Goal: Task Accomplishment & Management: Use online tool/utility

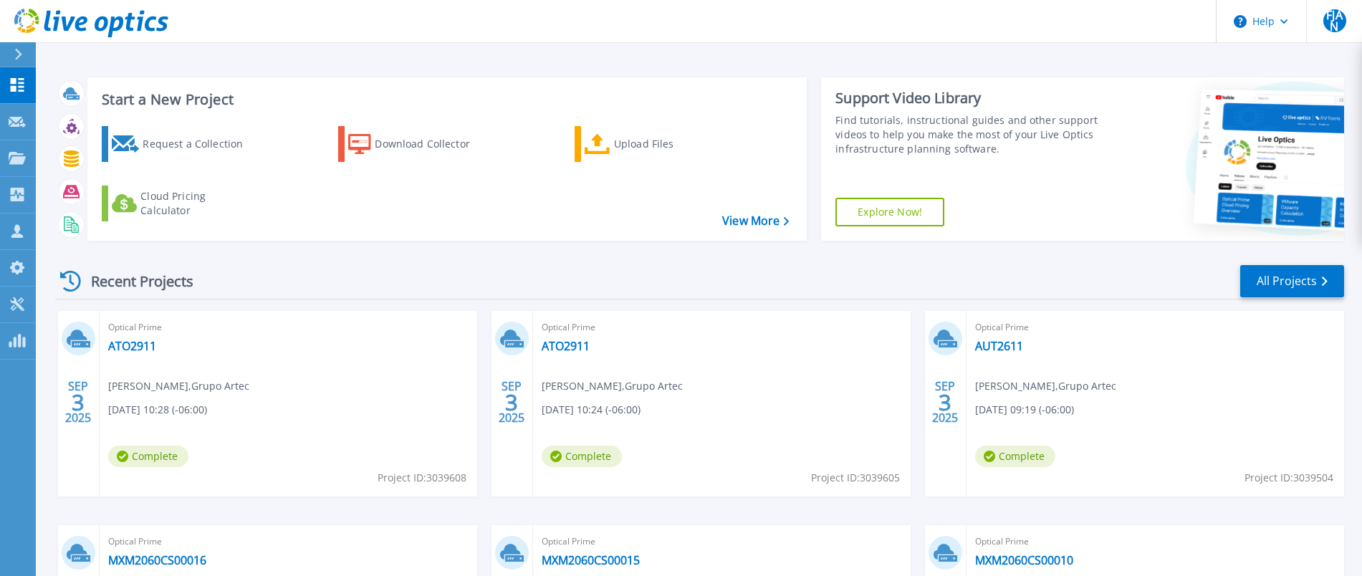
scroll to position [218, 0]
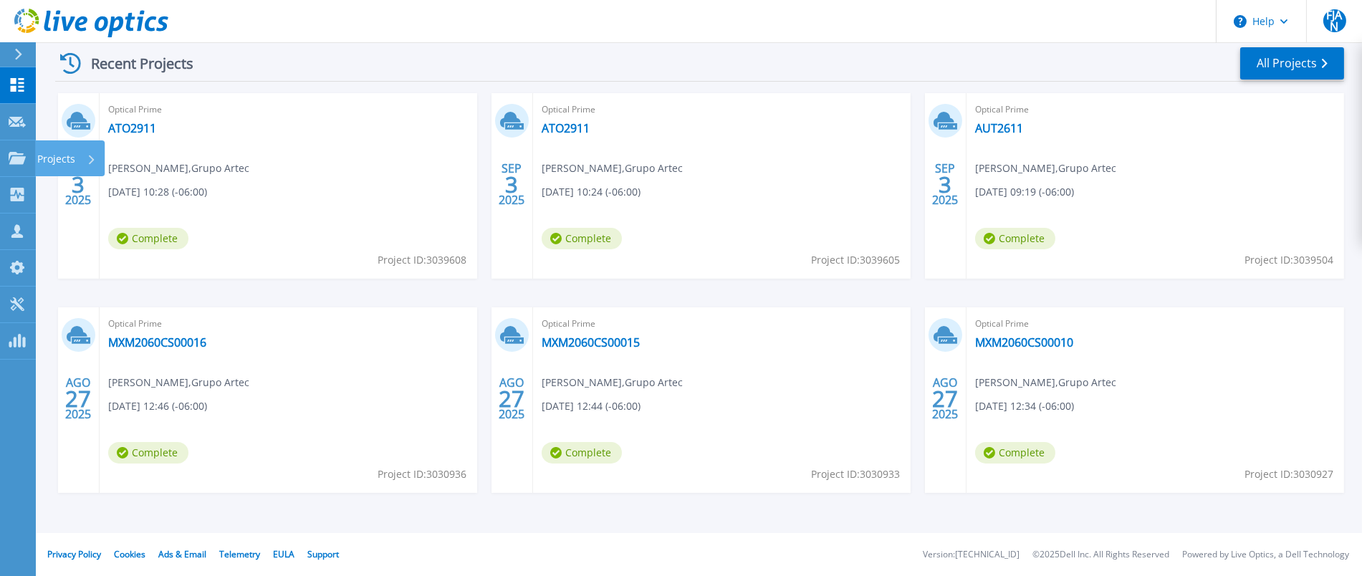
click at [93, 163] on icon at bounding box center [92, 159] width 6 height 9
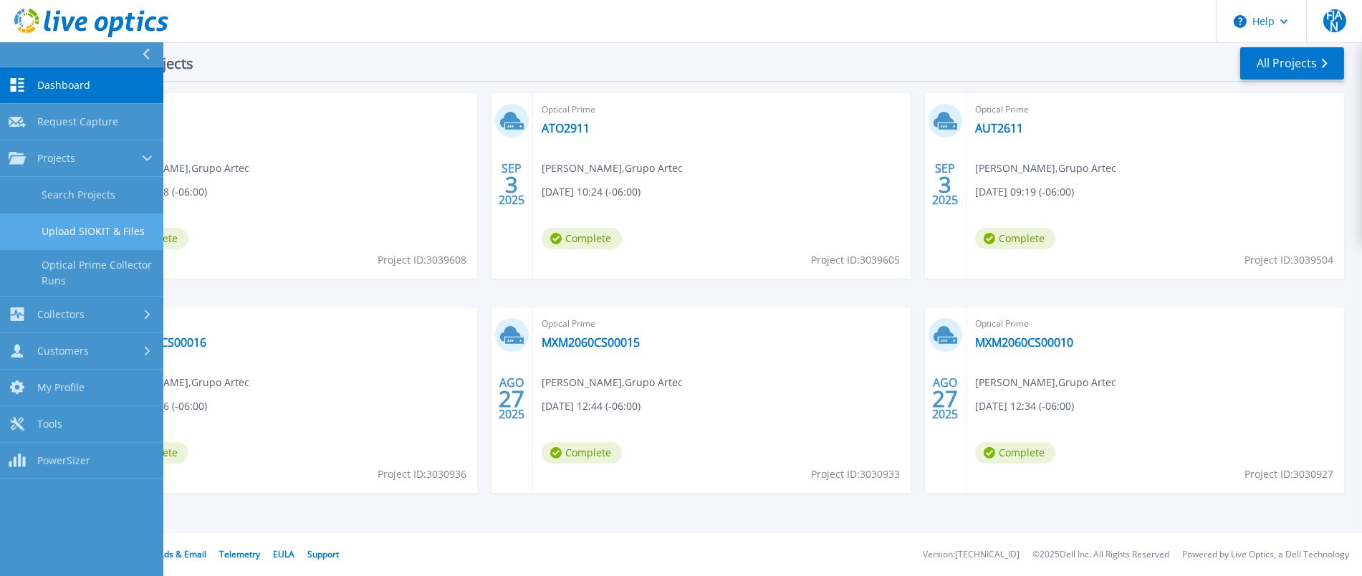
click at [119, 231] on link "Upload SIOKIT & Files" at bounding box center [81, 232] width 163 height 37
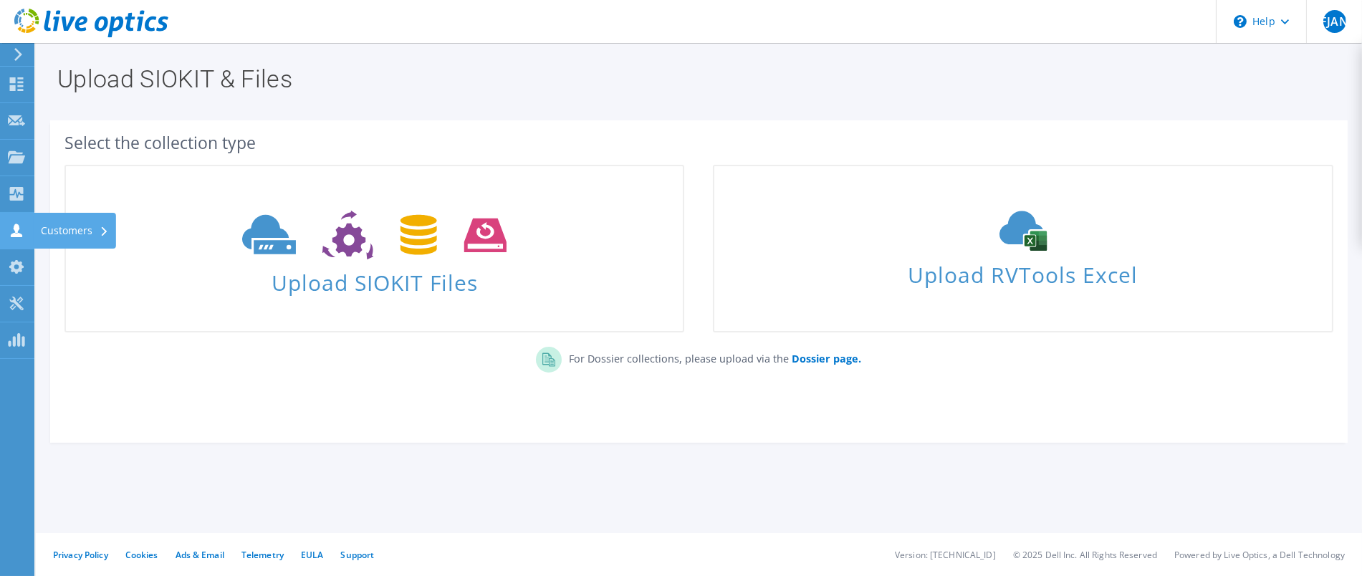
click at [97, 230] on div "Customers" at bounding box center [75, 231] width 82 height 36
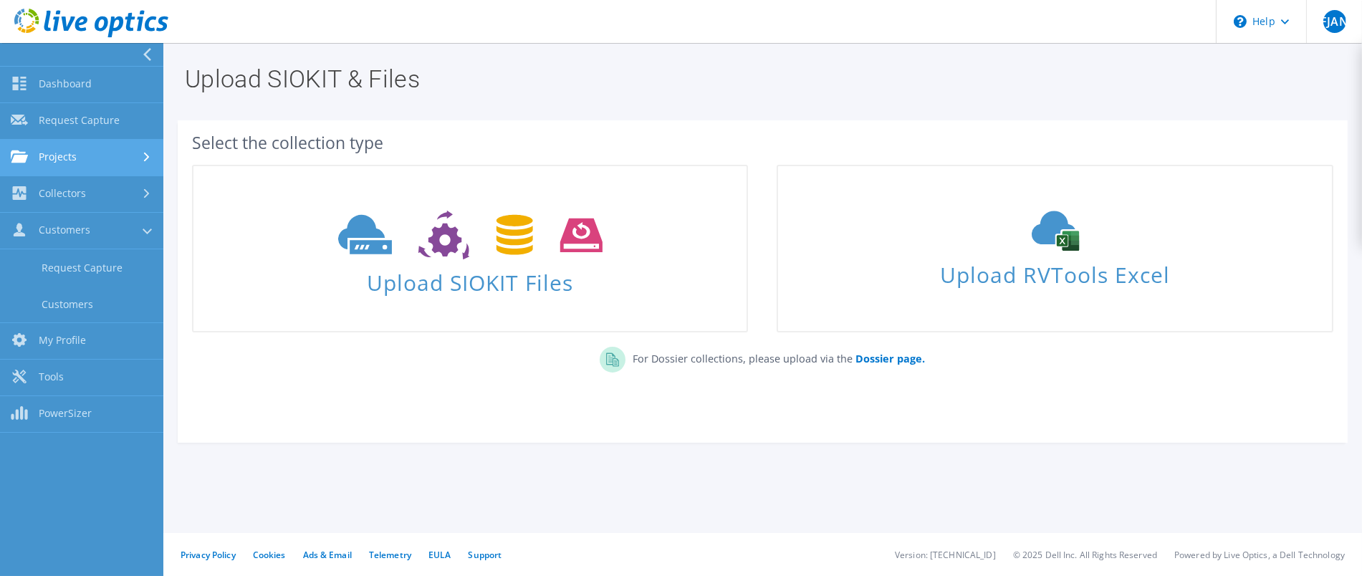
click at [144, 158] on icon at bounding box center [147, 157] width 6 height 9
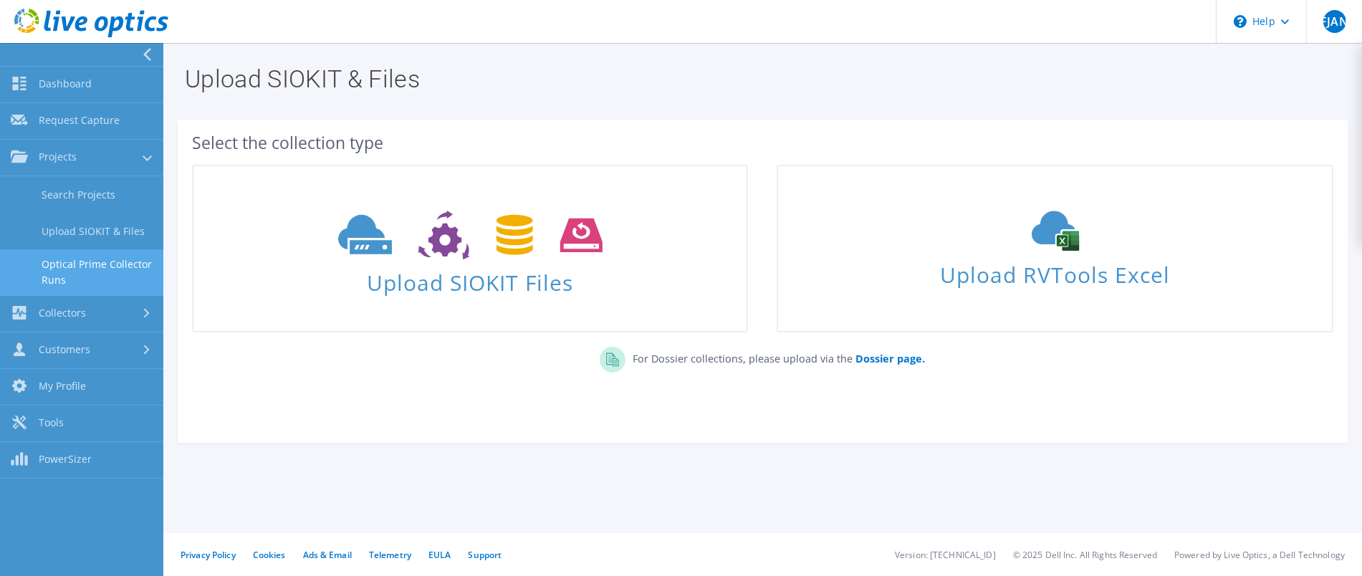
click at [113, 270] on link "Optical Prime Collector Runs" at bounding box center [81, 272] width 163 height 46
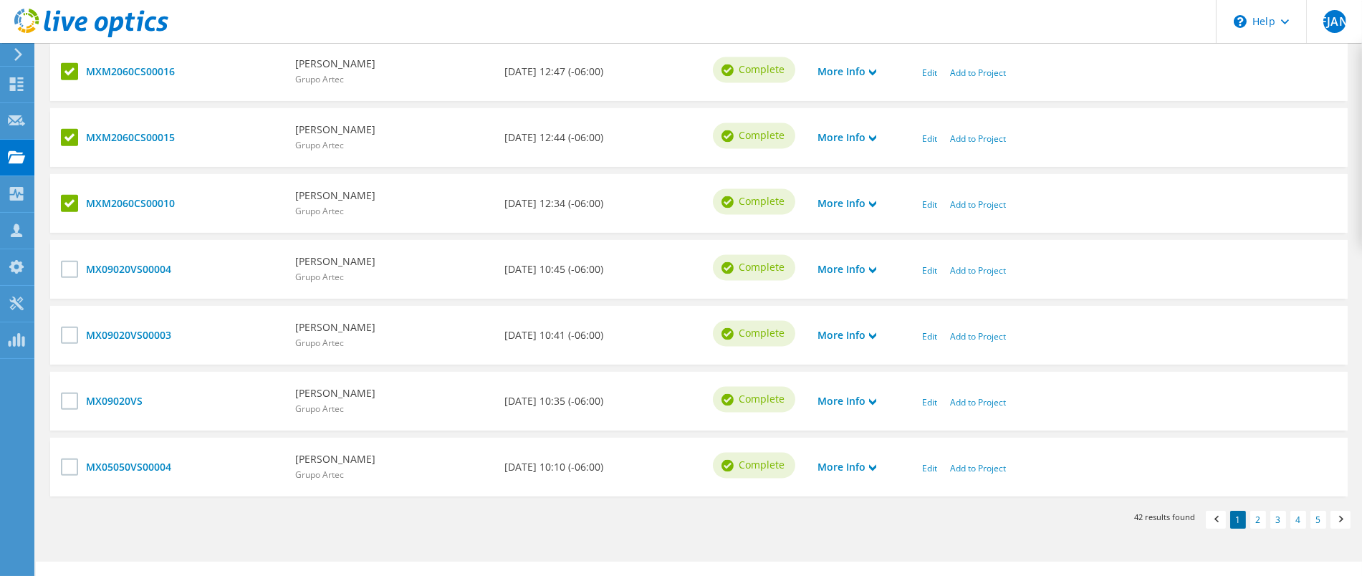
scroll to position [690, 0]
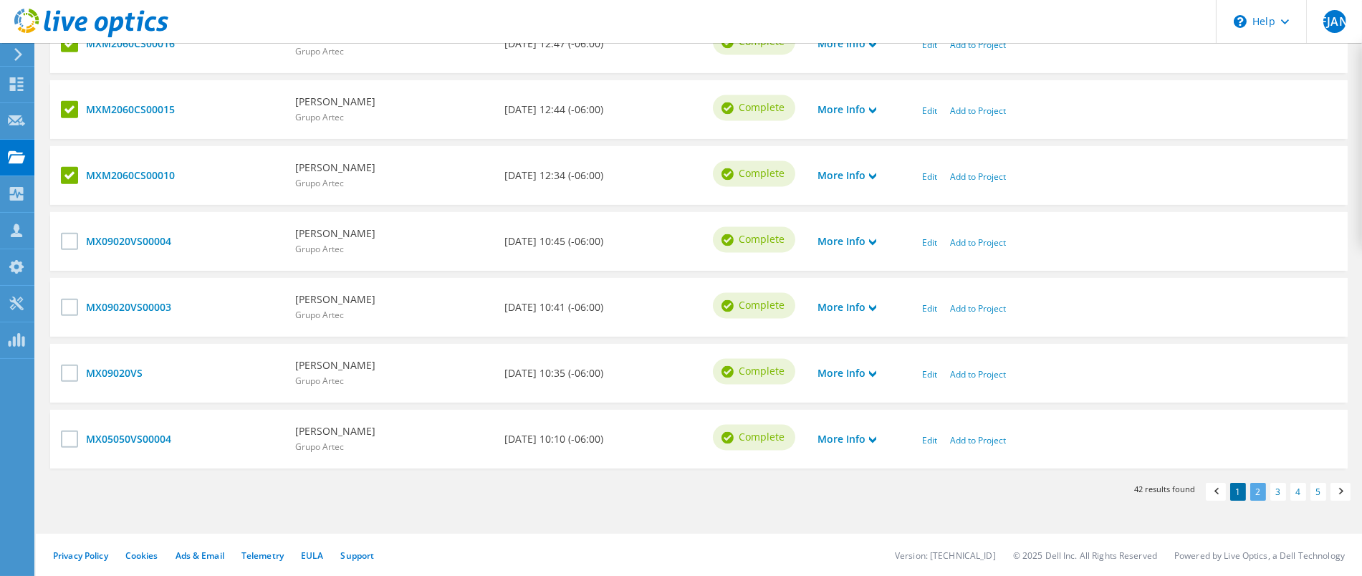
click at [1260, 495] on link "2" at bounding box center [1258, 492] width 16 height 18
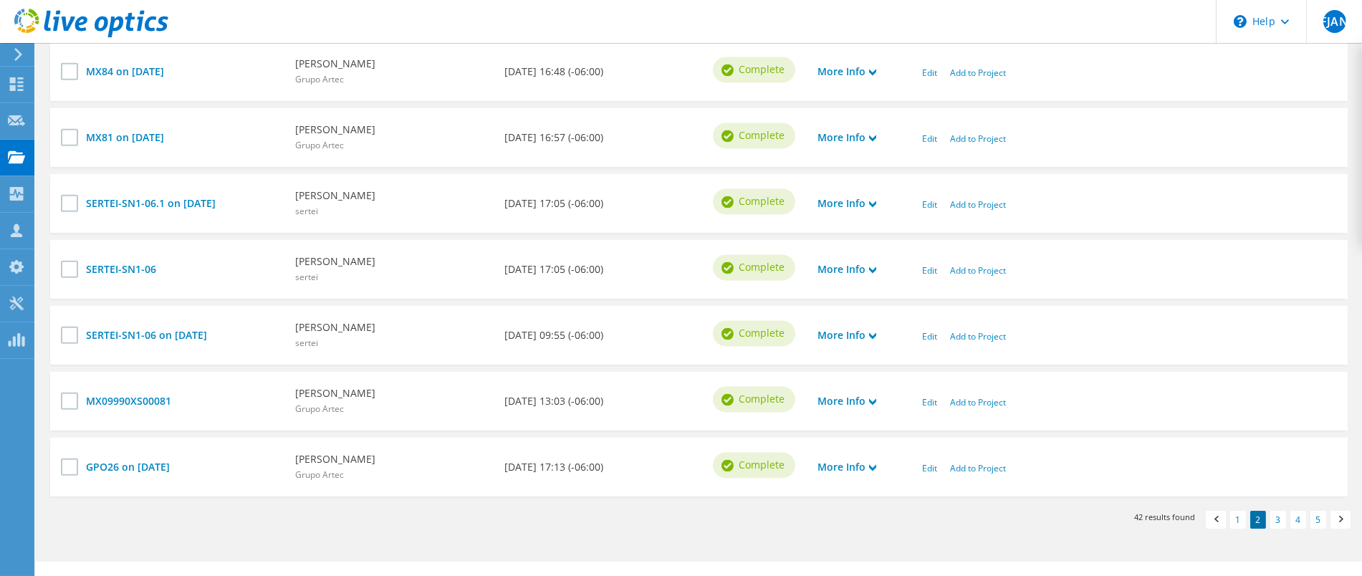
scroll to position [690, 0]
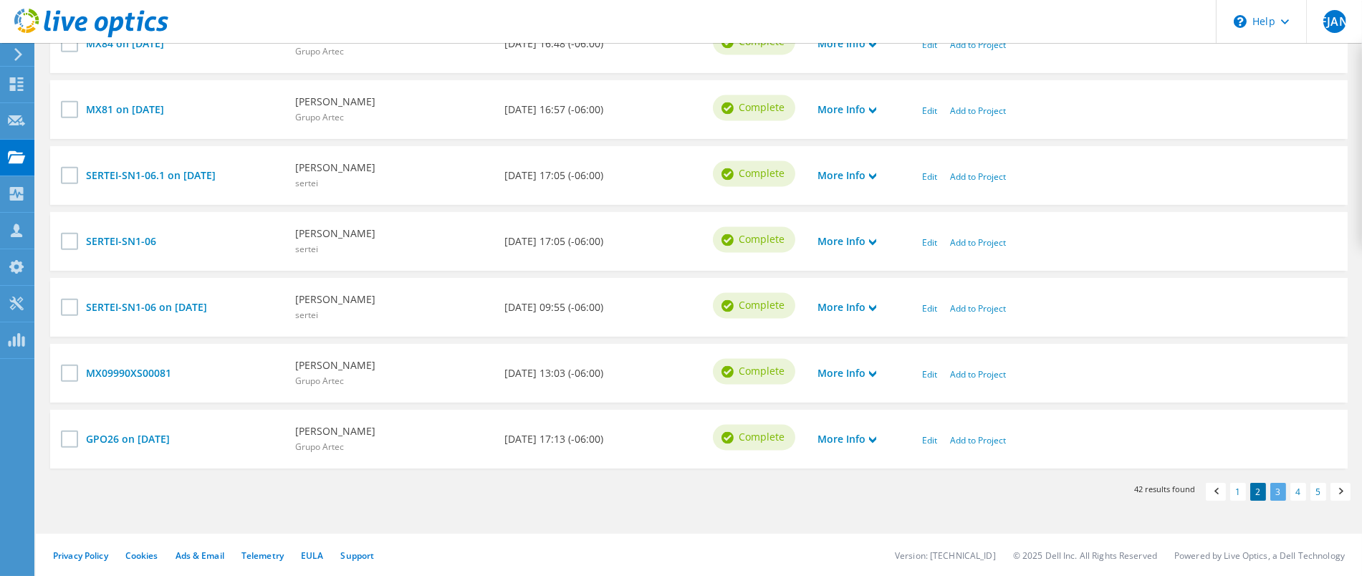
click at [1273, 492] on link "3" at bounding box center [1278, 492] width 16 height 18
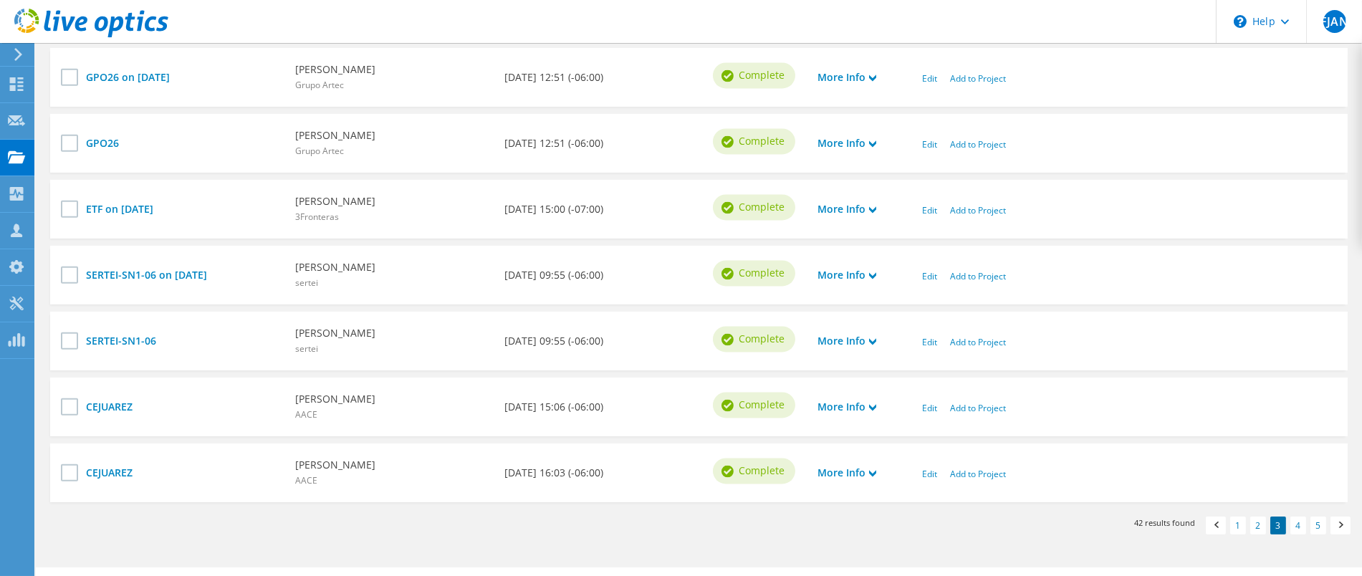
scroll to position [690, 0]
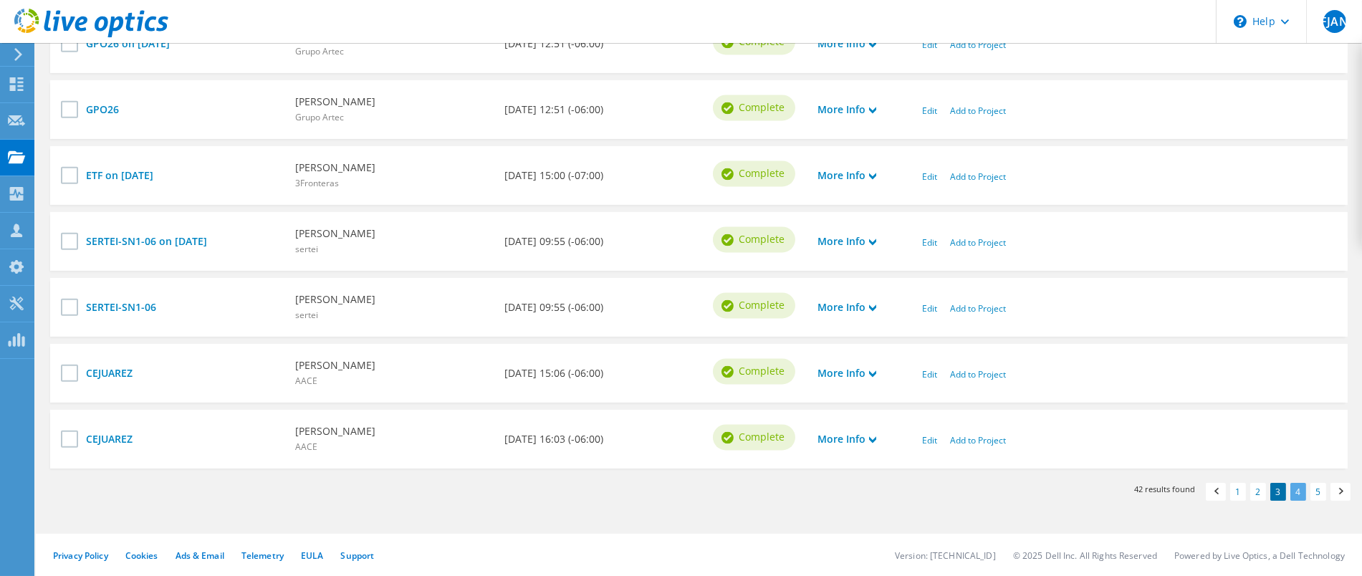
click at [1298, 491] on link "4" at bounding box center [1299, 492] width 16 height 18
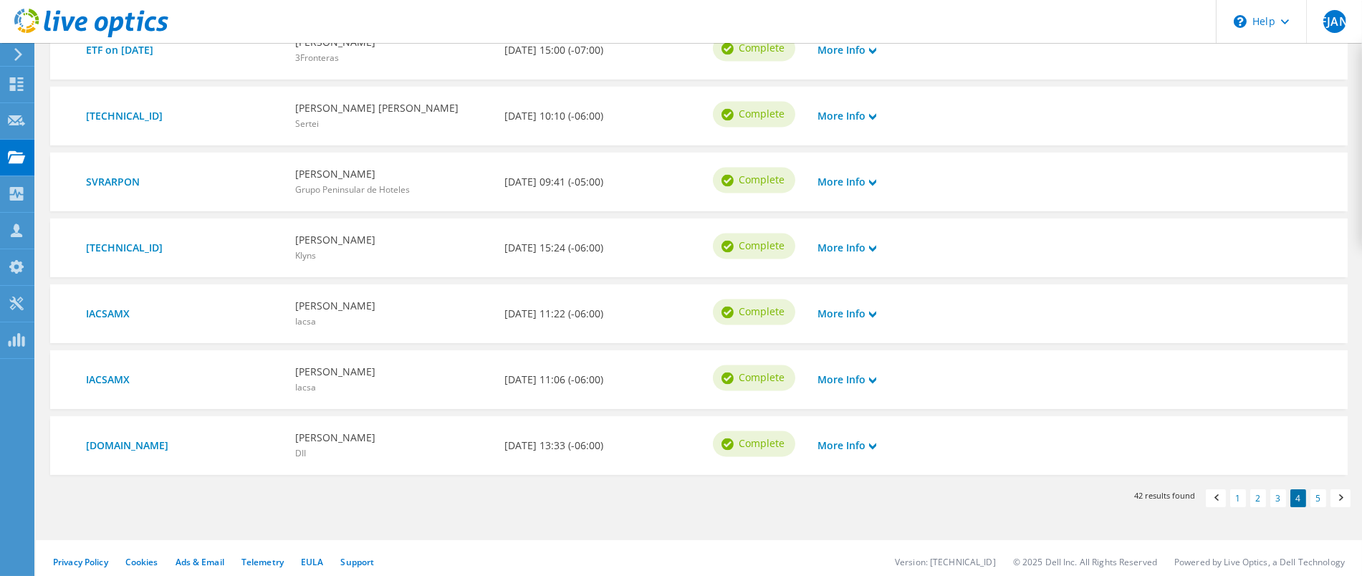
scroll to position [688, 0]
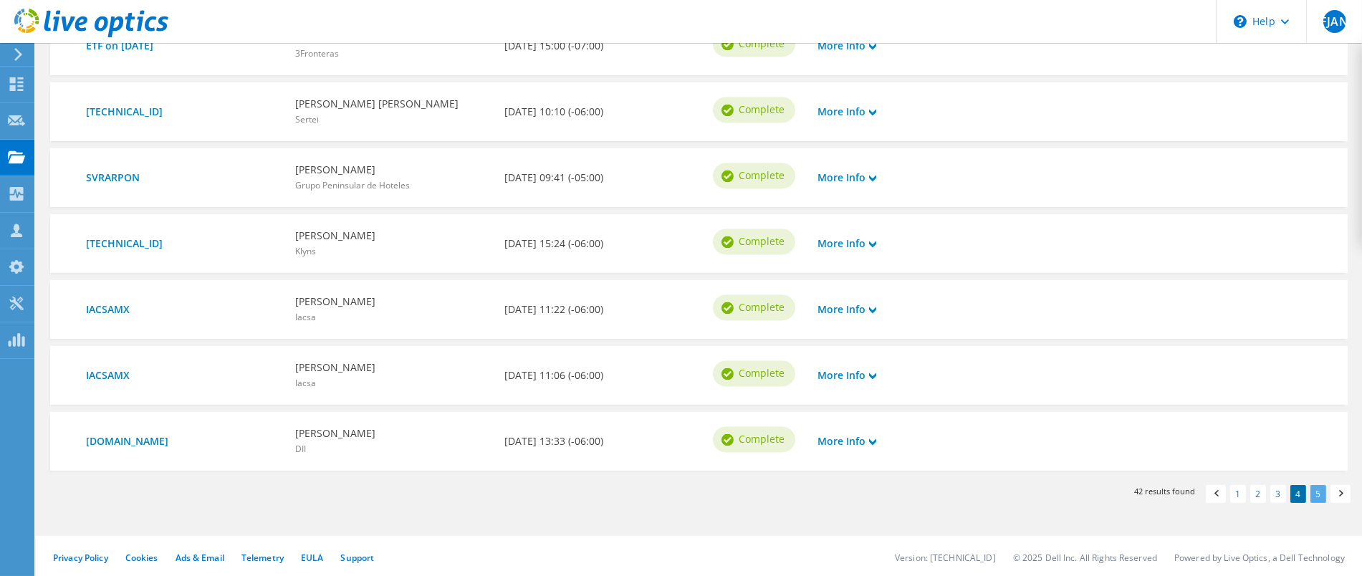
click at [1313, 491] on link "5" at bounding box center [1319, 494] width 16 height 18
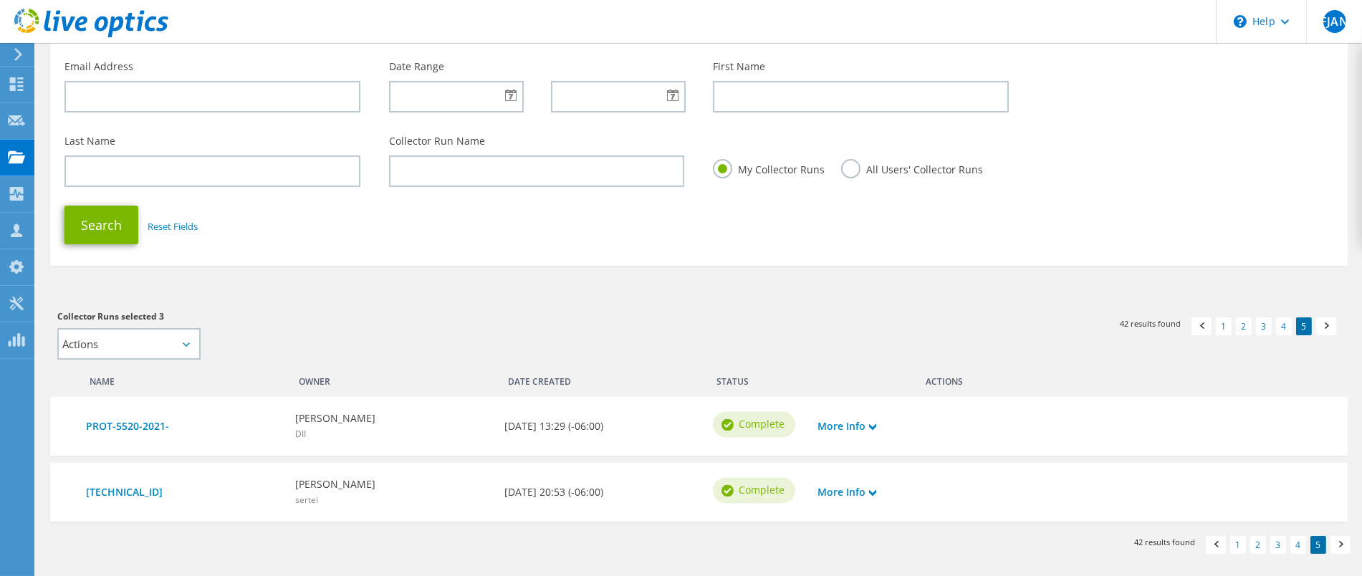
scroll to position [162, 0]
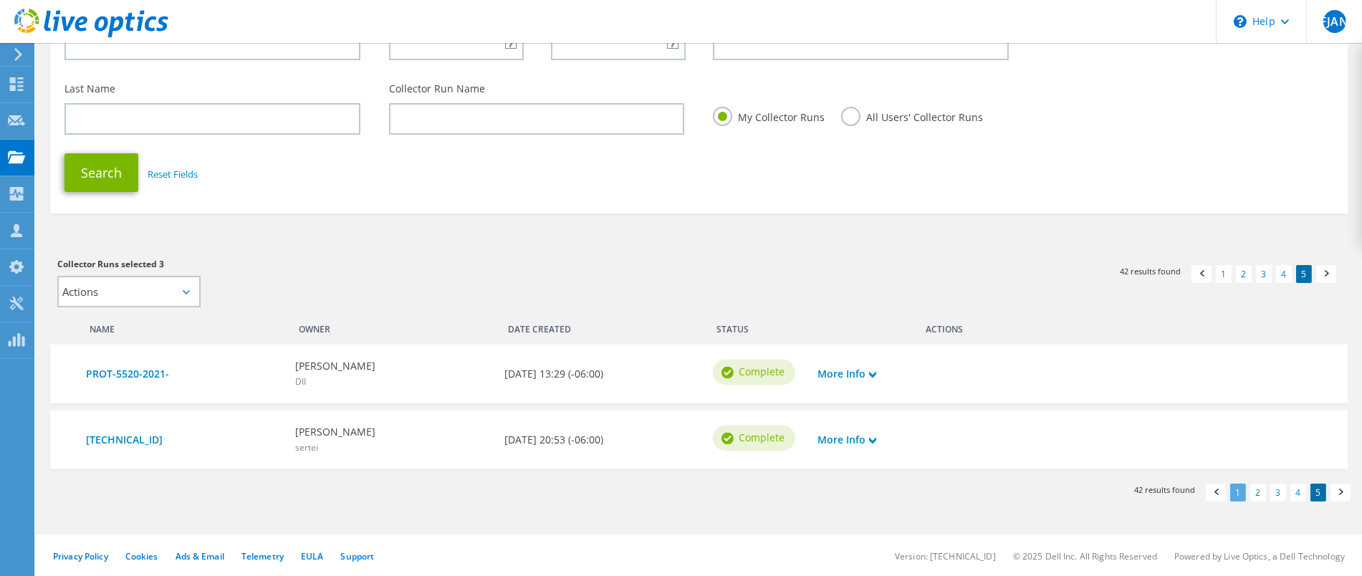
click at [1236, 493] on link "1" at bounding box center [1238, 493] width 16 height 18
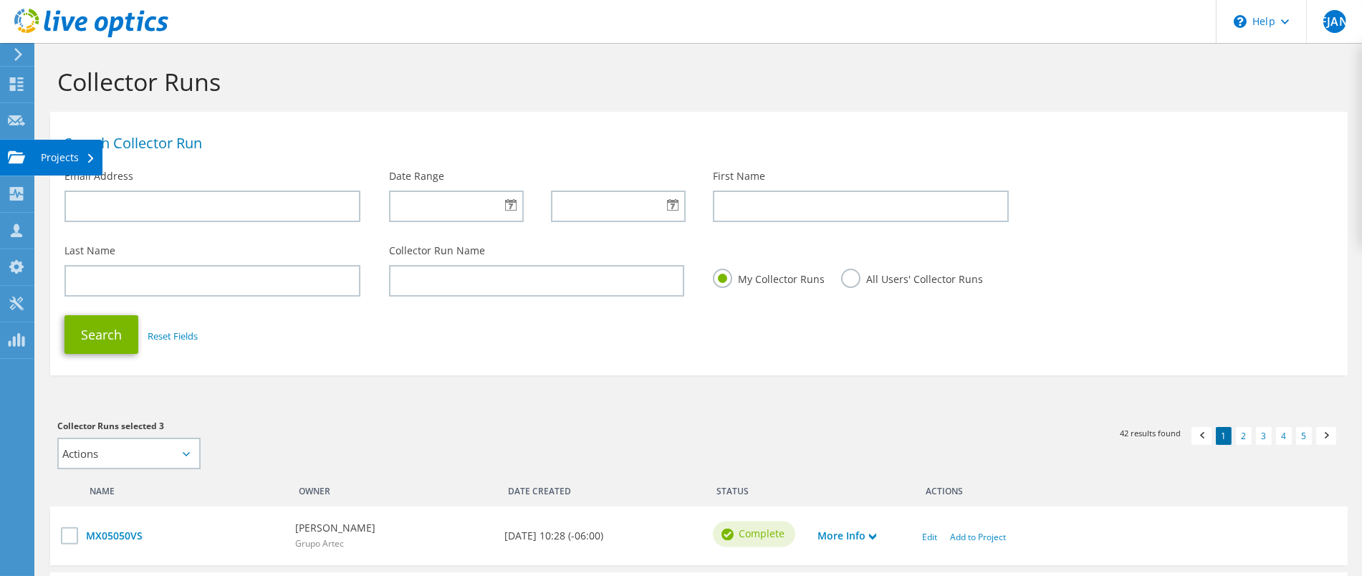
click at [75, 161] on div "Projects" at bounding box center [68, 158] width 69 height 36
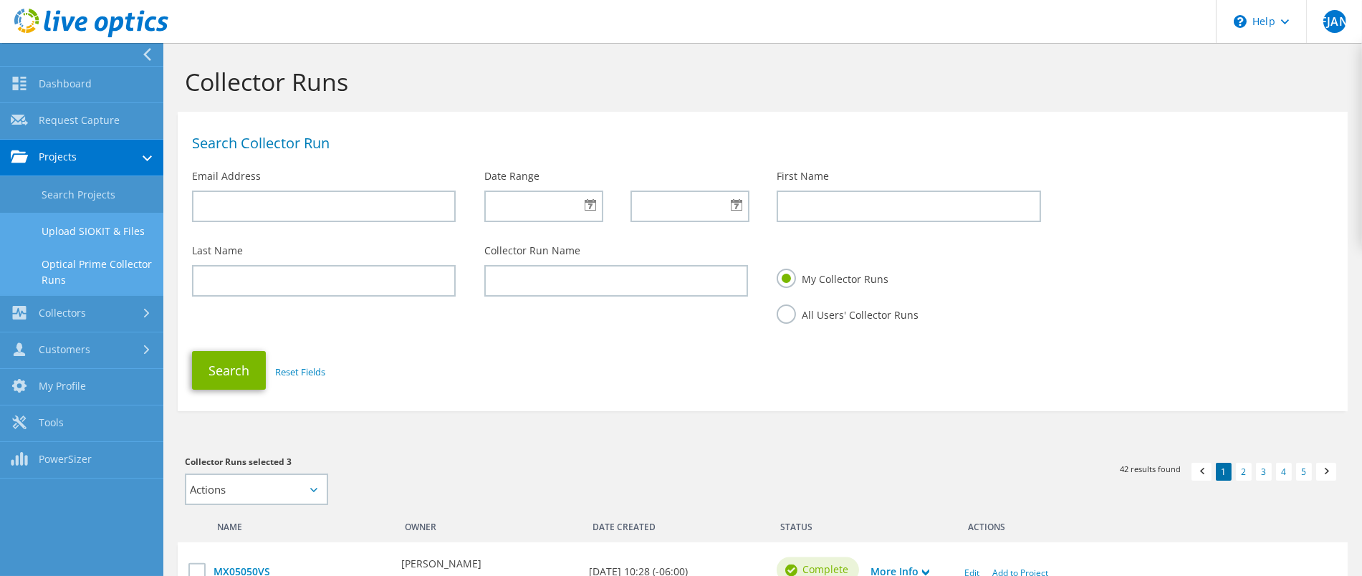
click at [101, 228] on link "Upload SIOKIT & Files" at bounding box center [81, 231] width 163 height 37
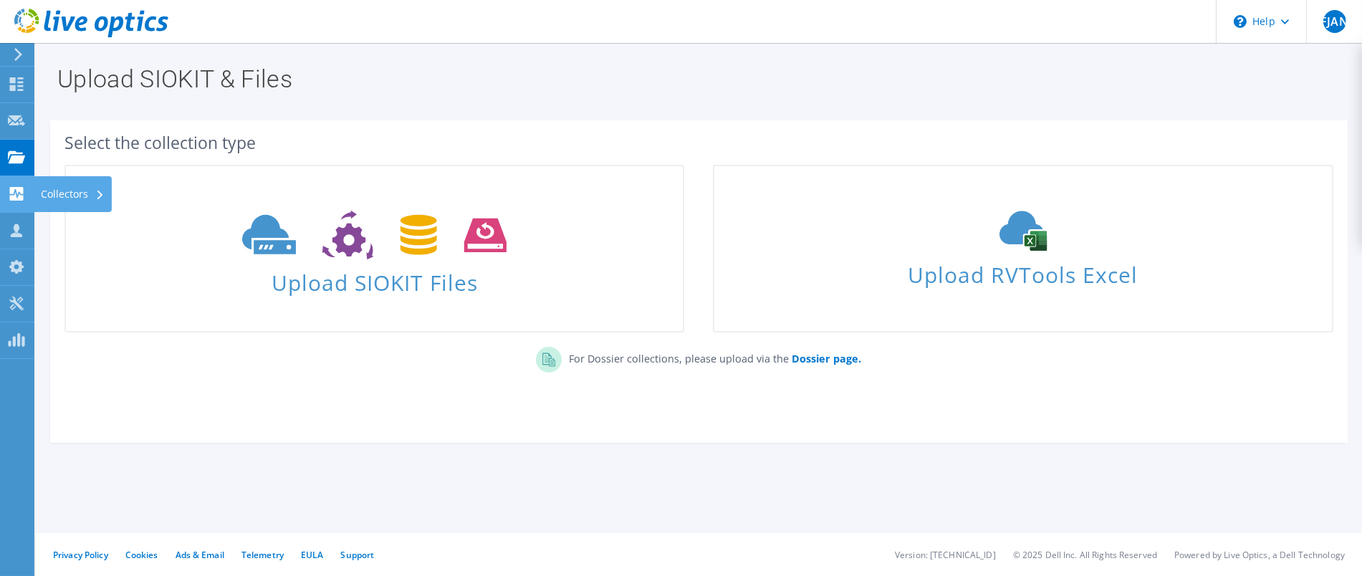
click at [13, 193] on icon at bounding box center [16, 194] width 17 height 14
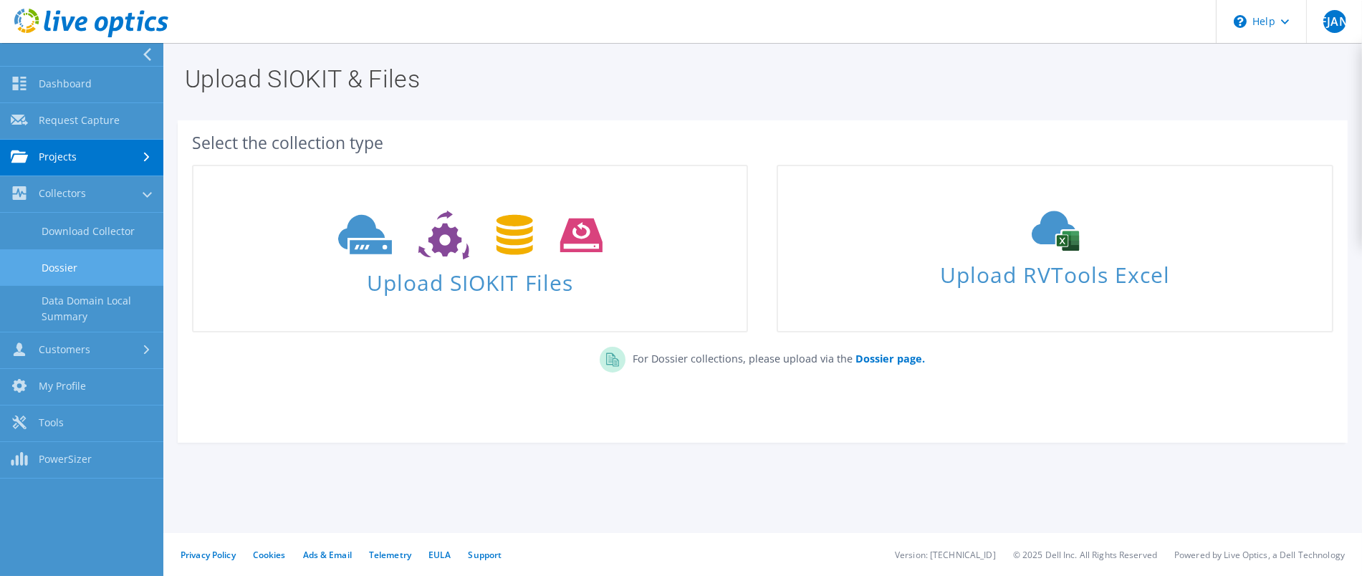
click at [95, 265] on link "Dossier" at bounding box center [81, 267] width 163 height 37
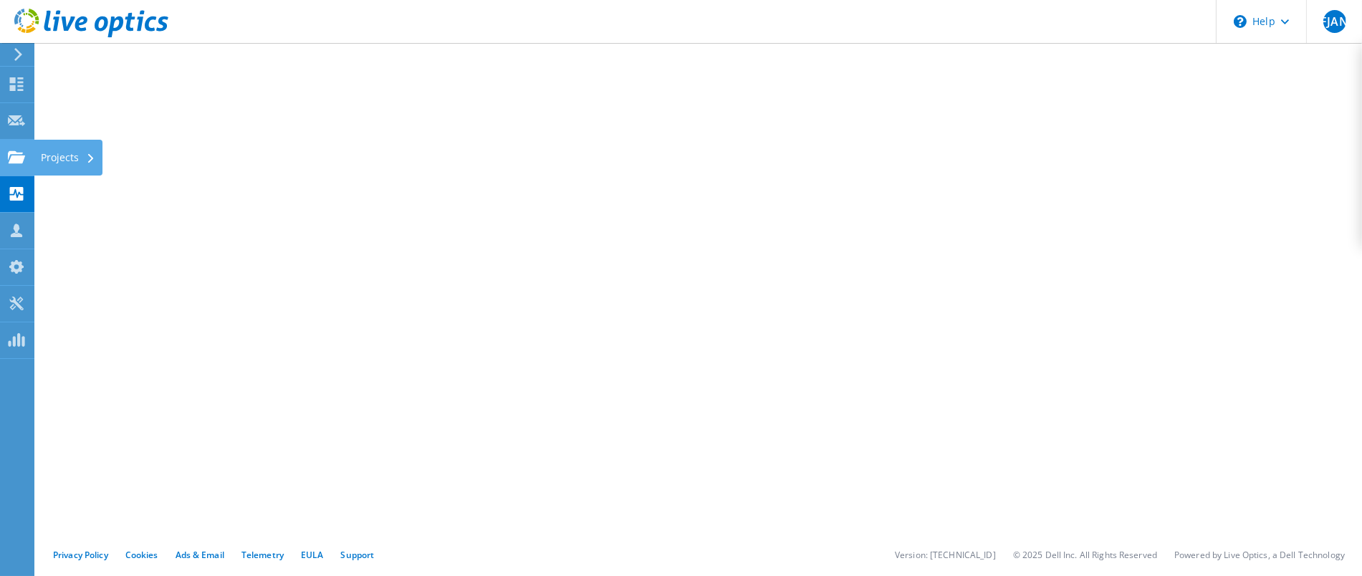
click at [18, 155] on use at bounding box center [16, 156] width 17 height 12
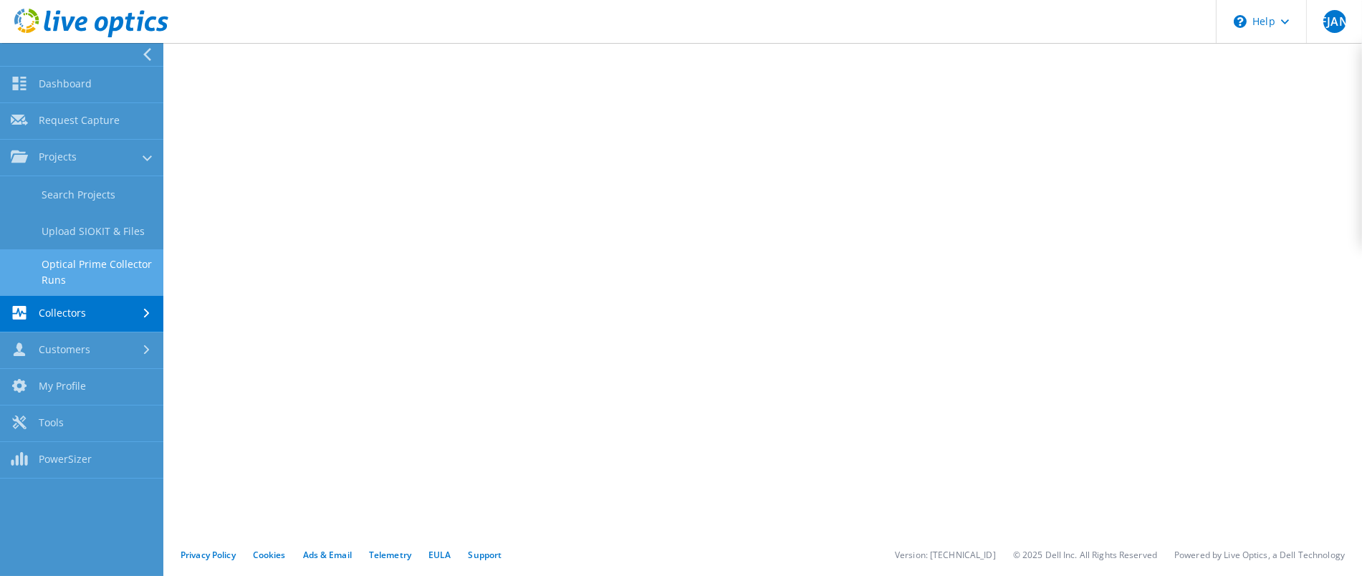
click at [83, 263] on link "Optical Prime Collector Runs" at bounding box center [81, 272] width 163 height 46
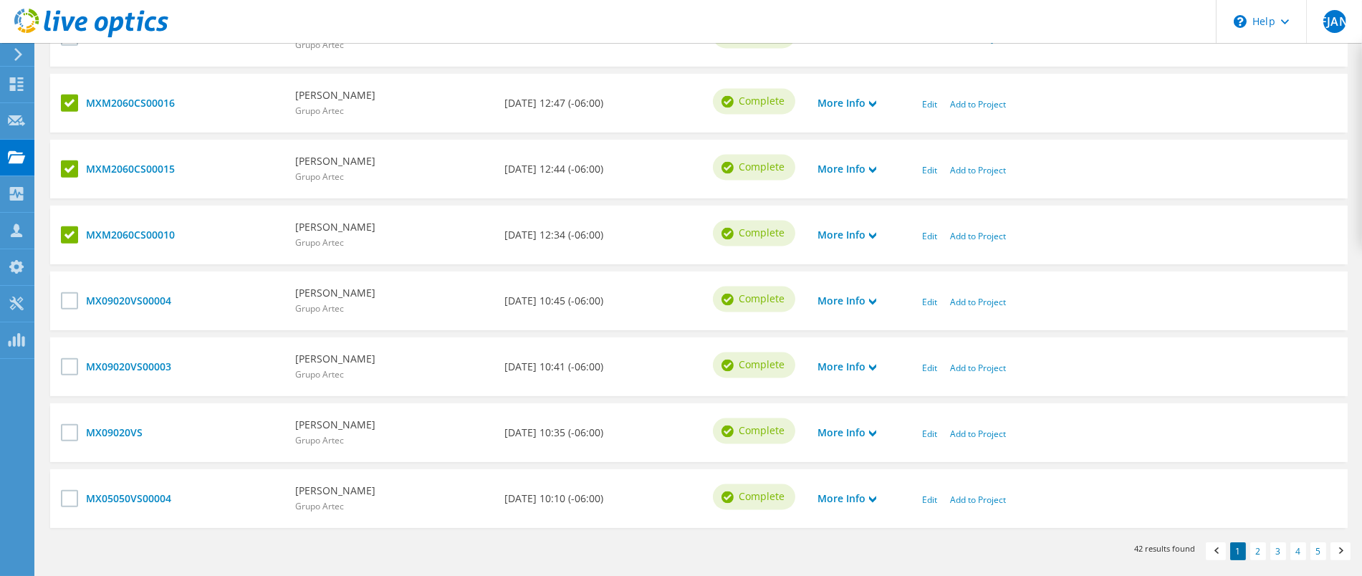
scroll to position [688, 0]
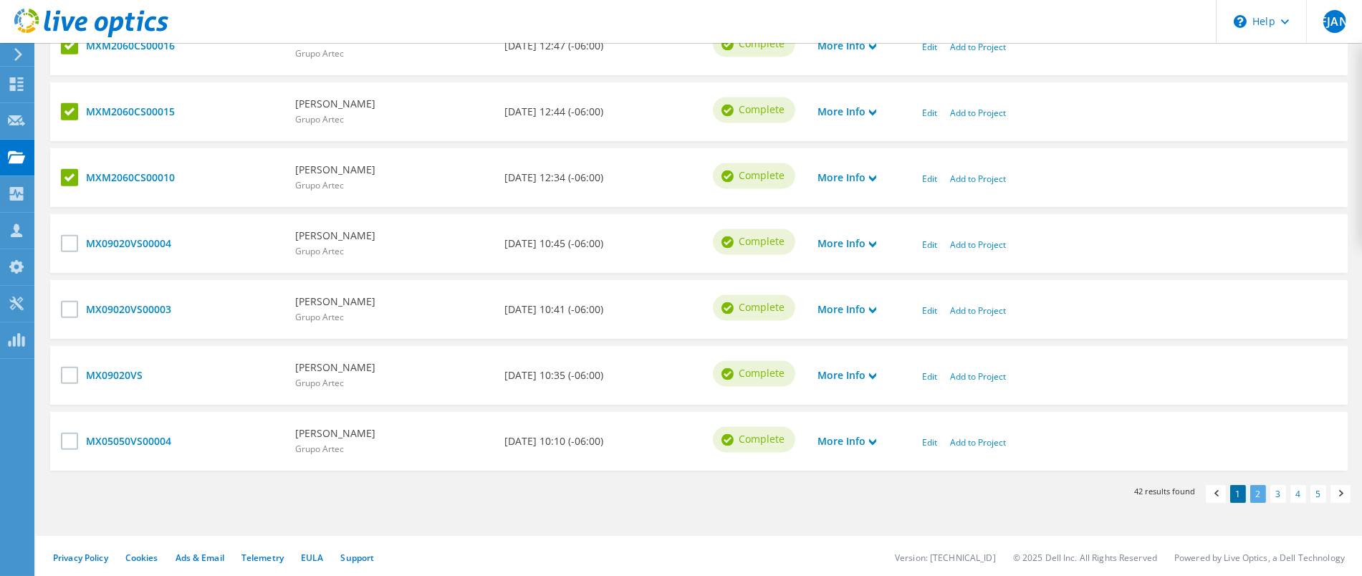
click at [1262, 496] on link "2" at bounding box center [1258, 494] width 16 height 18
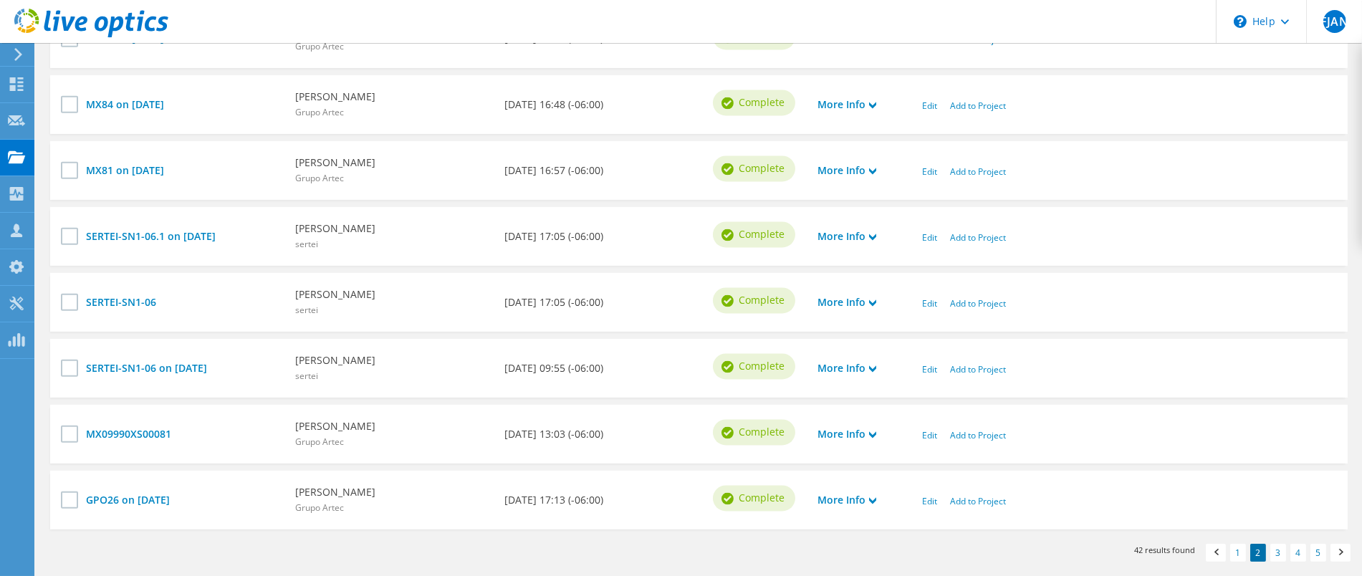
scroll to position [690, 0]
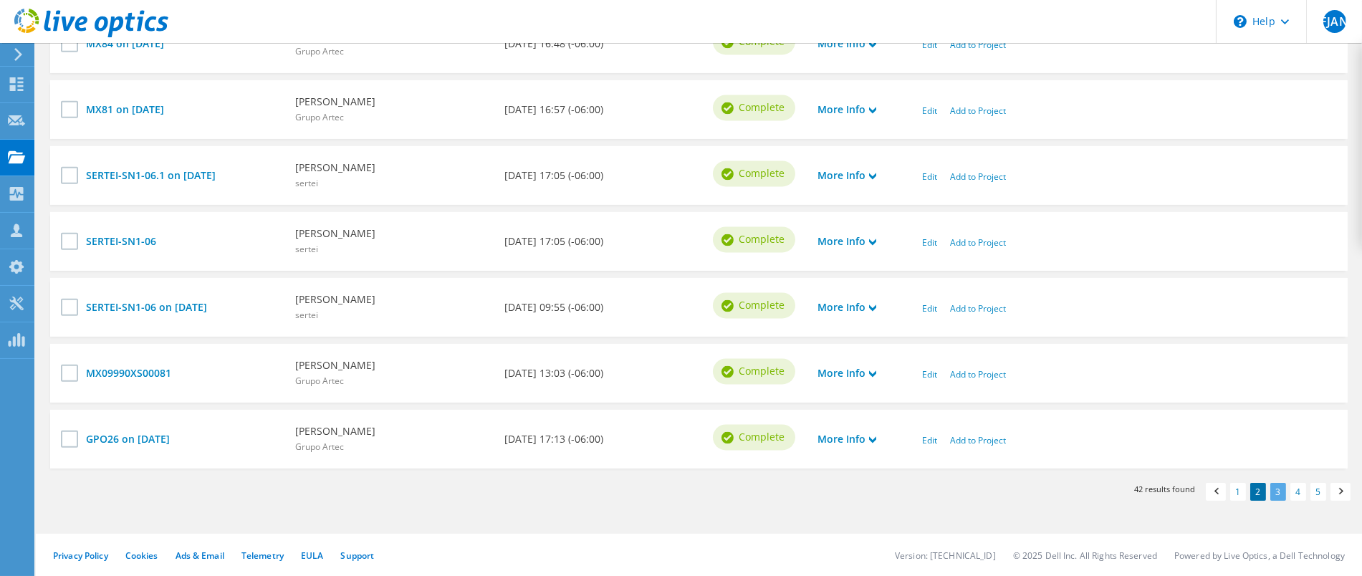
click at [1274, 489] on link "3" at bounding box center [1278, 492] width 16 height 18
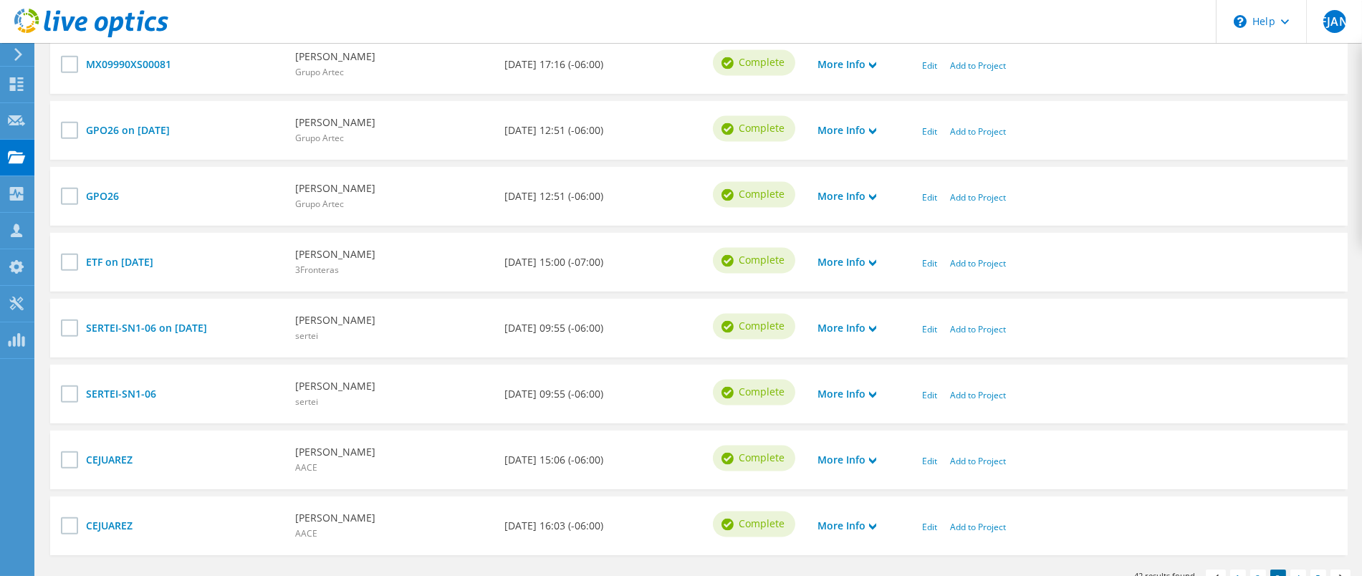
scroll to position [690, 0]
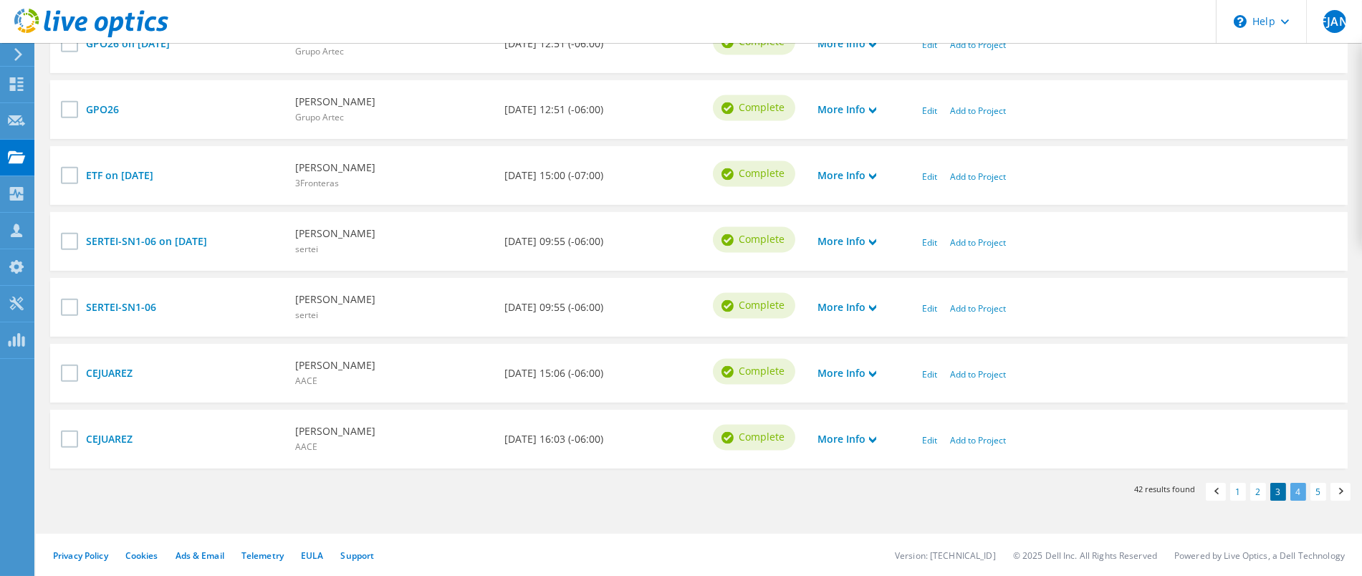
click at [1295, 488] on link "4" at bounding box center [1299, 492] width 16 height 18
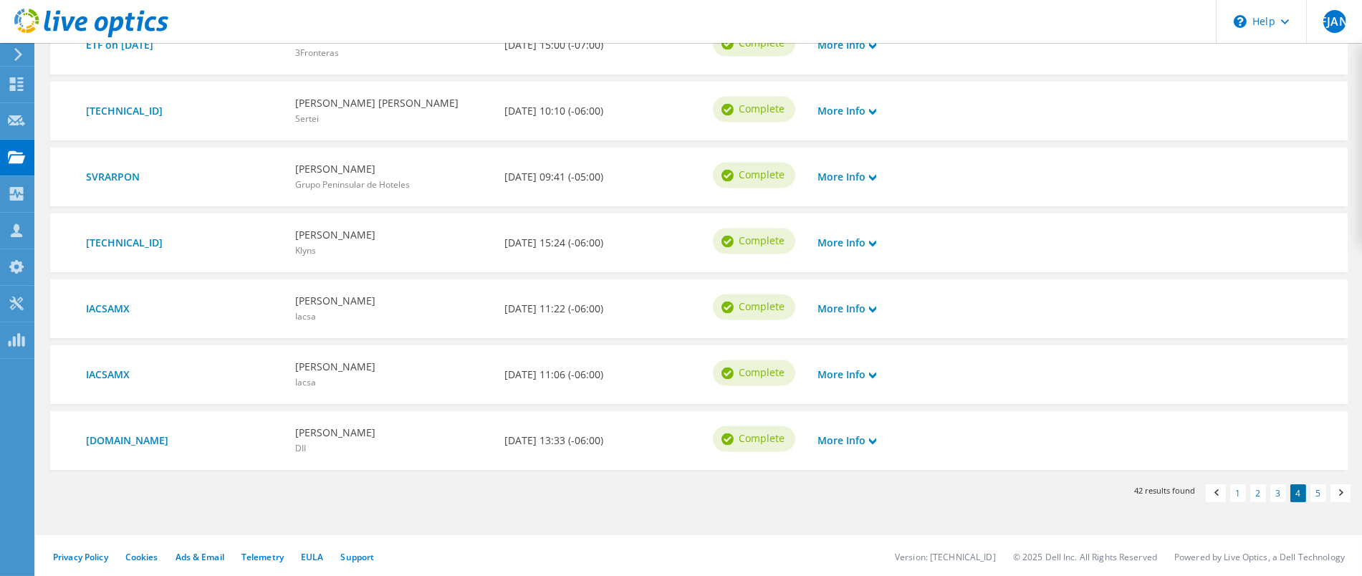
scroll to position [690, 0]
click at [1312, 492] on link "5" at bounding box center [1319, 492] width 16 height 18
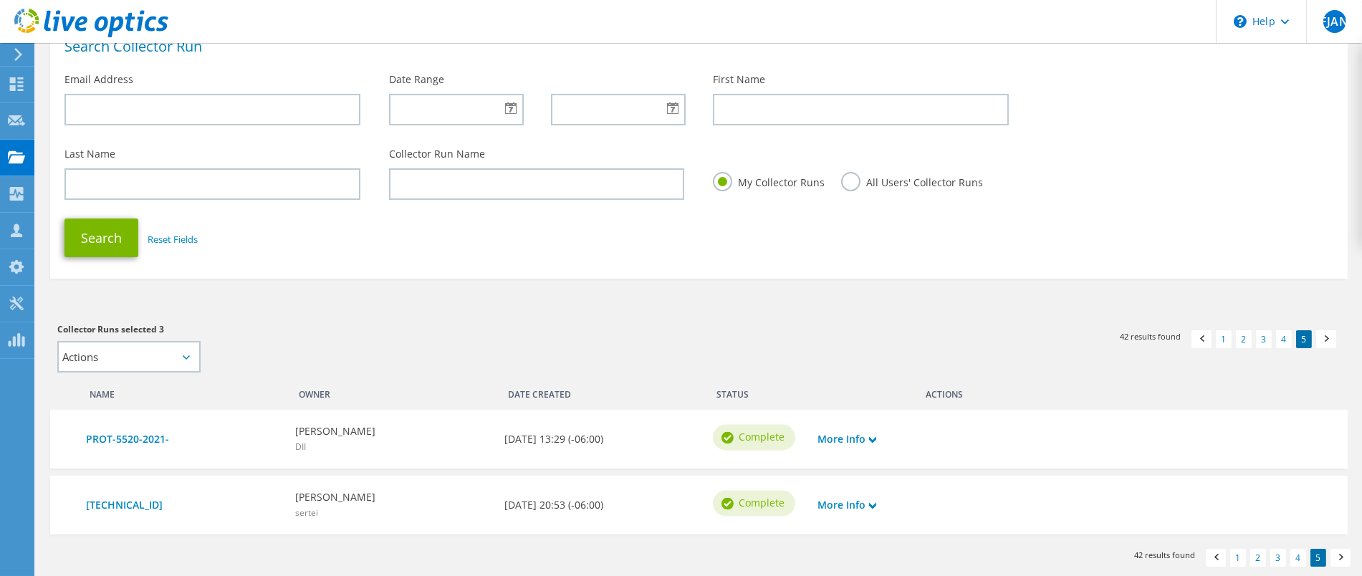
scroll to position [162, 0]
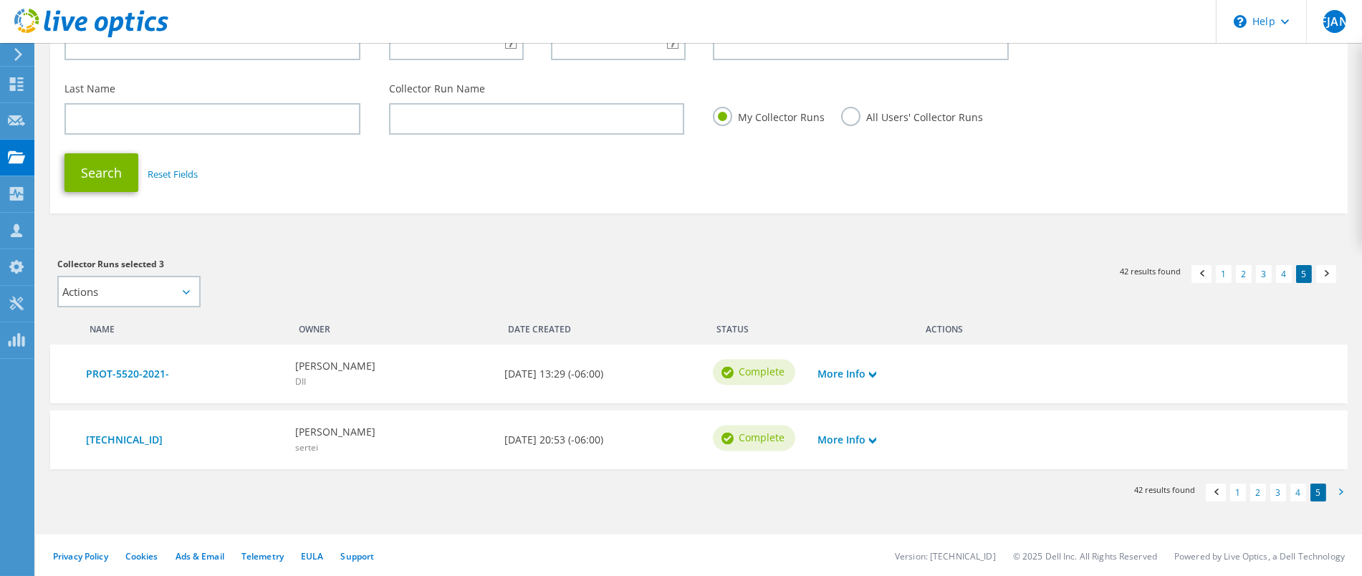
click at [1341, 494] on span at bounding box center [1341, 494] width 14 height 15
click at [1337, 492] on span at bounding box center [1341, 494] width 14 height 15
click at [1241, 493] on link "1" at bounding box center [1238, 493] width 16 height 18
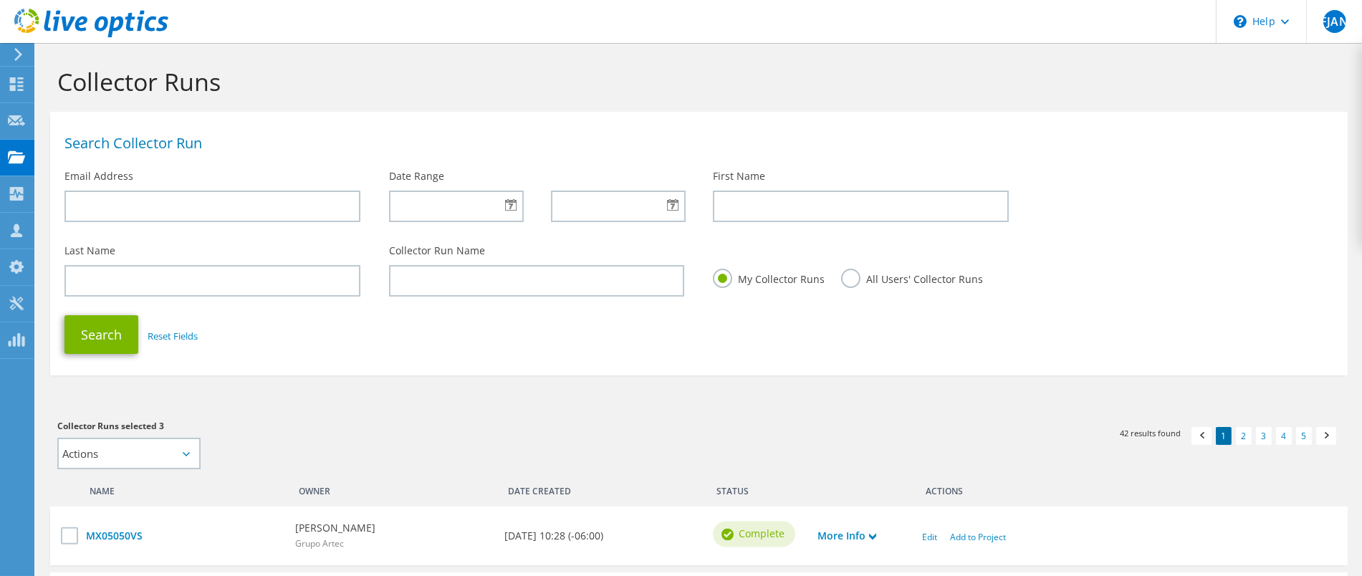
click at [506, 196] on div at bounding box center [455, 207] width 133 height 32
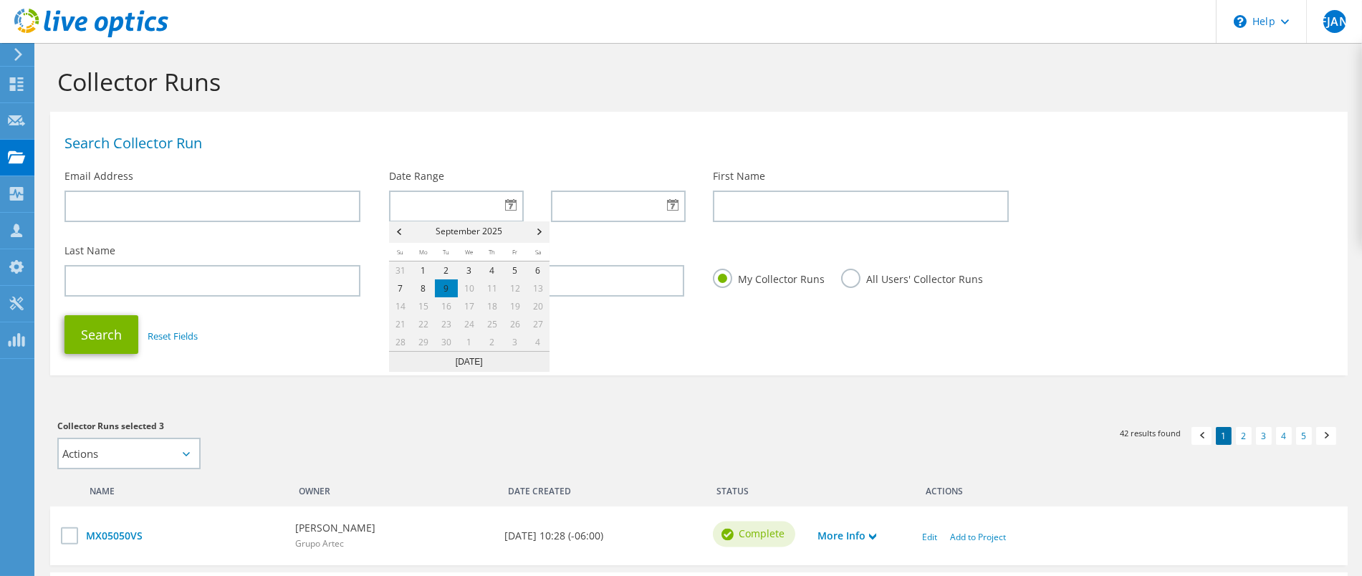
click at [402, 233] on span "Prev" at bounding box center [397, 231] width 17 height 21
click at [427, 287] on link "4" at bounding box center [423, 288] width 23 height 18
type input "[DATE]"
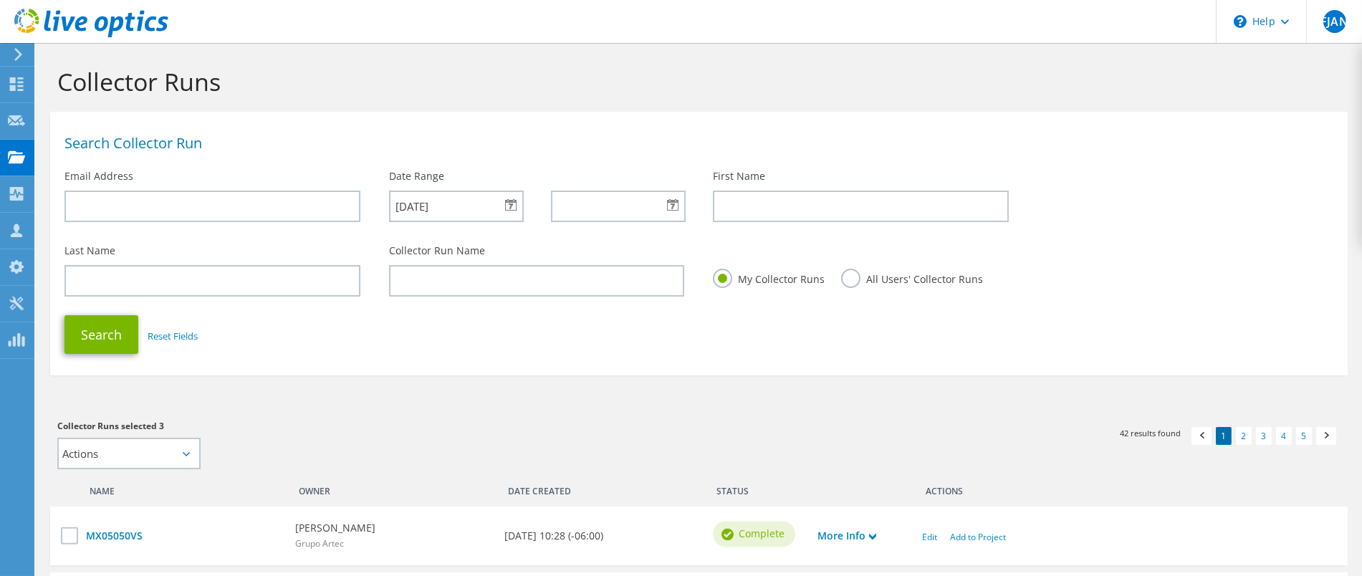
click at [669, 209] on div at bounding box center [617, 207] width 133 height 32
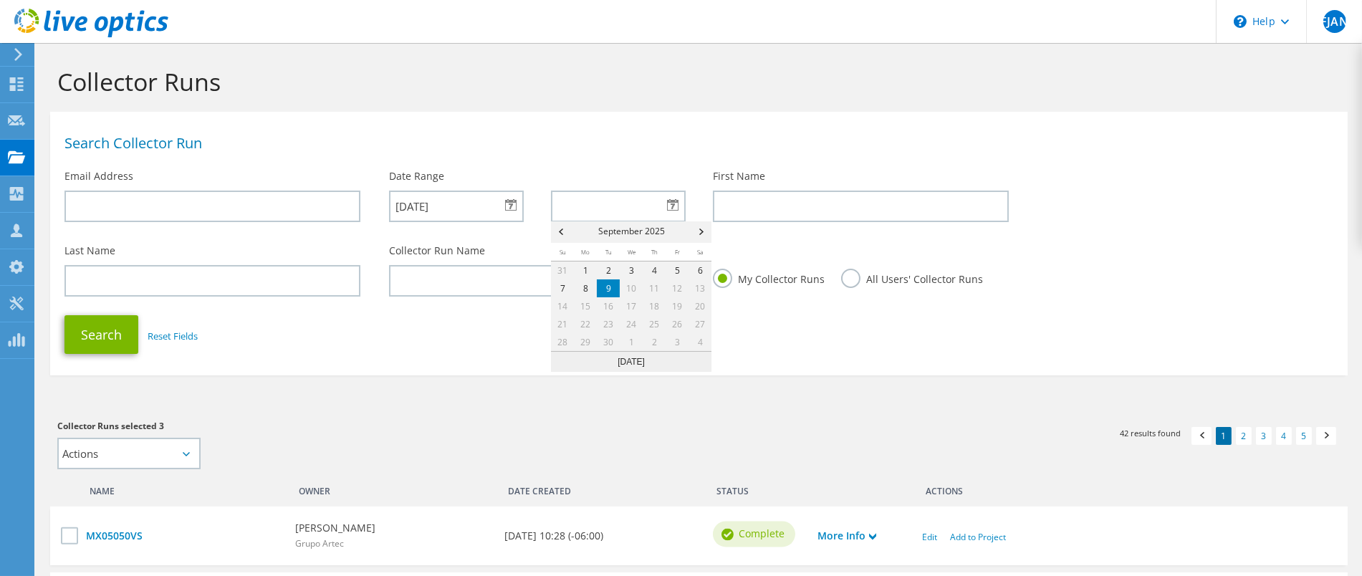
click at [613, 291] on link "9" at bounding box center [608, 288] width 23 height 18
type input "[DATE]"
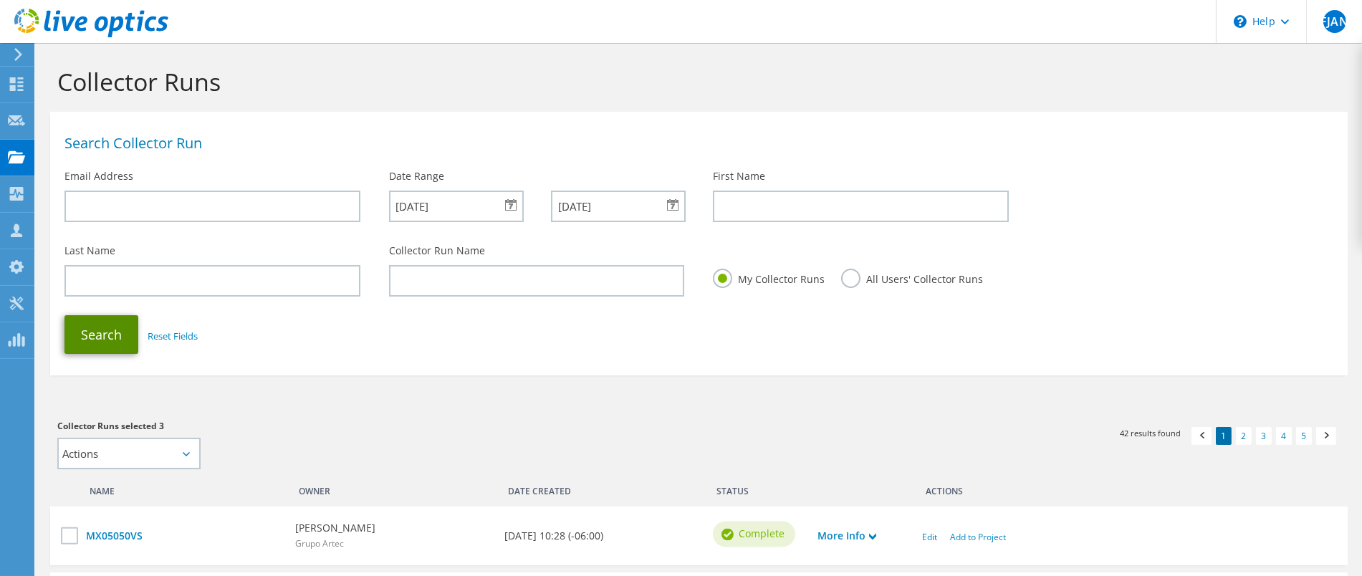
click at [90, 340] on button "Search" at bounding box center [101, 334] width 74 height 39
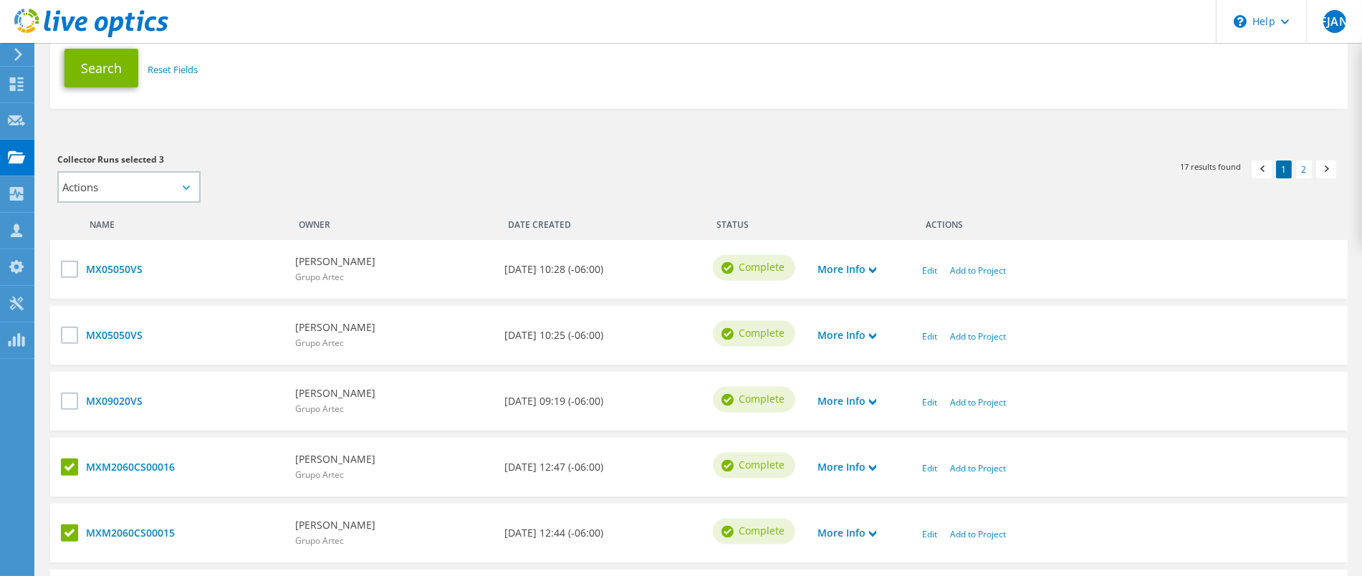
scroll to position [270, 0]
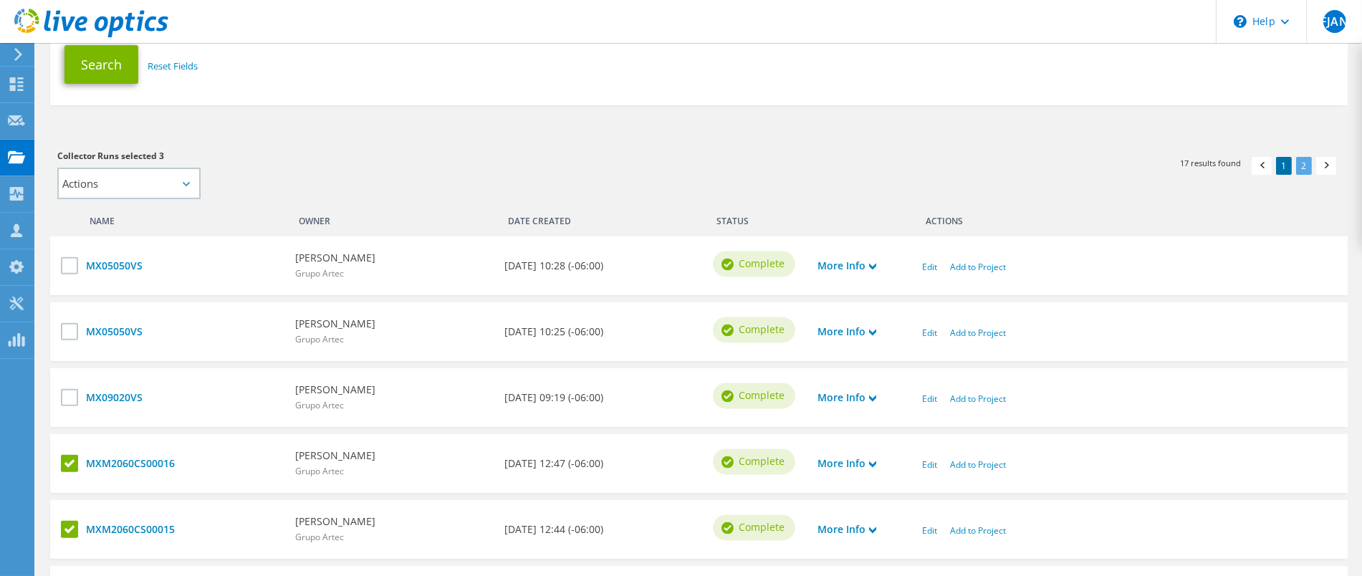
click at [1301, 163] on link "2" at bounding box center [1304, 166] width 16 height 18
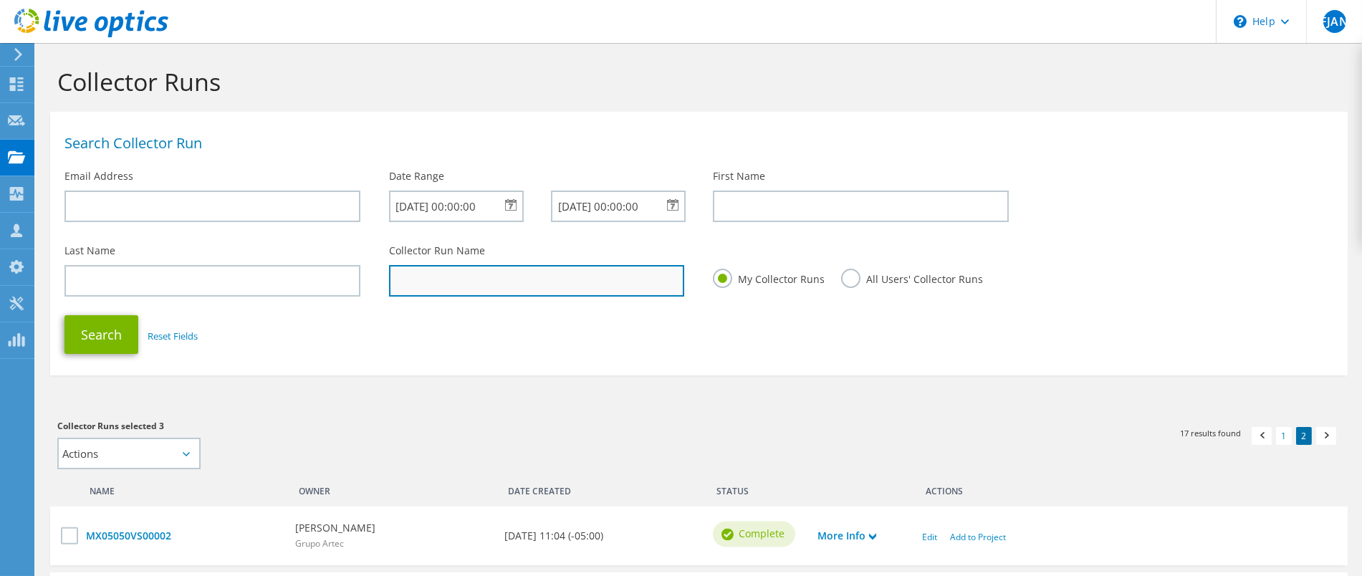
click at [438, 282] on input "text" at bounding box center [537, 281] width 296 height 32
type input "ato"
click at [64, 315] on button "Search" at bounding box center [101, 334] width 74 height 39
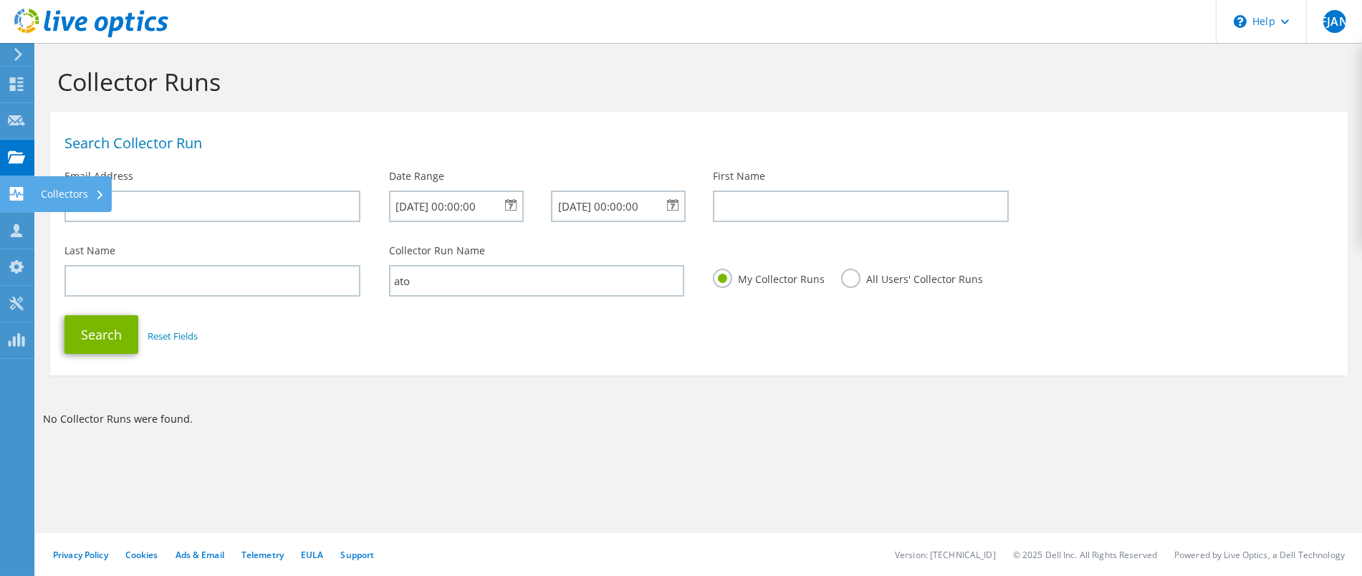
click at [14, 196] on use at bounding box center [17, 194] width 14 height 14
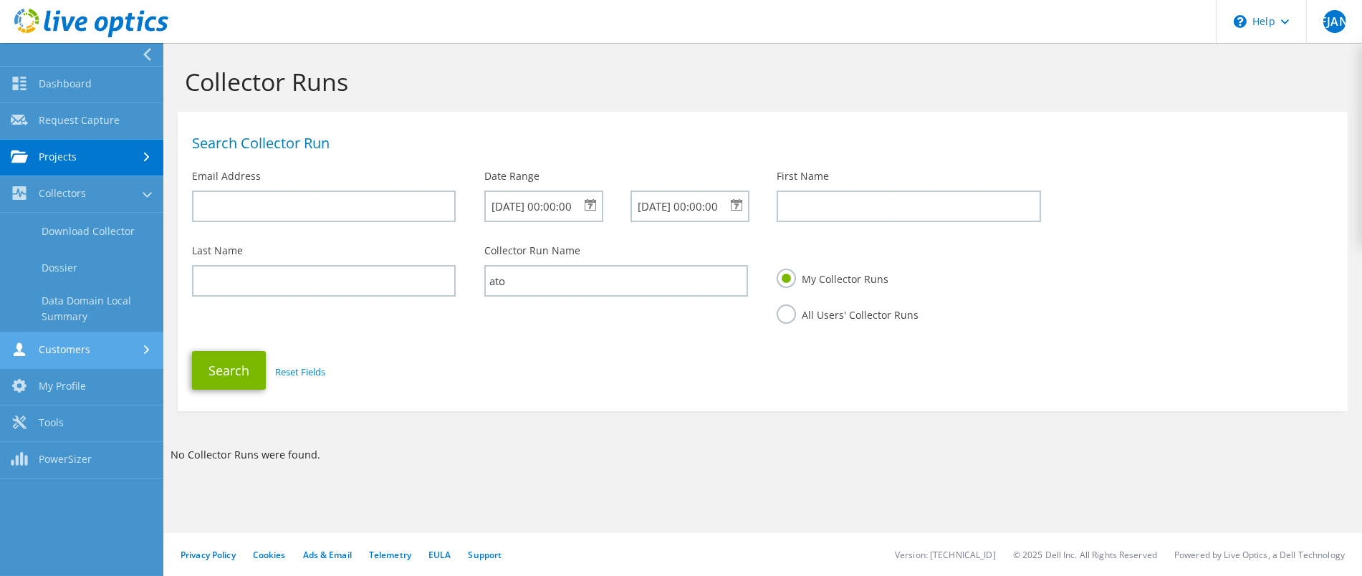
click at [81, 351] on link "Customers" at bounding box center [81, 350] width 163 height 37
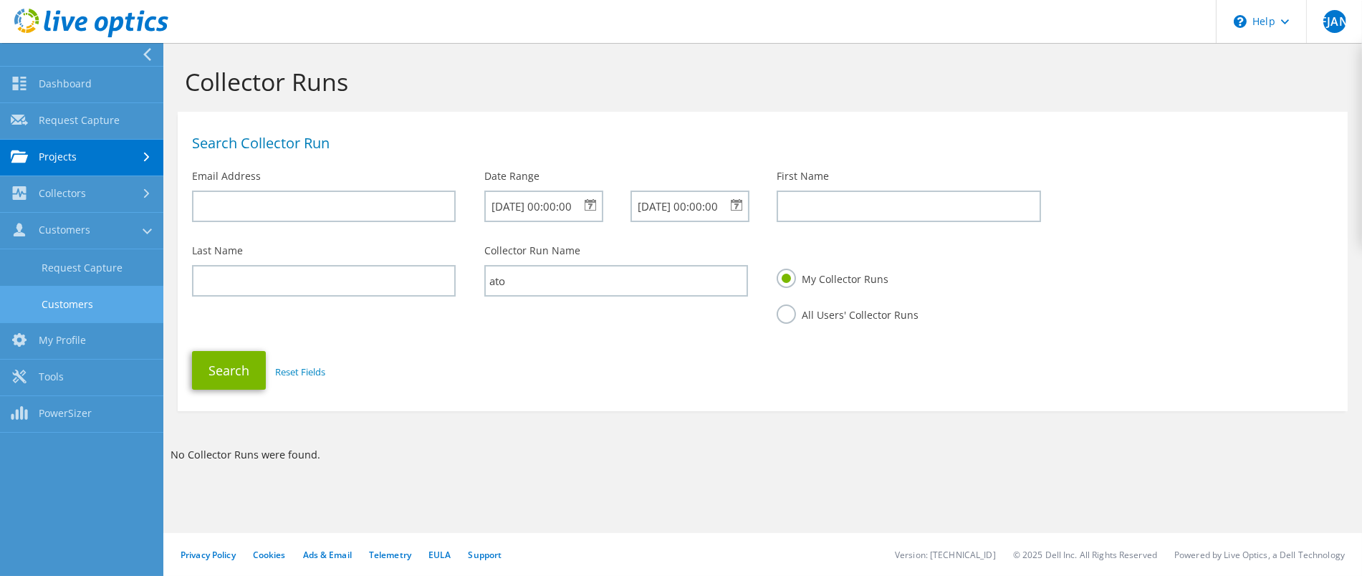
click at [103, 305] on link "Customers" at bounding box center [81, 304] width 163 height 37
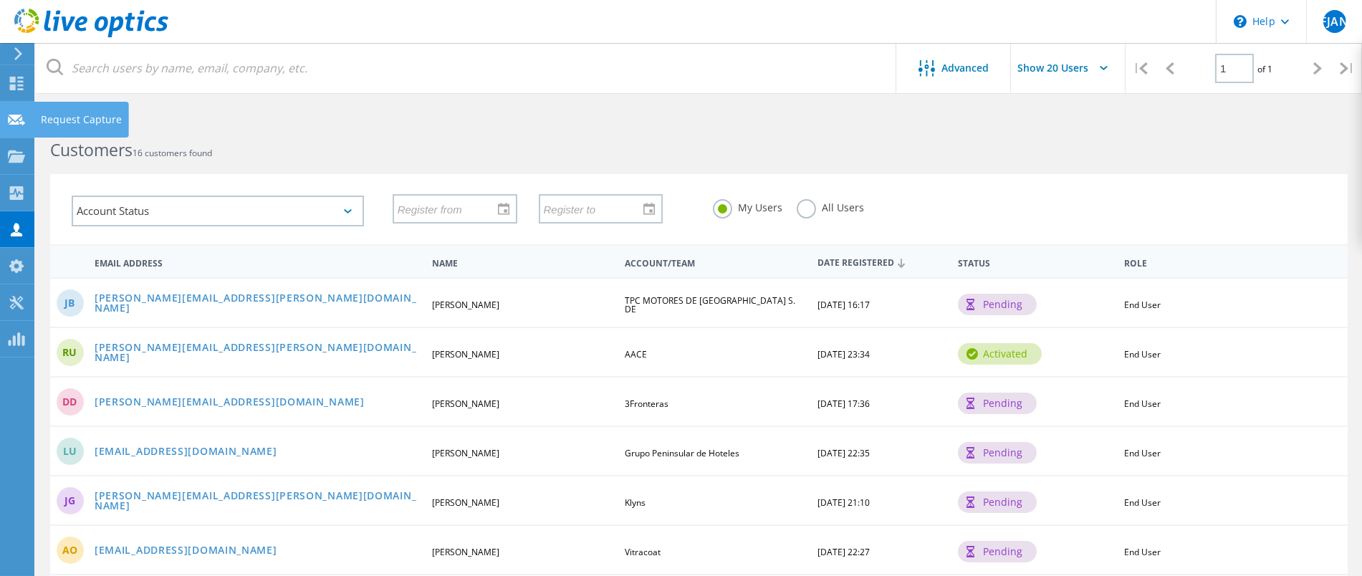
click at [15, 123] on use at bounding box center [16, 119] width 17 height 11
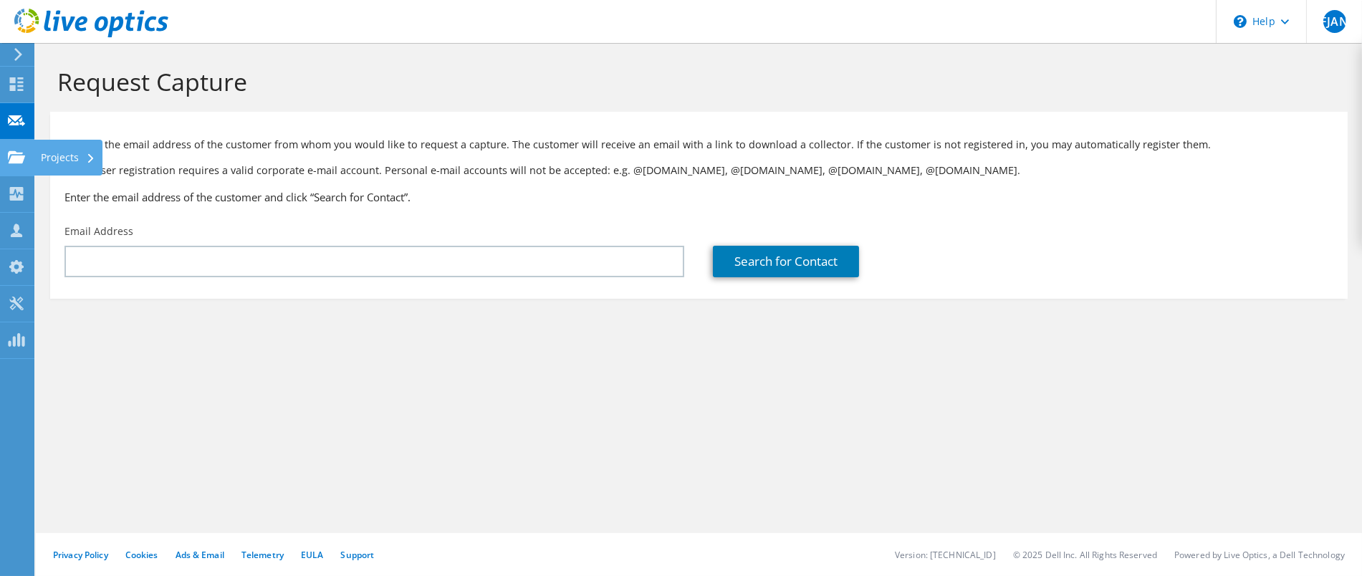
click at [20, 158] on use at bounding box center [16, 156] width 17 height 12
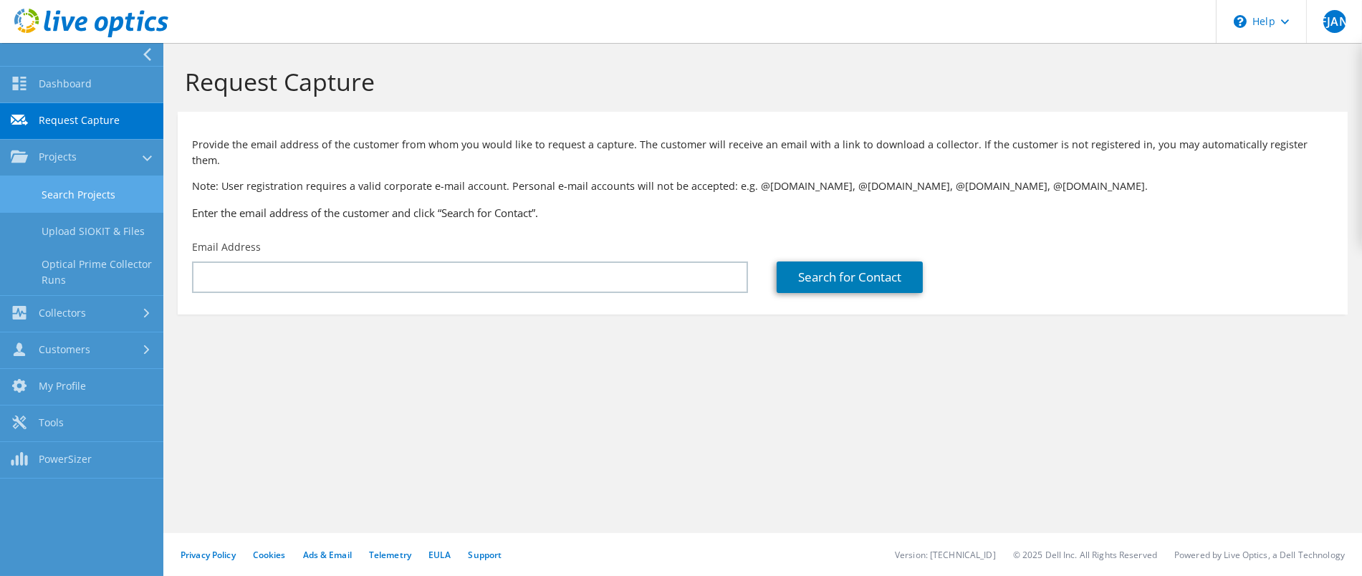
click at [82, 191] on link "Search Projects" at bounding box center [81, 194] width 163 height 37
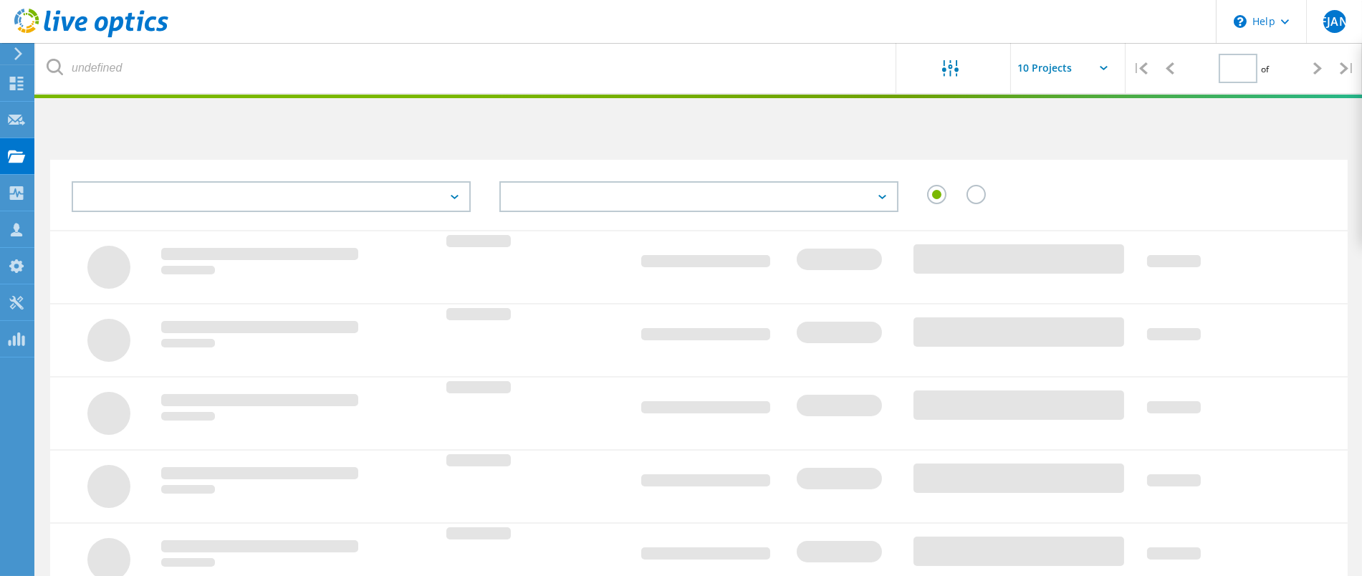
type input "1"
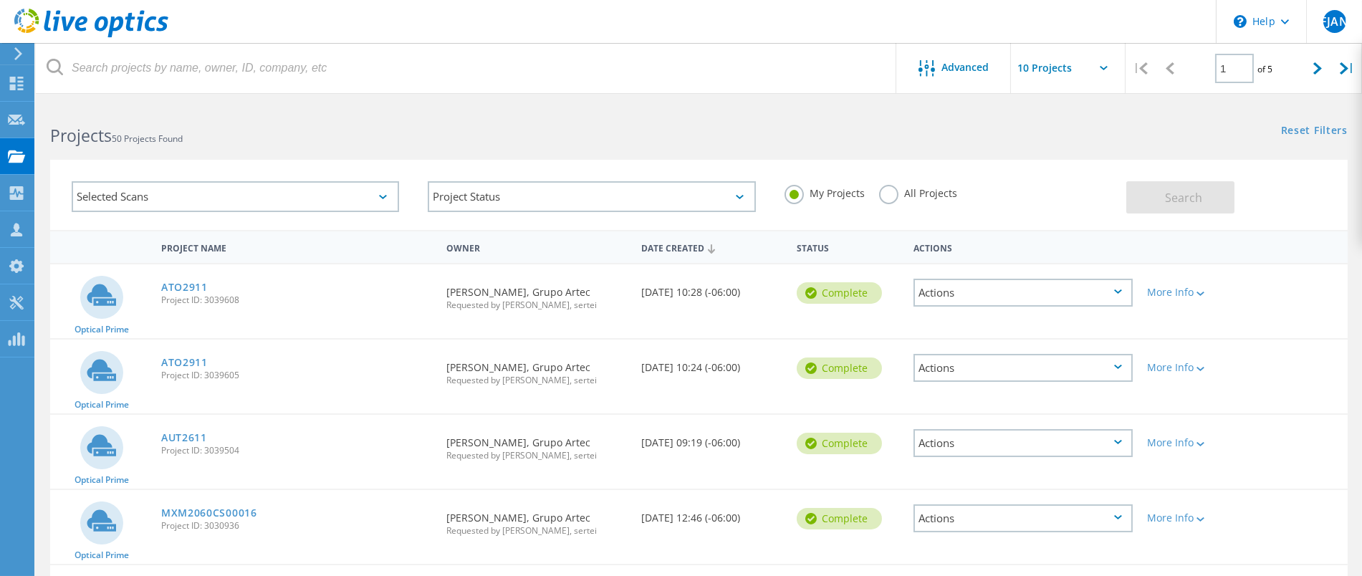
click at [881, 194] on label "All Projects" at bounding box center [918, 192] width 78 height 14
click at [0, 0] on input "All Projects" at bounding box center [0, 0] width 0 height 0
click at [1101, 60] on input "text" at bounding box center [1082, 68] width 143 height 50
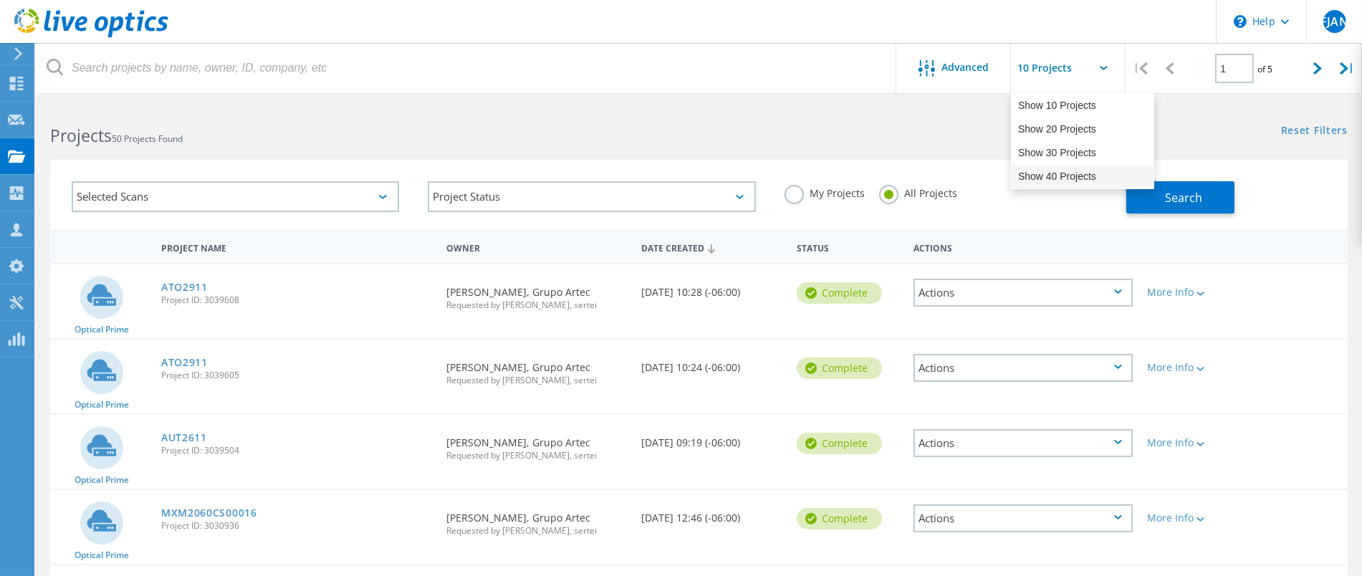
click at [1051, 167] on div "Show 40 Projects" at bounding box center [1083, 177] width 142 height 24
type input "Show 40 Projects"
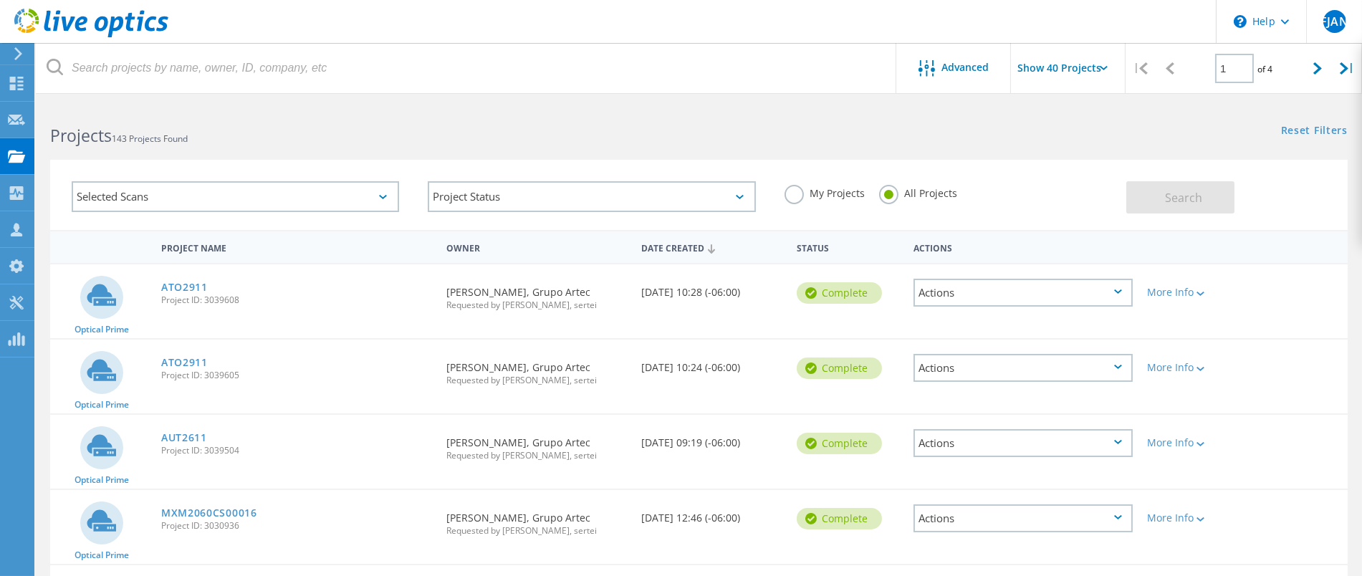
click at [1113, 290] on div "Actions" at bounding box center [1023, 293] width 219 height 28
click at [975, 274] on div "Project Details" at bounding box center [1023, 282] width 216 height 22
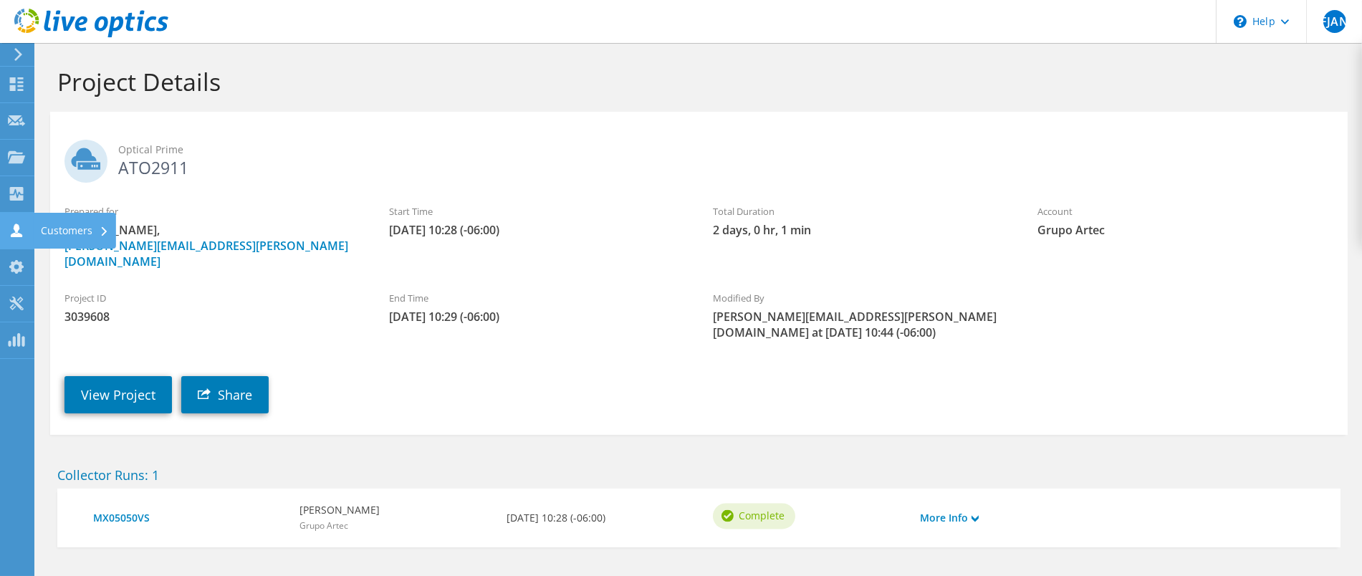
click at [14, 226] on use at bounding box center [16, 231] width 11 height 14
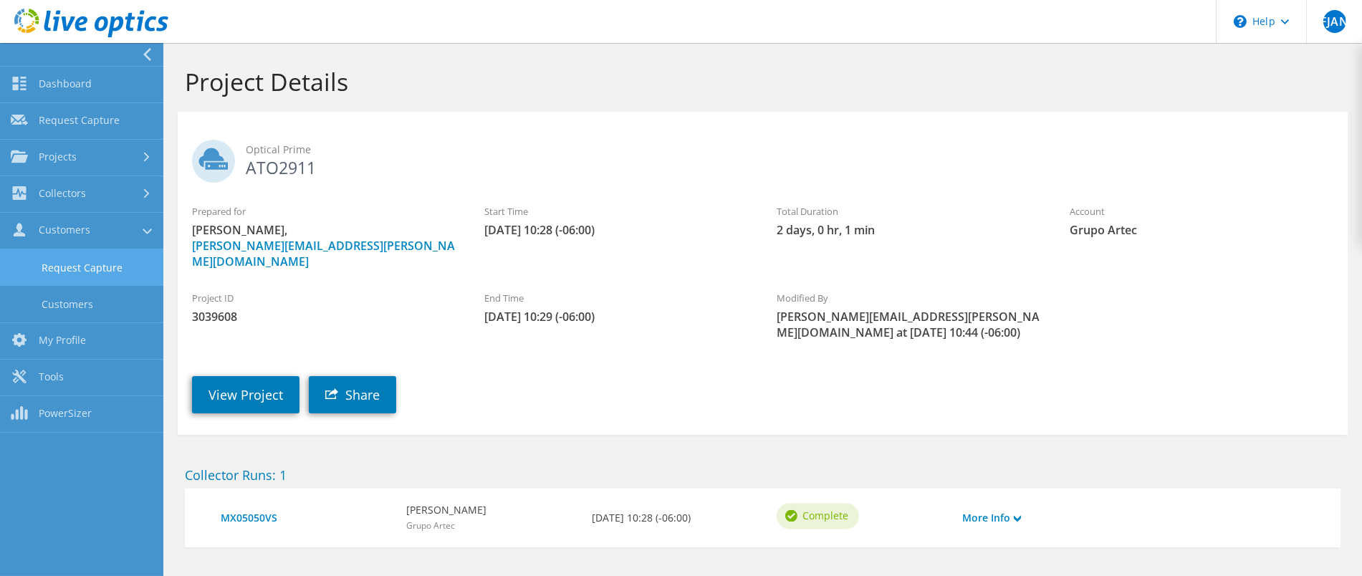
click at [58, 264] on link "Request Capture" at bounding box center [81, 267] width 163 height 37
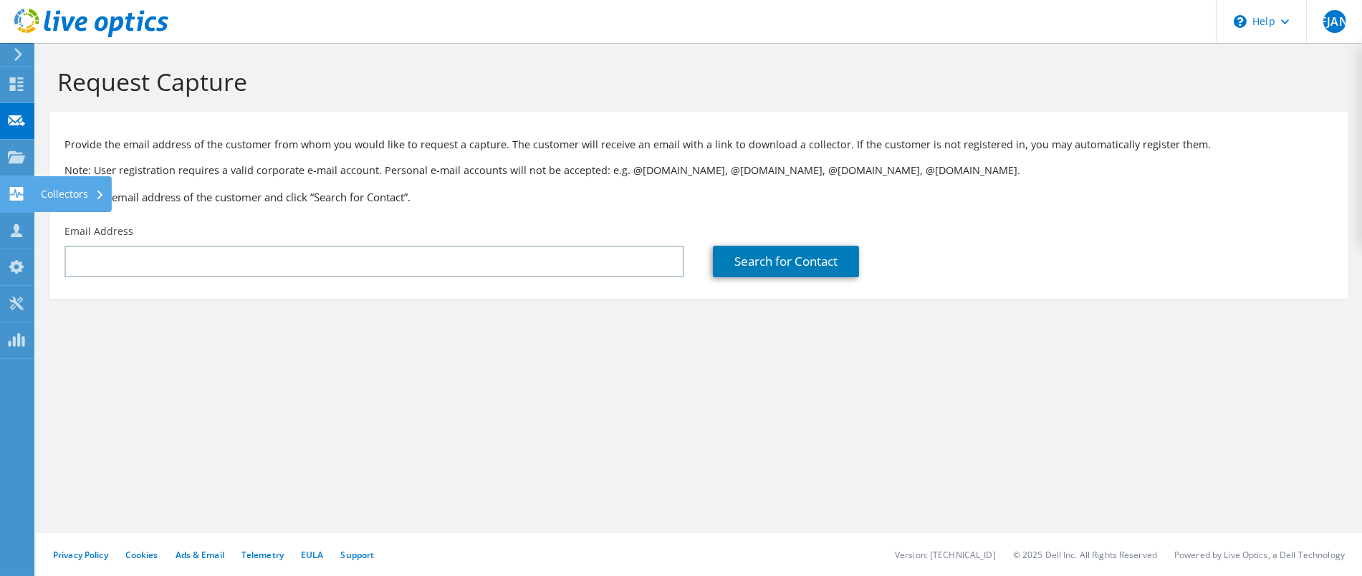
click at [12, 193] on icon at bounding box center [16, 194] width 17 height 14
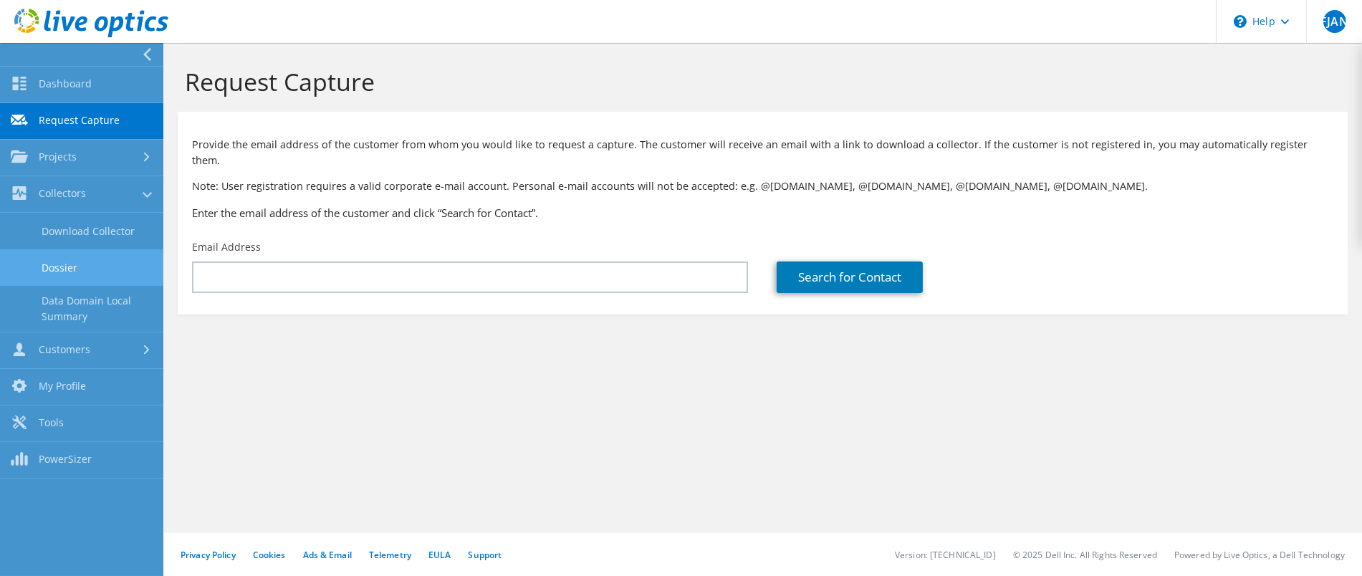
click at [59, 260] on link "Dossier" at bounding box center [81, 267] width 163 height 37
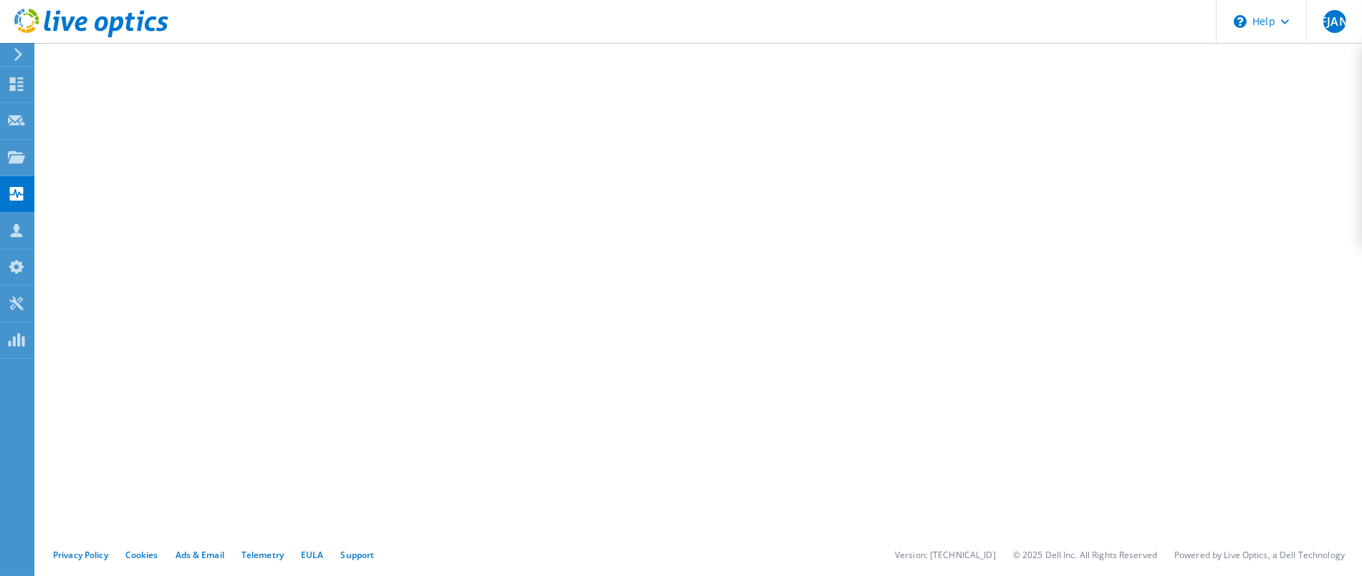
click at [19, 50] on icon at bounding box center [18, 54] width 11 height 13
click at [13, 49] on icon at bounding box center [18, 54] width 11 height 13
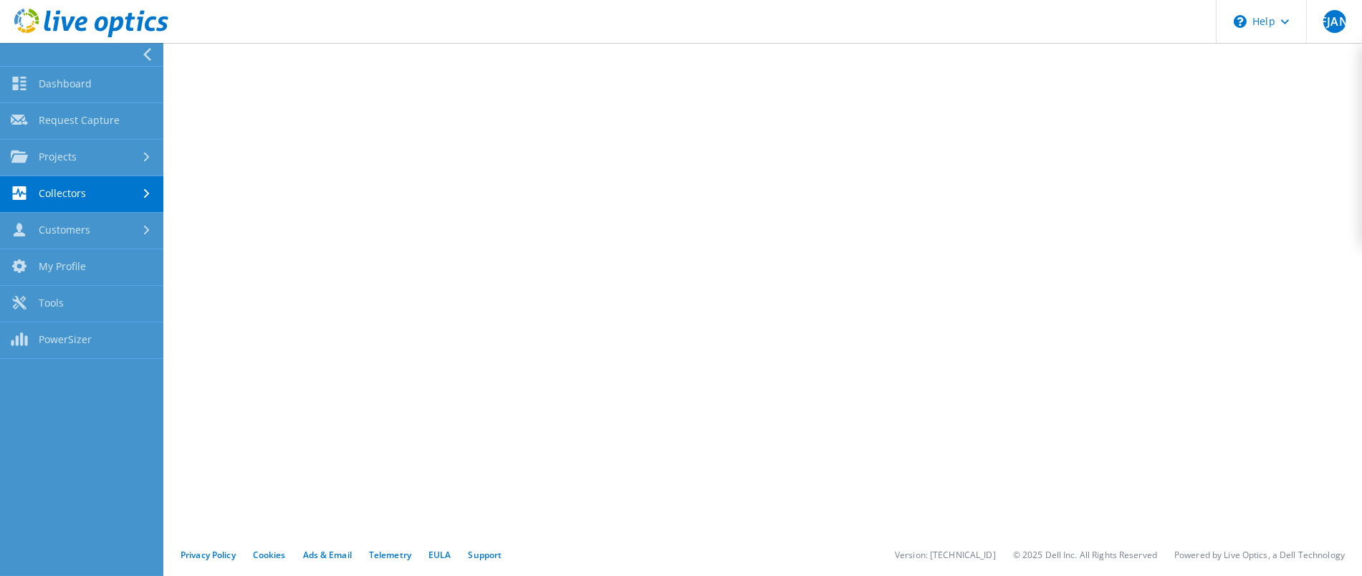
click at [72, 196] on link "Collectors" at bounding box center [81, 194] width 163 height 37
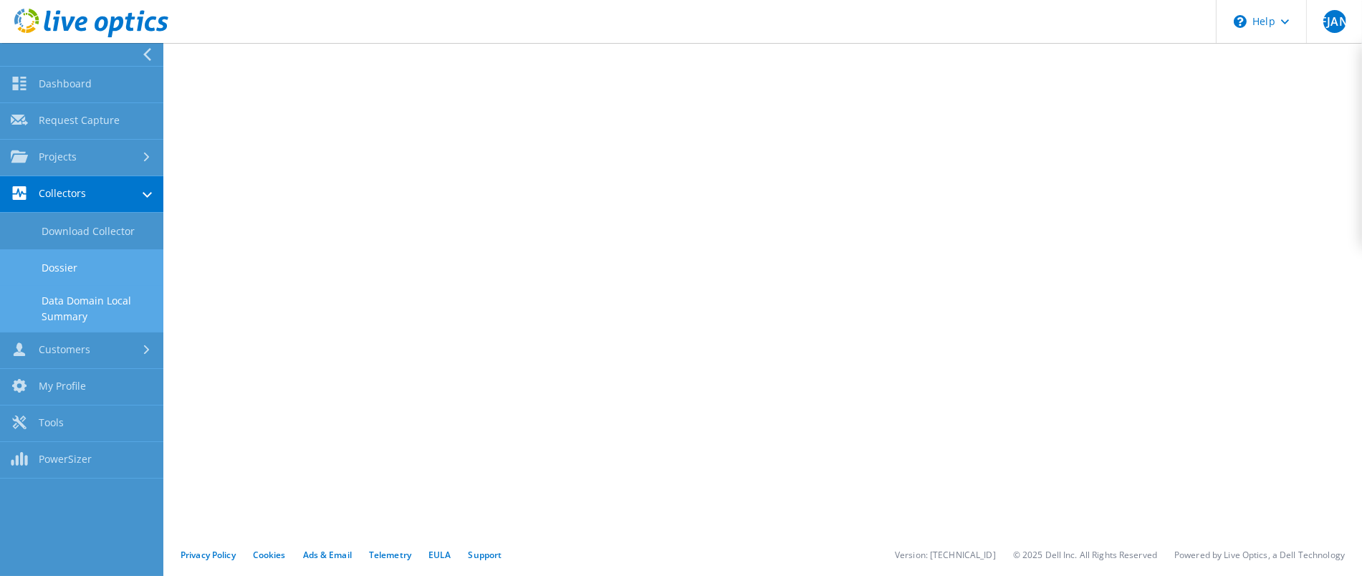
click at [68, 310] on link "Data Domain Local Summary" at bounding box center [81, 309] width 163 height 46
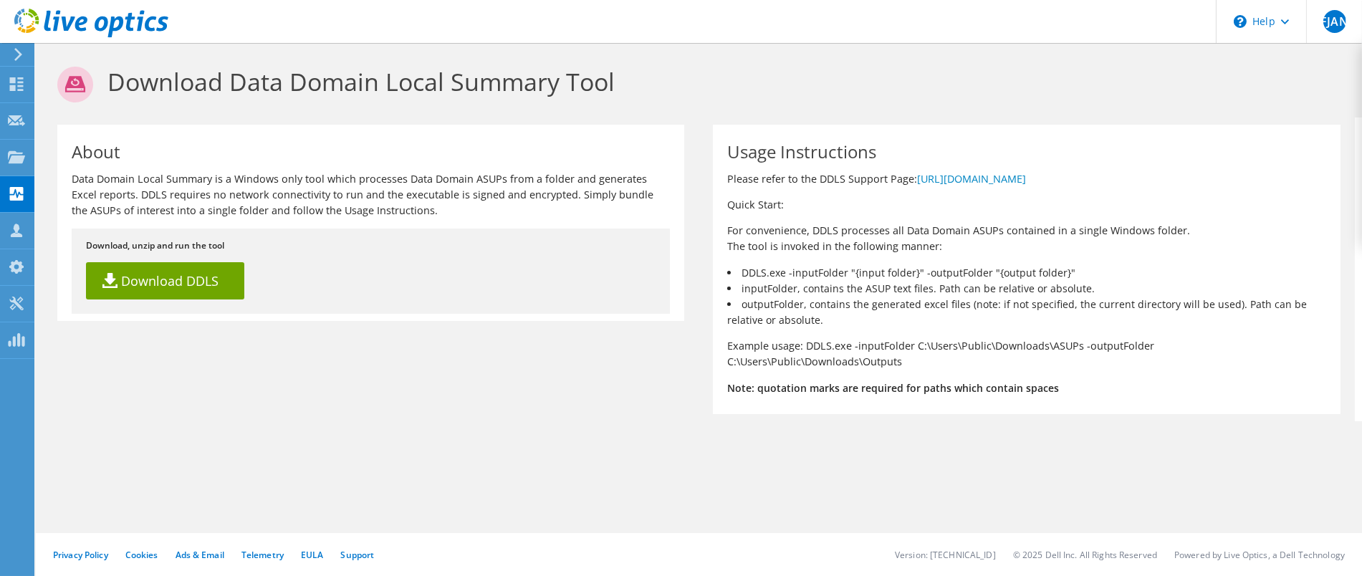
click at [15, 54] on icon at bounding box center [18, 54] width 11 height 13
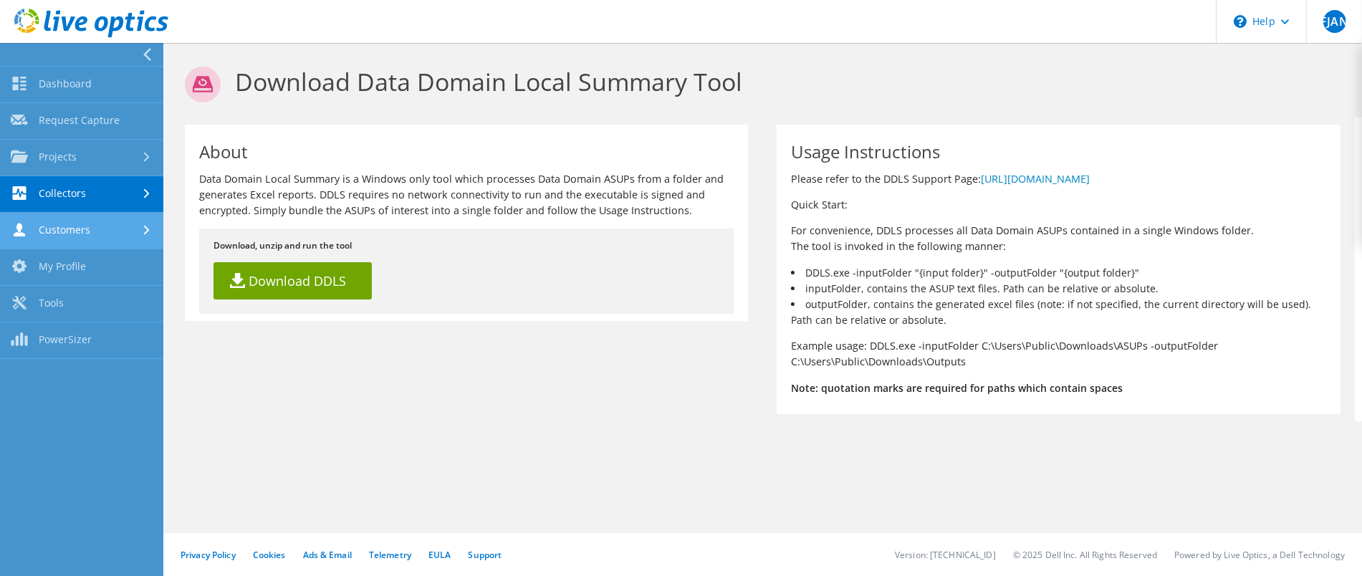
click at [44, 231] on link "Customers" at bounding box center [81, 231] width 163 height 37
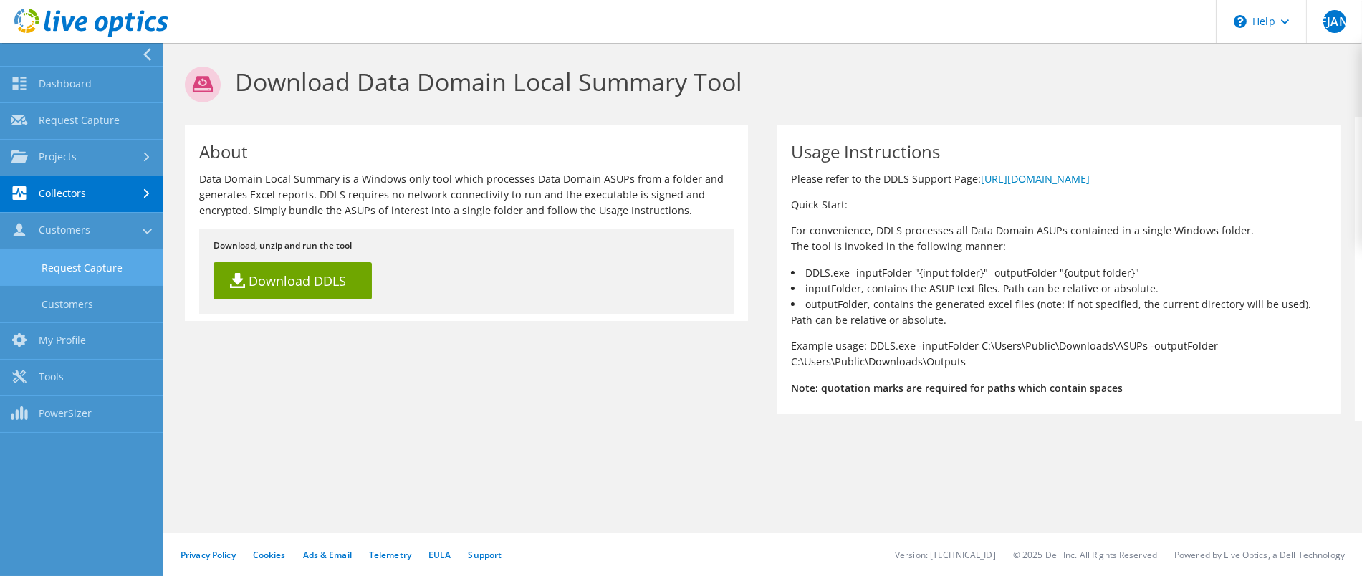
click at [43, 265] on link "Request Capture" at bounding box center [81, 267] width 163 height 37
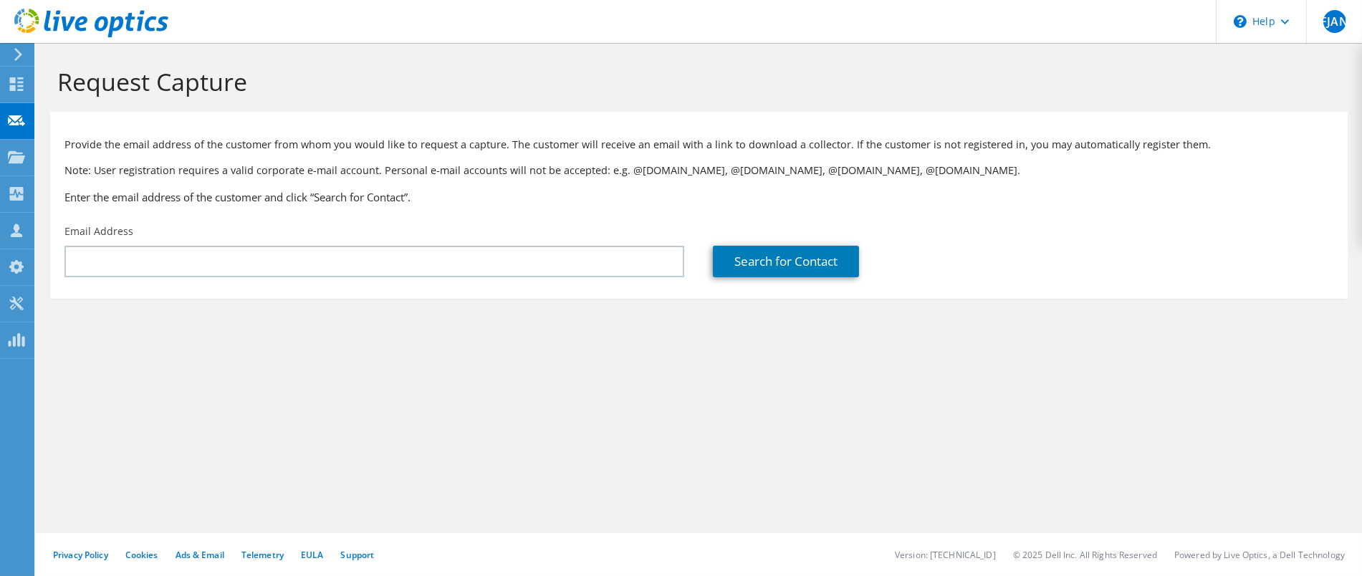
click at [22, 43] on div at bounding box center [84, 24] width 168 height 48
click at [18, 52] on use at bounding box center [18, 54] width 8 height 13
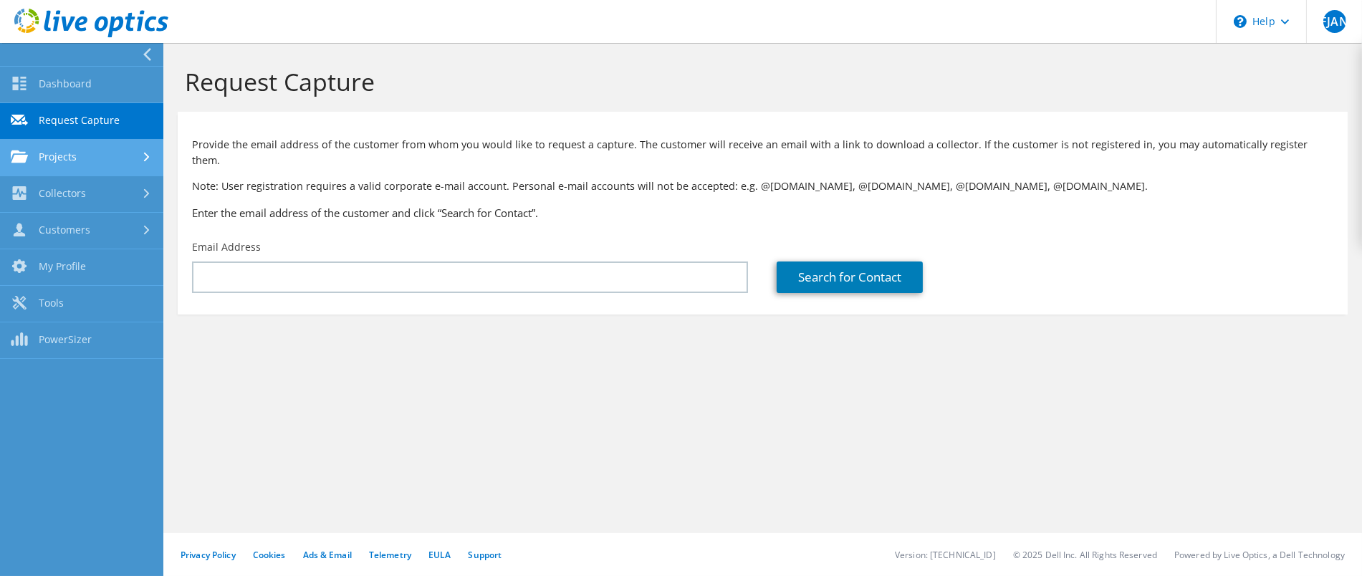
click at [39, 152] on link "Projects" at bounding box center [81, 158] width 163 height 37
click at [66, 153] on link "Projects" at bounding box center [81, 158] width 163 height 37
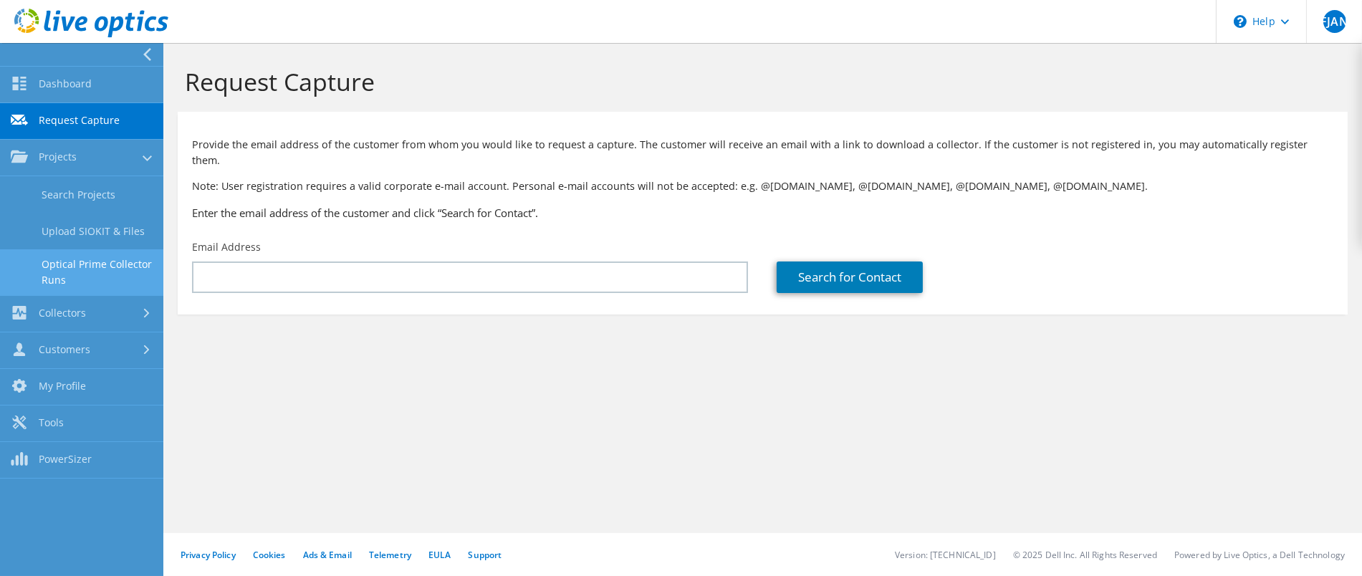
click at [56, 272] on link "Optical Prime Collector Runs" at bounding box center [81, 272] width 163 height 46
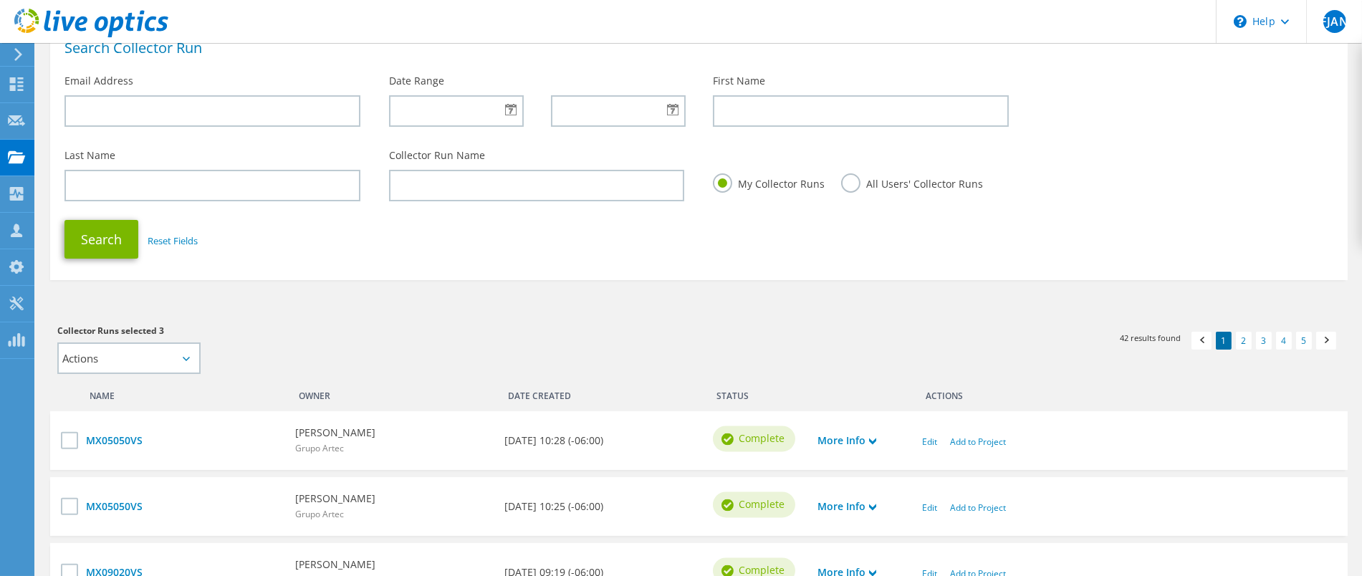
scroll to position [102, 0]
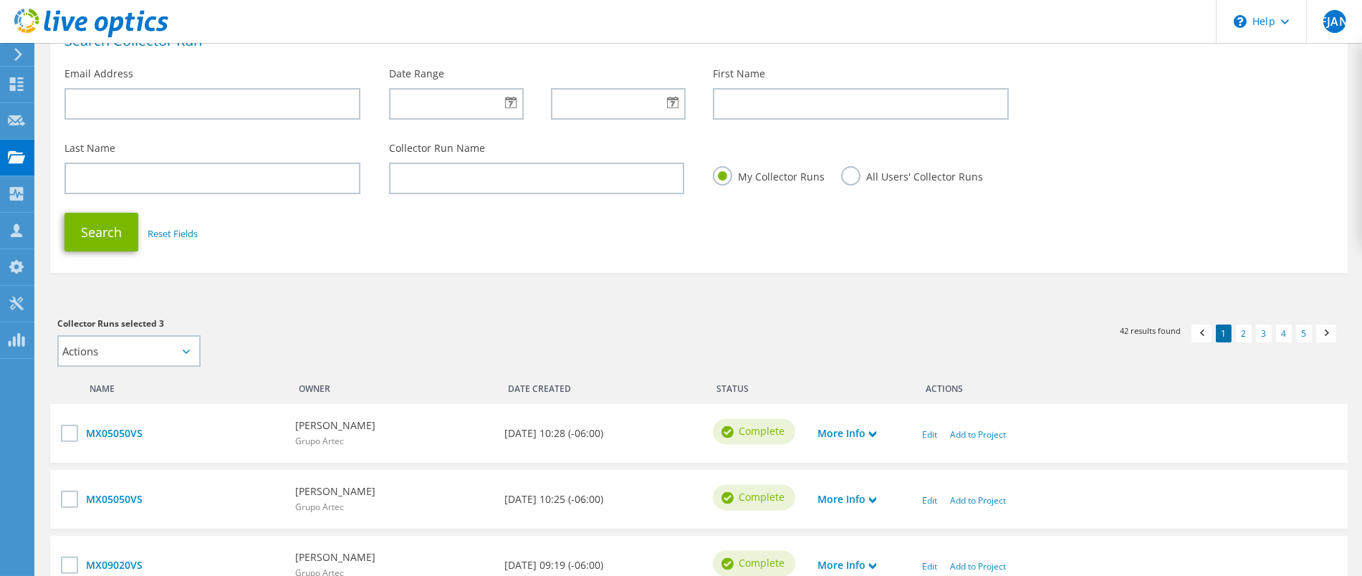
drag, startPoint x: 849, startPoint y: 174, endPoint x: 857, endPoint y: 186, distance: 14.5
click at [849, 175] on label "All Users' Collector Runs" at bounding box center [912, 175] width 142 height 18
click at [0, 0] on input "All Users' Collector Runs" at bounding box center [0, 0] width 0 height 0
click at [99, 235] on button "Search" at bounding box center [101, 232] width 74 height 39
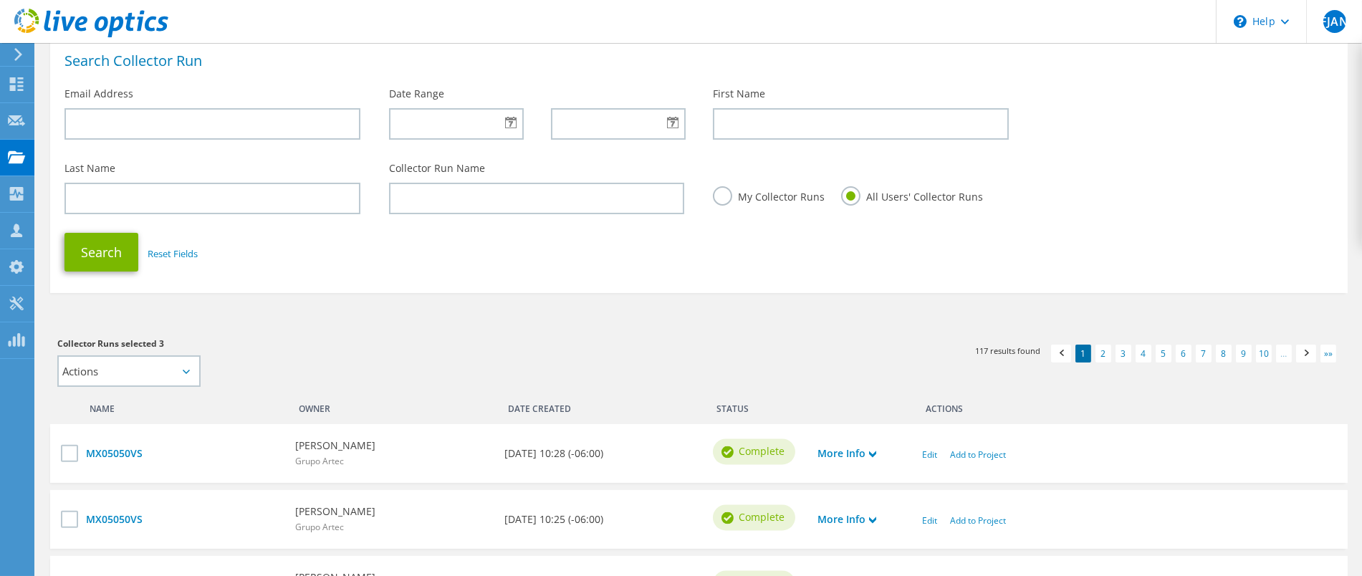
scroll to position [73, 0]
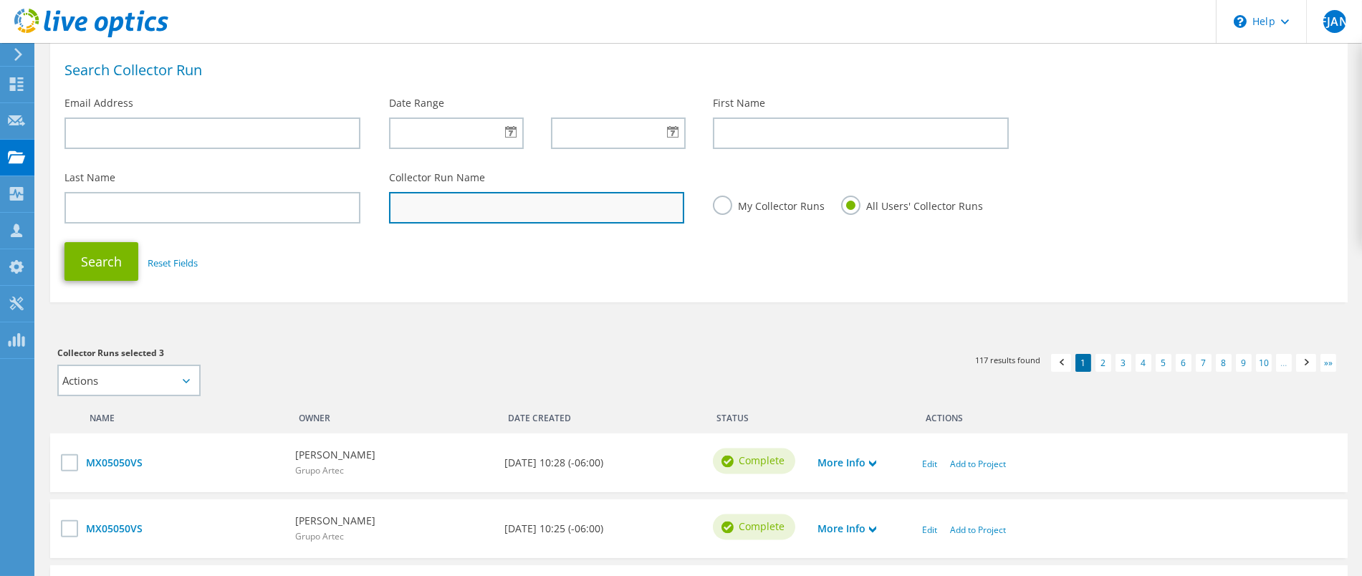
click at [534, 204] on input "text" at bounding box center [537, 208] width 296 height 32
type input "ato"
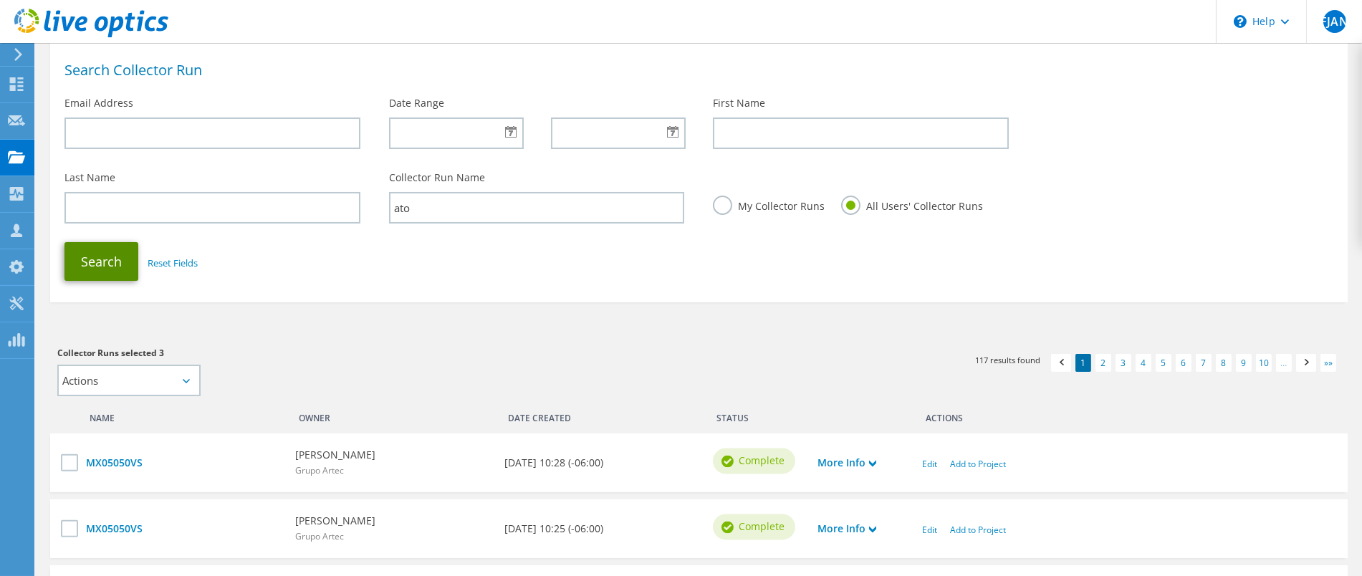
click at [84, 256] on button "Search" at bounding box center [101, 261] width 74 height 39
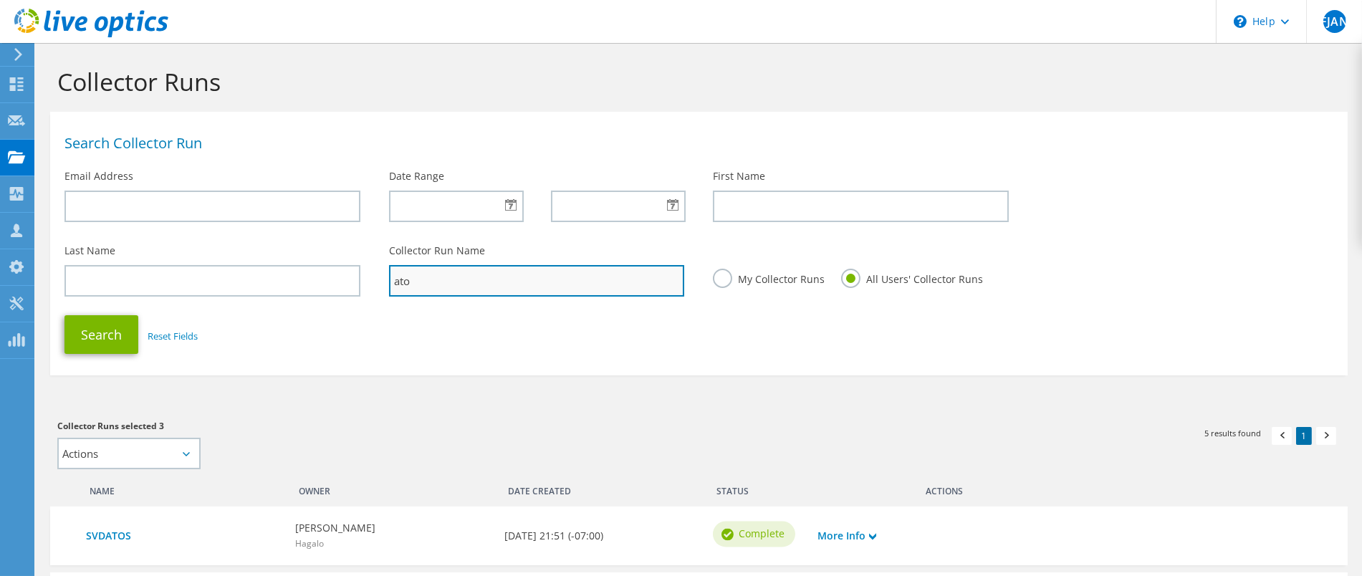
click at [442, 274] on input "ato" at bounding box center [537, 281] width 296 height 32
type input "ato2911"
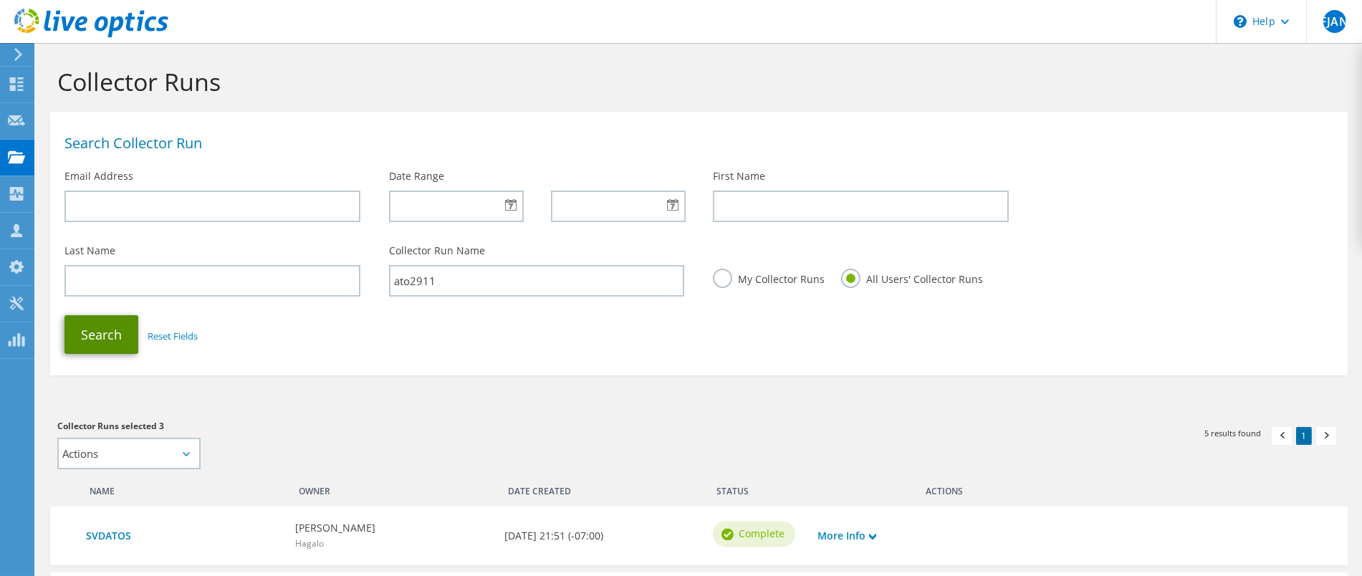
click at [112, 340] on button "Search" at bounding box center [101, 334] width 74 height 39
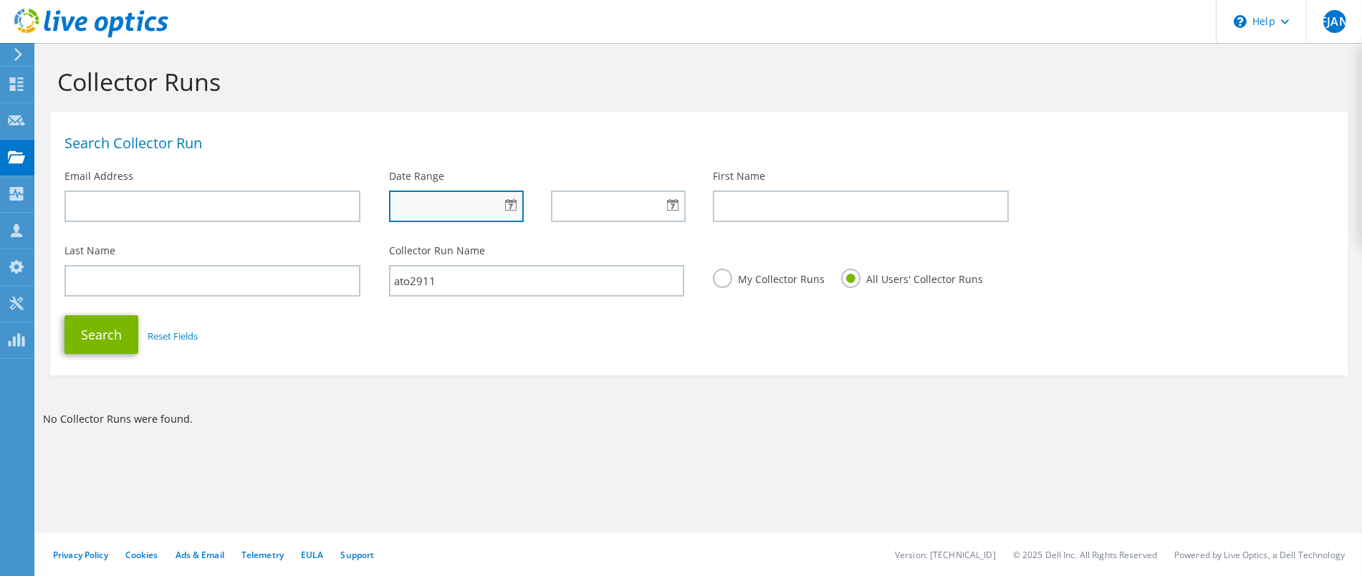
click at [502, 209] on input "text" at bounding box center [456, 207] width 135 height 32
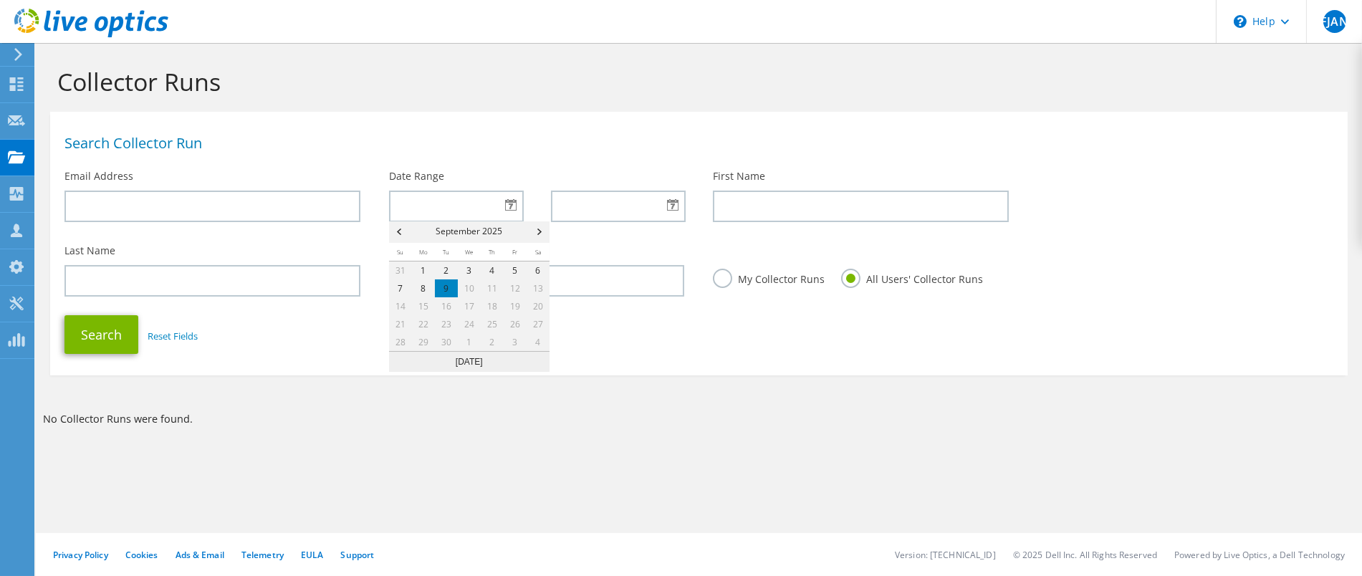
click at [353, 378] on section "Collector Runs Search Collector Run Email Address Date Range First Name Last Na…" at bounding box center [699, 276] width 1326 height 466
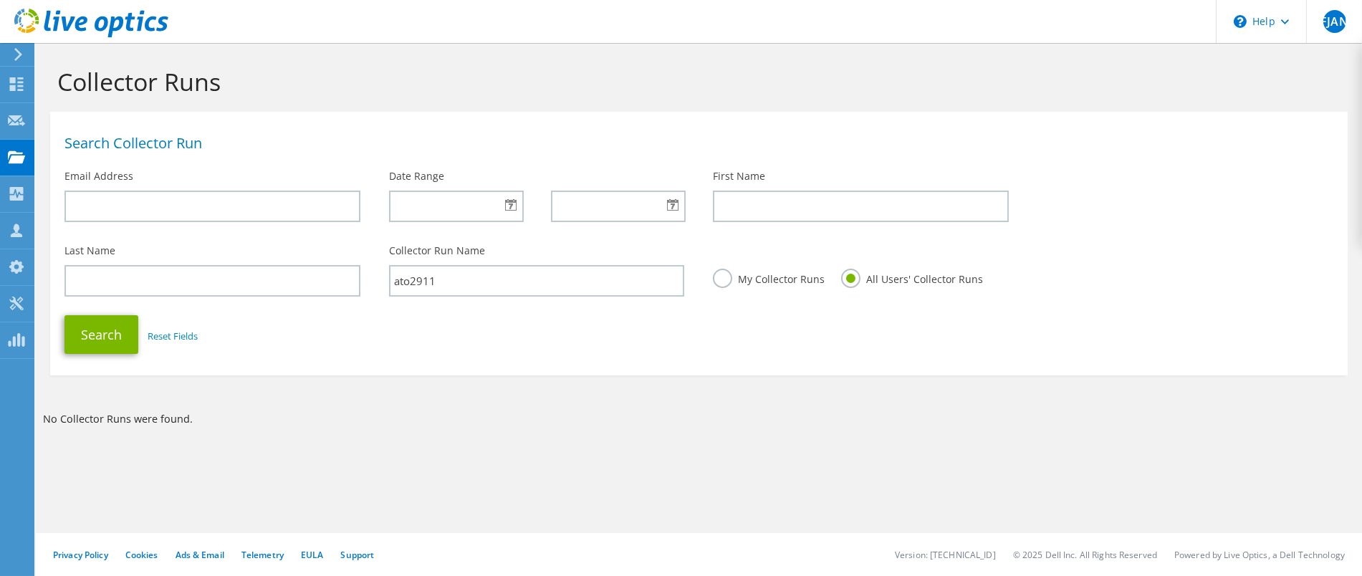
click at [511, 204] on div at bounding box center [455, 207] width 133 height 32
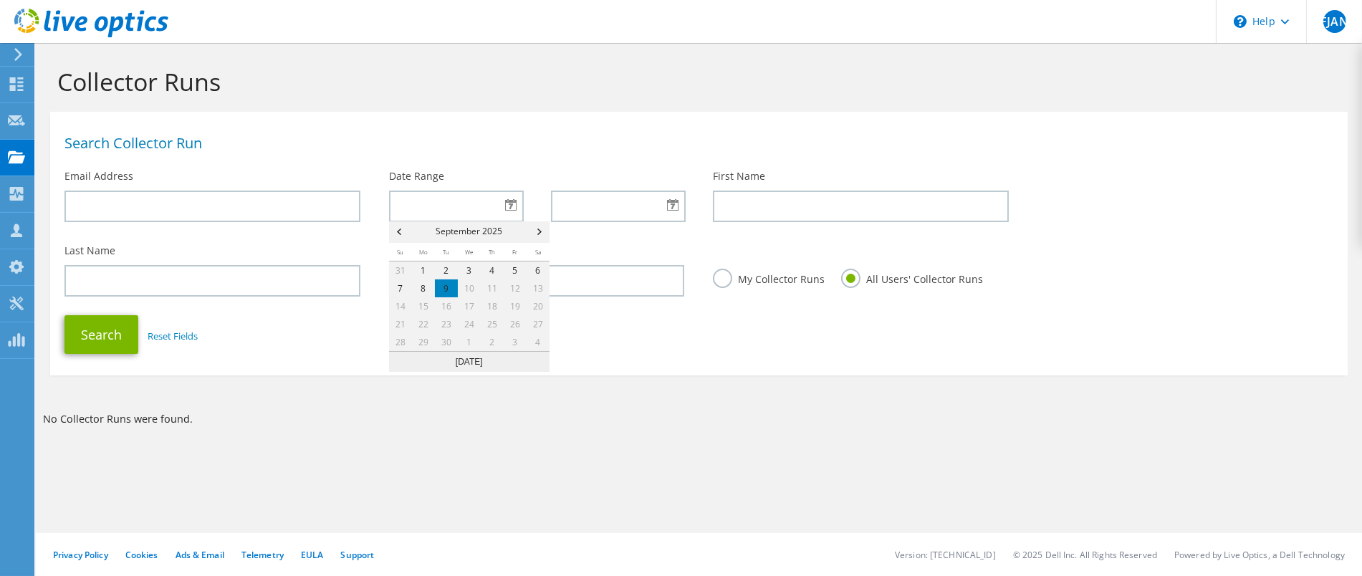
click at [396, 229] on span "Prev" at bounding box center [397, 231] width 17 height 21
click at [399, 289] on link "3" at bounding box center [400, 288] width 23 height 18
type input "08/03/2025"
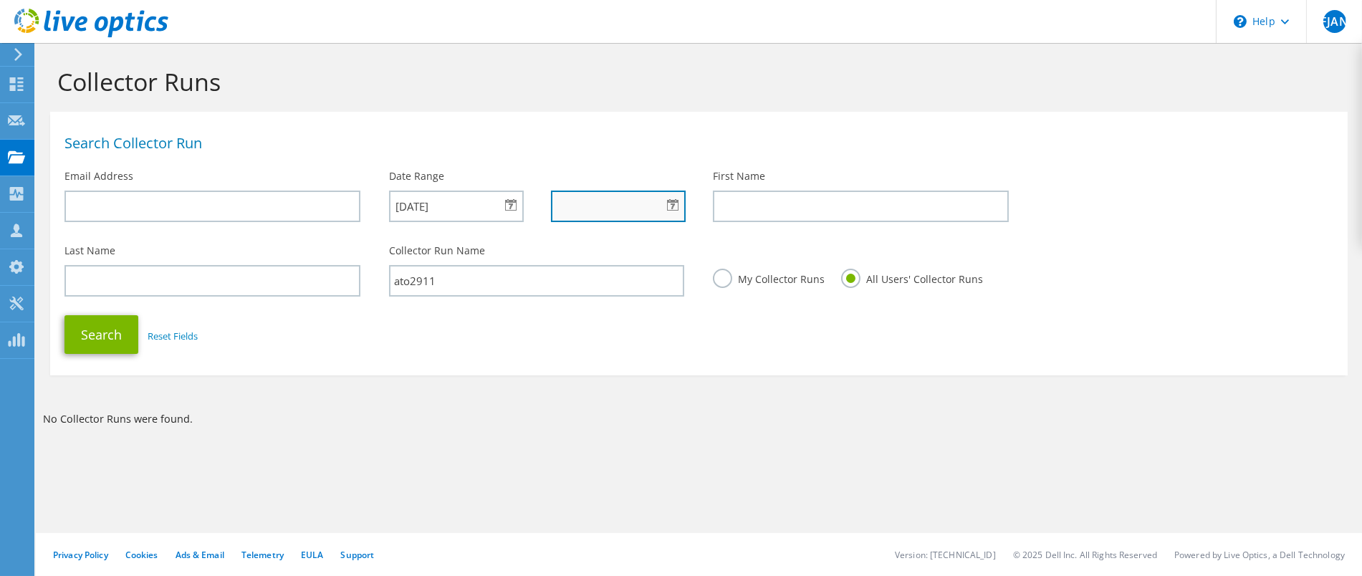
click at [612, 206] on input "text" at bounding box center [618, 207] width 135 height 32
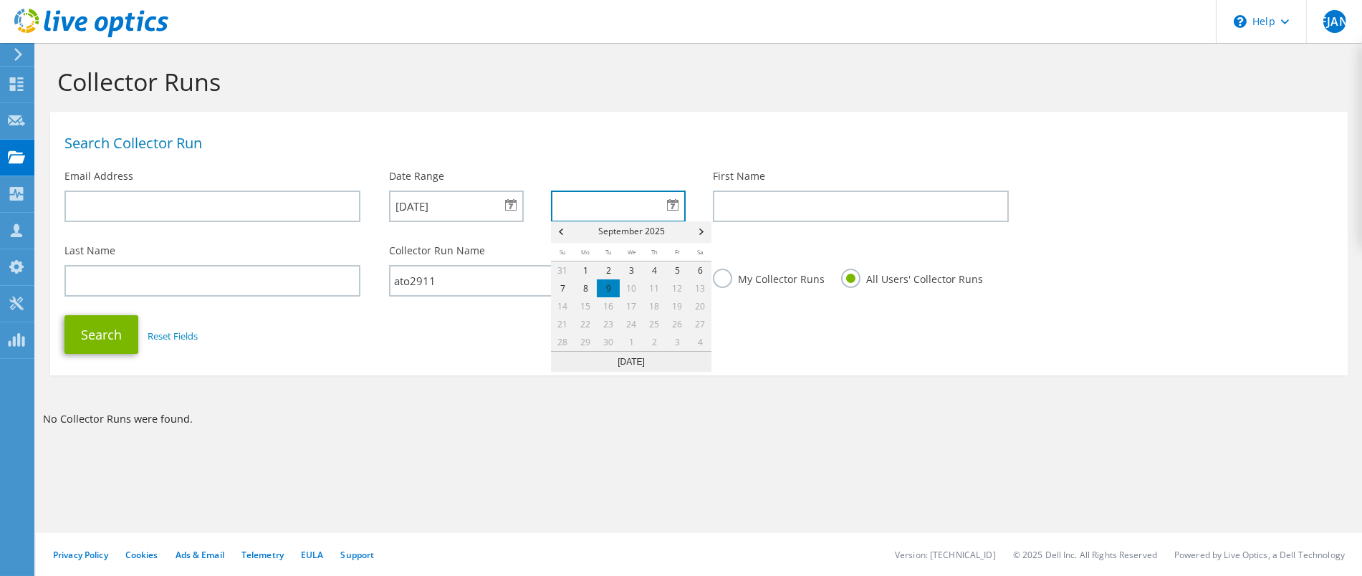
type input "09/09/2025"
click at [471, 363] on section "Search Collector Run Email Address Date Range 08/03/2025 09/09/2025 First Name …" at bounding box center [699, 244] width 1298 height 264
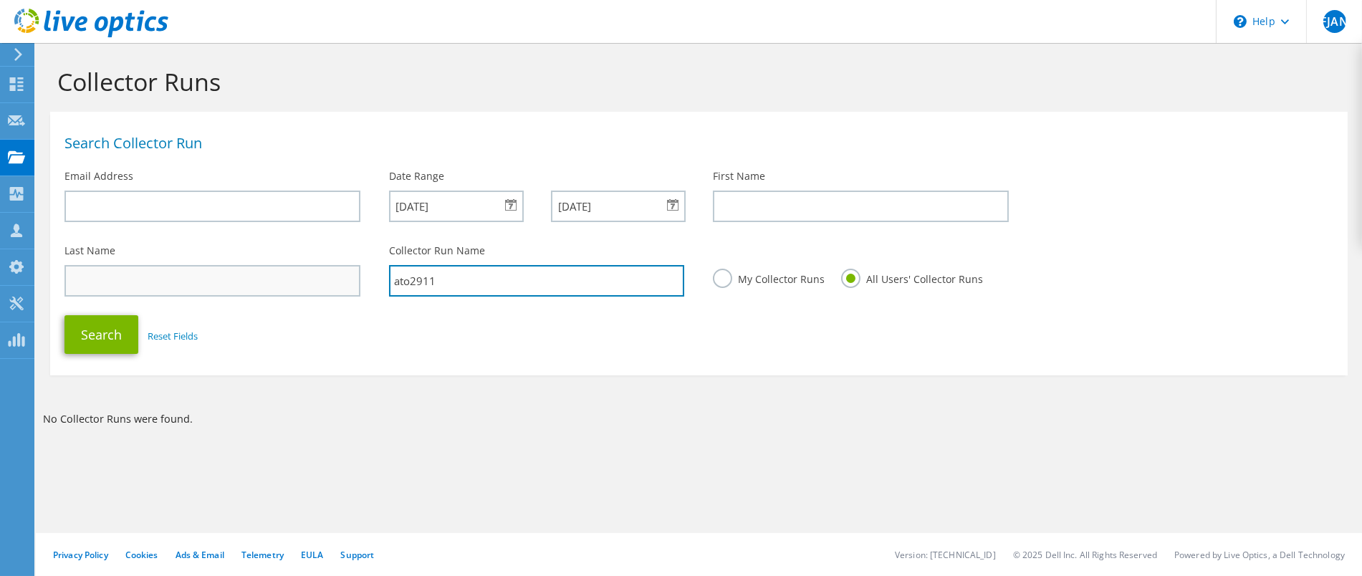
drag, startPoint x: 534, startPoint y: 277, endPoint x: 262, endPoint y: 291, distance: 272.6
click at [262, 291] on div "Last Name Collector Run Name ato2911 My Collector Runs All Users' Collector Runs" at bounding box center [699, 272] width 1298 height 72
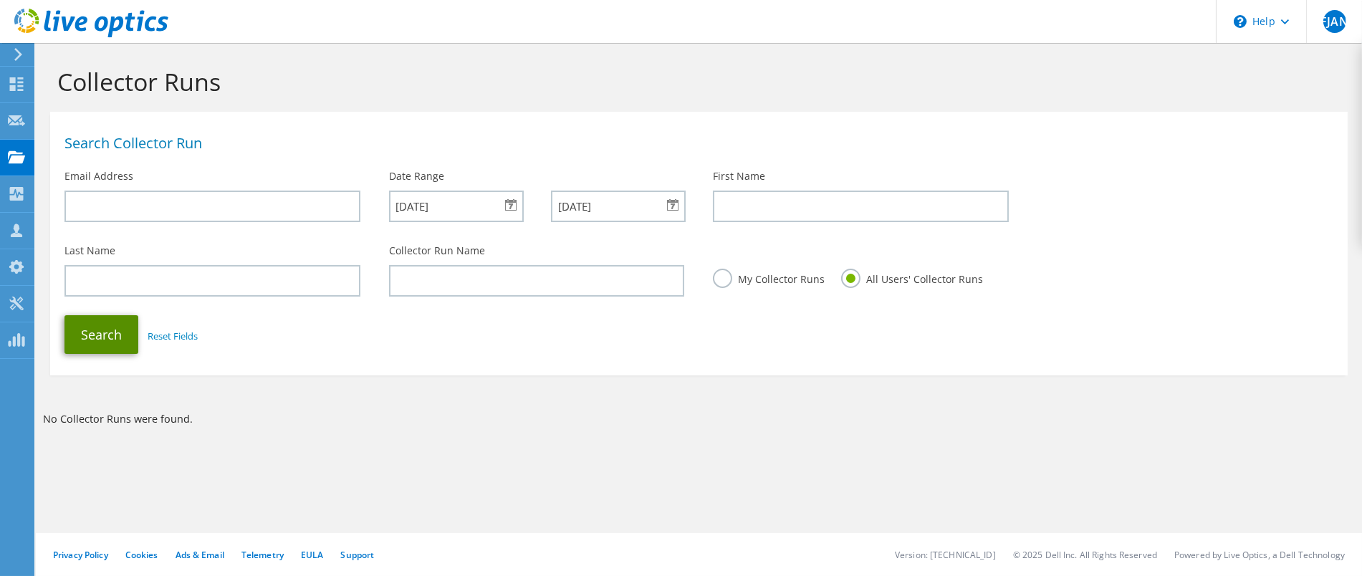
click at [102, 337] on button "Search" at bounding box center [101, 334] width 74 height 39
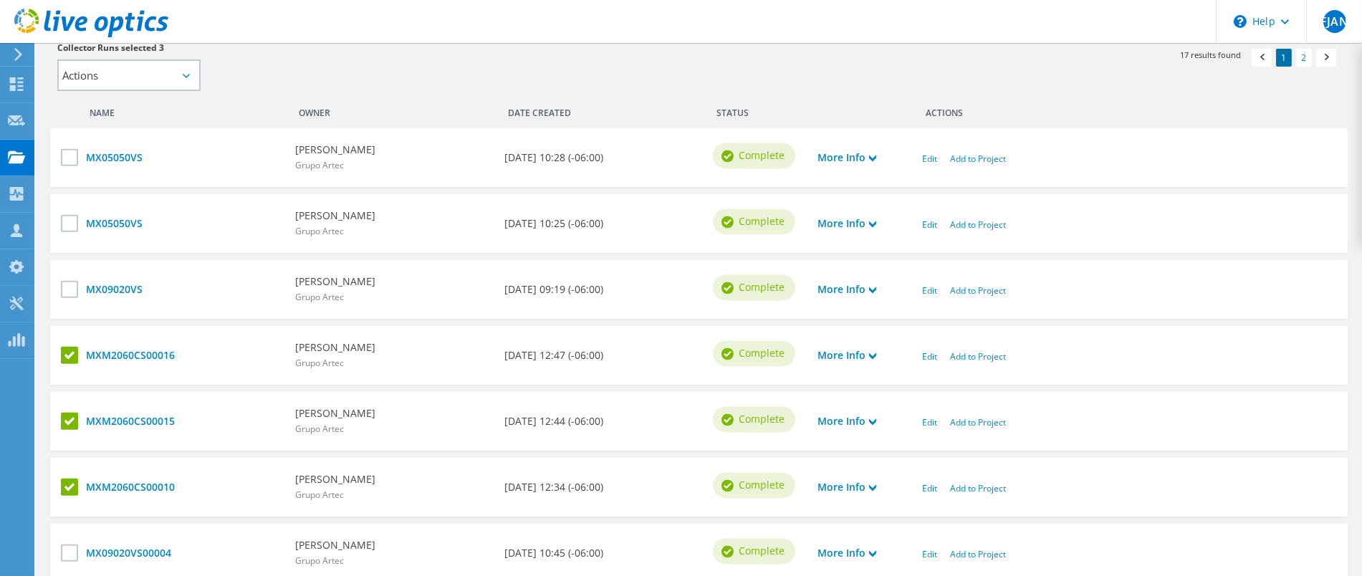
scroll to position [375, 0]
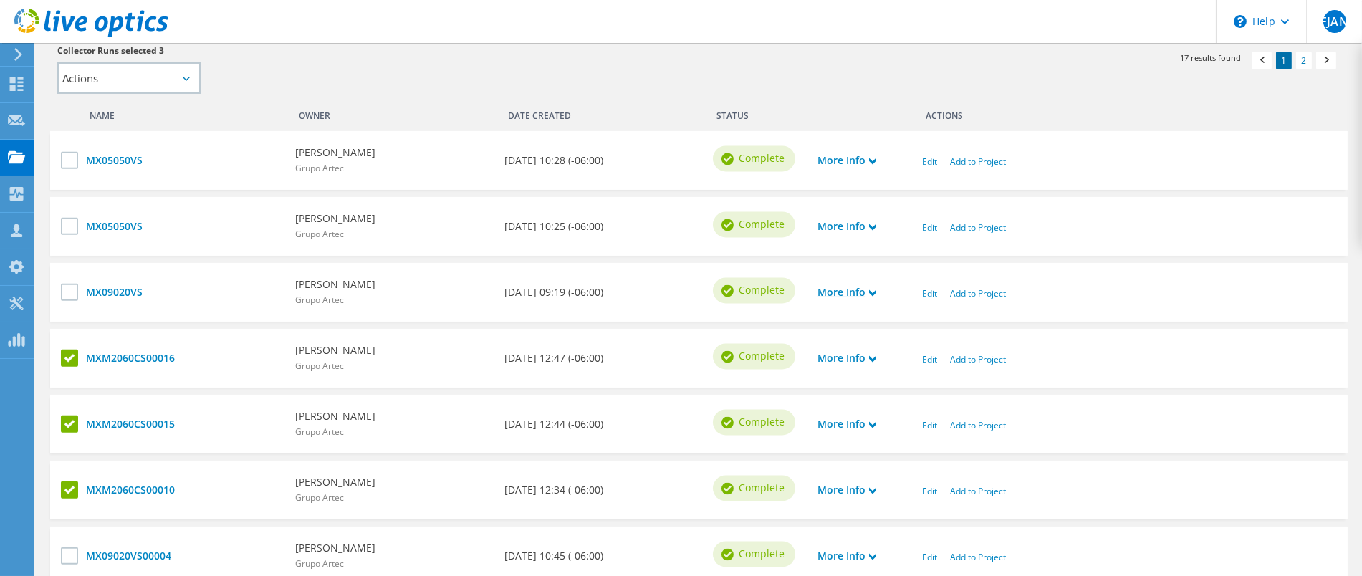
click at [855, 291] on link "More Info" at bounding box center [847, 292] width 59 height 16
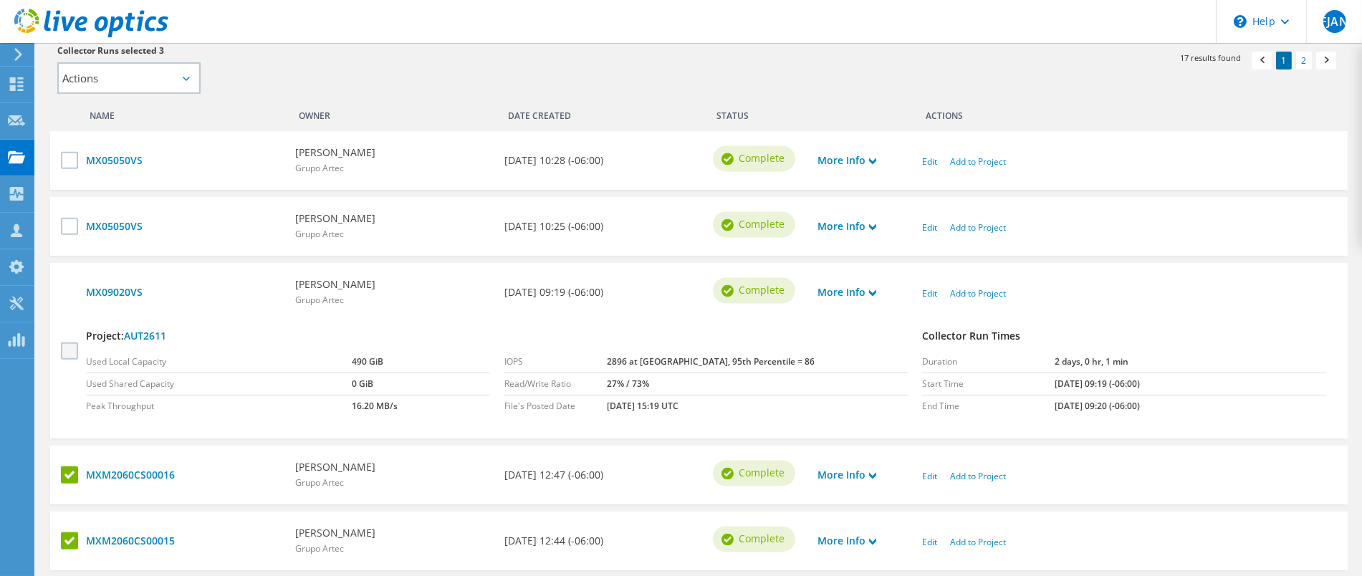
click at [62, 349] on label at bounding box center [71, 350] width 21 height 17
click at [0, 0] on input "checkbox" at bounding box center [0, 0] width 0 height 0
click at [842, 224] on link "More Info" at bounding box center [847, 227] width 59 height 16
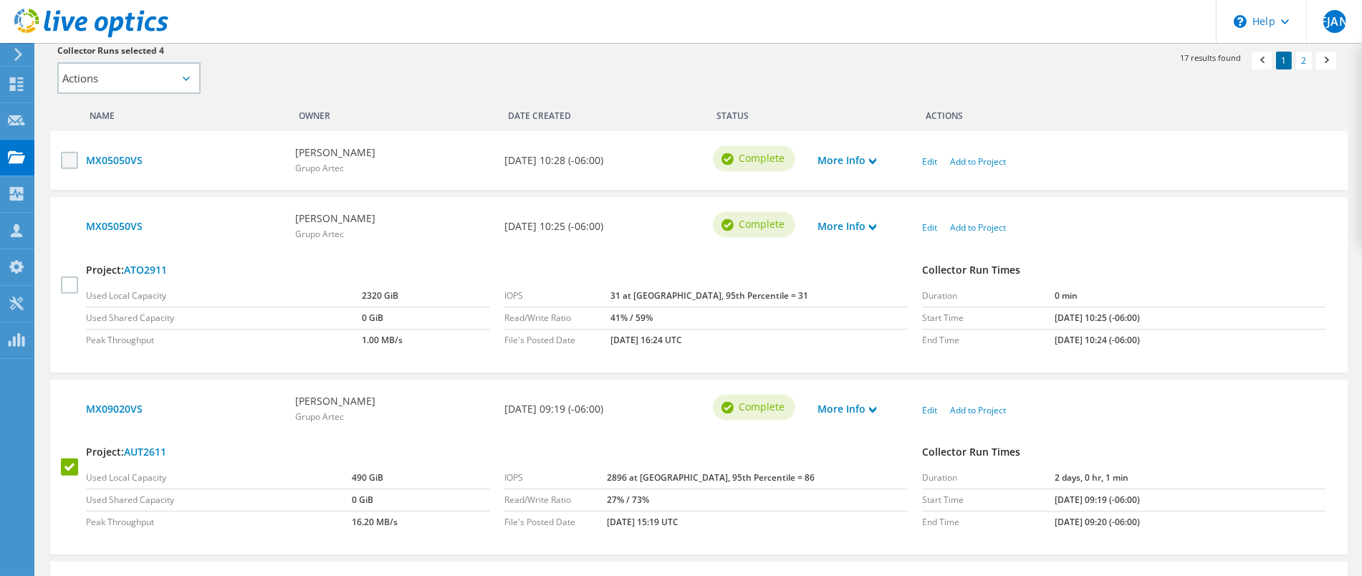
click at [72, 155] on label at bounding box center [71, 160] width 21 height 17
click at [0, 0] on input "checkbox" at bounding box center [0, 0] width 0 height 0
click at [72, 155] on label at bounding box center [71, 160] width 21 height 17
click at [0, 0] on input "checkbox" at bounding box center [0, 0] width 0 height 0
click at [847, 159] on link "More Info" at bounding box center [847, 161] width 59 height 16
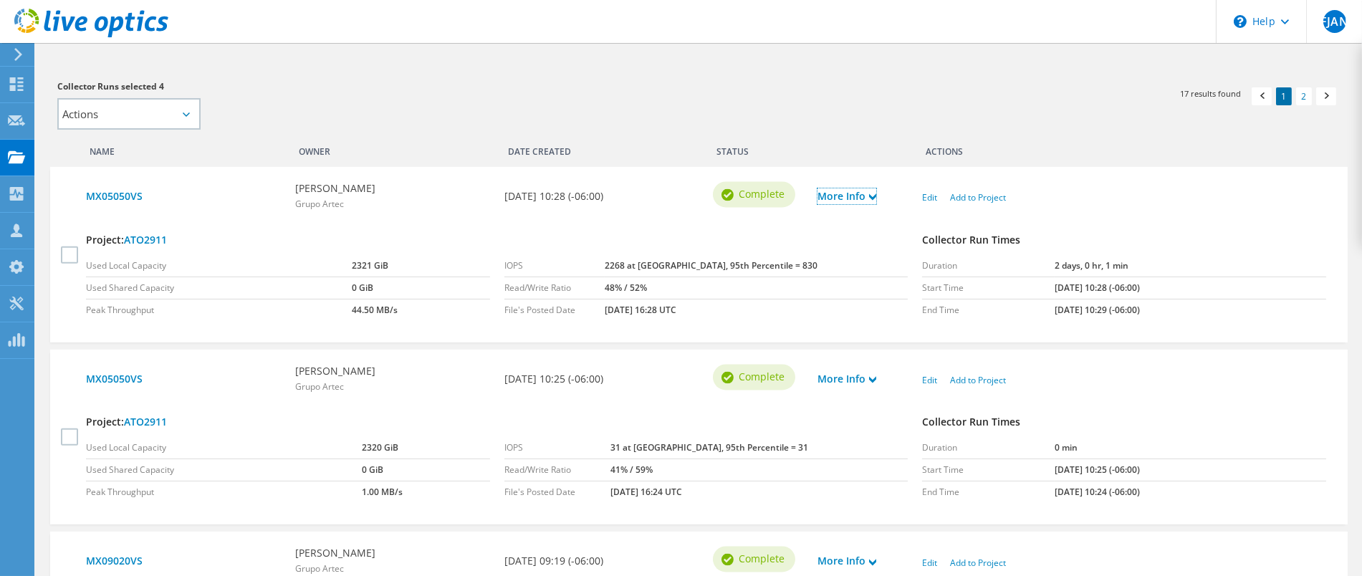
scroll to position [342, 0]
click at [924, 196] on link "Edit" at bounding box center [929, 195] width 15 height 12
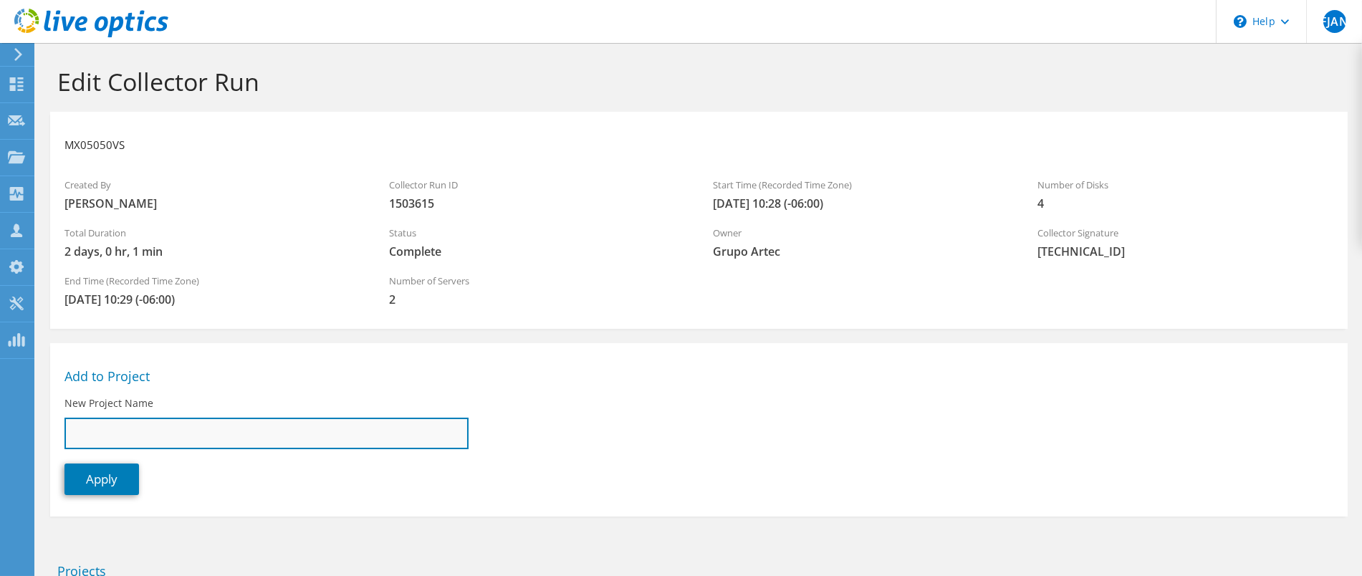
click at [105, 439] on input "New Project Name" at bounding box center [266, 434] width 404 height 32
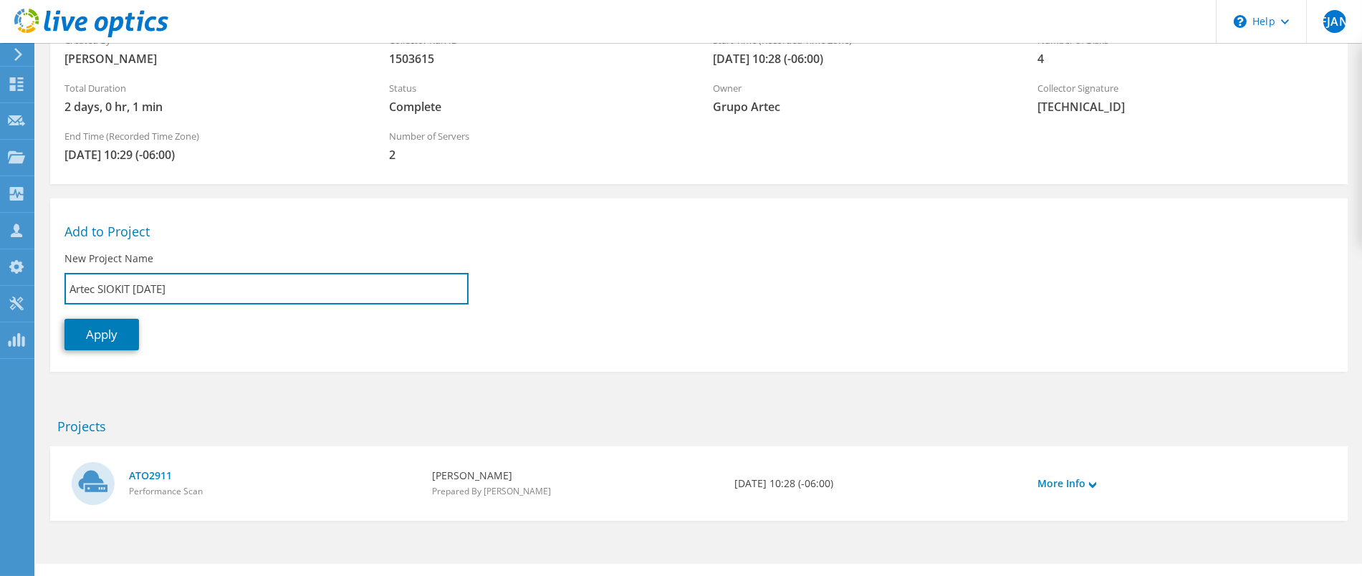
scroll to position [174, 0]
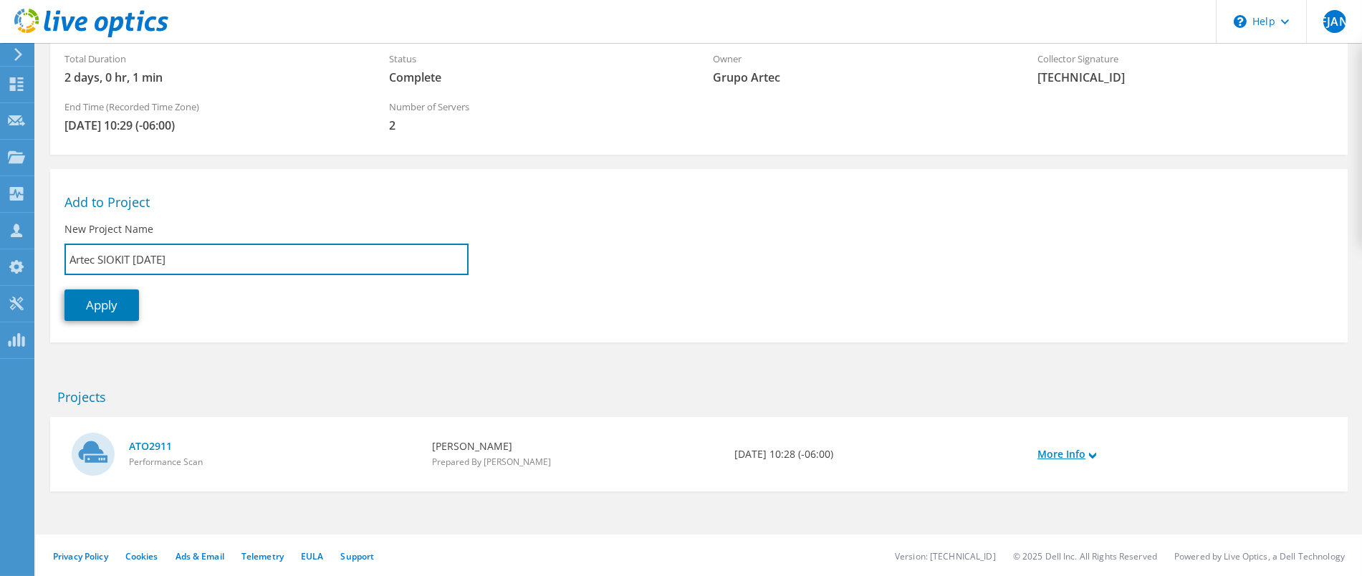
type input "Artec SIOKIT [DATE]"
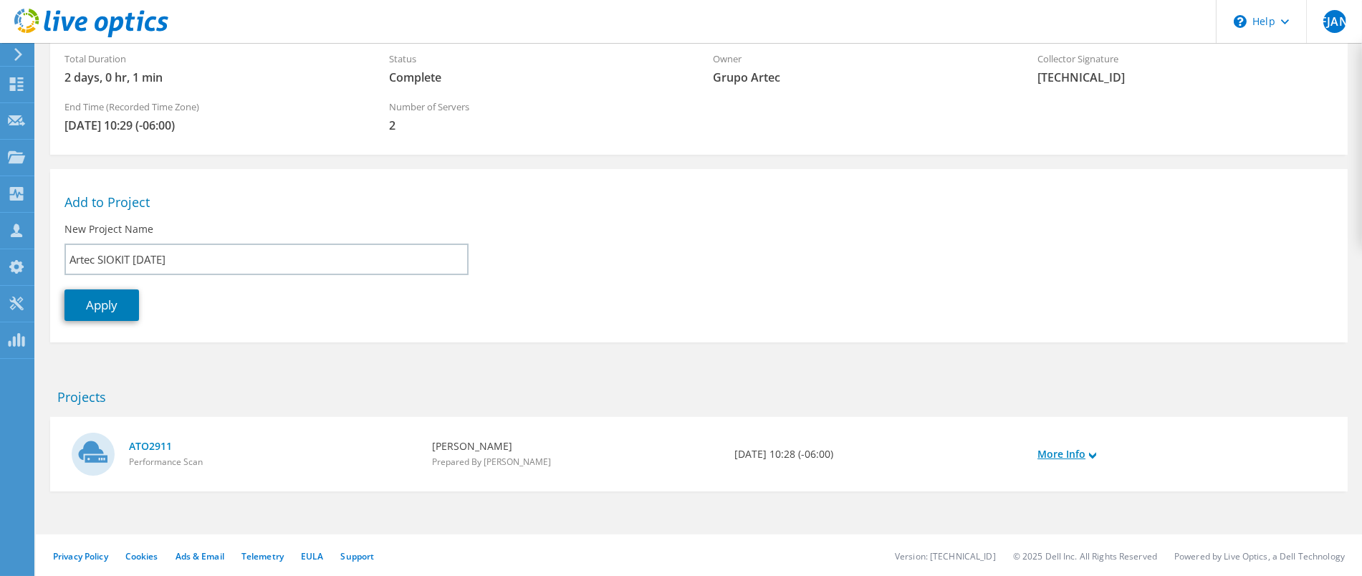
click at [1052, 449] on link "More Info" at bounding box center [1067, 454] width 59 height 16
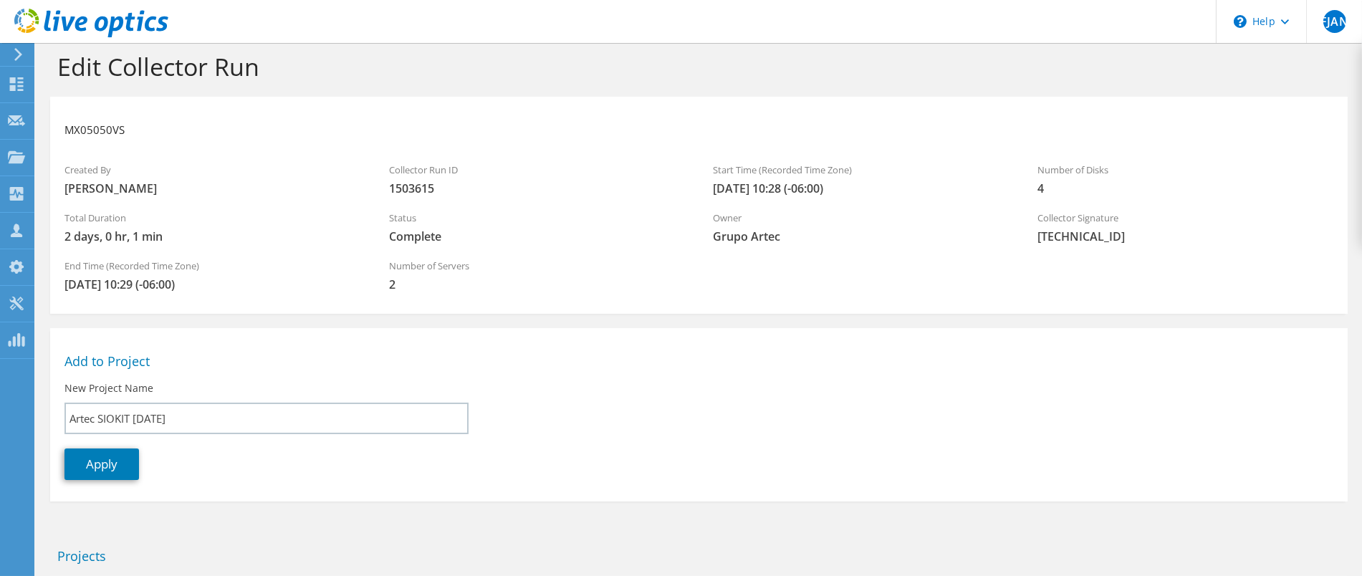
scroll to position [5, 0]
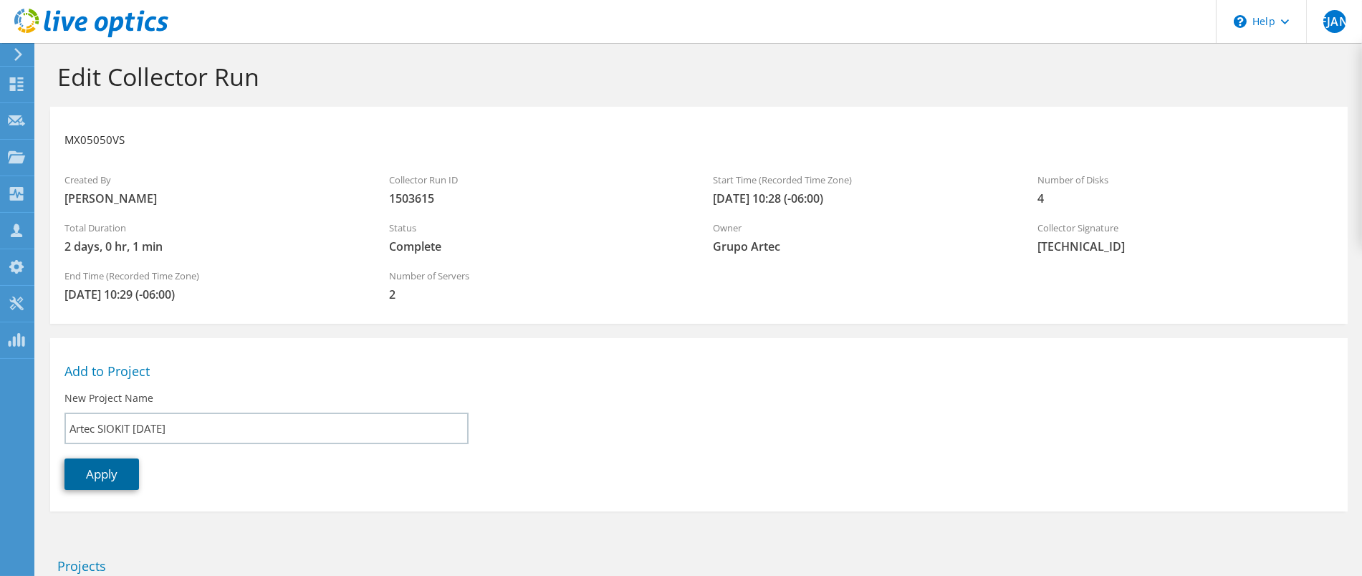
click at [90, 473] on link "Apply" at bounding box center [101, 475] width 75 height 32
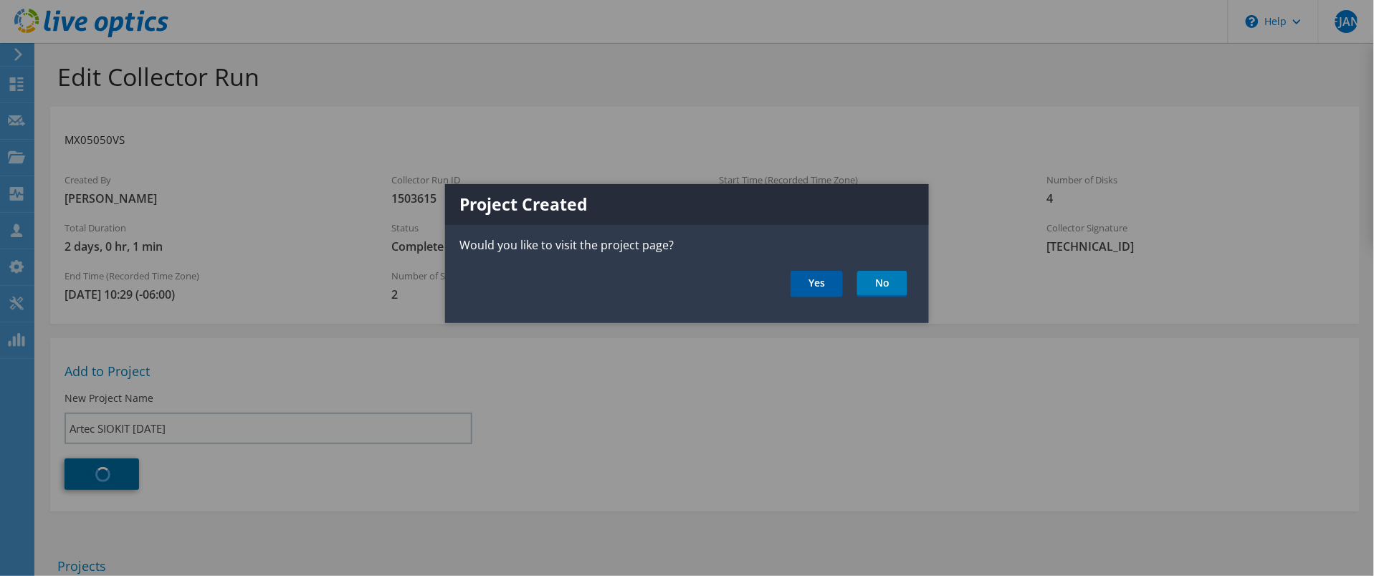
click at [803, 287] on link "Yes" at bounding box center [816, 284] width 52 height 27
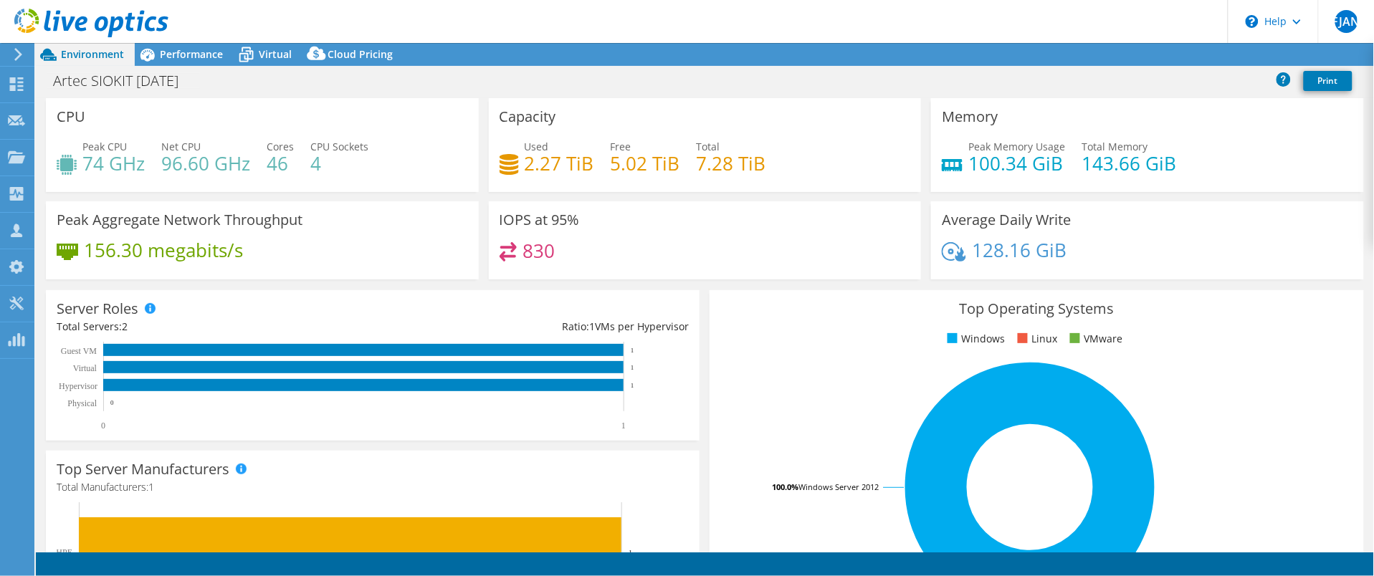
select select "USD"
click at [12, 158] on use at bounding box center [16, 156] width 17 height 12
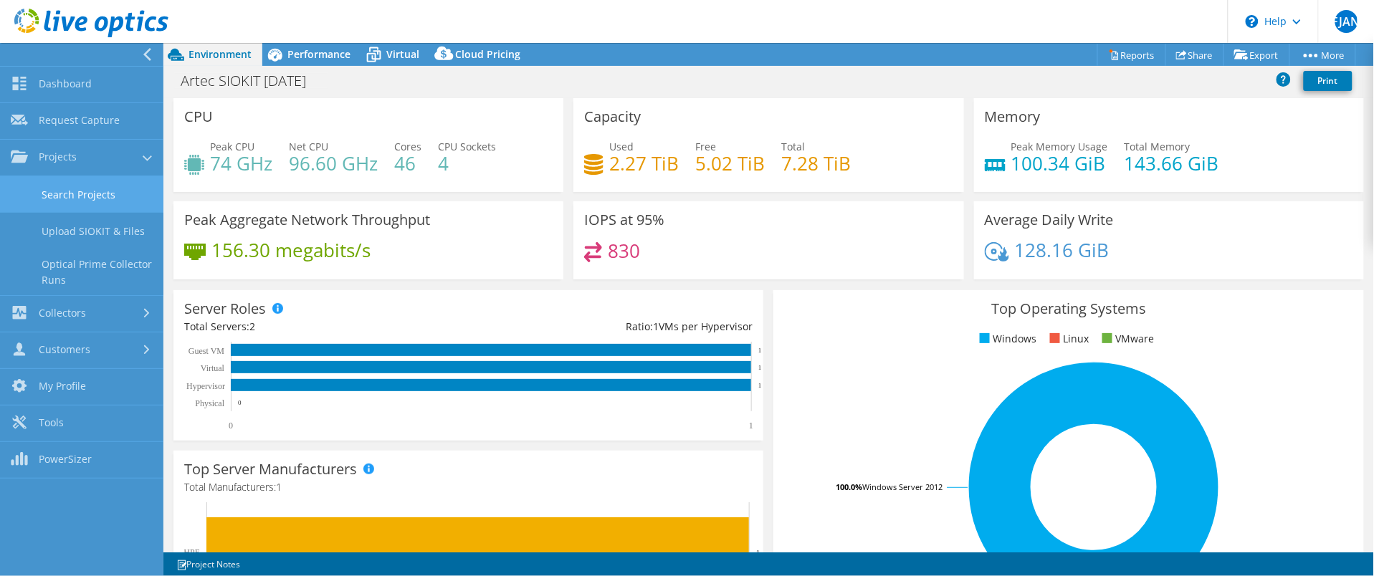
click at [58, 198] on link "Search Projects" at bounding box center [81, 194] width 163 height 37
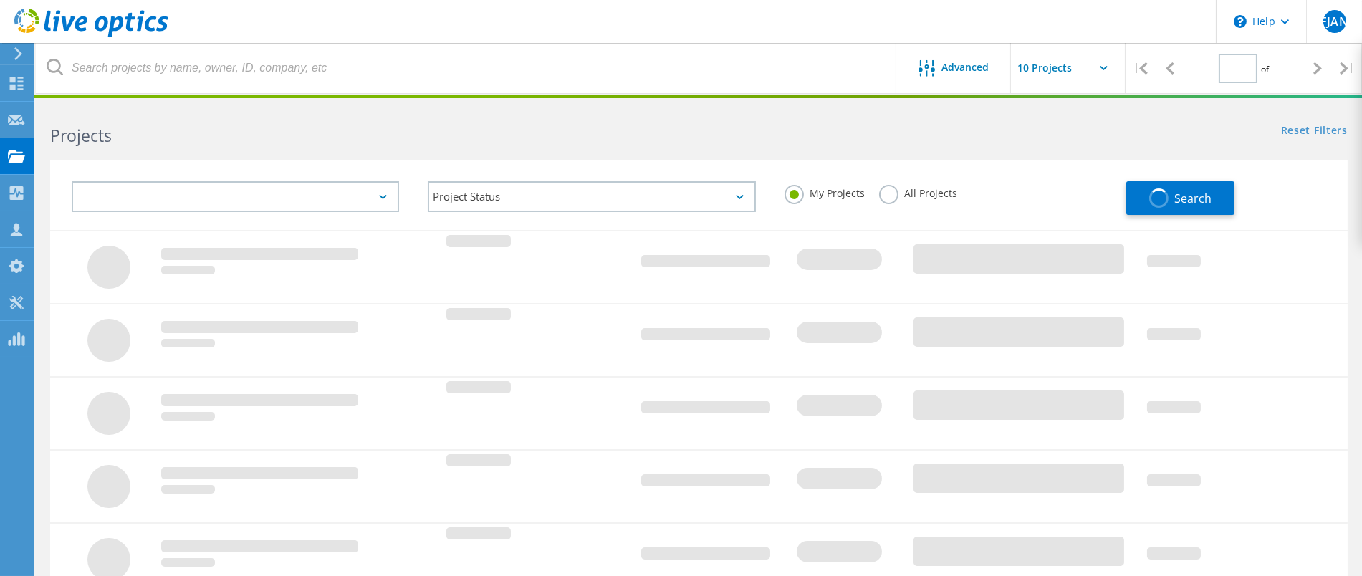
type input "1"
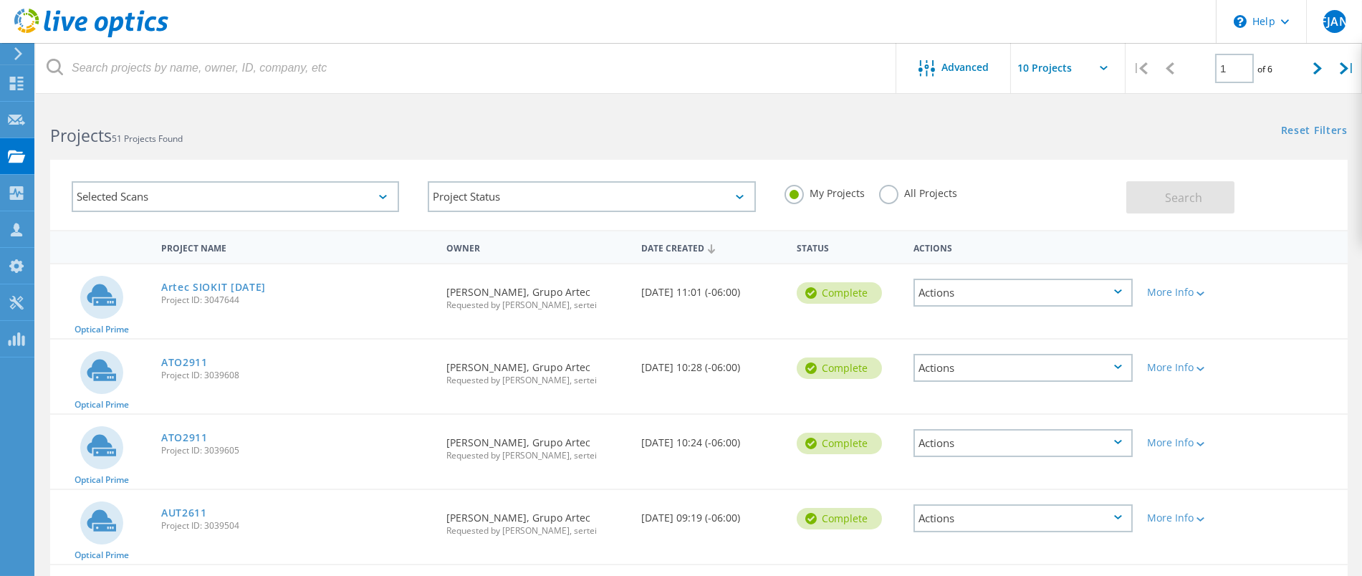
click at [15, 52] on icon at bounding box center [18, 53] width 11 height 13
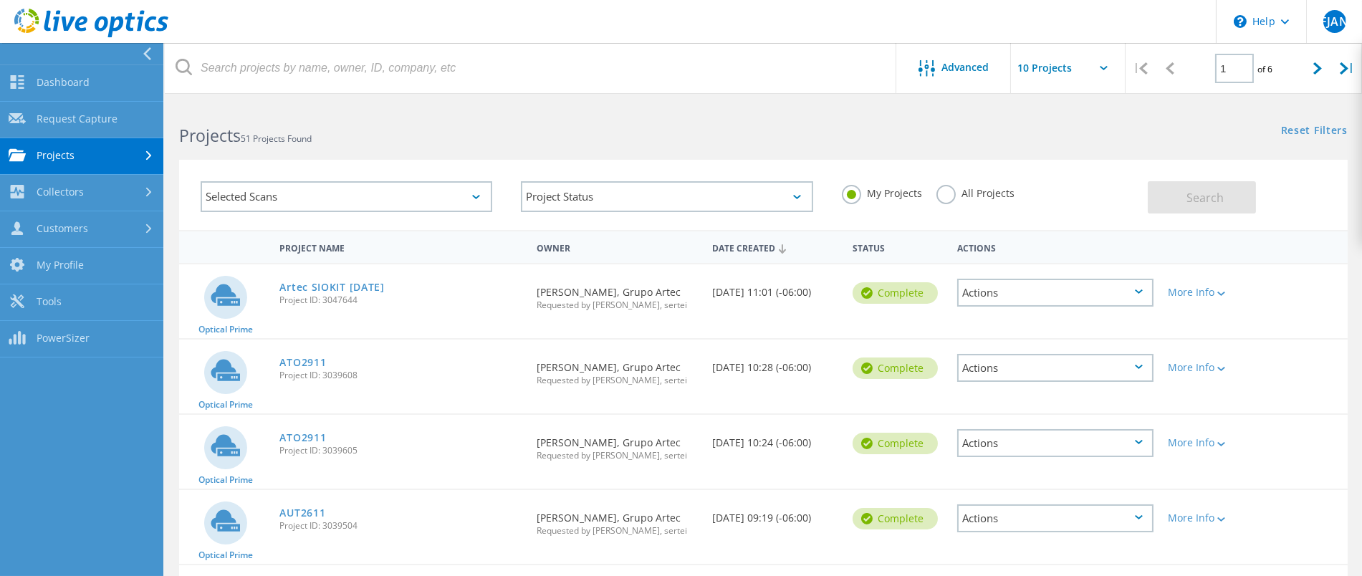
click at [149, 155] on use at bounding box center [149, 155] width 6 height 9
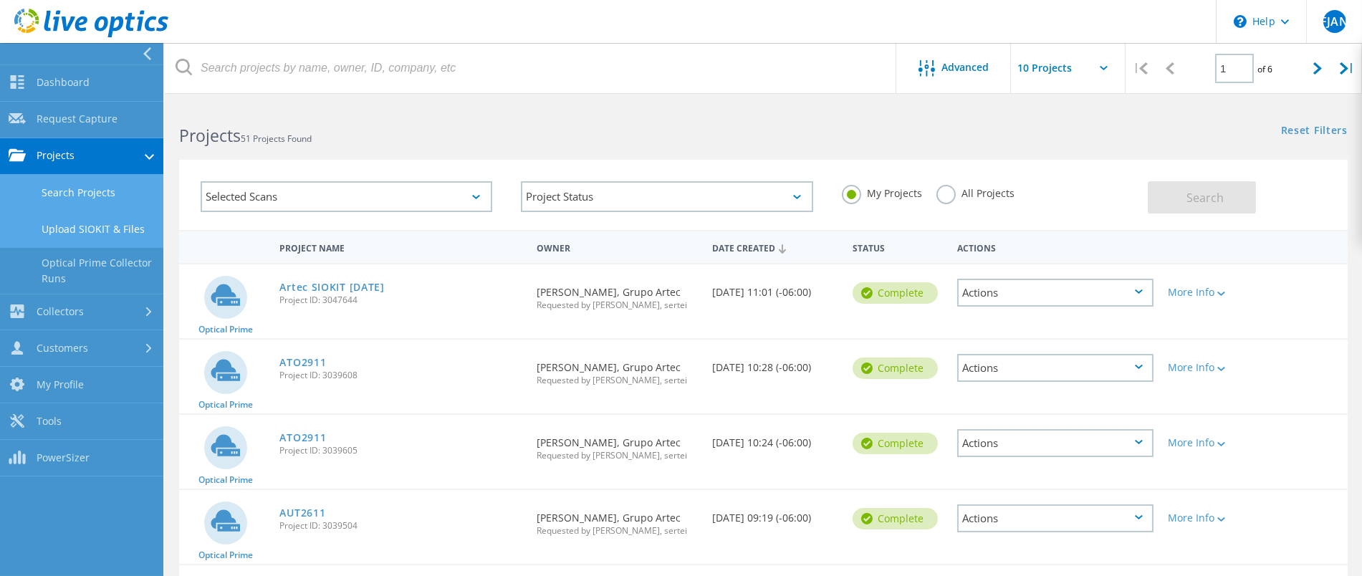
click at [67, 231] on link "Upload SIOKIT & Files" at bounding box center [81, 229] width 163 height 37
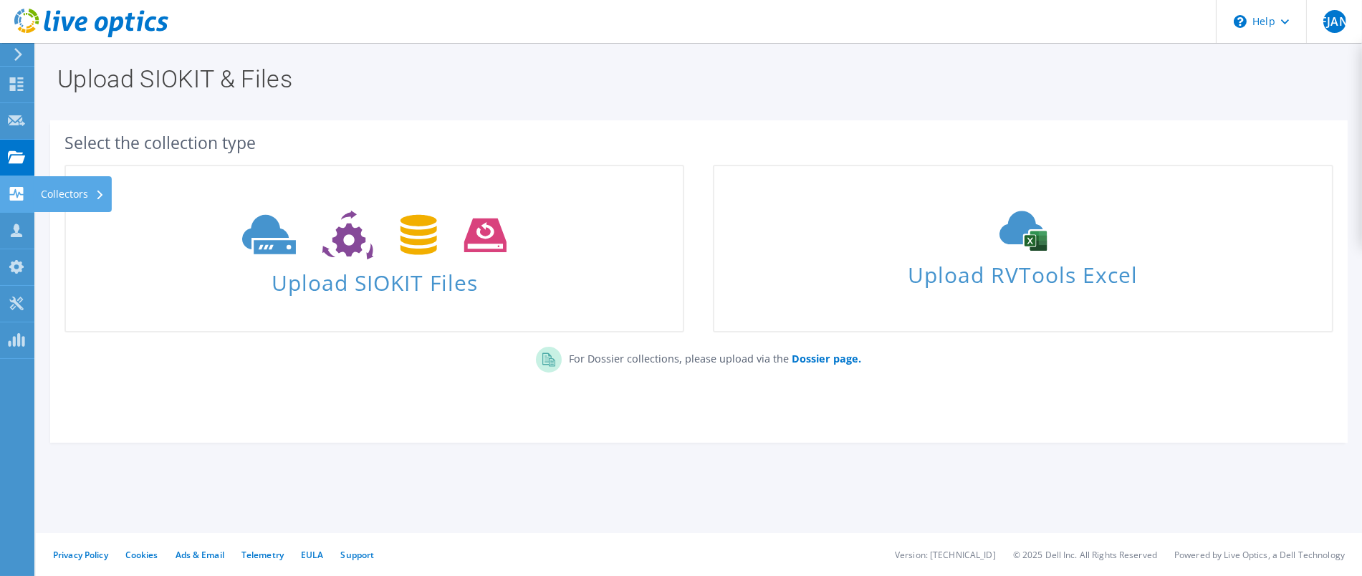
click at [14, 196] on use at bounding box center [17, 194] width 14 height 14
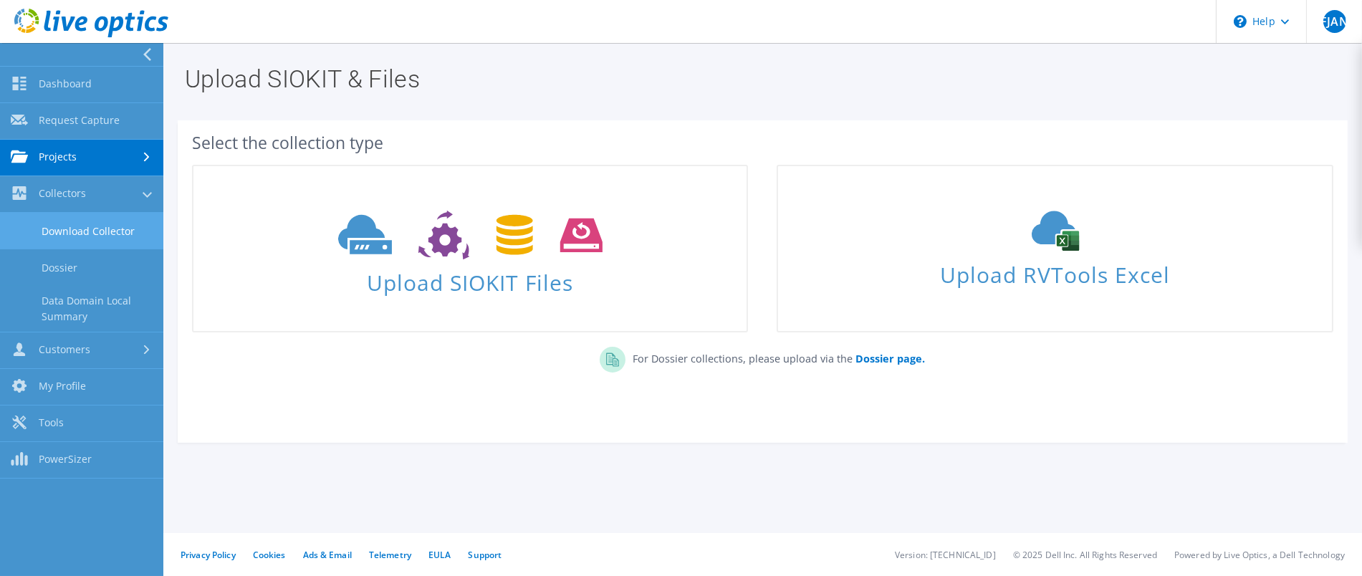
click at [80, 224] on link "Download Collector" at bounding box center [81, 231] width 163 height 37
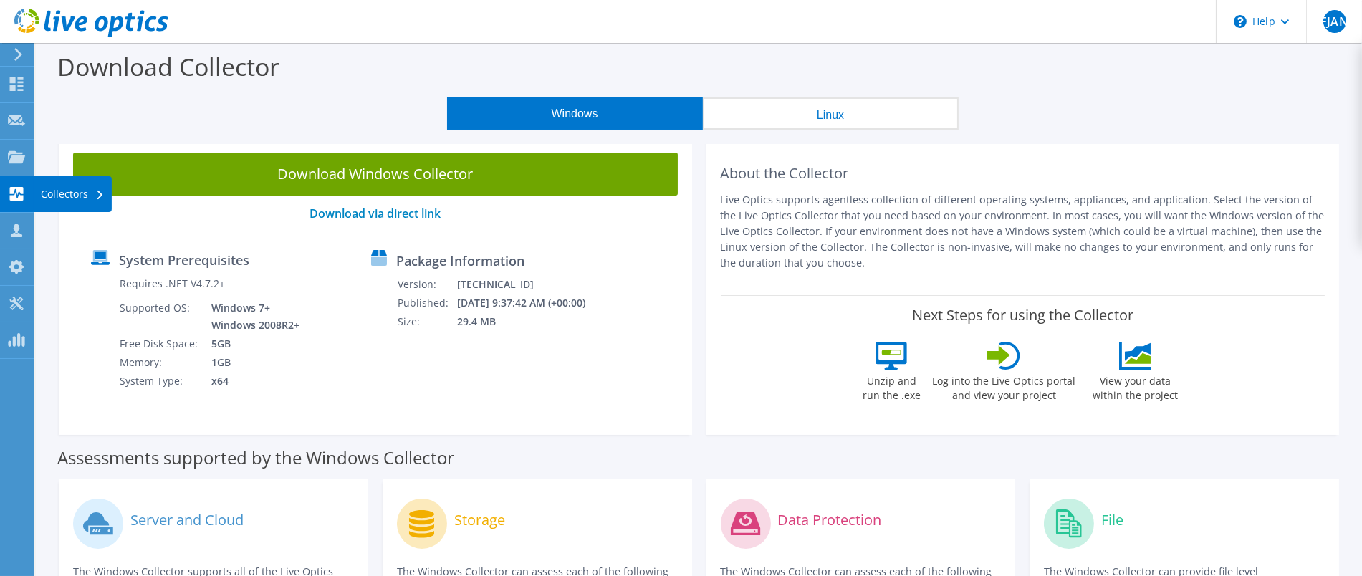
click at [16, 187] on use at bounding box center [17, 194] width 14 height 14
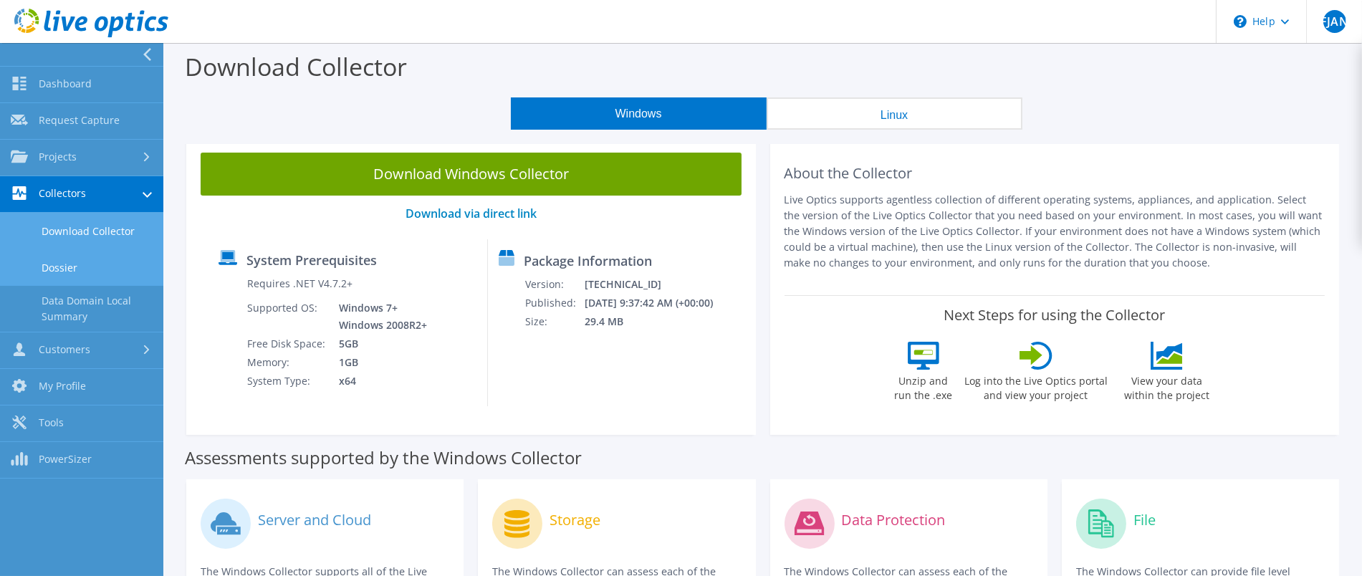
click at [72, 264] on link "Dossier" at bounding box center [81, 267] width 163 height 37
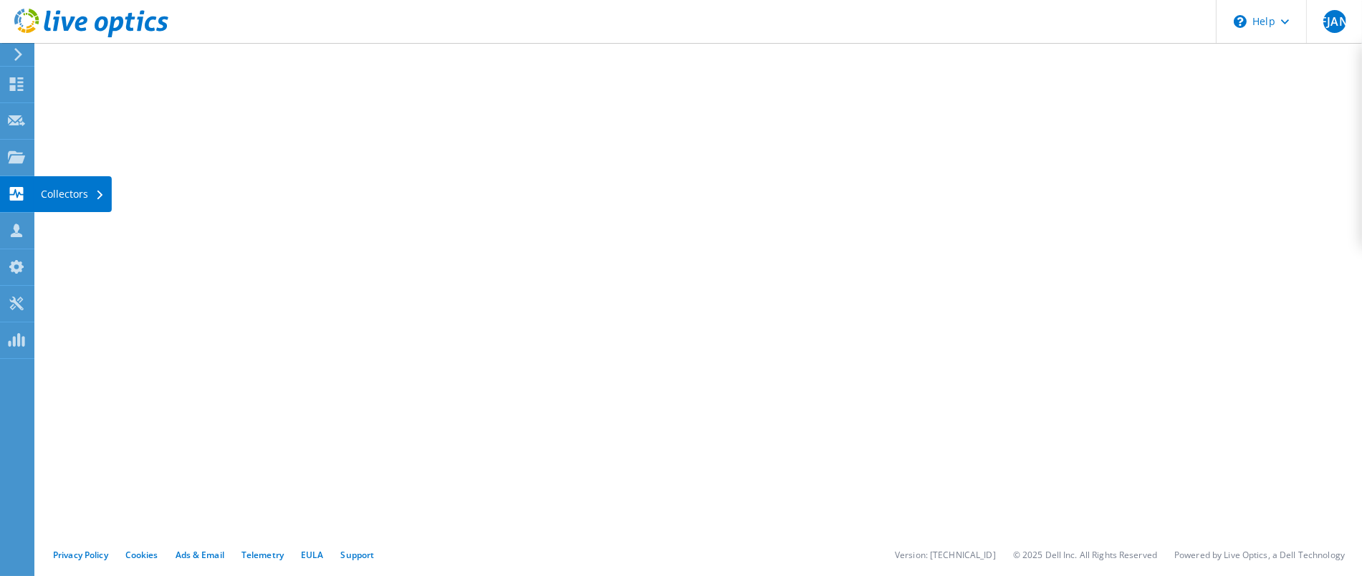
click at [10, 197] on use at bounding box center [17, 194] width 14 height 14
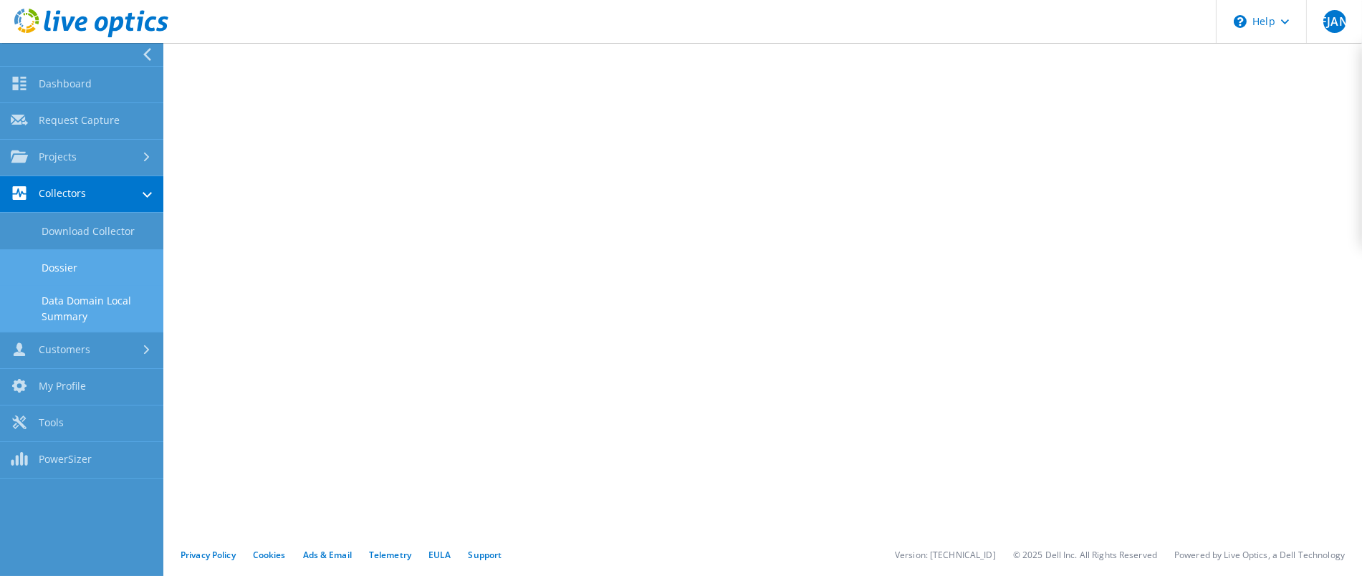
click at [62, 310] on link "Data Domain Local Summary" at bounding box center [81, 309] width 163 height 46
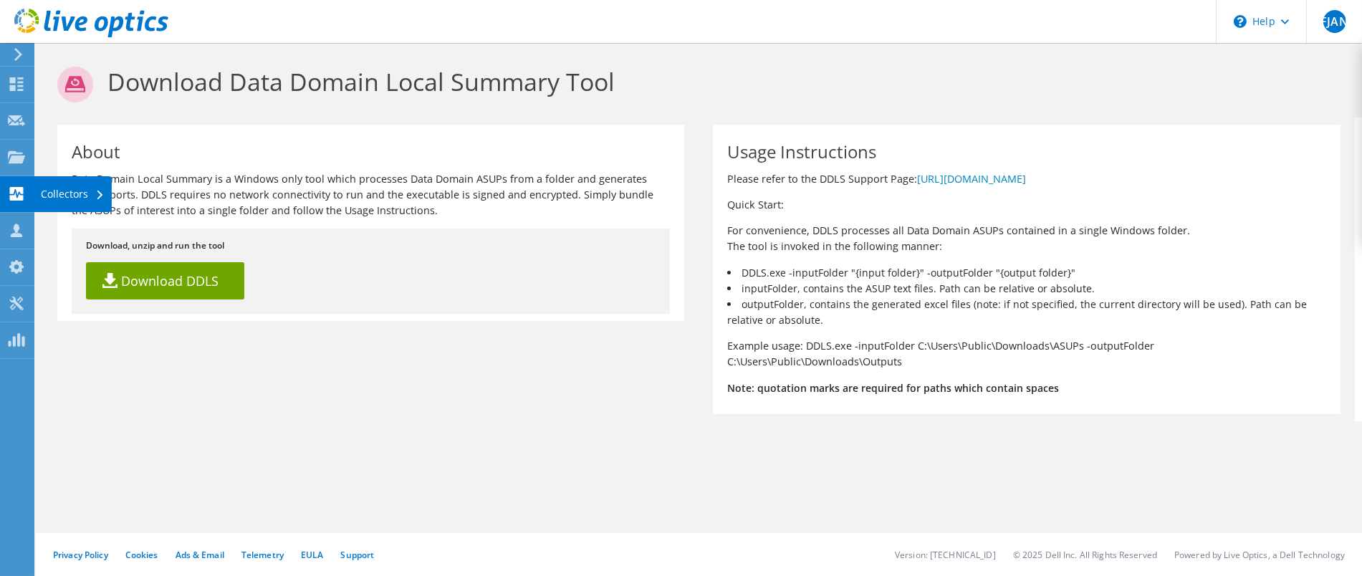
click at [13, 198] on use at bounding box center [17, 194] width 14 height 14
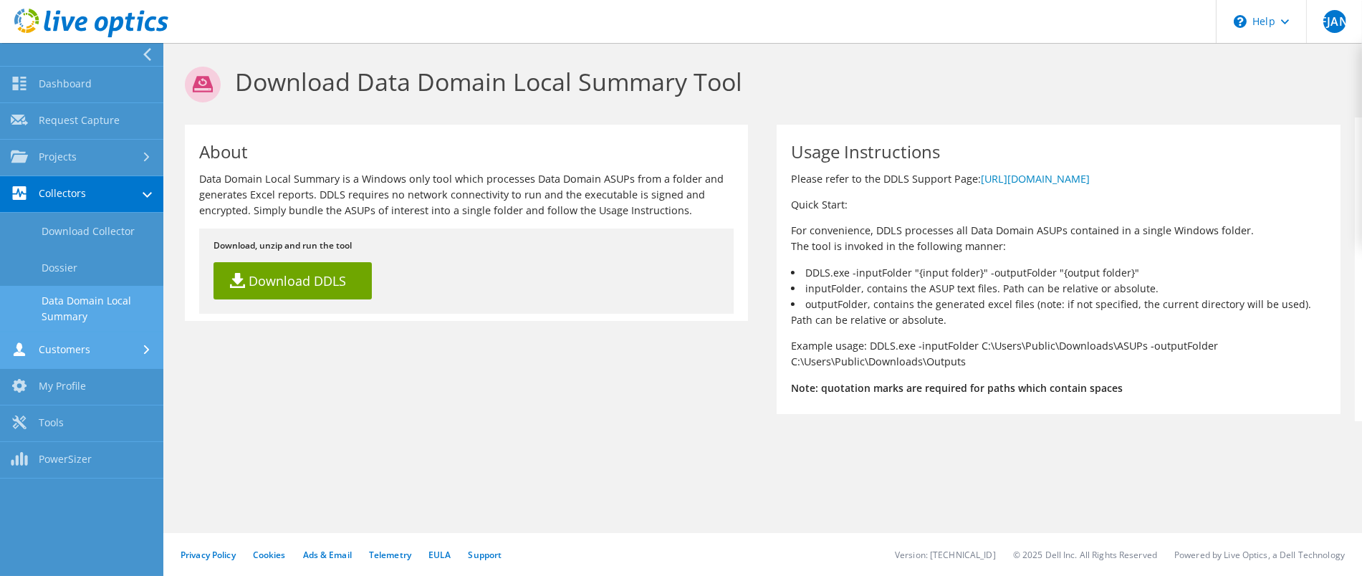
click at [70, 351] on link "Customers" at bounding box center [81, 350] width 163 height 37
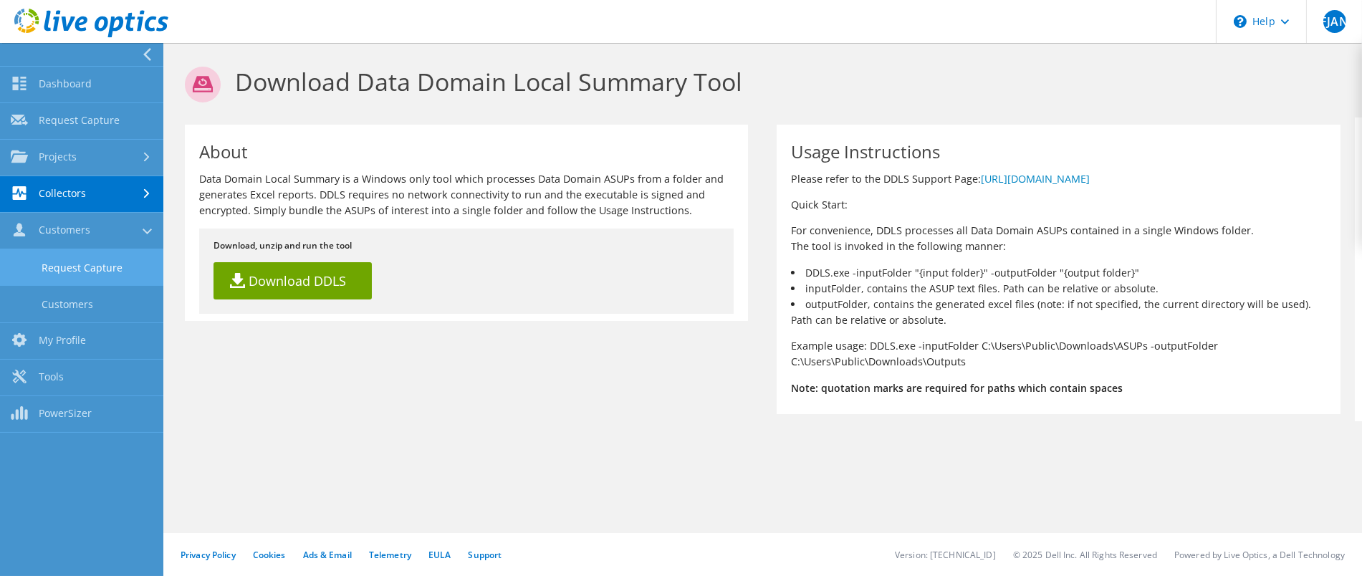
click at [62, 265] on link "Request Capture" at bounding box center [81, 267] width 163 height 37
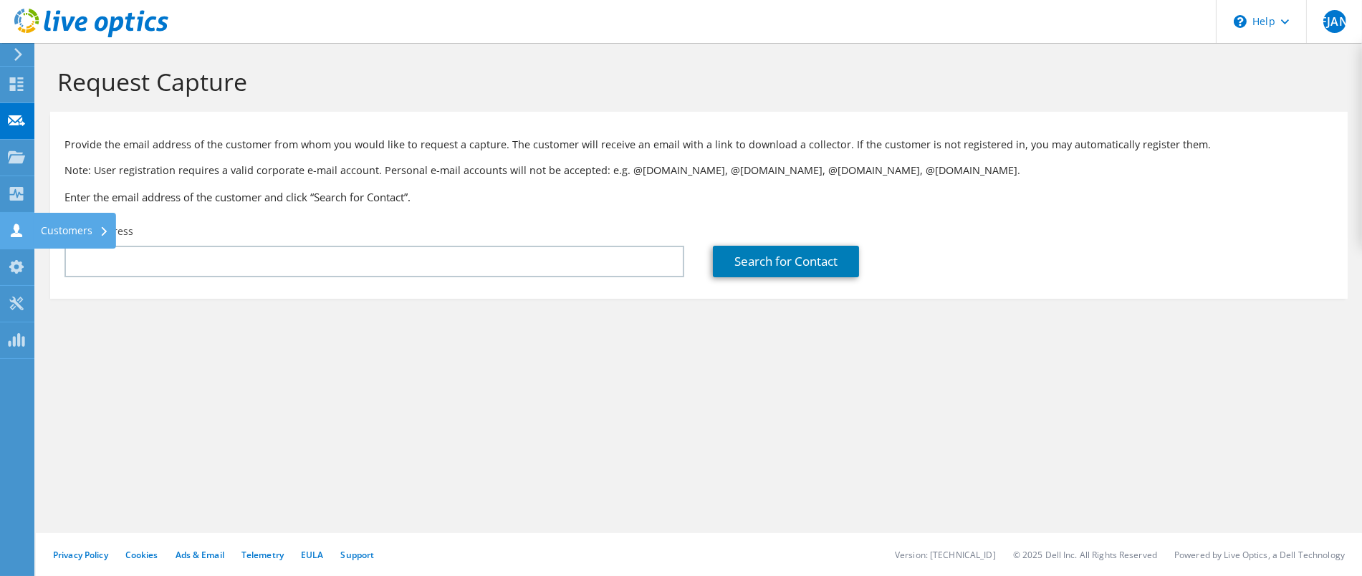
click at [14, 230] on icon at bounding box center [16, 231] width 17 height 14
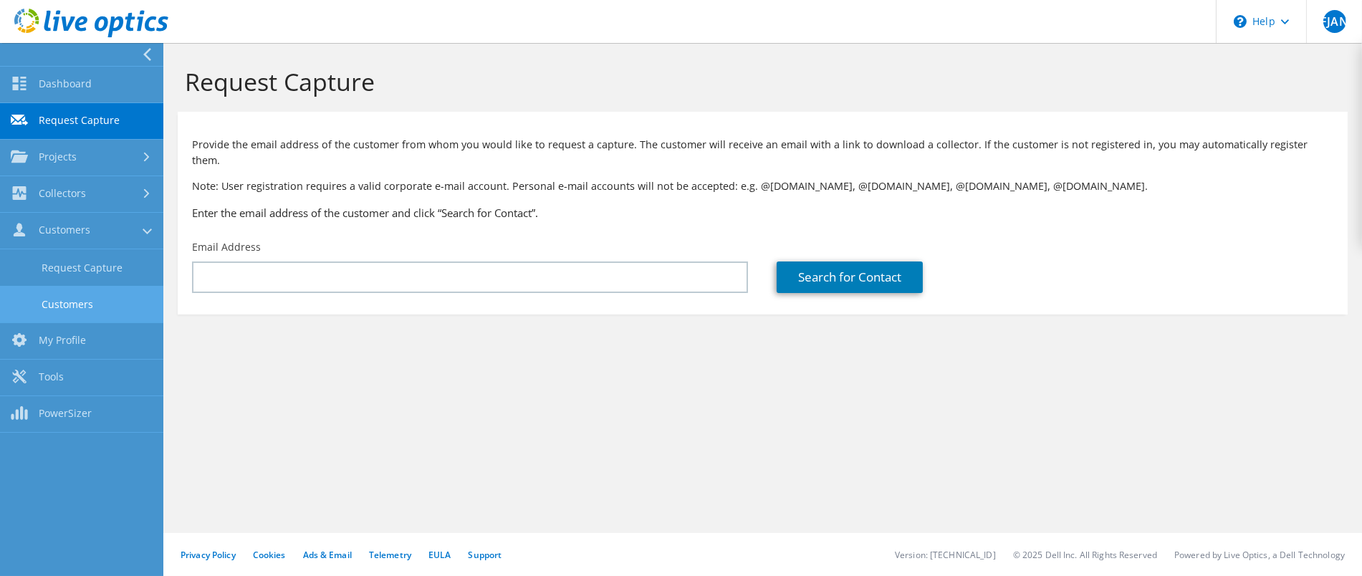
click at [86, 305] on link "Customers" at bounding box center [81, 304] width 163 height 37
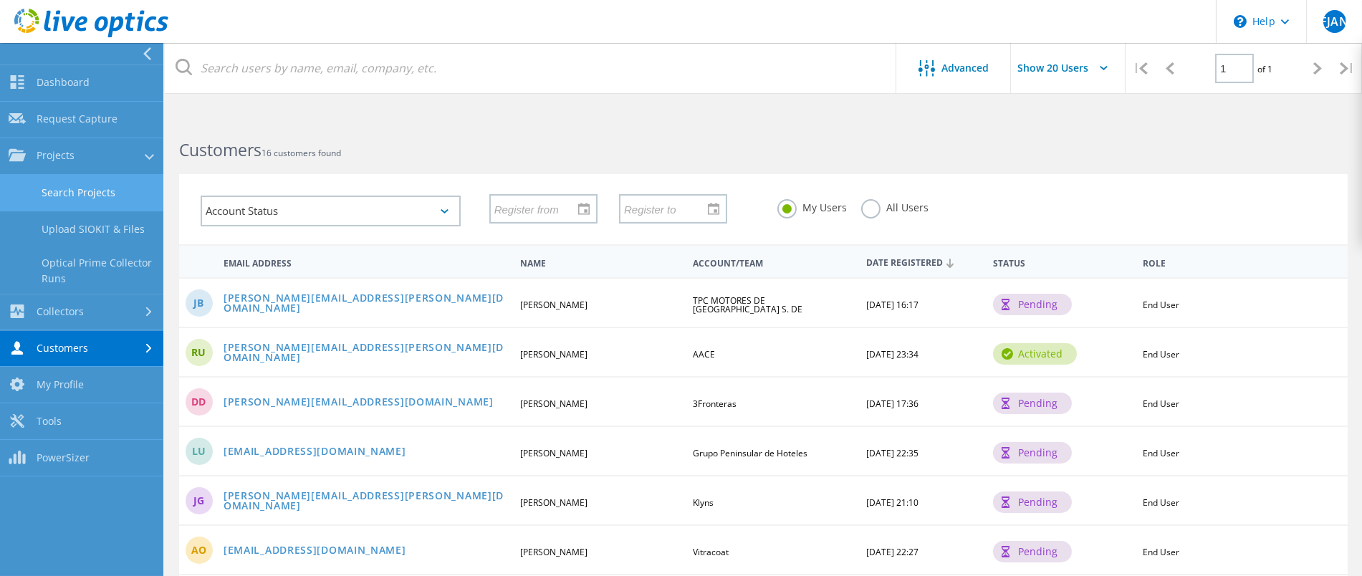
click at [92, 191] on link "Search Projects" at bounding box center [81, 193] width 163 height 37
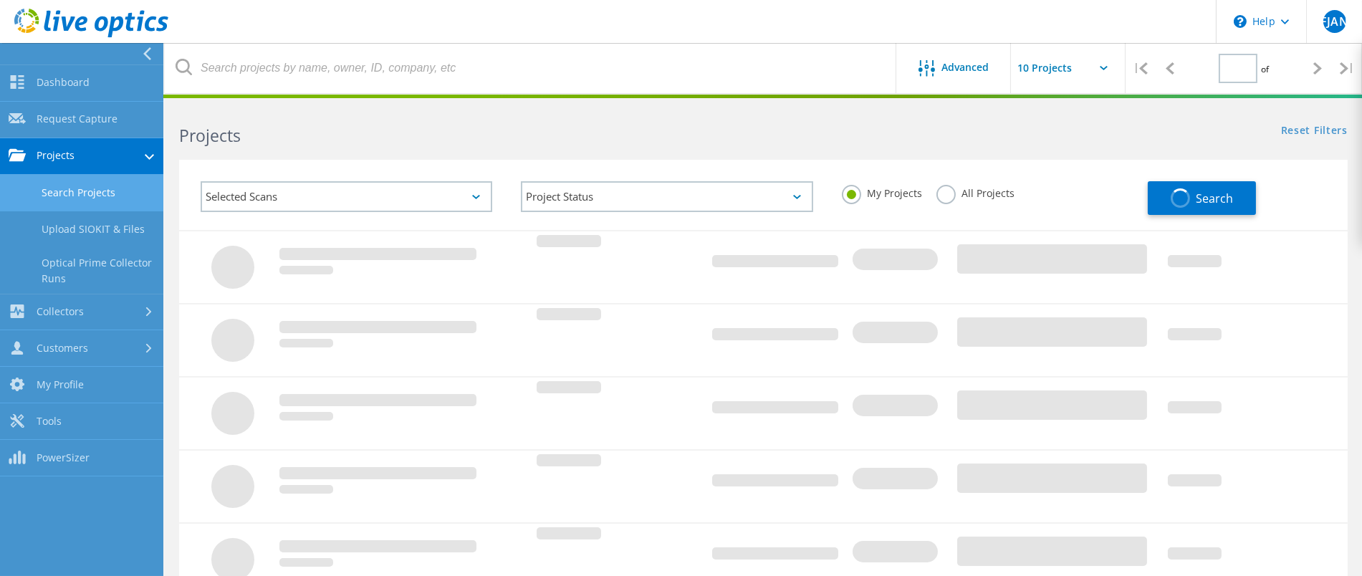
type input "1"
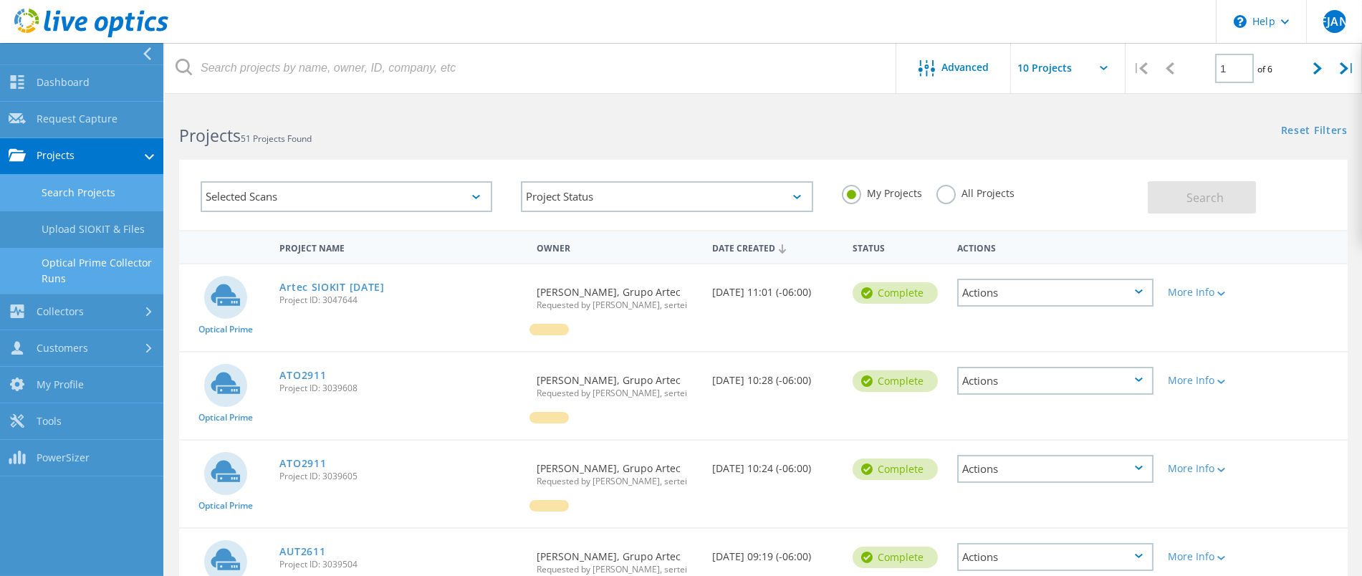
click at [59, 267] on link "Optical Prime Collector Runs" at bounding box center [81, 271] width 163 height 46
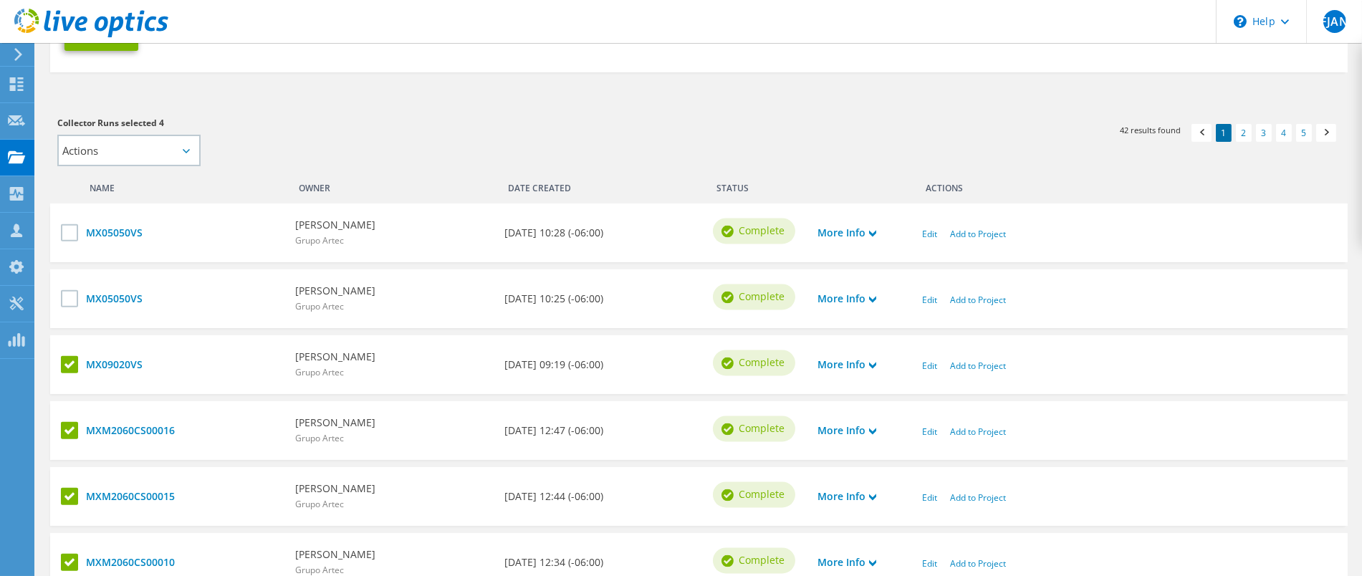
scroll to position [311, 0]
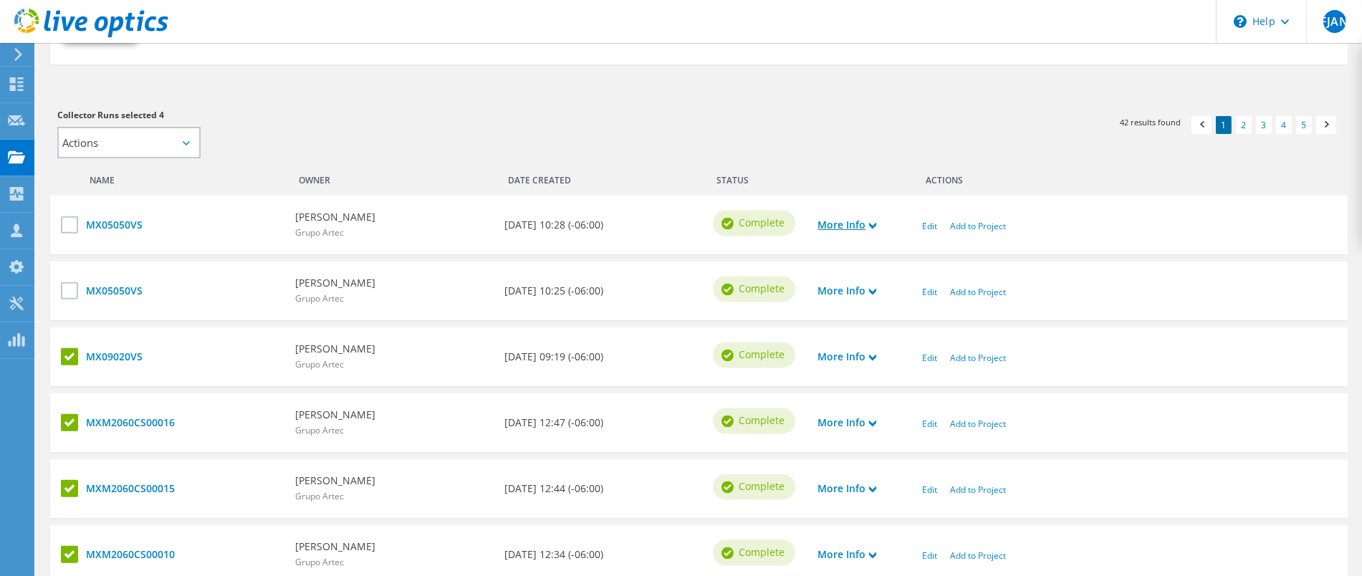
click at [837, 223] on link "More Info" at bounding box center [847, 225] width 59 height 16
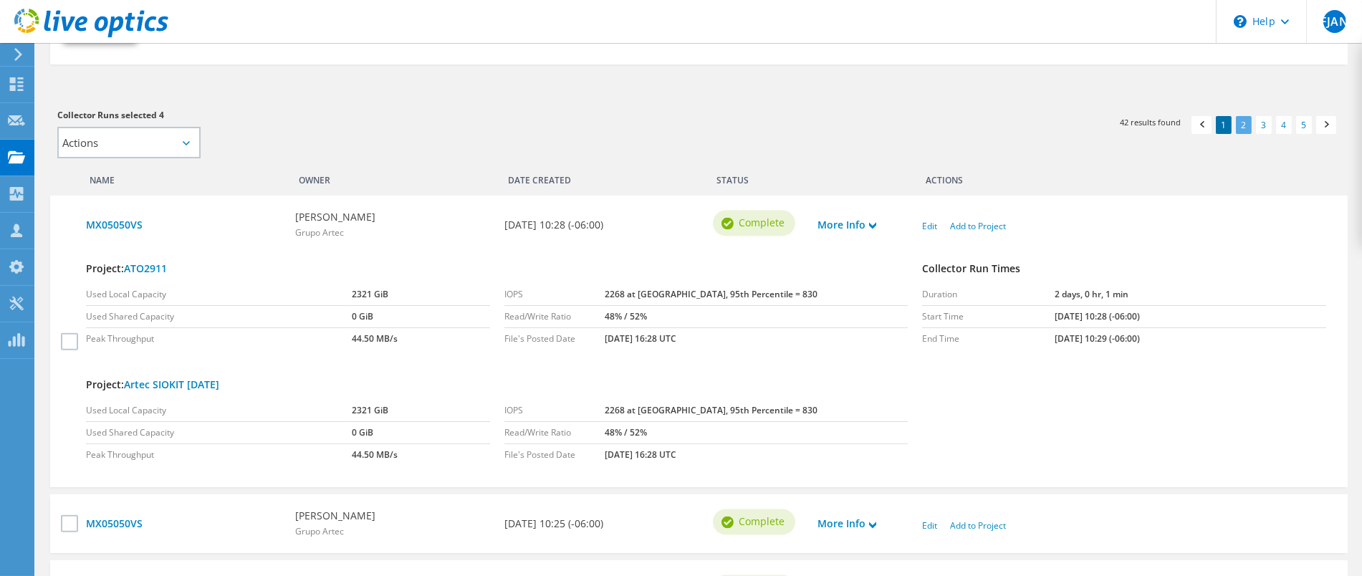
click at [1240, 128] on link "2" at bounding box center [1244, 125] width 16 height 18
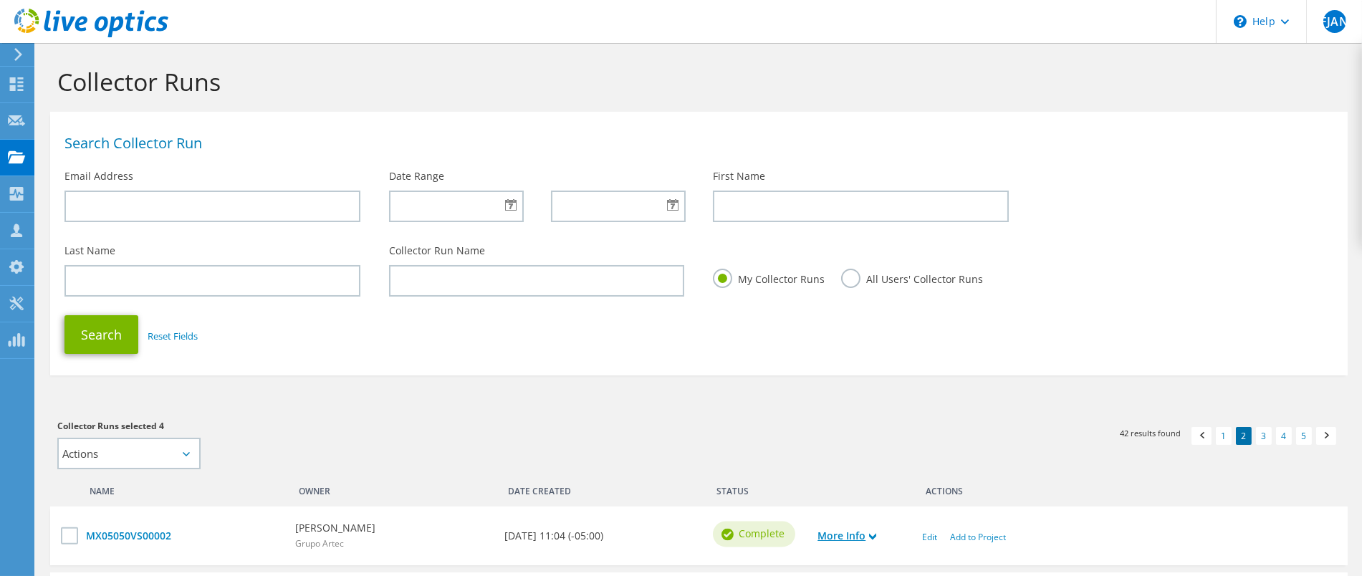
click at [850, 534] on link "More Info" at bounding box center [847, 536] width 59 height 16
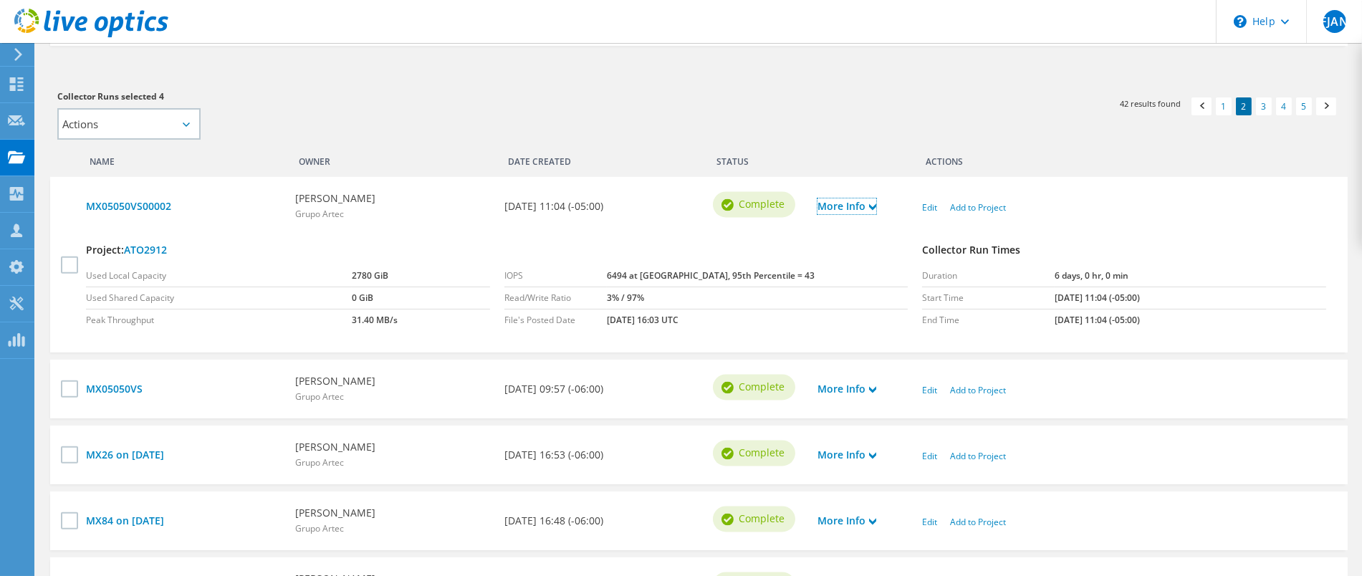
scroll to position [324, 0]
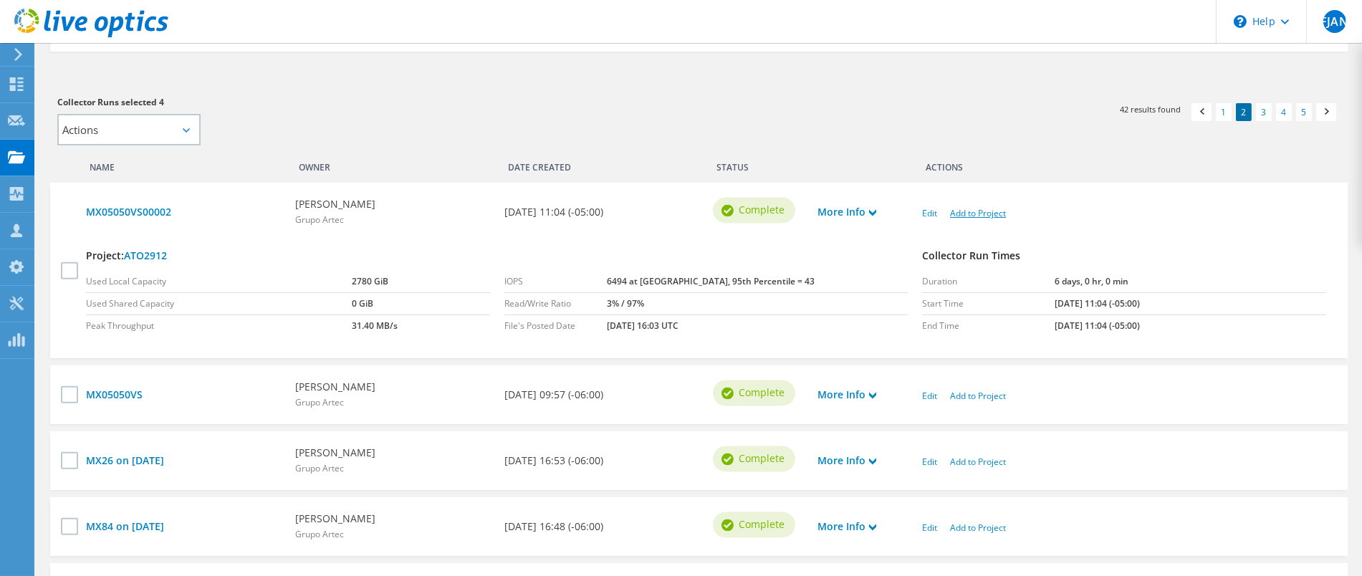
click at [977, 210] on link "Add to Project" at bounding box center [978, 213] width 56 height 12
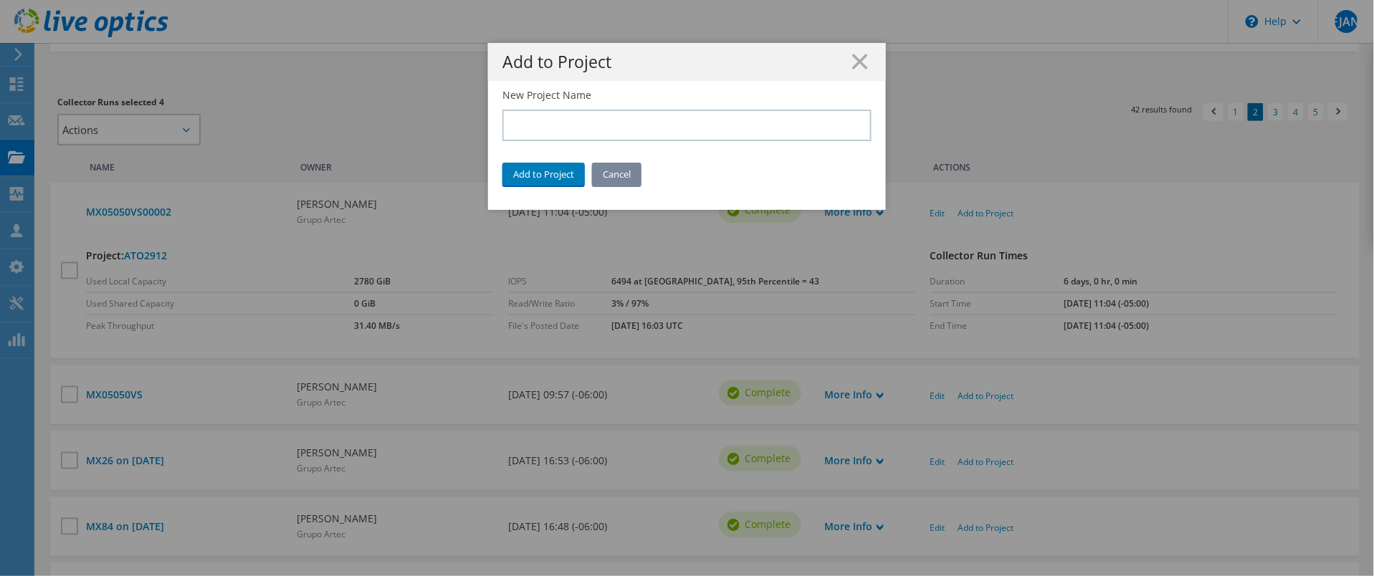
click at [616, 174] on link "Cancel" at bounding box center [616, 174] width 49 height 23
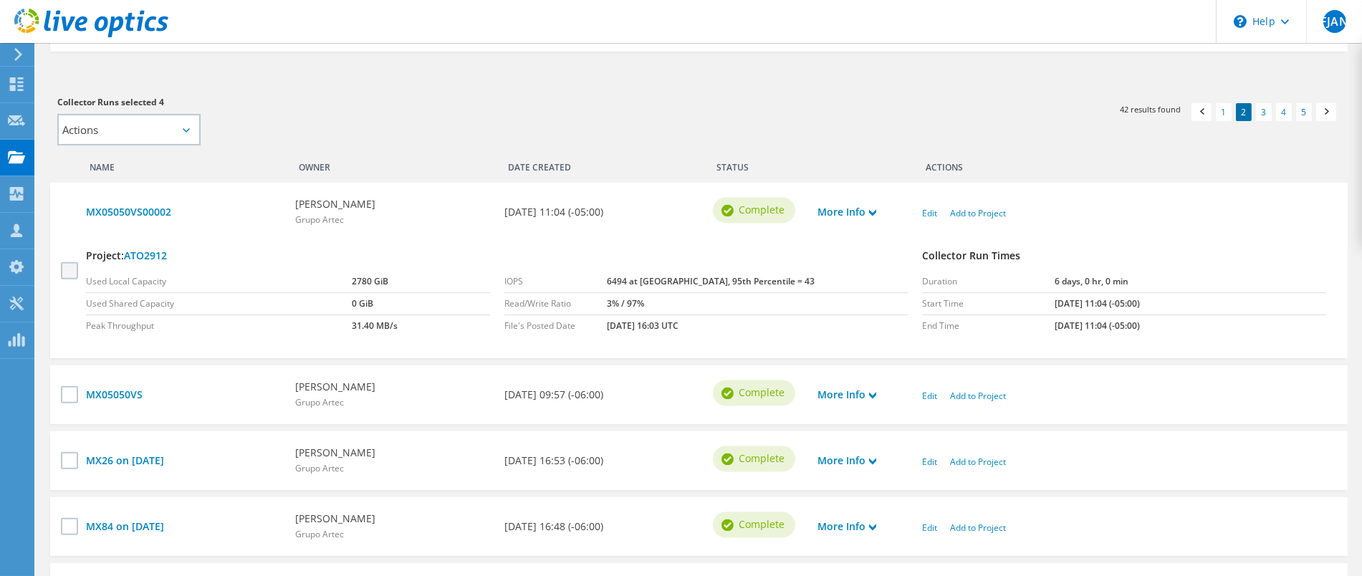
click at [63, 267] on label at bounding box center [71, 270] width 21 height 17
click at [0, 0] on input "checkbox" at bounding box center [0, 0] width 0 height 0
click at [823, 388] on link "More Info" at bounding box center [847, 395] width 59 height 16
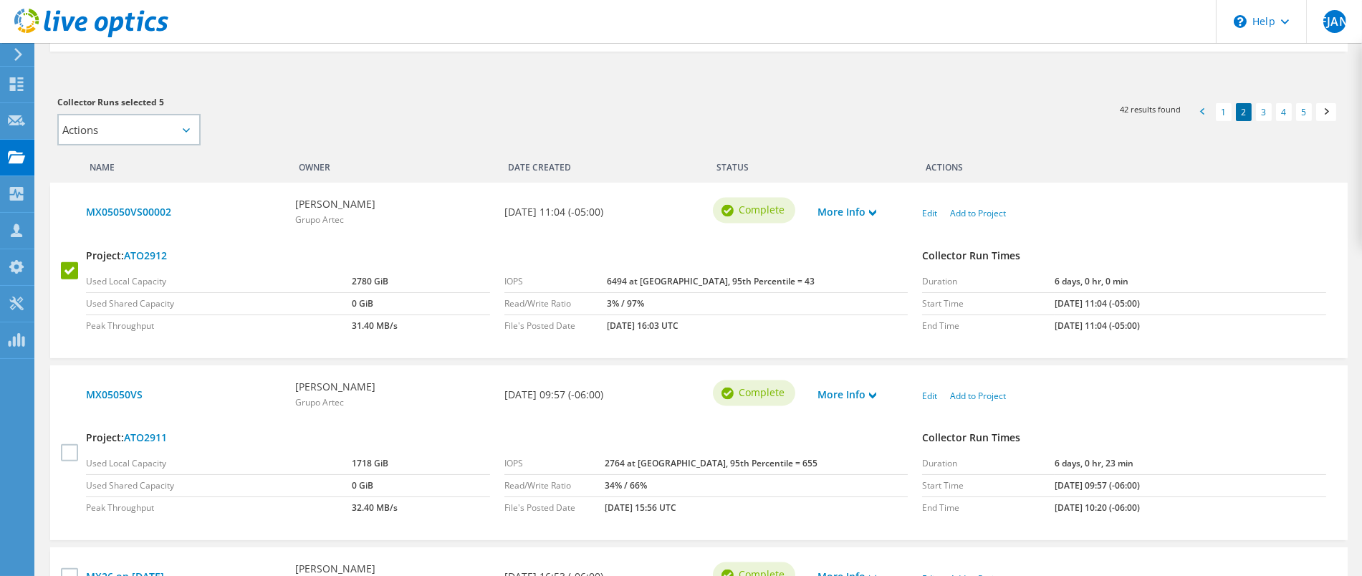
click at [1200, 113] on span at bounding box center [1202, 113] width 14 height 15
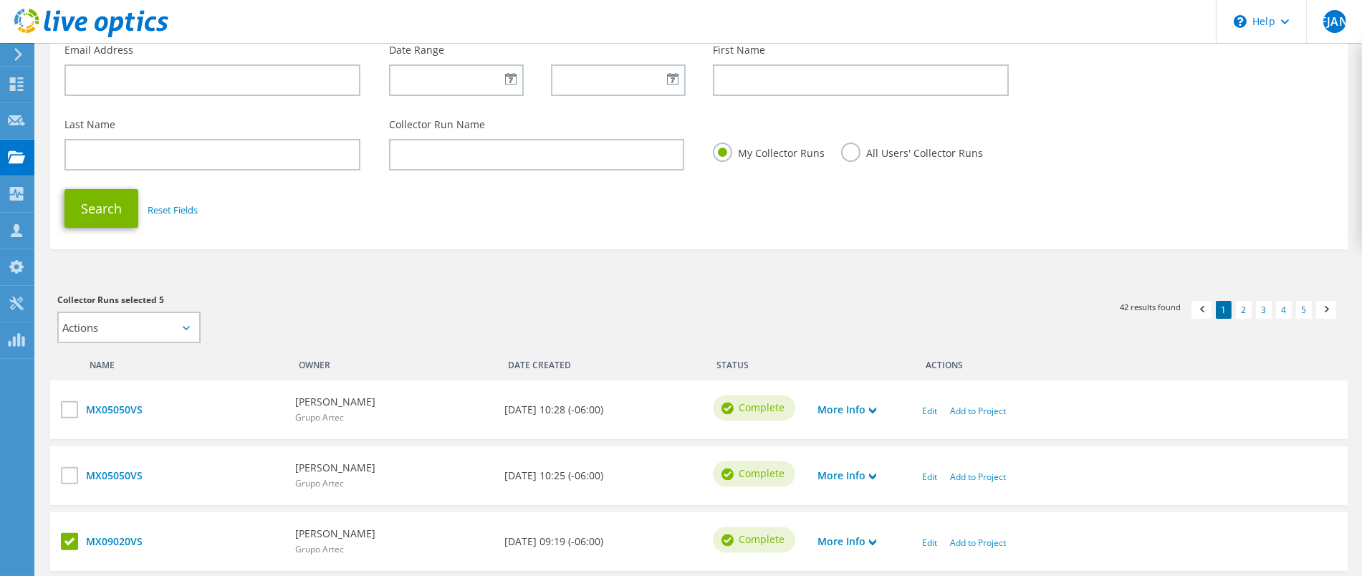
scroll to position [159, 0]
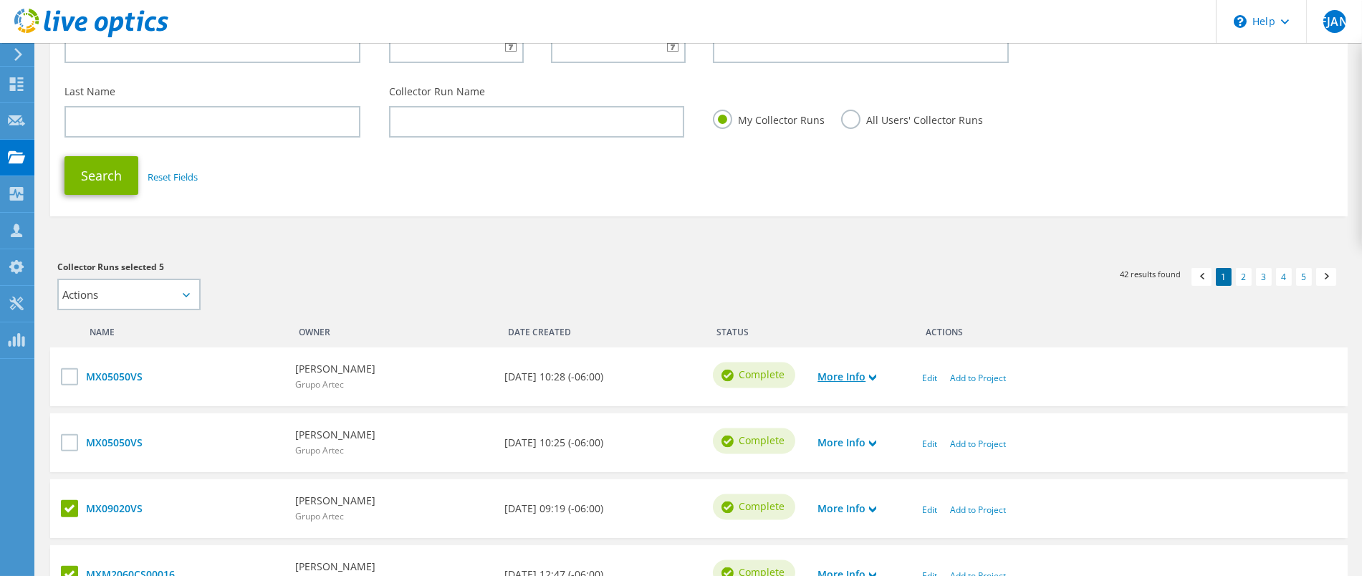
click at [826, 374] on link "More Info" at bounding box center [847, 377] width 59 height 16
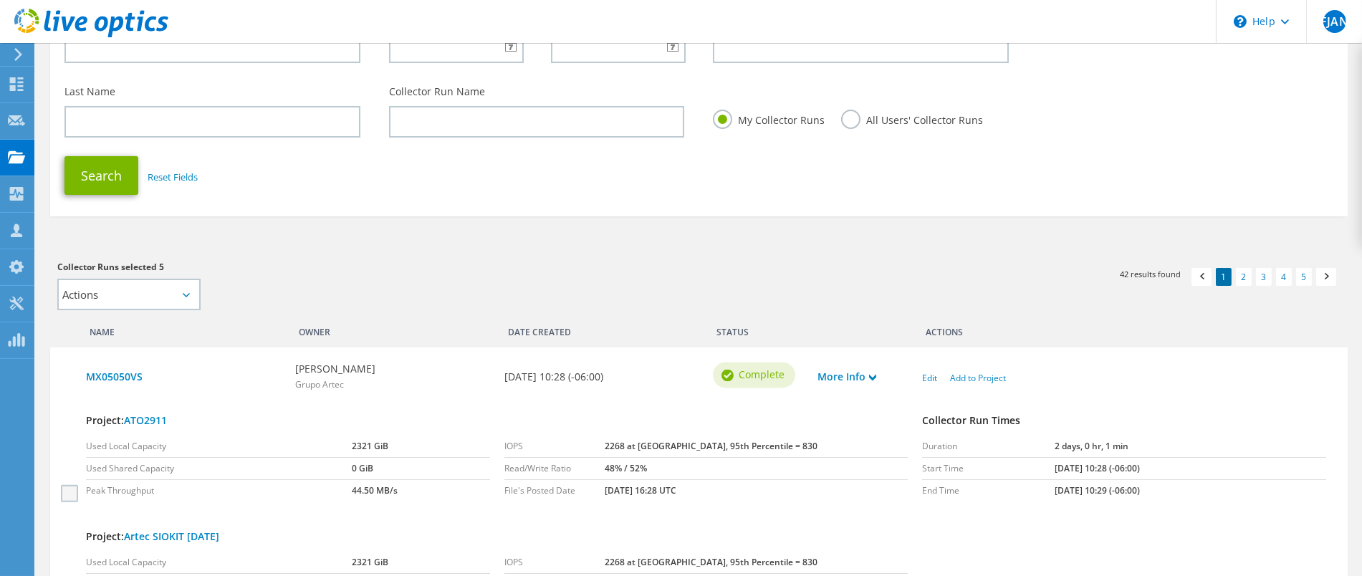
click at [72, 489] on label at bounding box center [71, 493] width 21 height 17
click at [0, 0] on input "checkbox" at bounding box center [0, 0] width 0 height 0
click at [382, 212] on section "Search Collector Run Email Address Date Range First Name Last Name Collector Ru…" at bounding box center [699, 85] width 1298 height 264
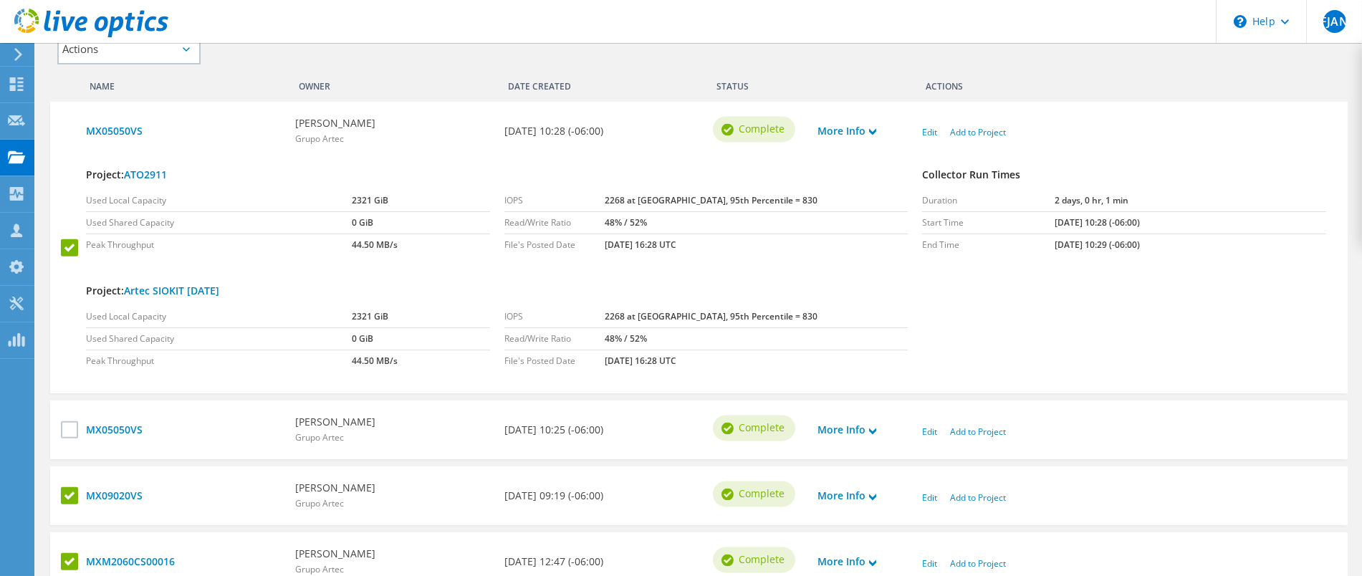
scroll to position [409, 0]
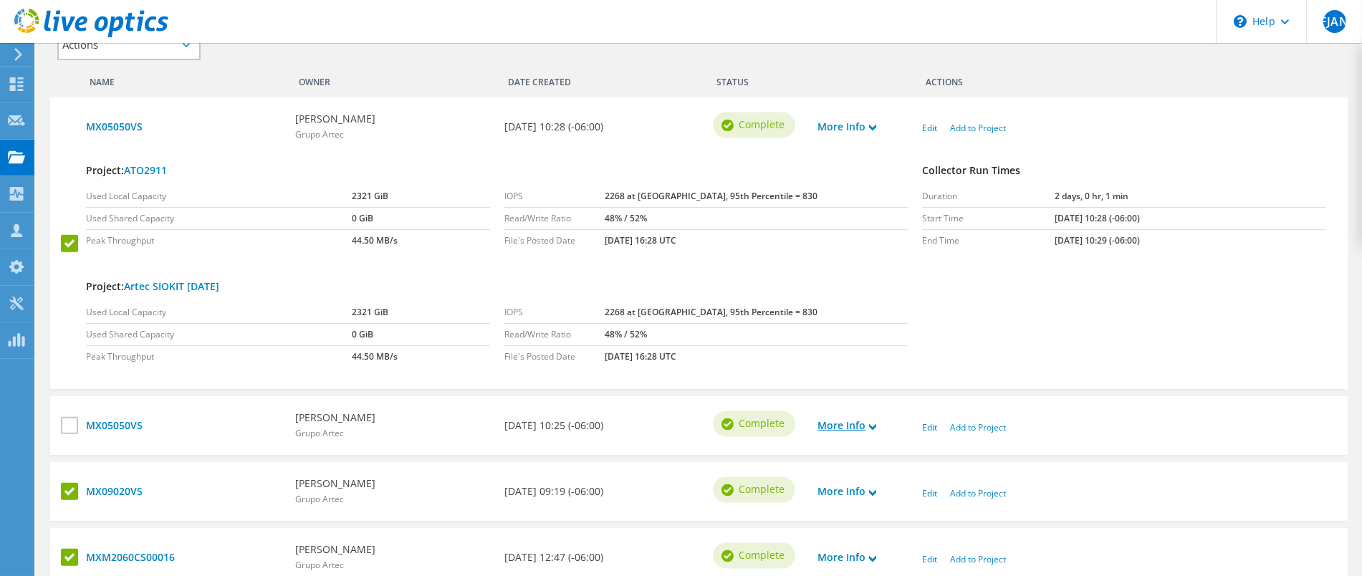
click at [848, 425] on link "More Info" at bounding box center [847, 426] width 59 height 16
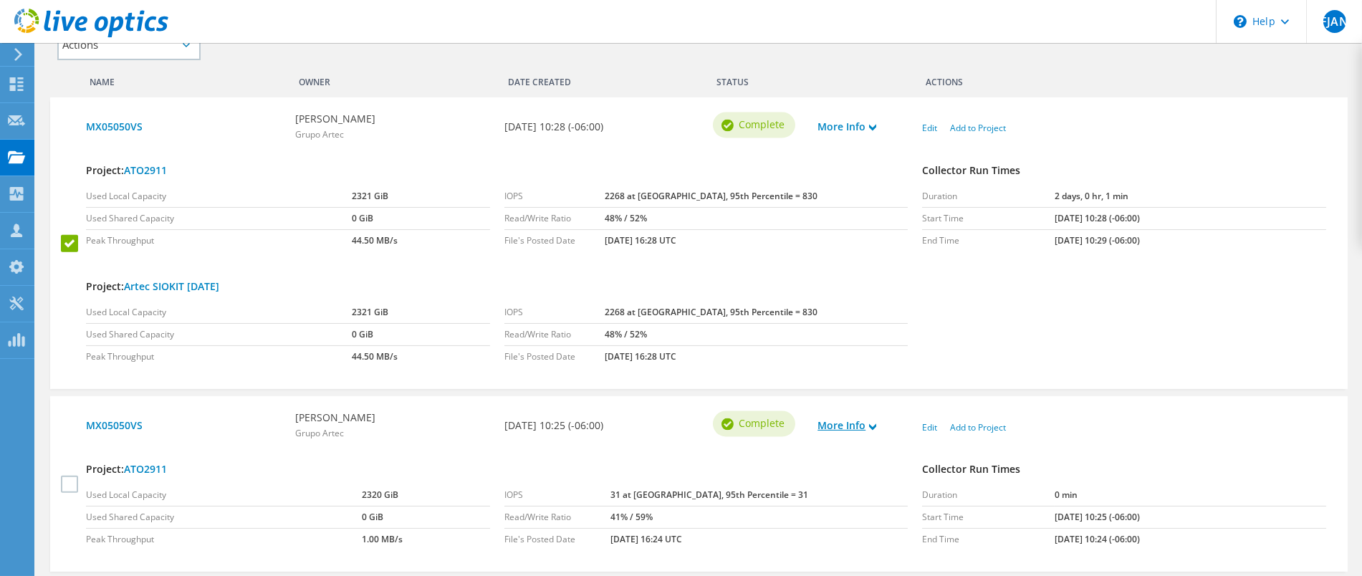
click at [837, 423] on link "More Info" at bounding box center [847, 426] width 59 height 16
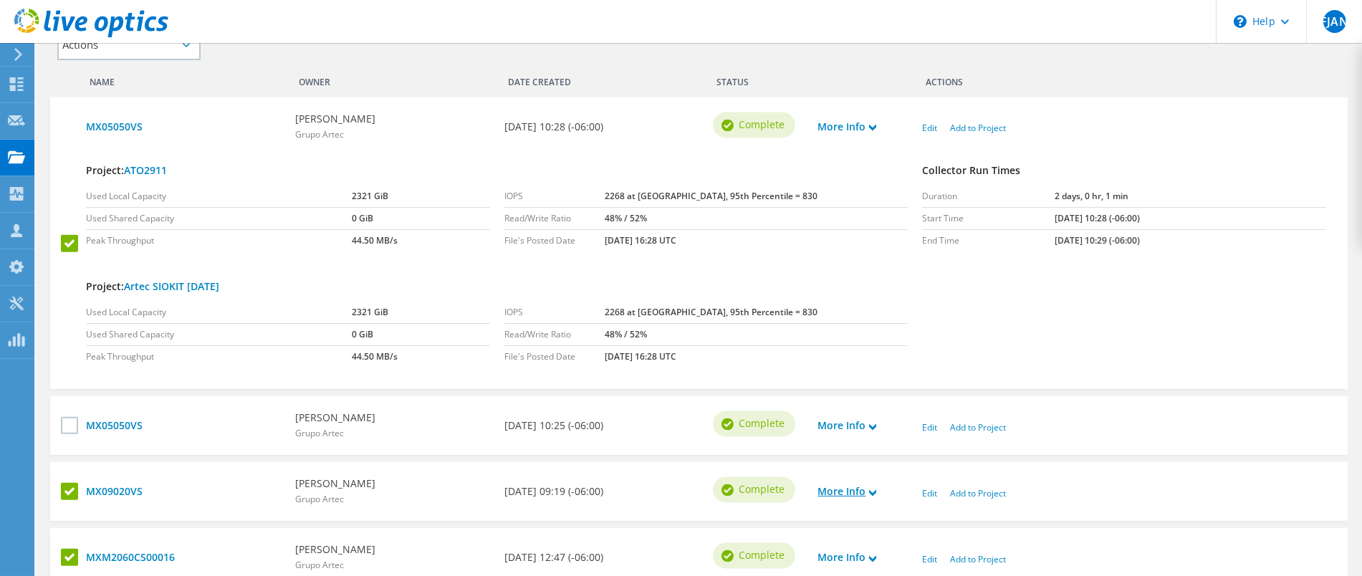
click at [836, 490] on link "More Info" at bounding box center [847, 492] width 59 height 16
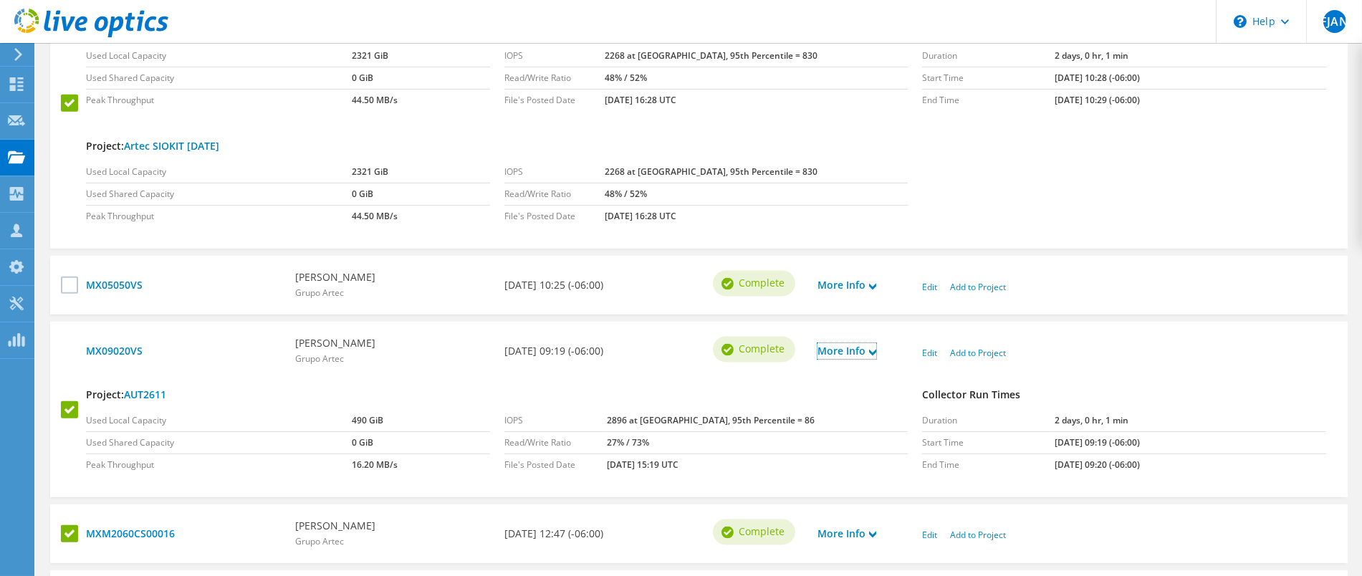
scroll to position [564, 0]
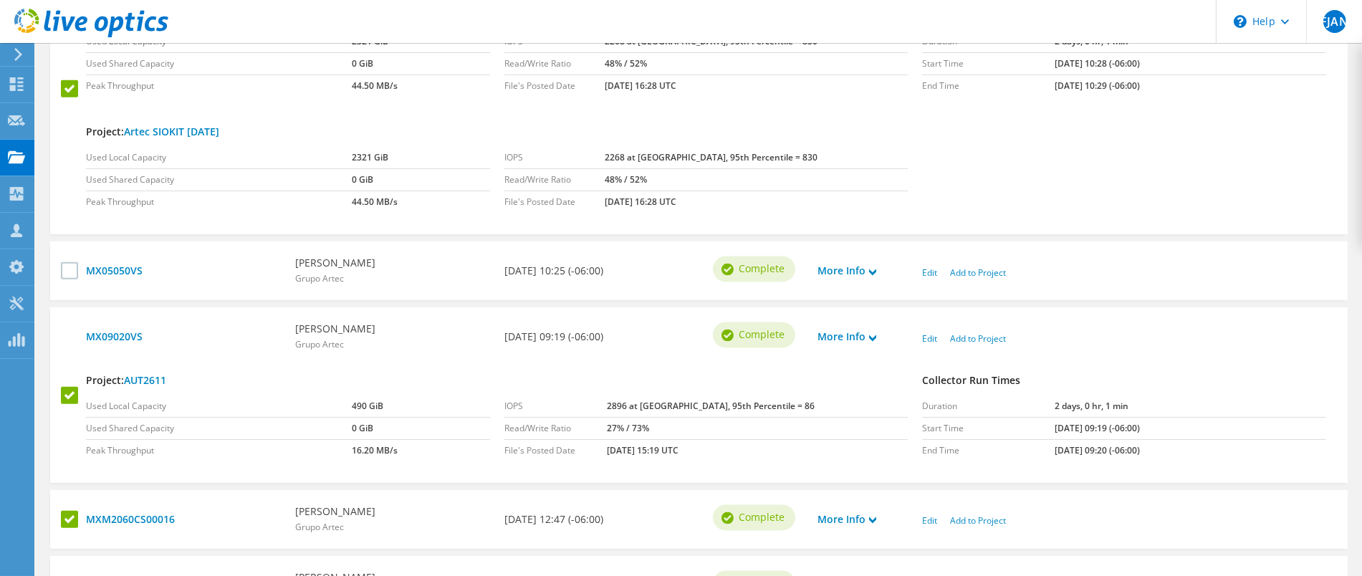
click at [1345, 295] on div "MX05050VS Rodolfo Resendiz Grupo Artec 09/03/2025, 10:25 (-06:00) Complete More…" at bounding box center [699, 270] width 1298 height 59
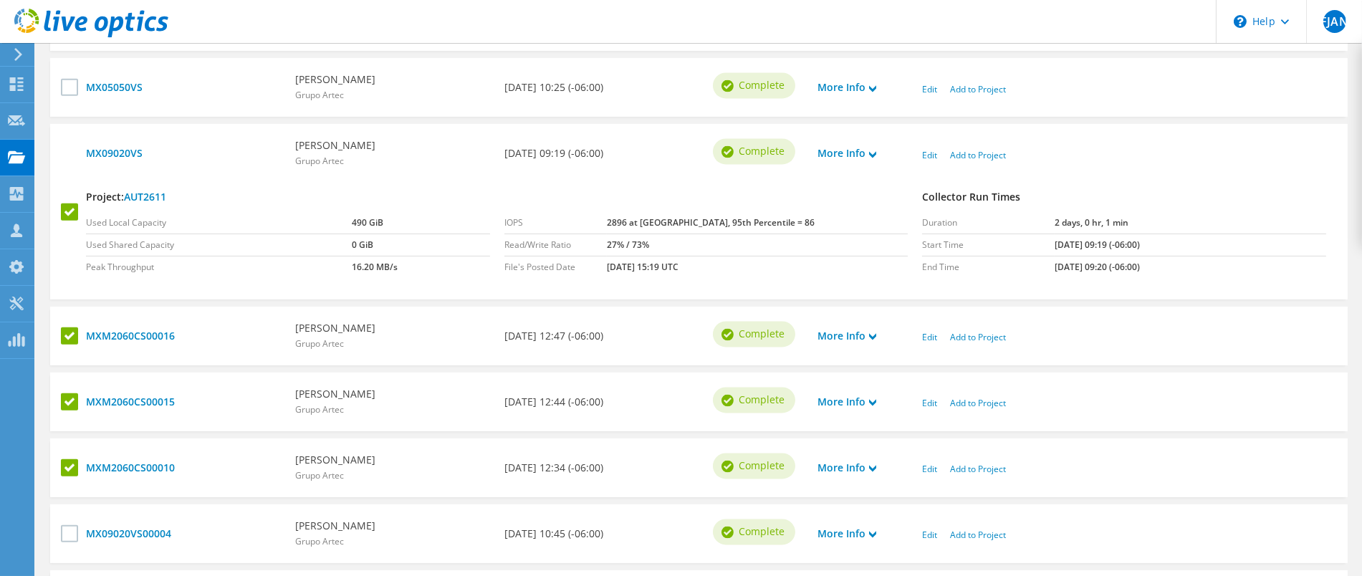
scroll to position [750, 0]
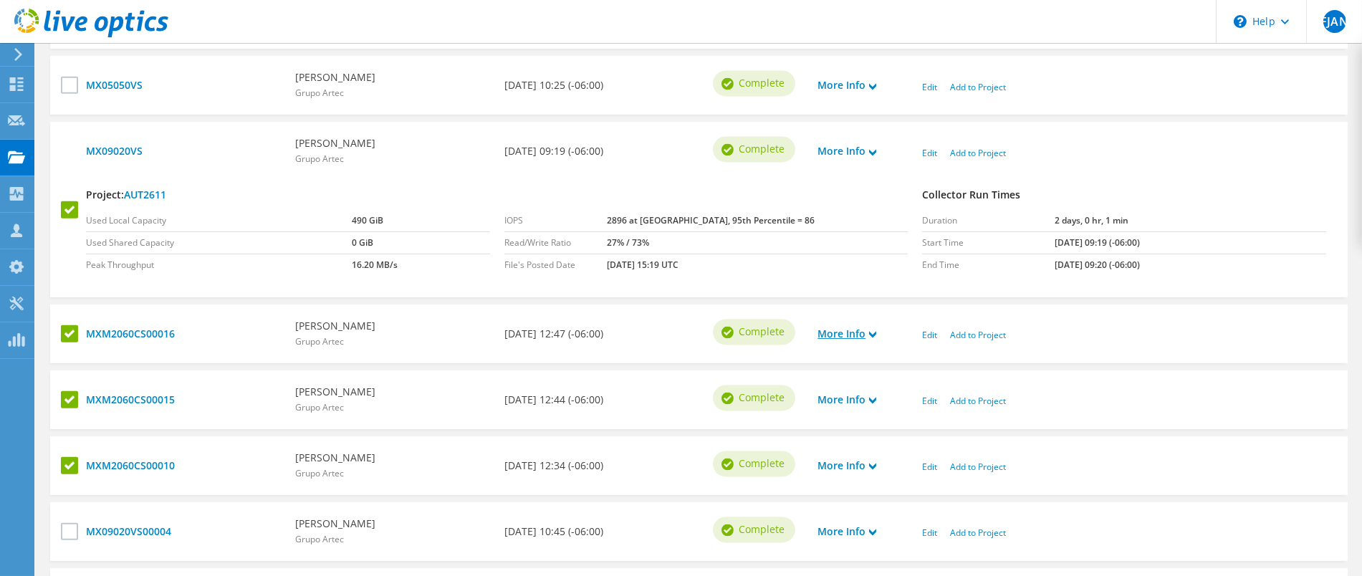
click at [841, 334] on link "More Info" at bounding box center [847, 334] width 59 height 16
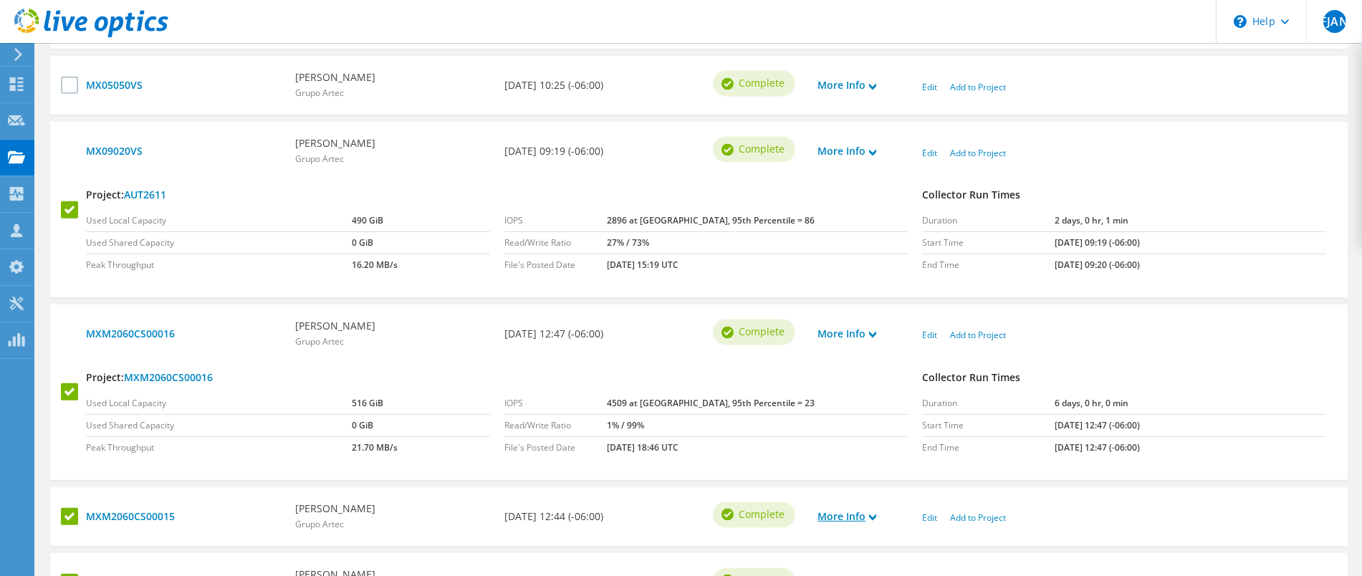
click at [848, 514] on link "More Info" at bounding box center [847, 517] width 59 height 16
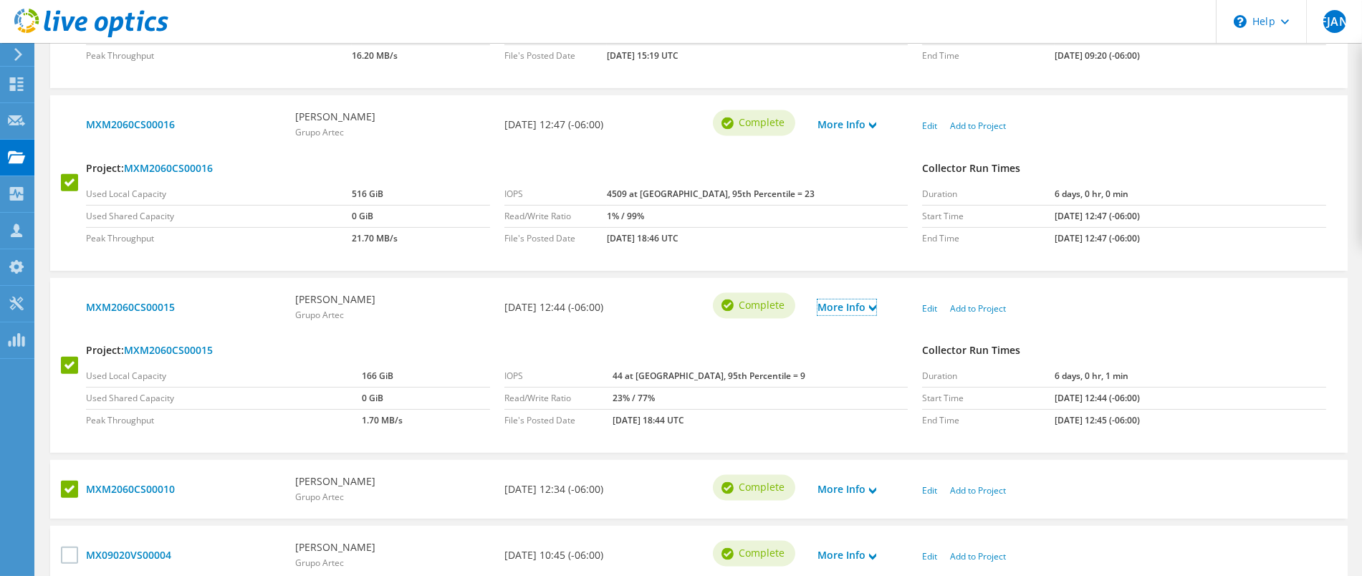
scroll to position [1032, 0]
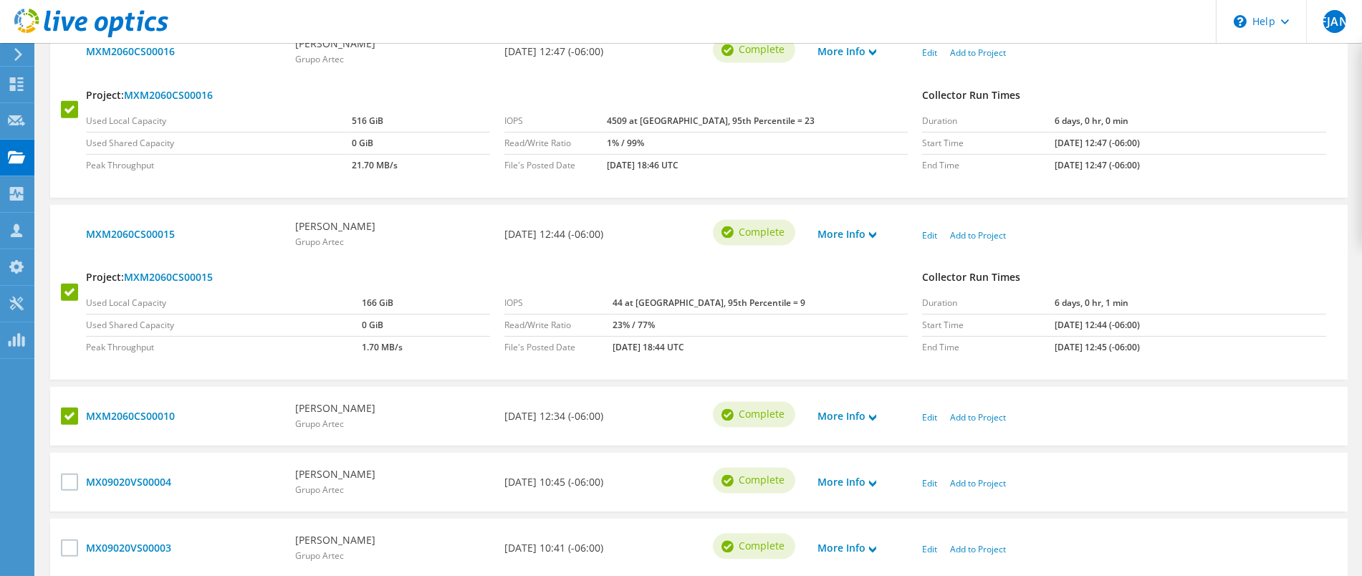
click at [858, 403] on div "More Info" at bounding box center [862, 416] width 105 height 30
click at [850, 408] on link "More Info" at bounding box center [847, 416] width 59 height 16
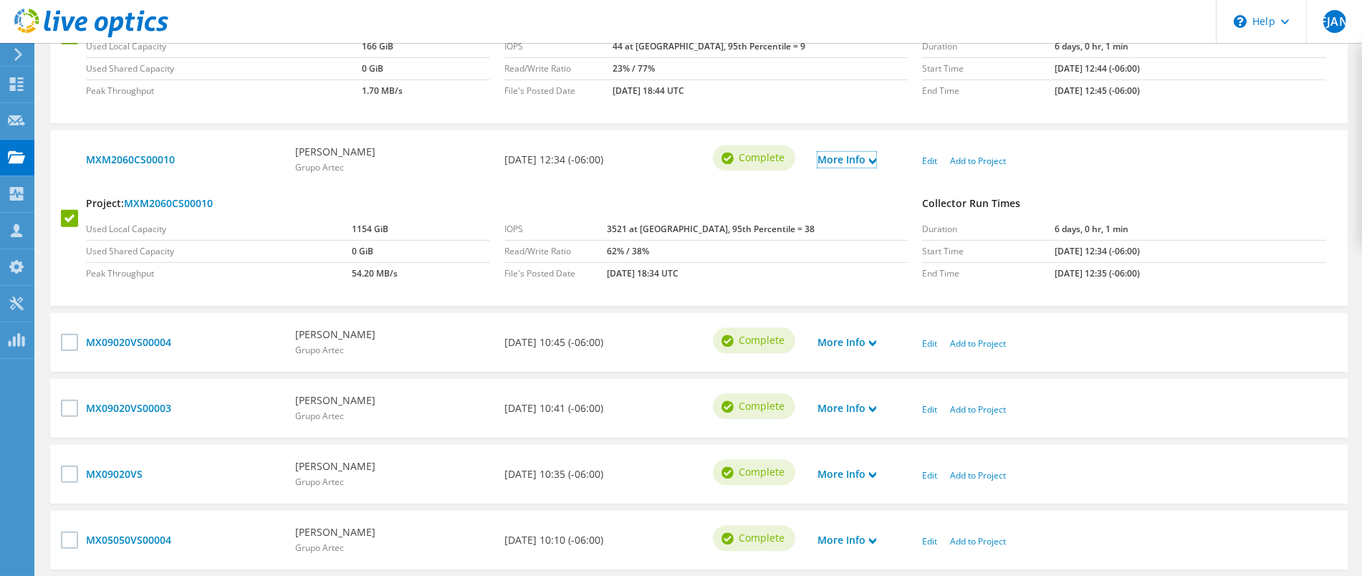
scroll to position [1291, 0]
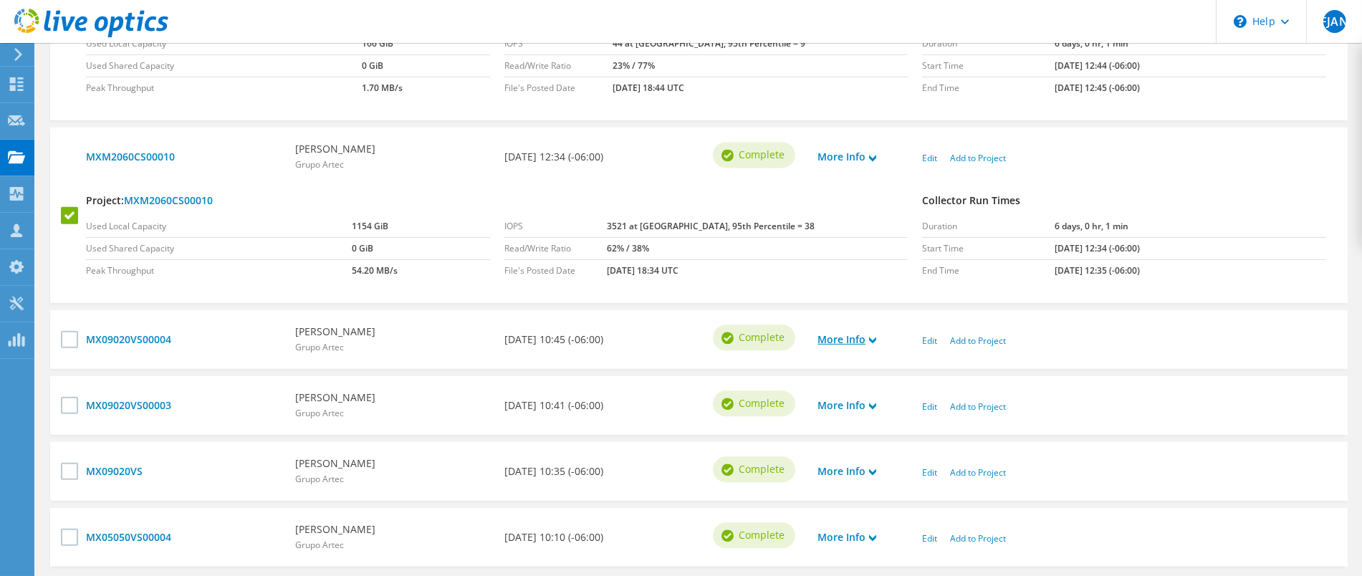
click at [843, 334] on link "More Info" at bounding box center [847, 340] width 59 height 16
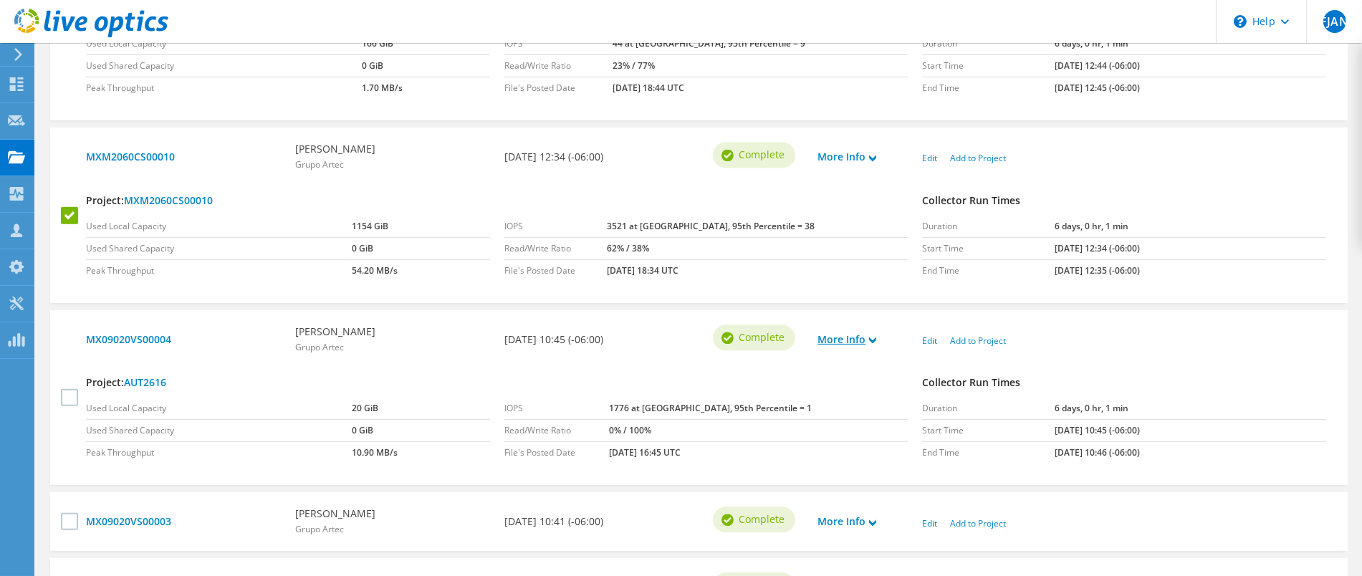
click at [843, 334] on link "More Info" at bounding box center [847, 340] width 59 height 16
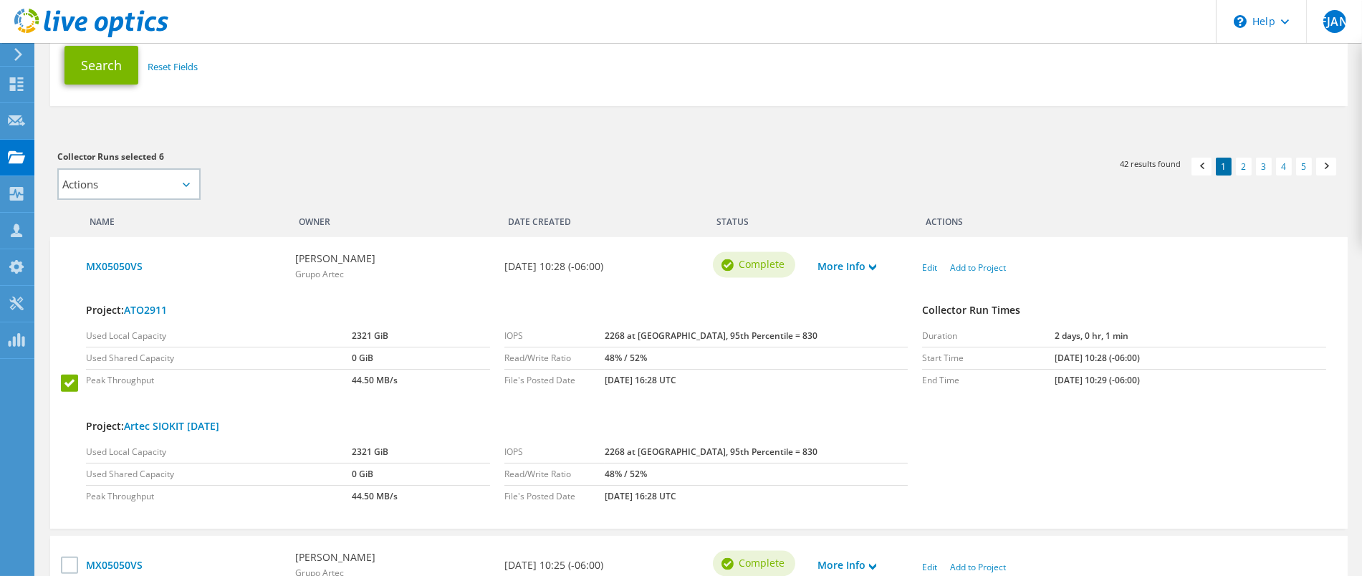
scroll to position [278, 0]
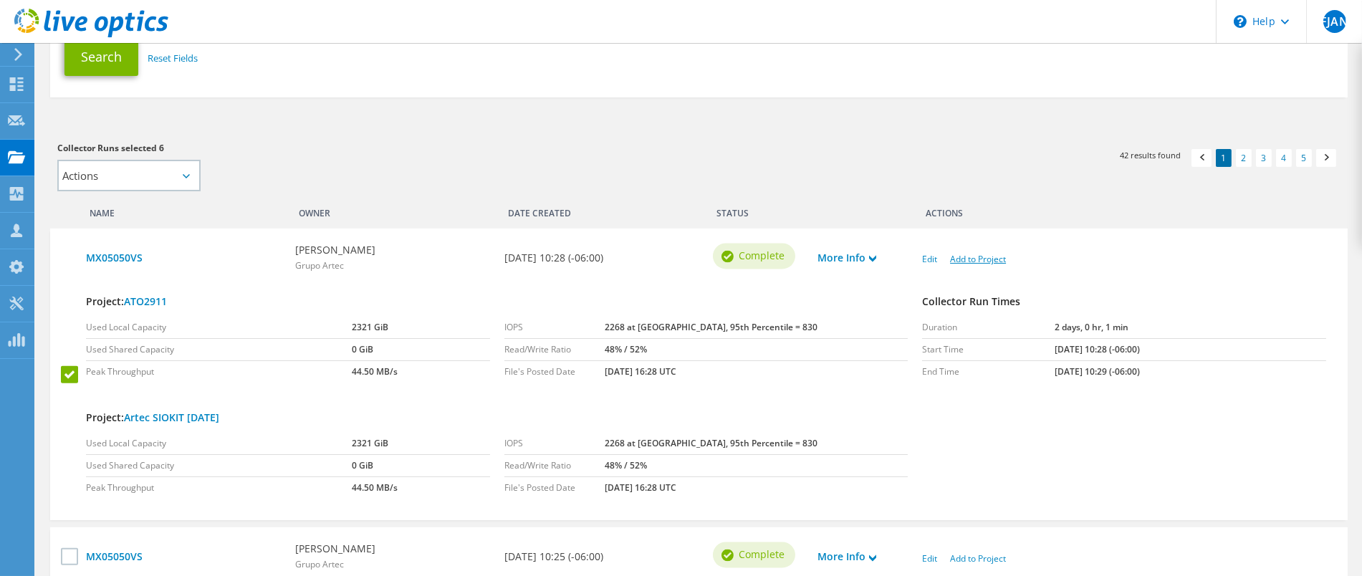
click at [970, 253] on link "Add to Project" at bounding box center [978, 259] width 56 height 12
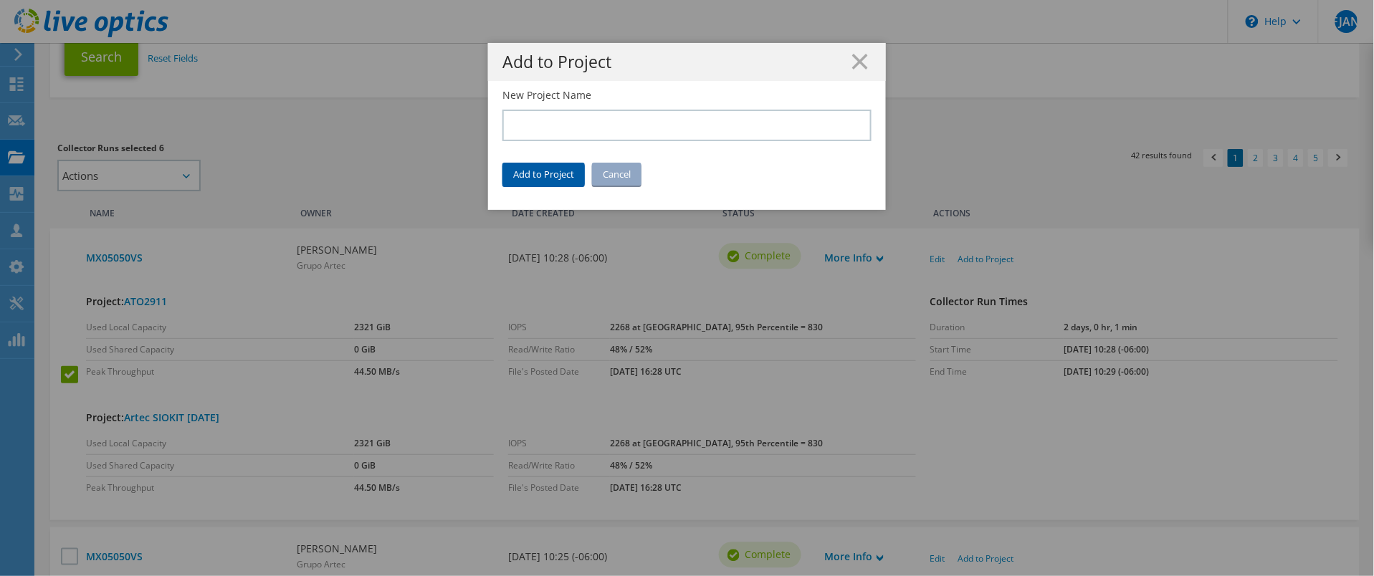
click at [517, 173] on link "Add to Project" at bounding box center [543, 174] width 82 height 23
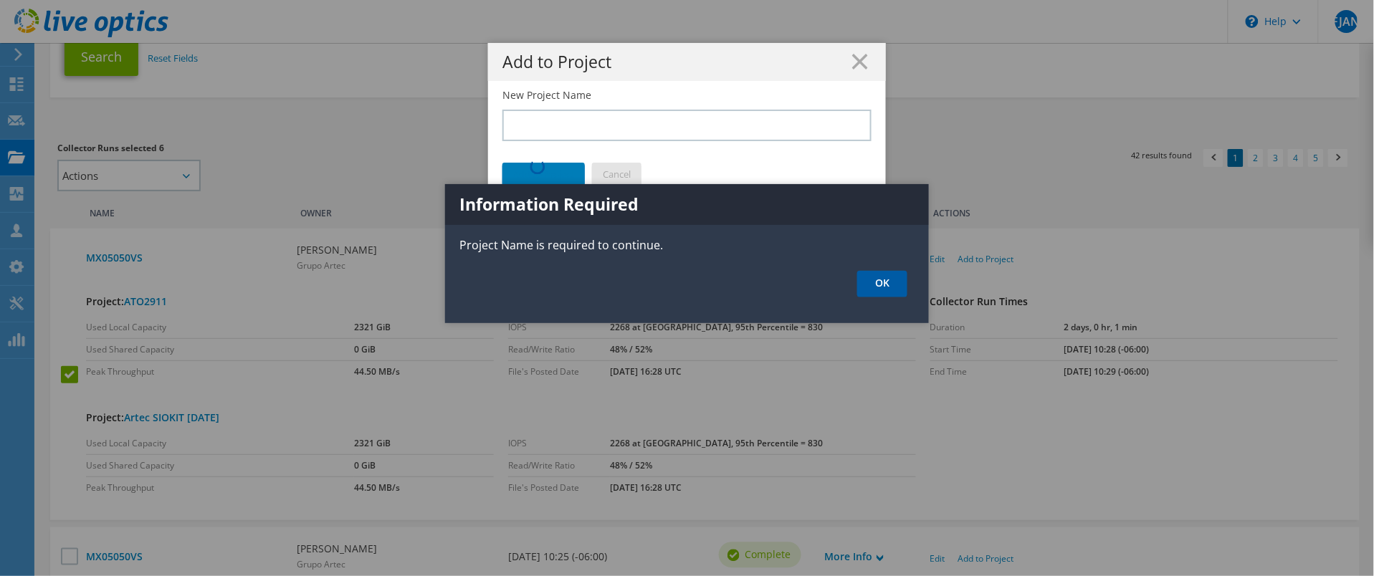
click at [877, 274] on link "OK" at bounding box center [882, 284] width 50 height 27
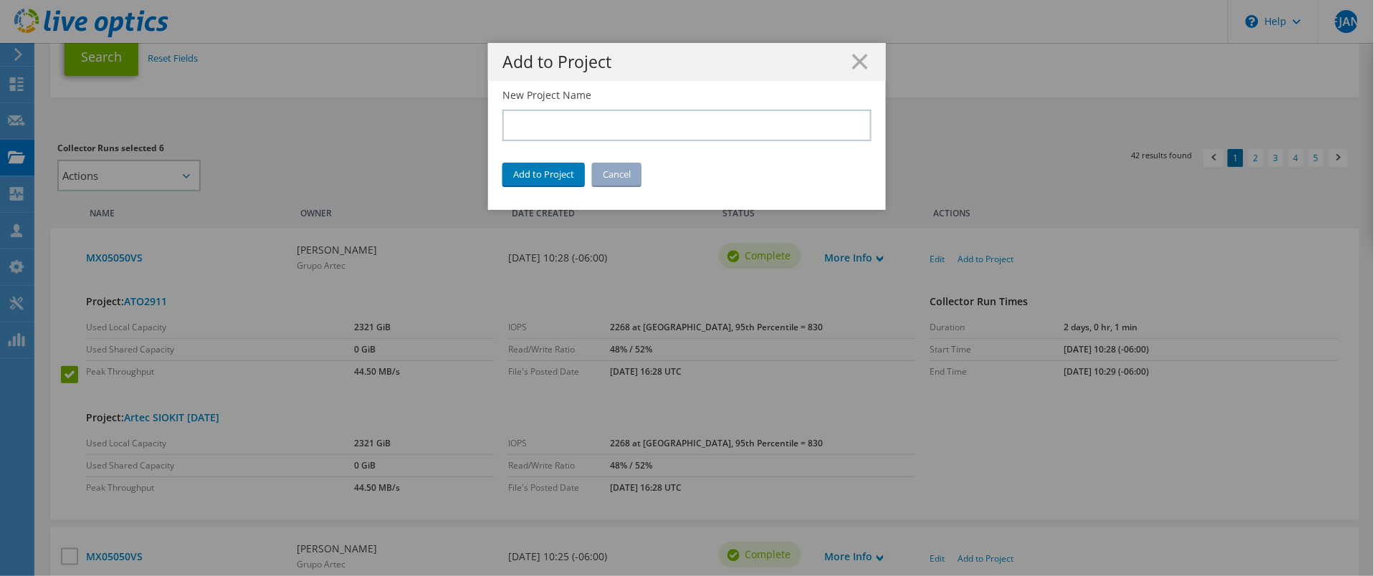
click at [621, 187] on div "Action Create New Project Add to Existing Project Create New Project Create New…" at bounding box center [687, 149] width 398 height 122
click at [616, 178] on link "Cancel" at bounding box center [616, 174] width 49 height 23
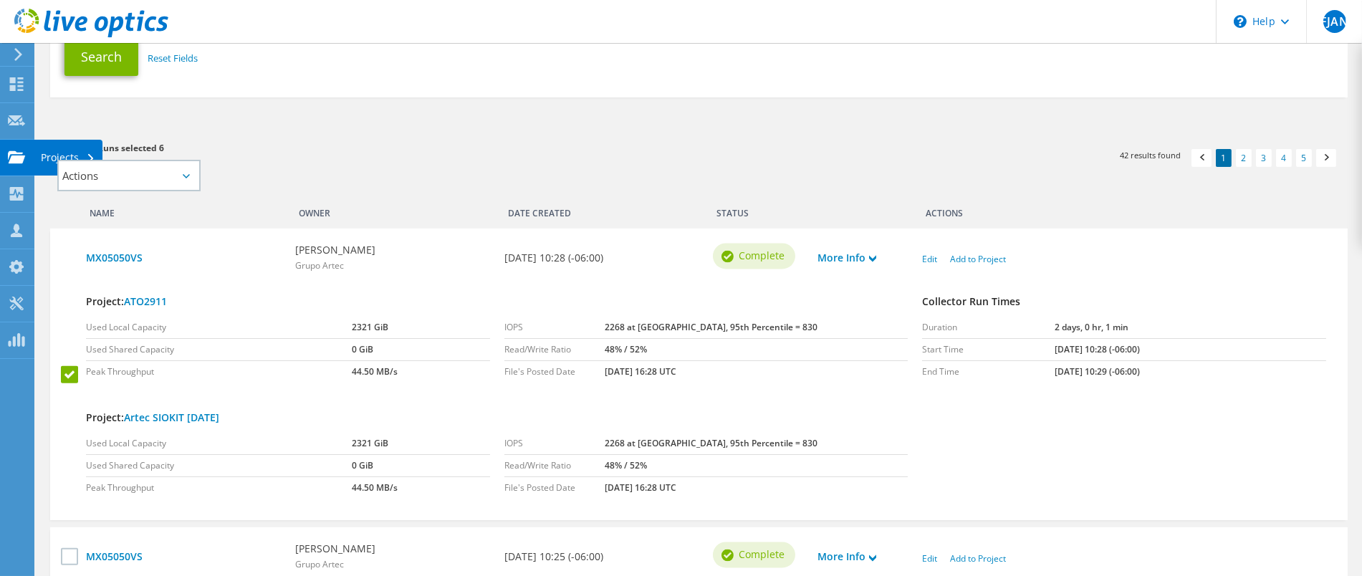
click at [17, 162] on use at bounding box center [16, 156] width 17 height 12
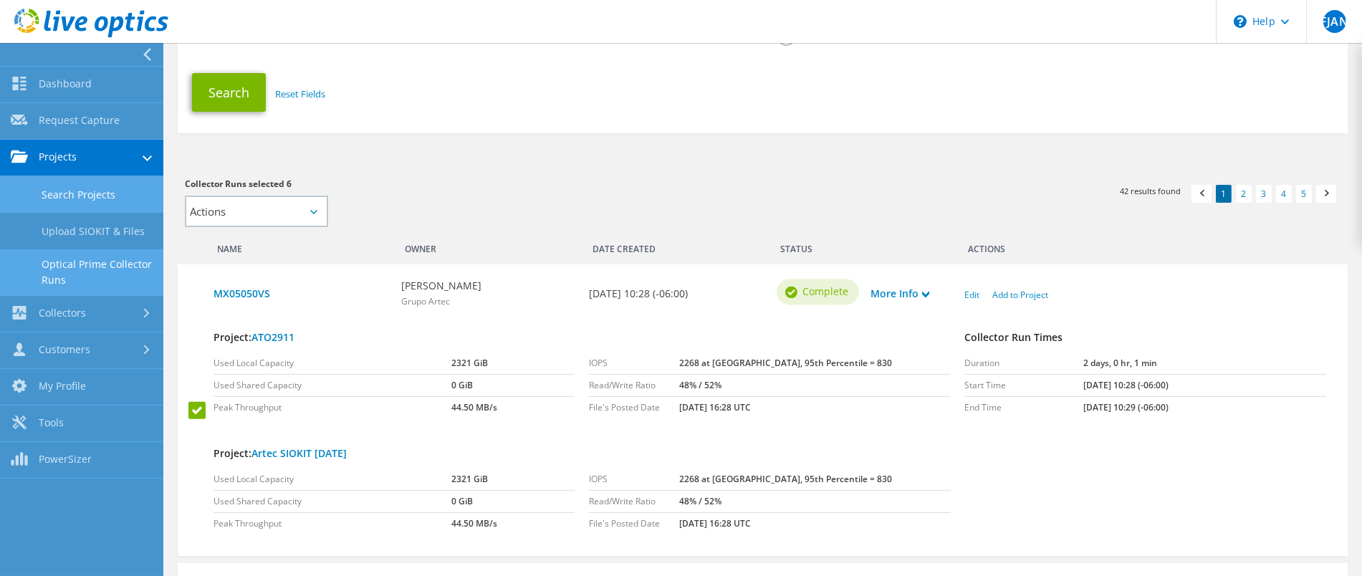
click at [80, 196] on link "Search Projects" at bounding box center [81, 194] width 163 height 37
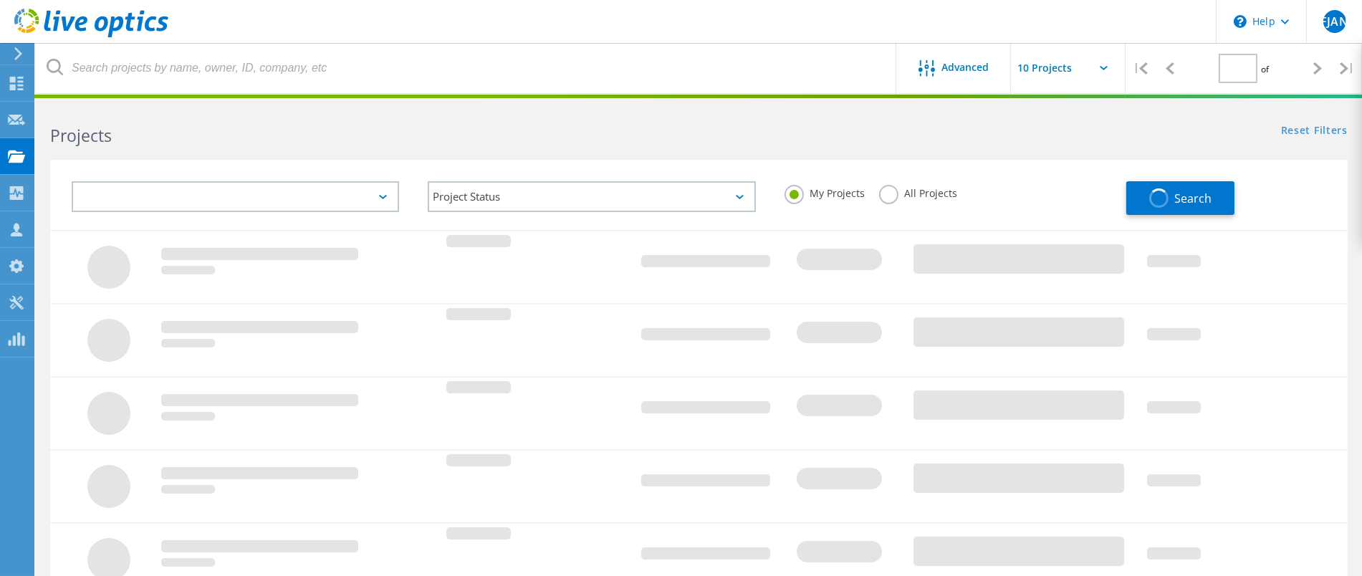
type input "1"
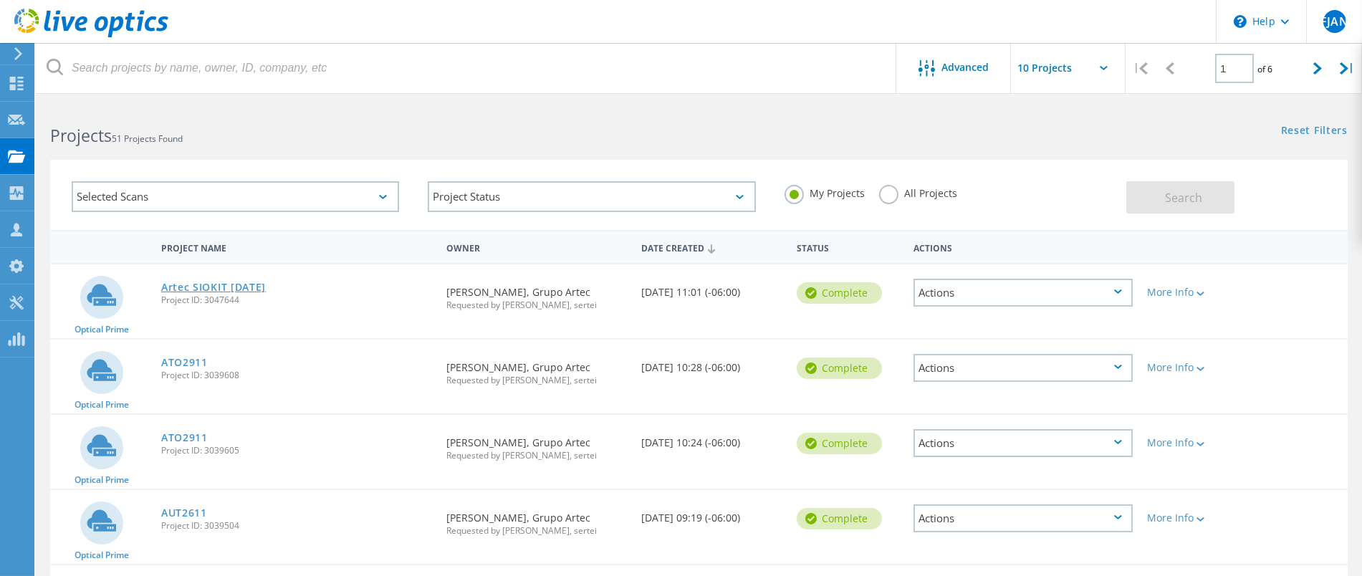
click at [190, 282] on link "Artec SIOKIT [DATE]" at bounding box center [213, 287] width 105 height 10
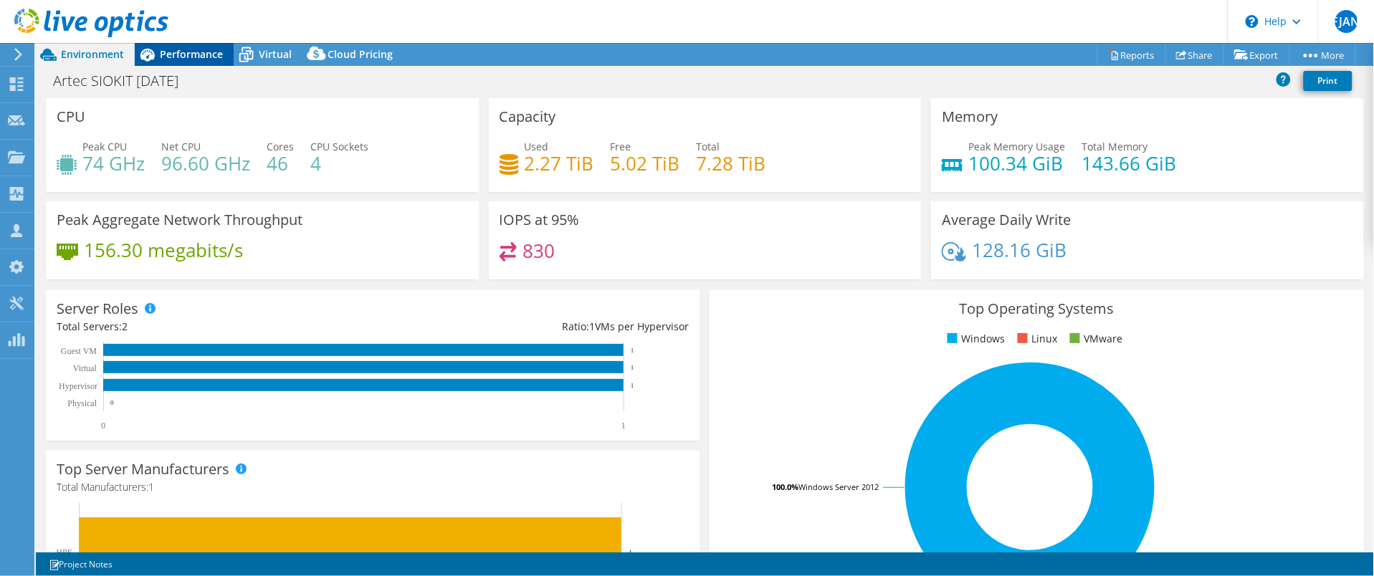
click at [186, 53] on span "Performance" at bounding box center [191, 54] width 63 height 14
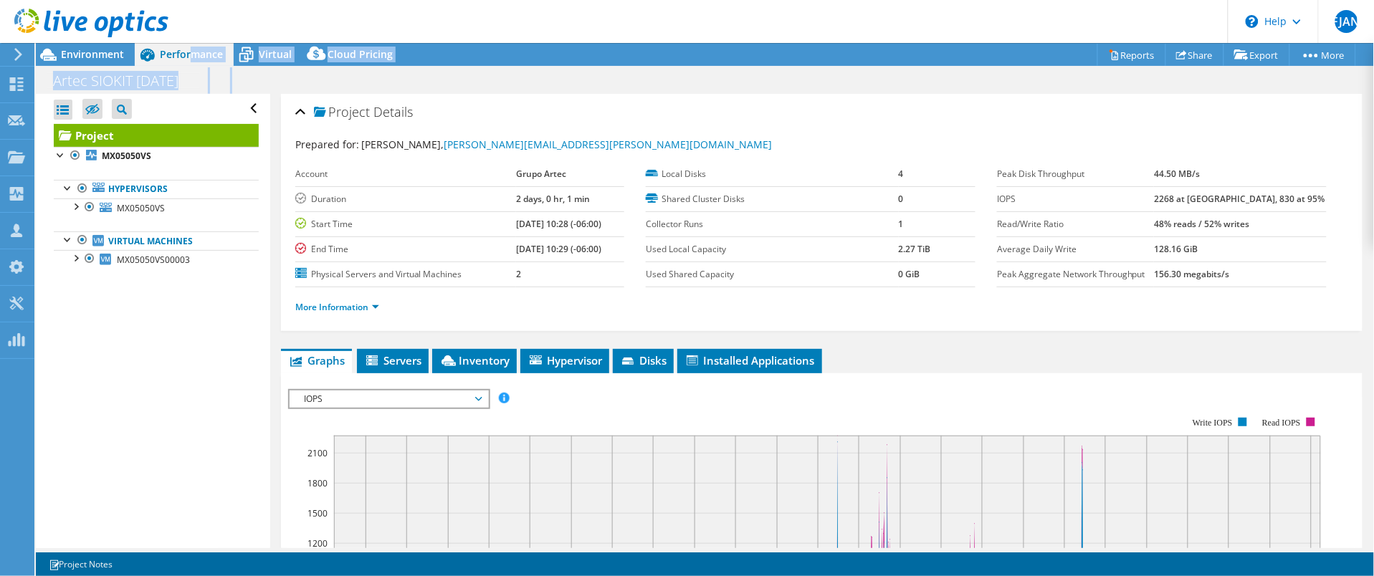
drag, startPoint x: 192, startPoint y: 47, endPoint x: 552, endPoint y: 67, distance: 360.2
click at [552, 67] on div "Project Actions Project Actions Reports Share Export vSAN ReadyNode Sizer" at bounding box center [705, 309] width 1338 height 533
click at [194, 360] on div "Open All Close All Hide Excluded Nodes Project Tree Filter" at bounding box center [153, 321] width 234 height 454
click at [193, 360] on div "Open All Close All Hide Excluded Nodes Project Tree Filter" at bounding box center [153, 321] width 234 height 454
click at [253, 60] on icon at bounding box center [246, 54] width 25 height 25
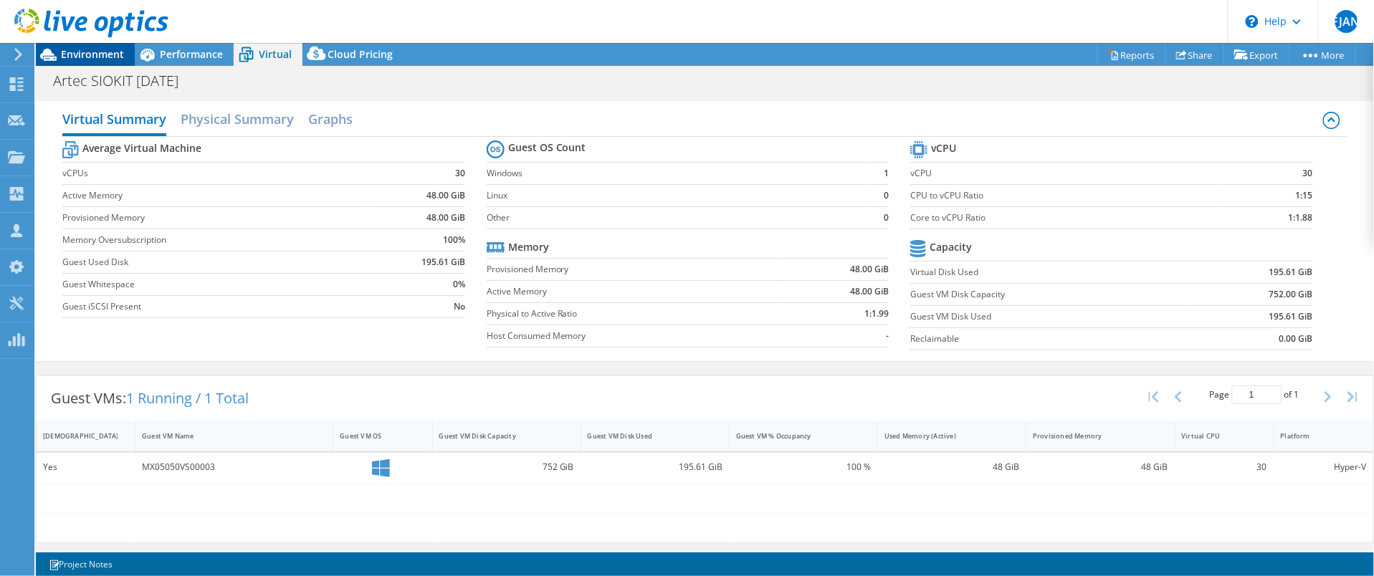
click at [72, 59] on span "Environment" at bounding box center [92, 54] width 63 height 14
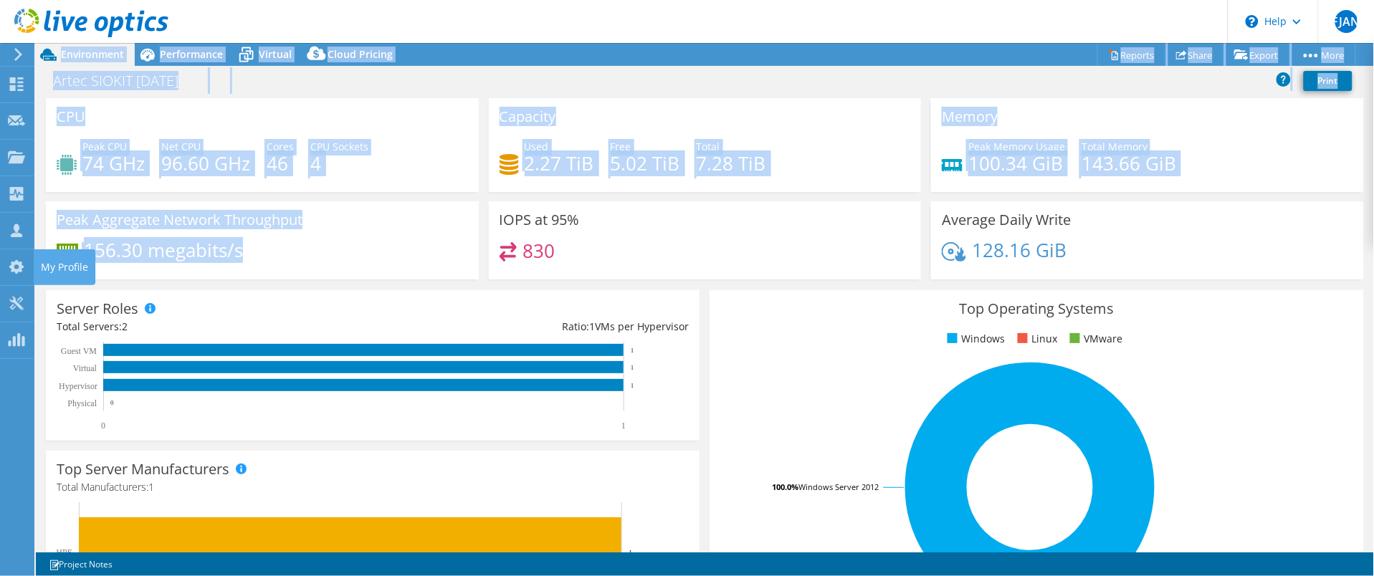
drag, startPoint x: 288, startPoint y: 277, endPoint x: 10, endPoint y: 0, distance: 392.2
click at [3, 239] on div "FJAN Partner Team Member [PERSON_NAME] [PERSON_NAME][EMAIL_ADDRESS][DOMAIN_NAME…" at bounding box center [687, 288] width 1374 height 576
drag, startPoint x: 18, startPoint y: 72, endPoint x: 20, endPoint y: 52, distance: 20.2
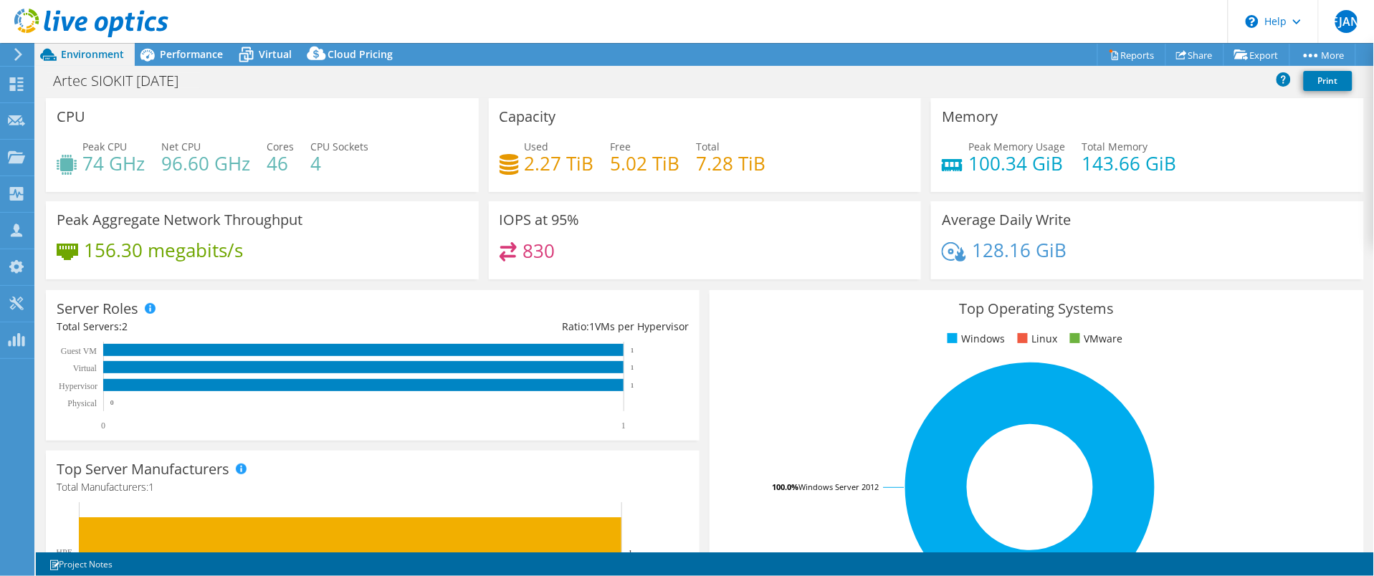
click at [20, 52] on icon at bounding box center [18, 54] width 11 height 13
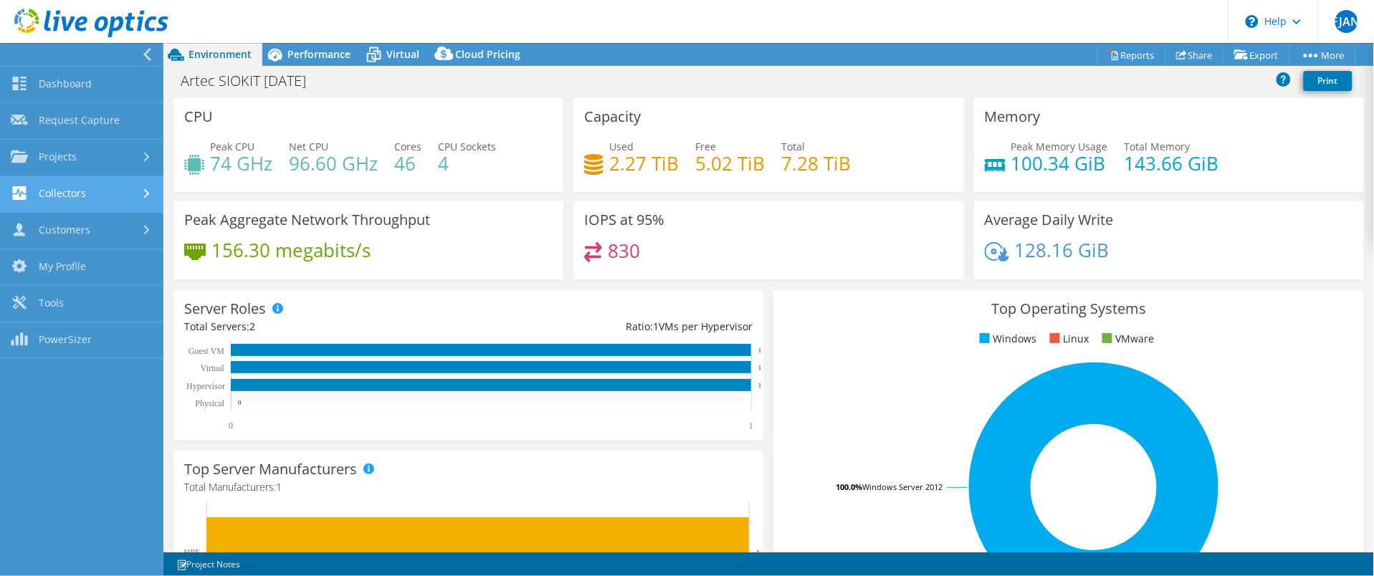
click at [69, 185] on link "Collectors" at bounding box center [81, 194] width 163 height 37
click at [145, 192] on icon at bounding box center [147, 195] width 9 height 6
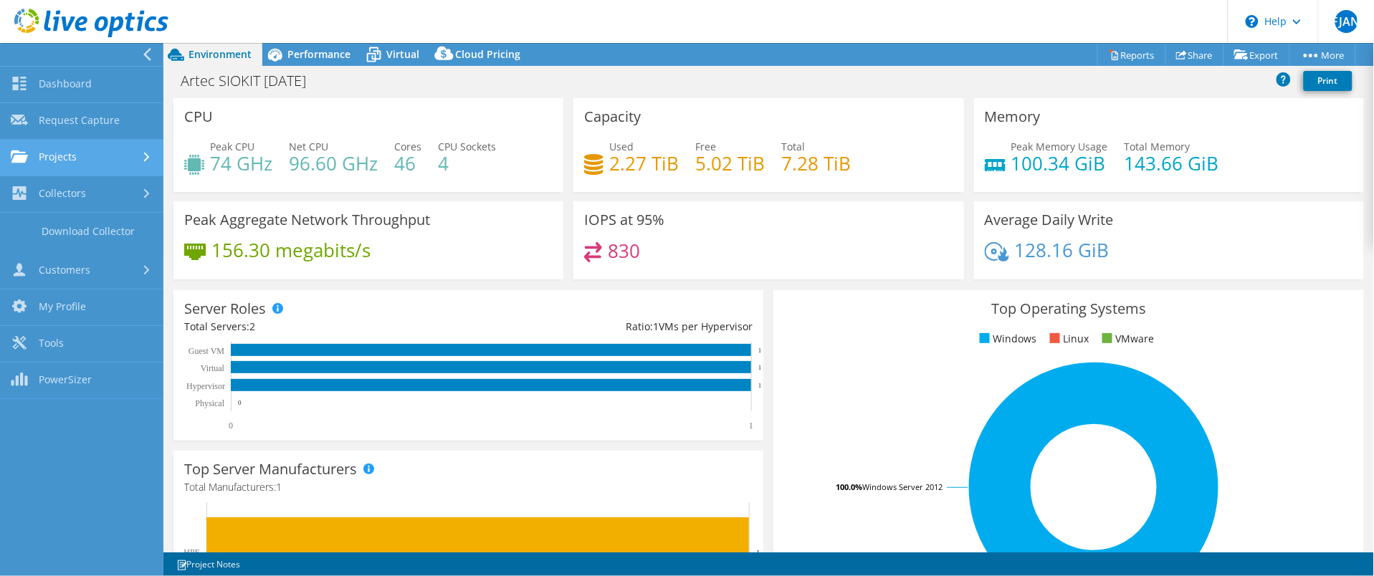
click at [145, 158] on use at bounding box center [147, 157] width 6 height 9
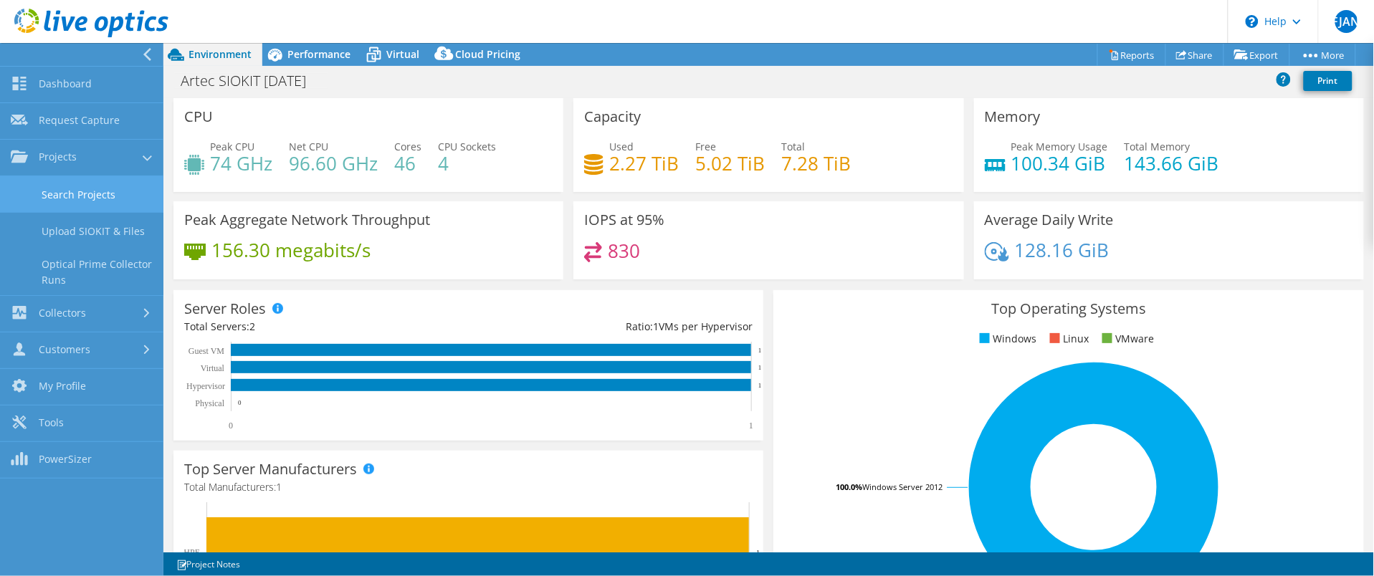
click at [60, 195] on link "Search Projects" at bounding box center [81, 194] width 163 height 37
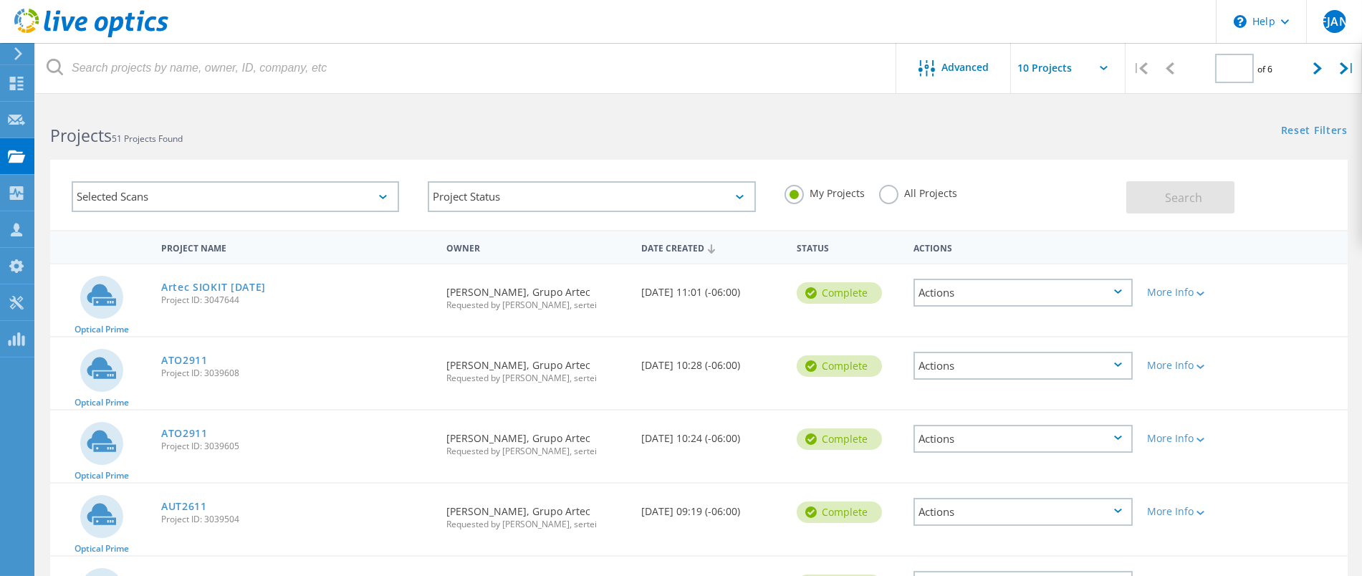
type input "1"
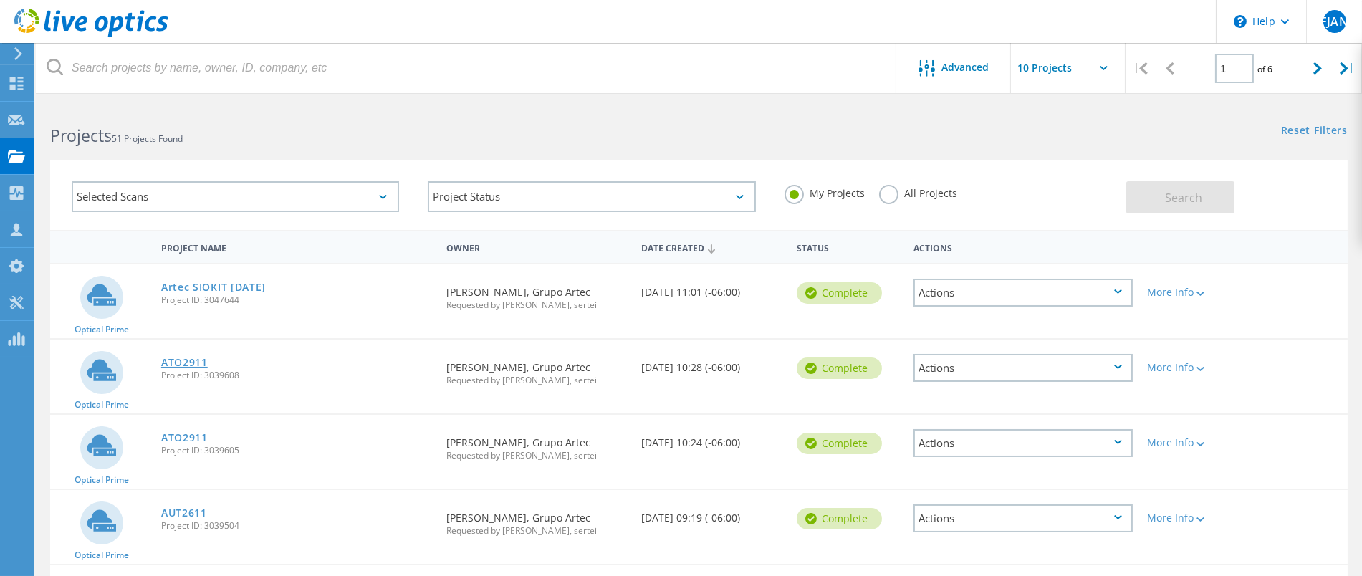
click at [187, 364] on link "ATO2911" at bounding box center [184, 363] width 47 height 10
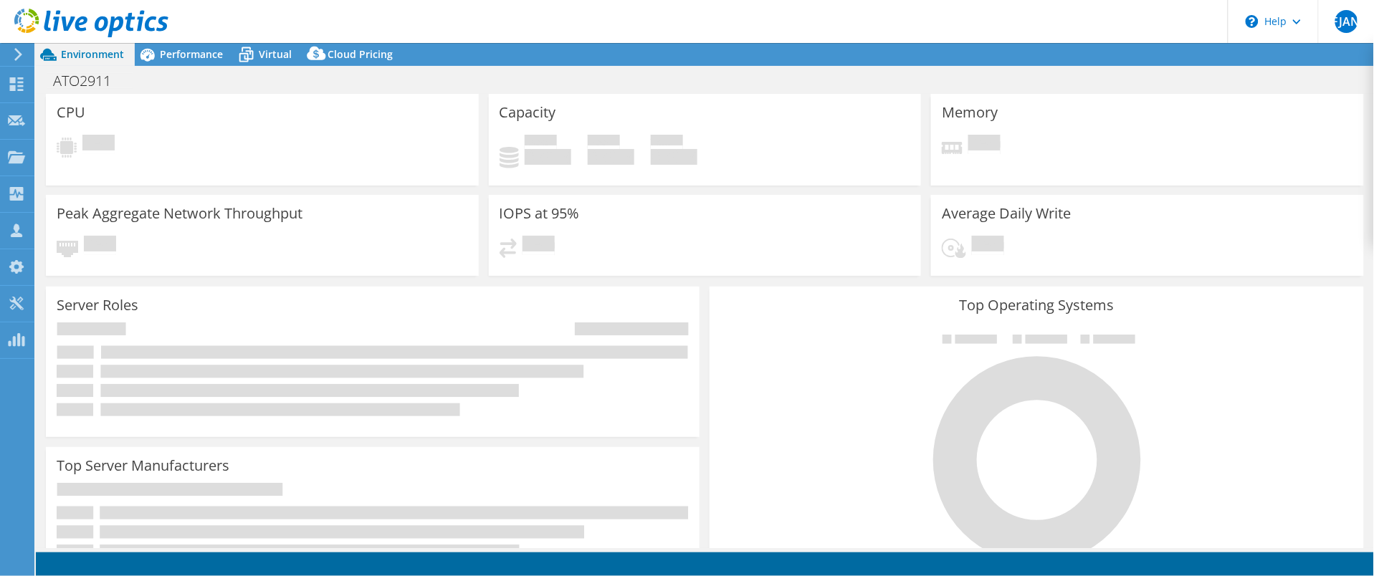
select select "USD"
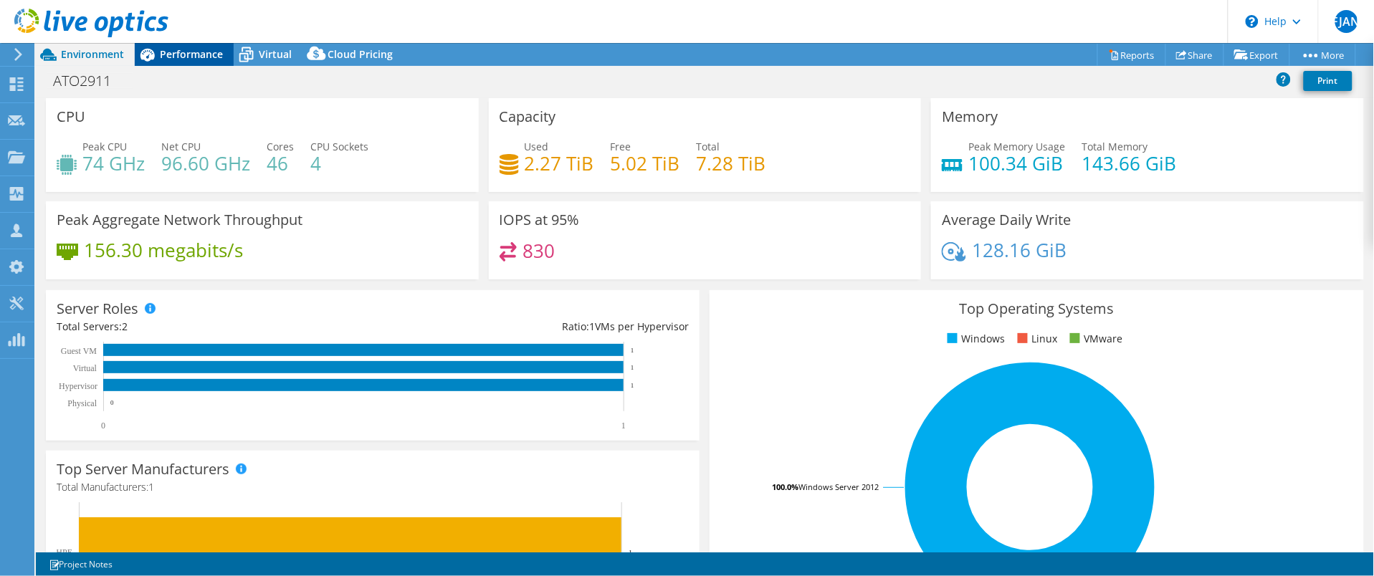
click at [163, 50] on span "Performance" at bounding box center [191, 54] width 63 height 14
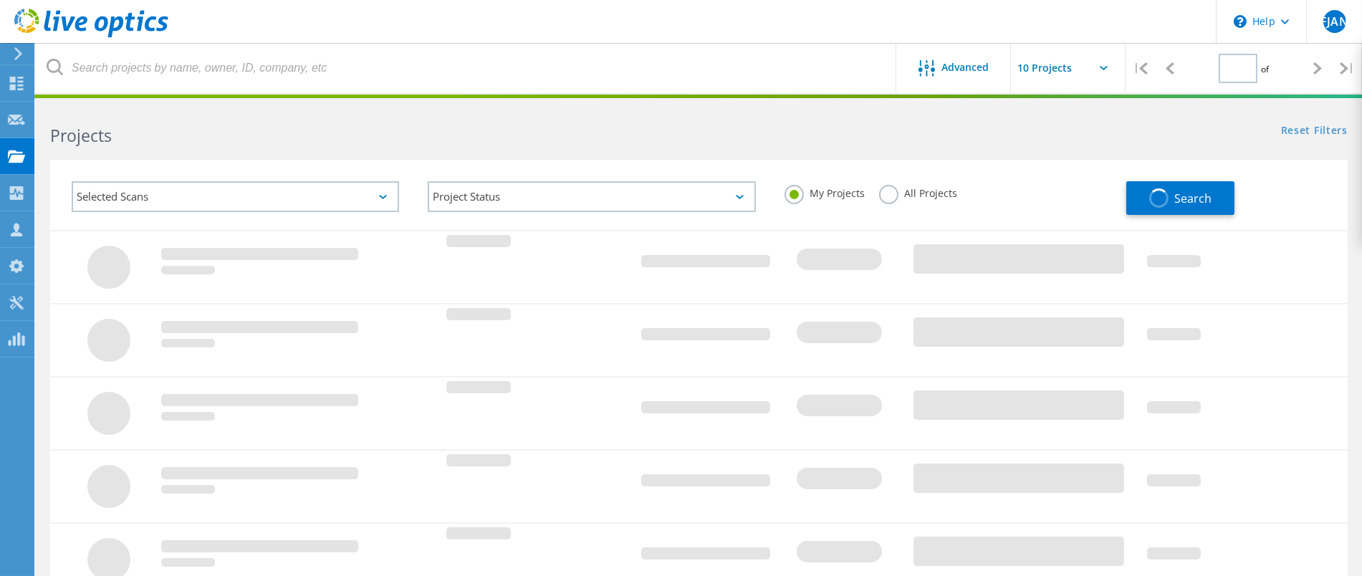
type input "1"
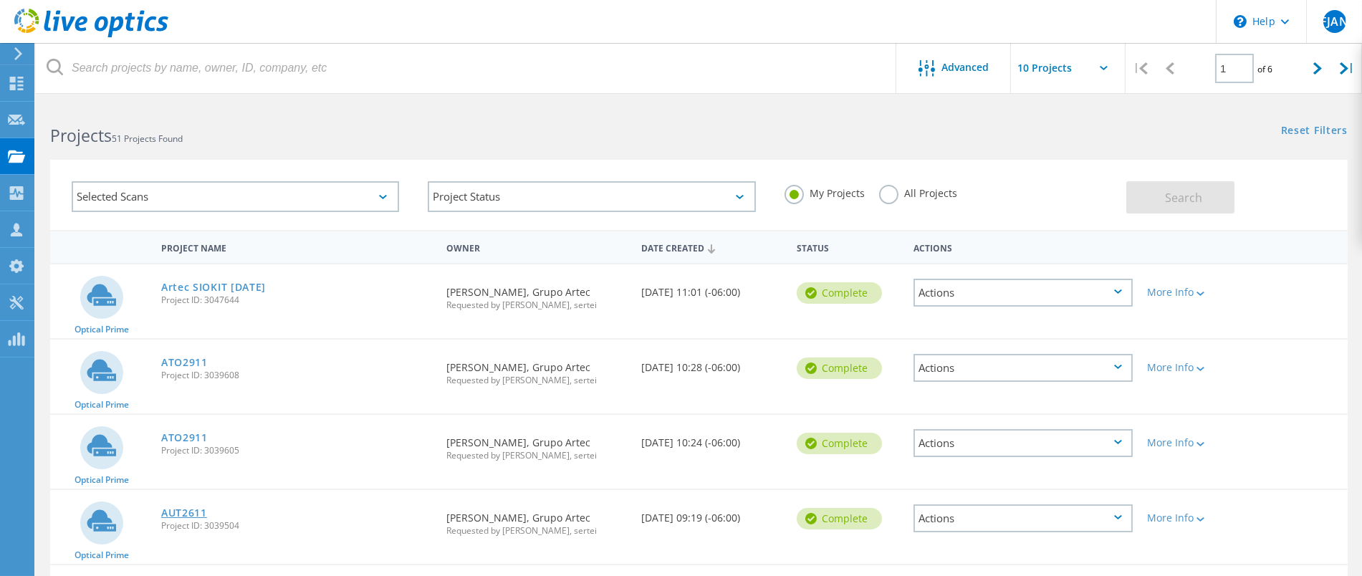
click at [181, 518] on link "AUT2611" at bounding box center [184, 513] width 46 height 10
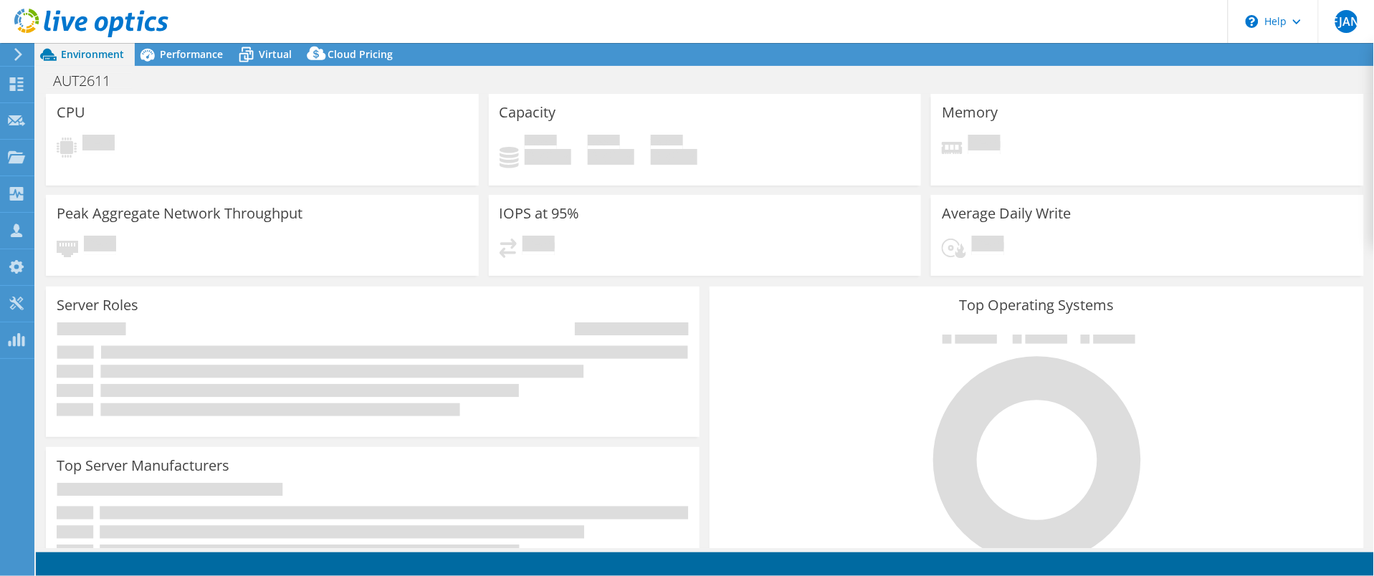
select select "USD"
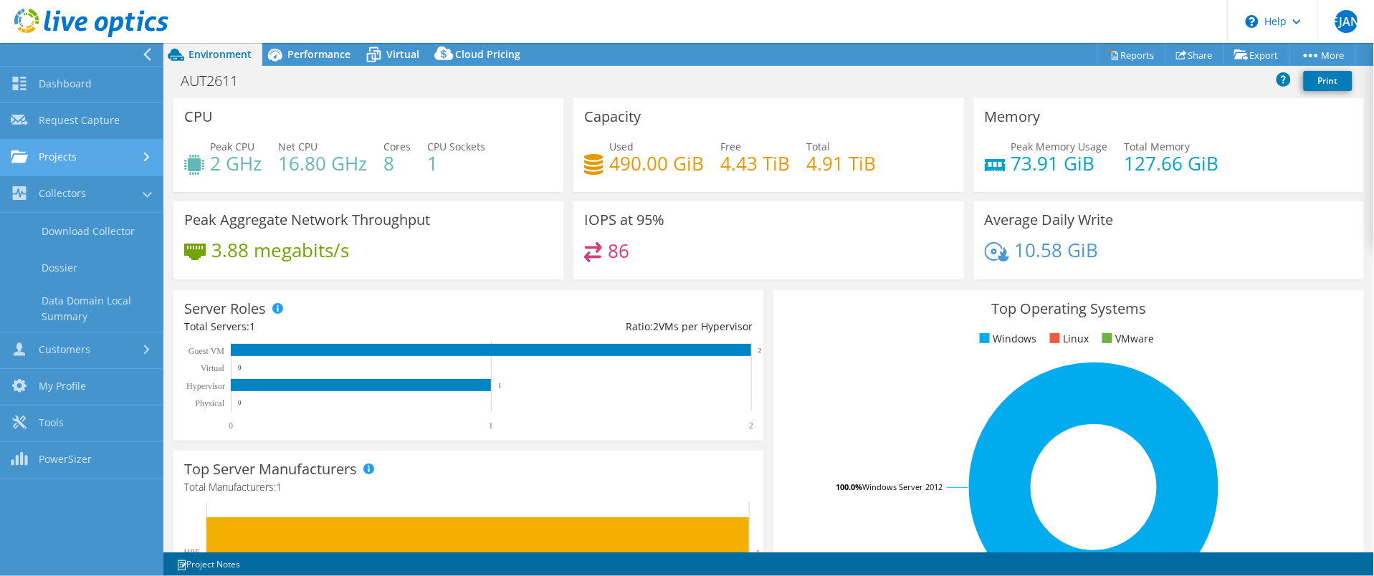
click at [56, 142] on link "Projects" at bounding box center [81, 158] width 163 height 37
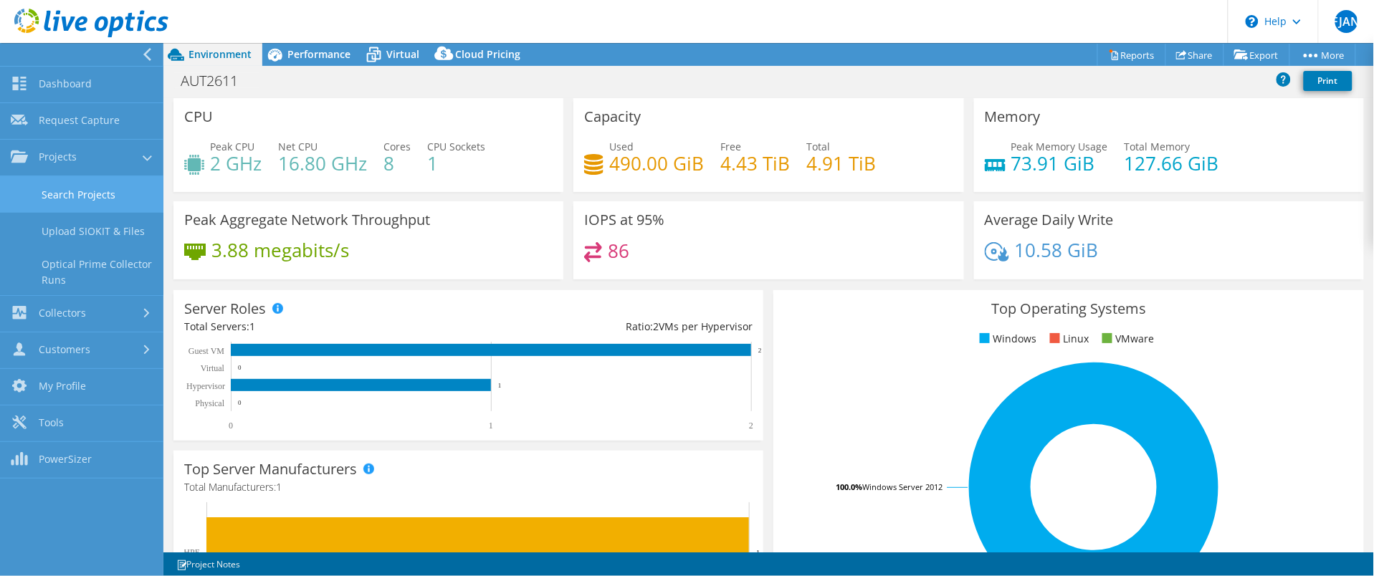
click at [98, 191] on link "Search Projects" at bounding box center [81, 194] width 163 height 37
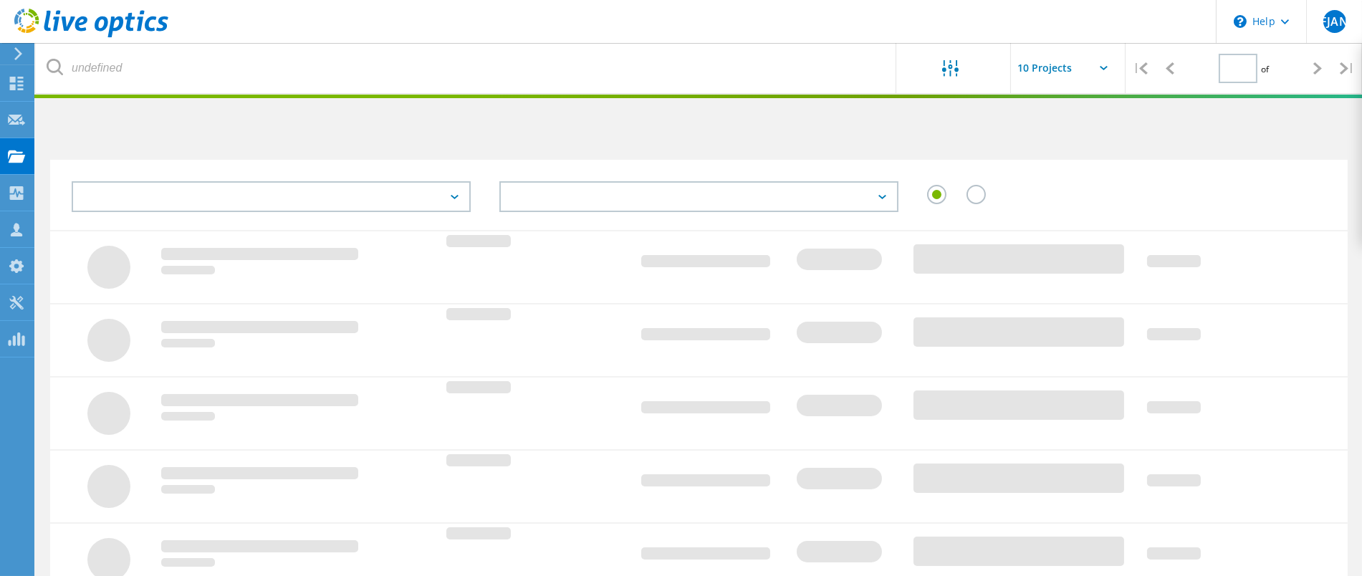
type input "1"
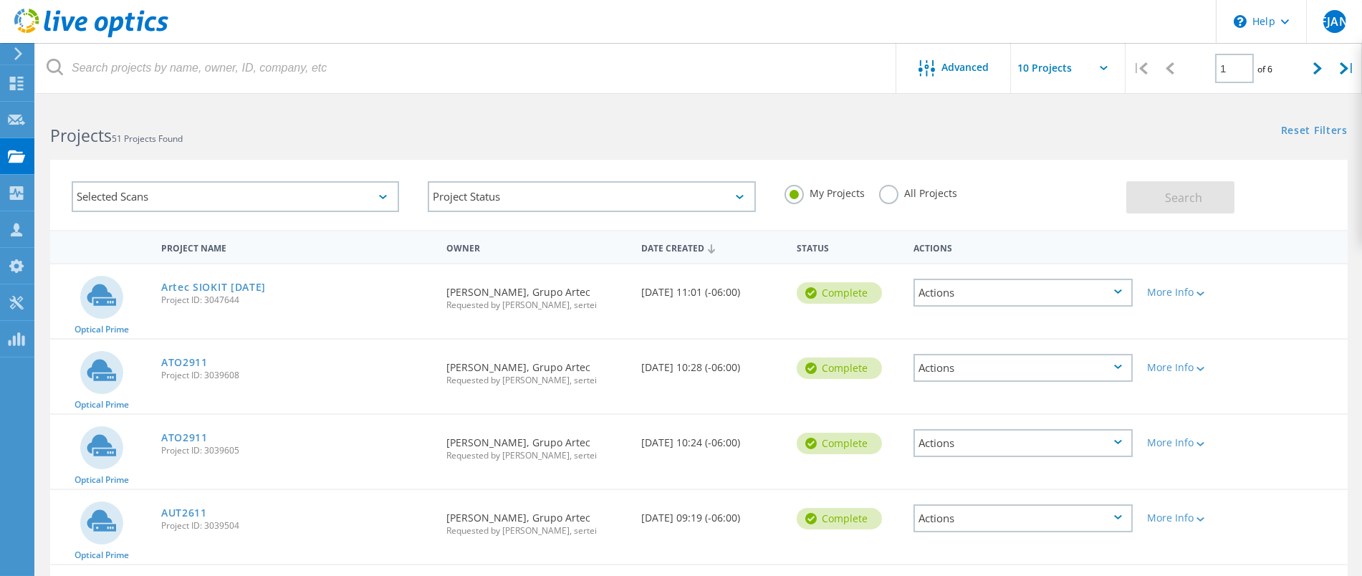
click at [884, 189] on label "All Projects" at bounding box center [918, 192] width 78 height 14
click at [0, 0] on input "All Projects" at bounding box center [0, 0] width 0 height 0
click at [1171, 201] on span "Search" at bounding box center [1183, 198] width 37 height 16
click at [1052, 72] on input "text" at bounding box center [1082, 68] width 143 height 50
click at [1043, 183] on div "Show 40 Projects" at bounding box center [1083, 177] width 142 height 24
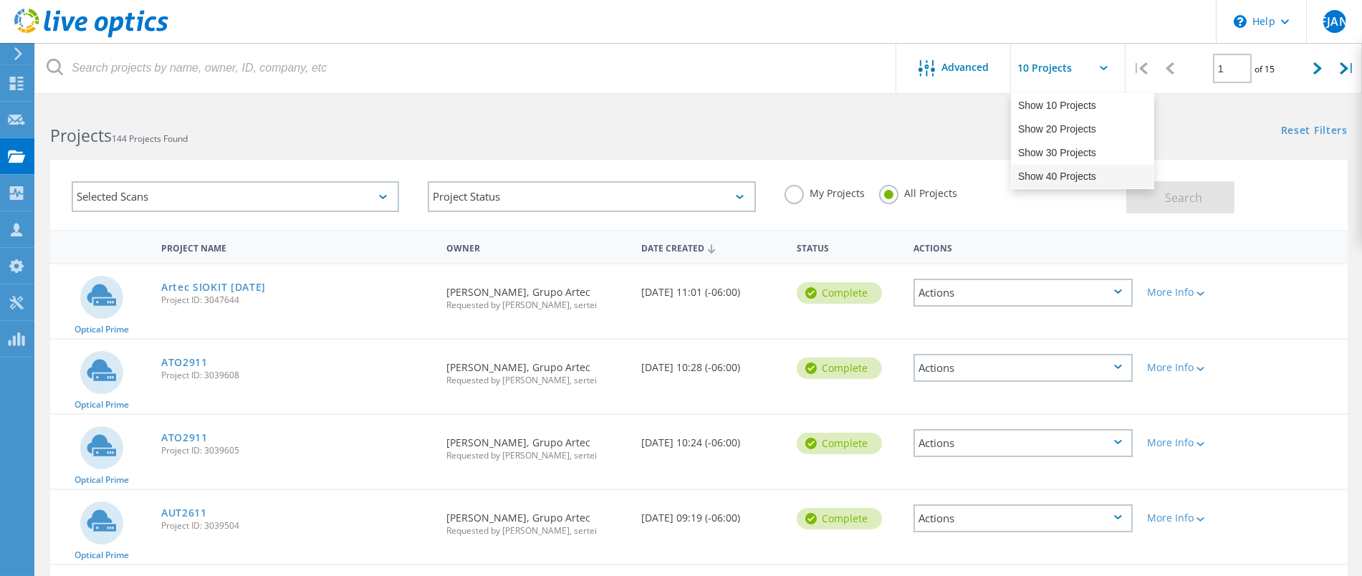
type input "Show 40 Projects"
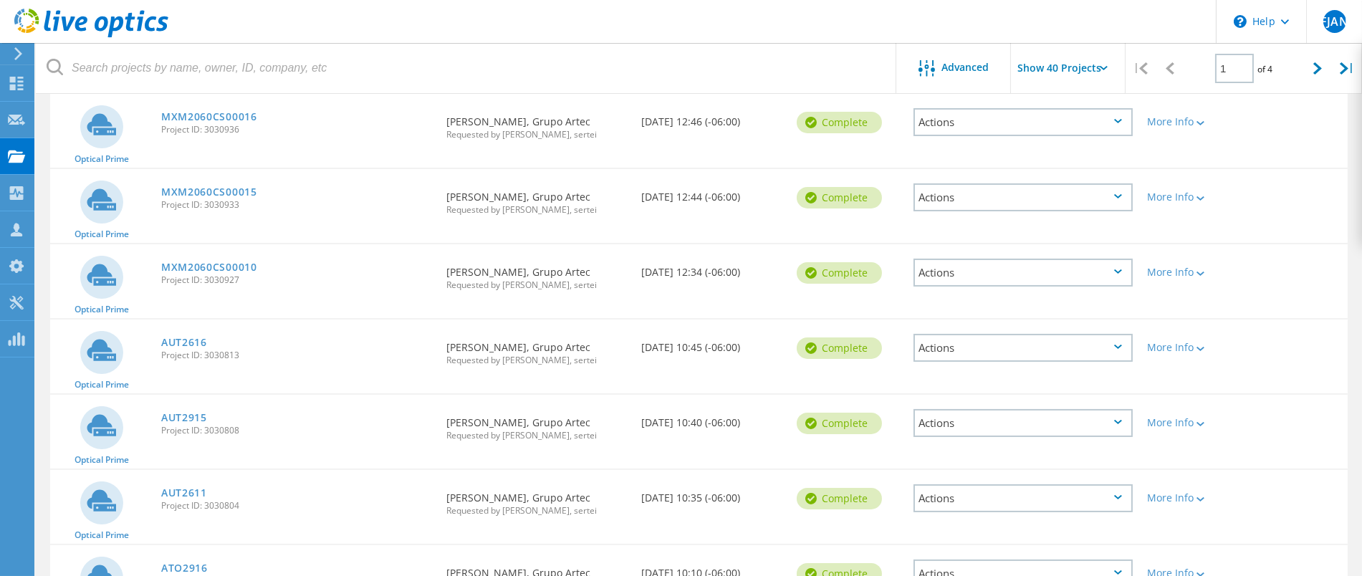
scroll to position [477, 0]
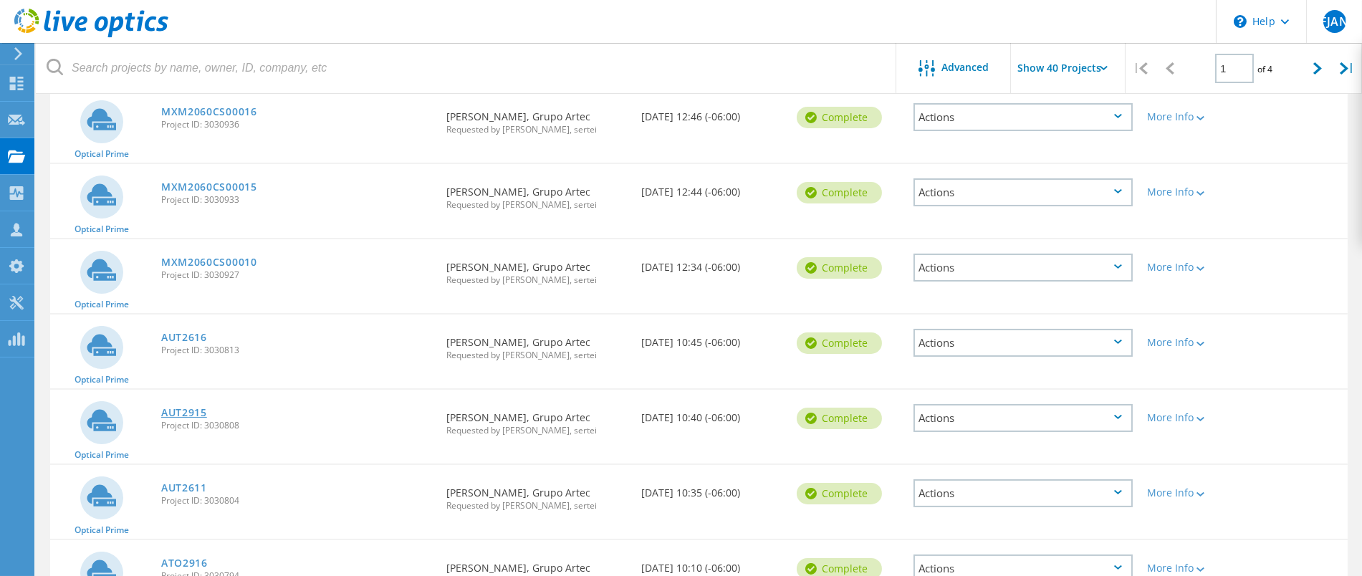
click at [180, 418] on link "AUT2915" at bounding box center [184, 413] width 46 height 10
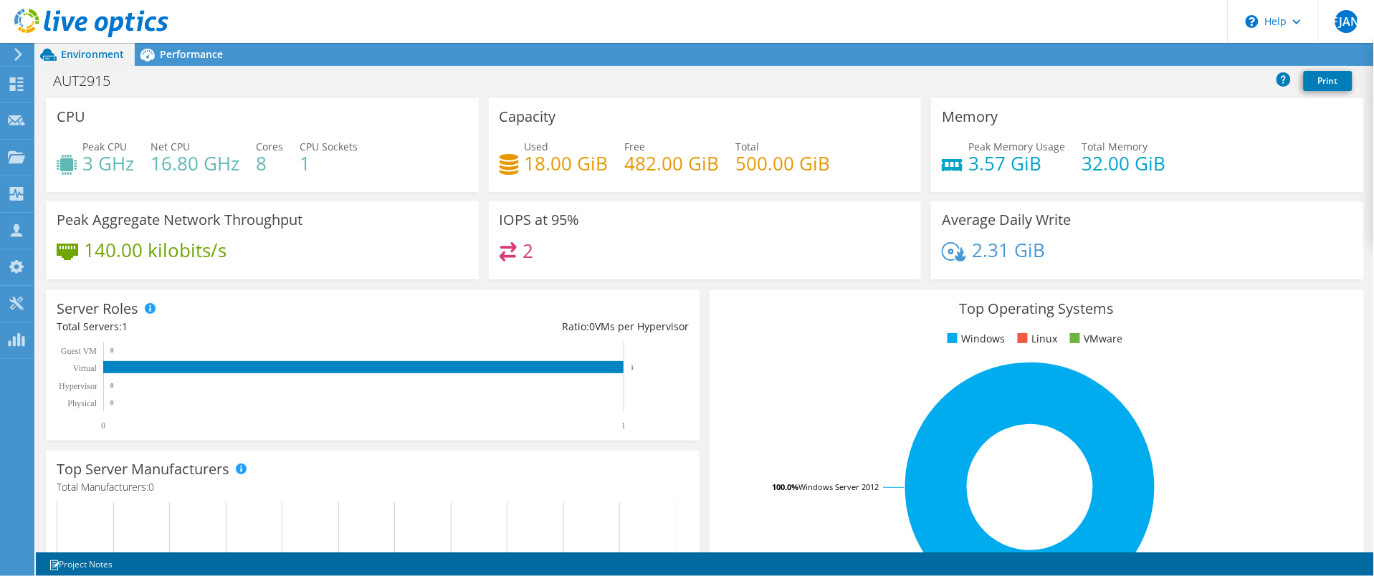
click at [18, 54] on icon at bounding box center [18, 54] width 11 height 13
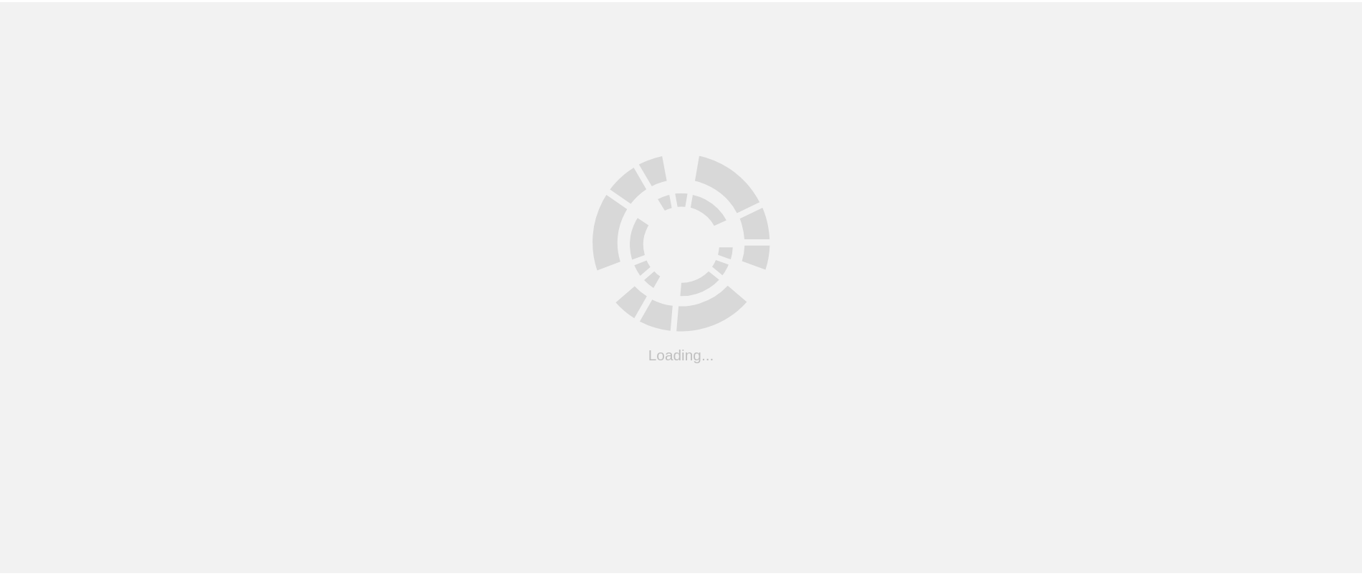
scroll to position [434, 0]
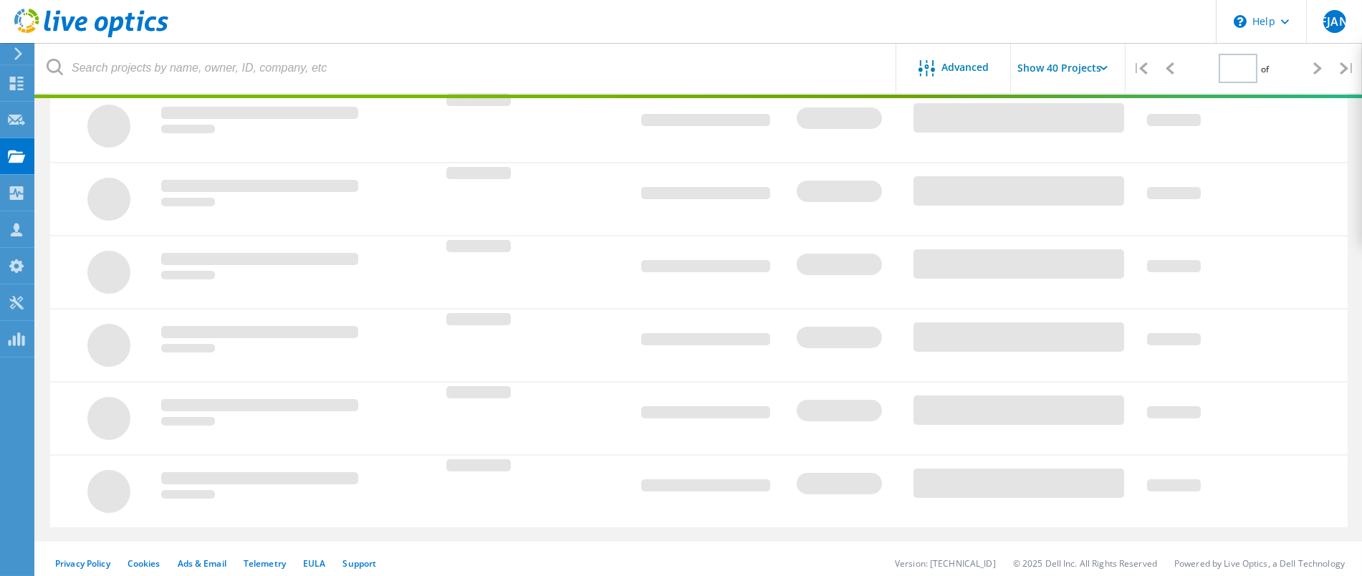
type input "1"
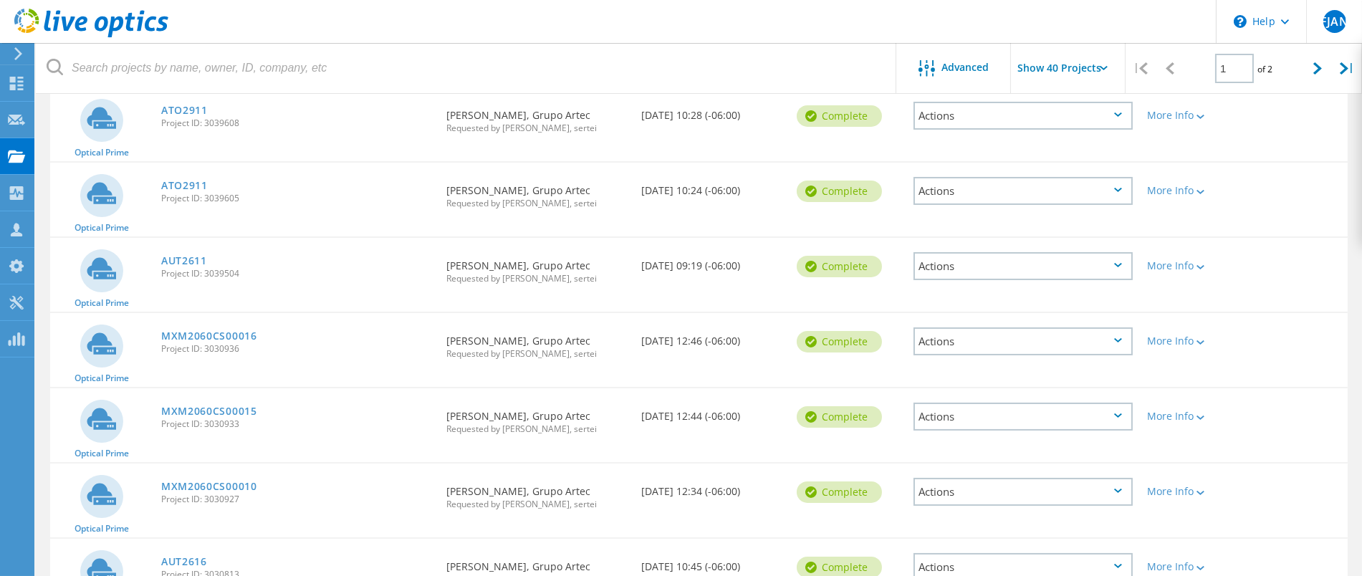
scroll to position [0, 0]
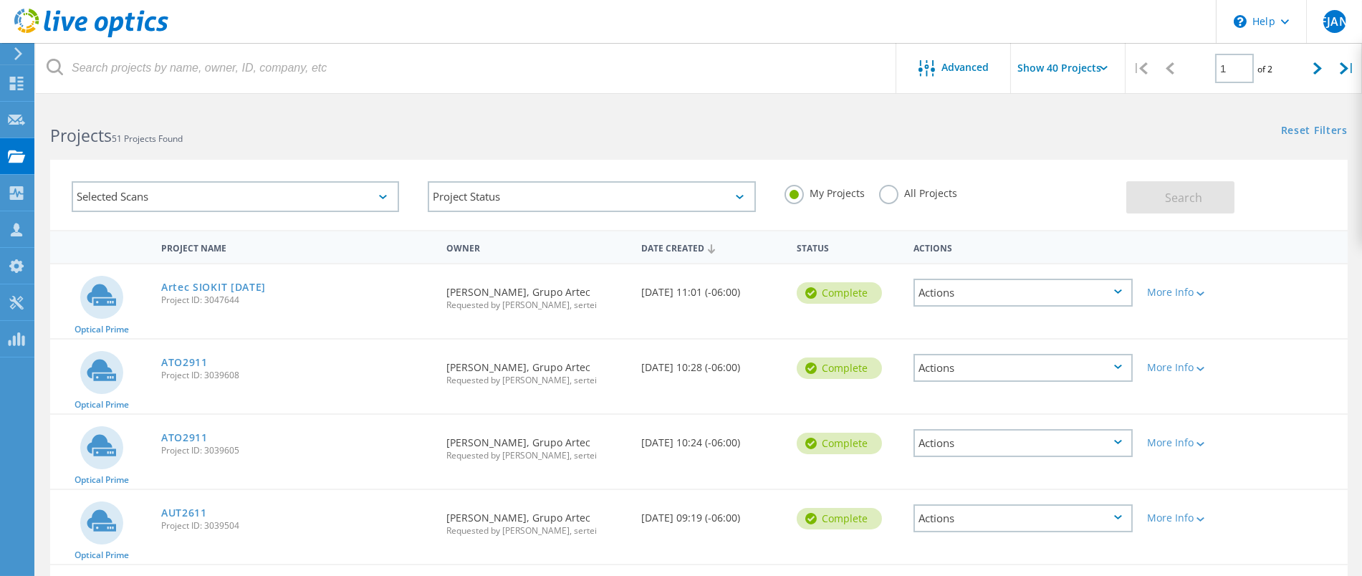
click at [97, 287] on icon at bounding box center [101, 294] width 29 height 21
click at [19, 196] on use at bounding box center [17, 193] width 14 height 14
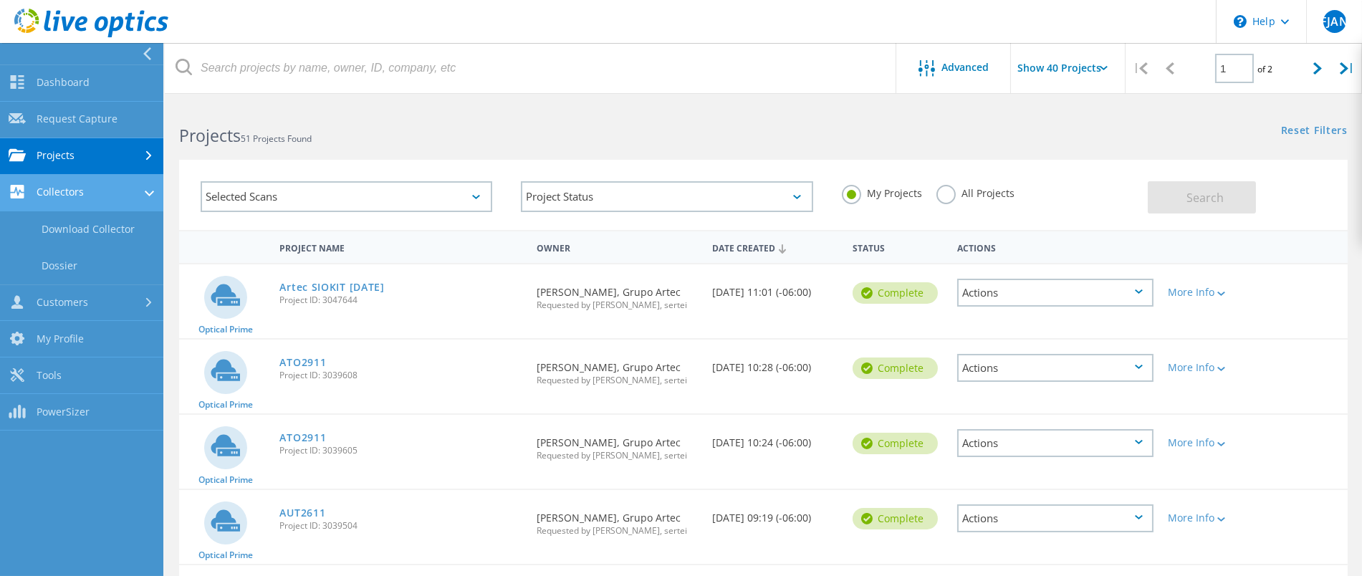
click at [79, 187] on link "Collectors" at bounding box center [81, 193] width 163 height 37
click at [80, 186] on link "Collectors" at bounding box center [81, 193] width 163 height 37
click at [80, 187] on link "Collectors" at bounding box center [81, 193] width 163 height 37
click at [80, 188] on link "Collectors" at bounding box center [81, 193] width 163 height 37
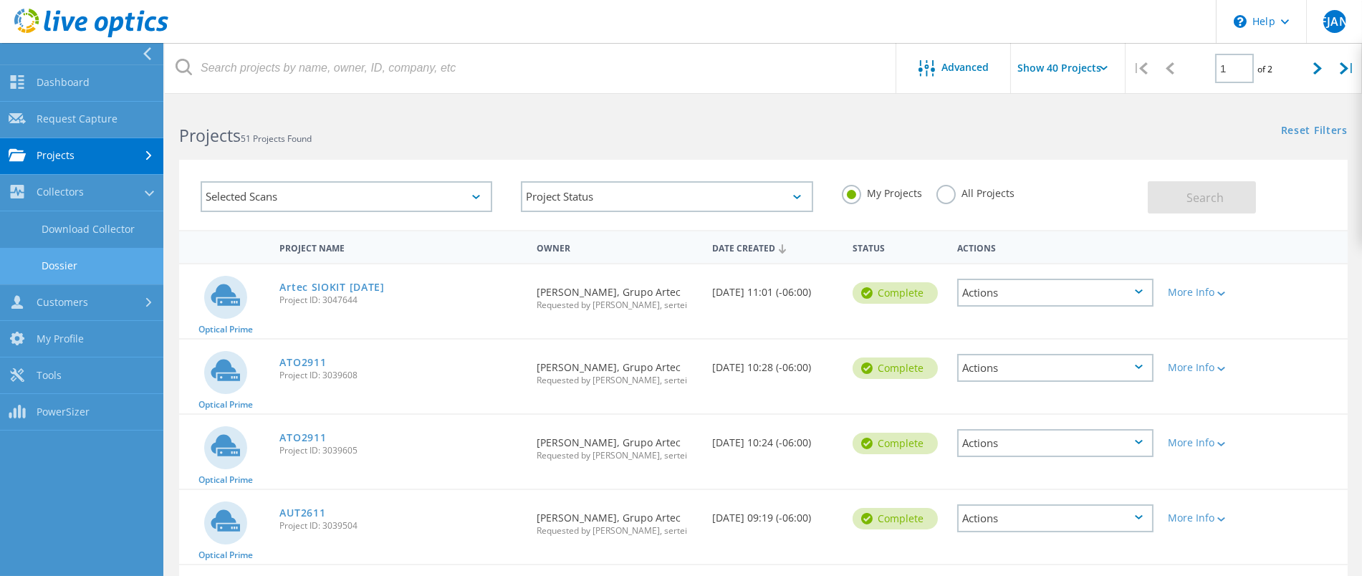
click at [85, 254] on link "Dossier" at bounding box center [81, 266] width 163 height 37
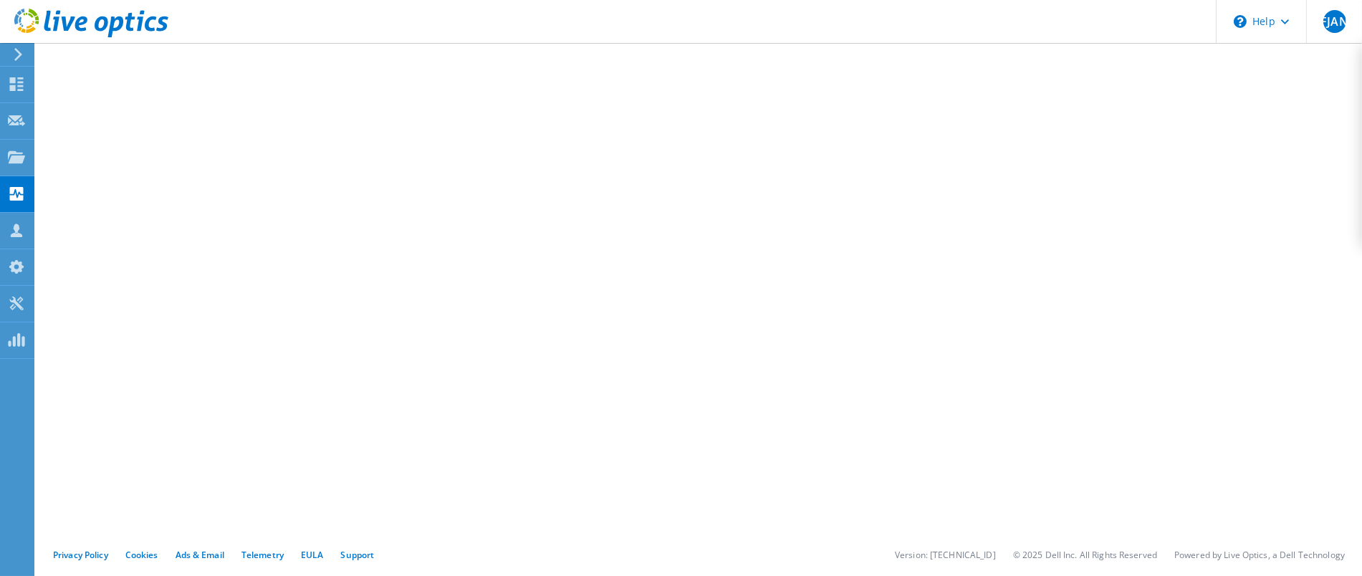
click at [18, 46] on div at bounding box center [84, 24] width 168 height 48
click at [19, 57] on use at bounding box center [18, 54] width 8 height 13
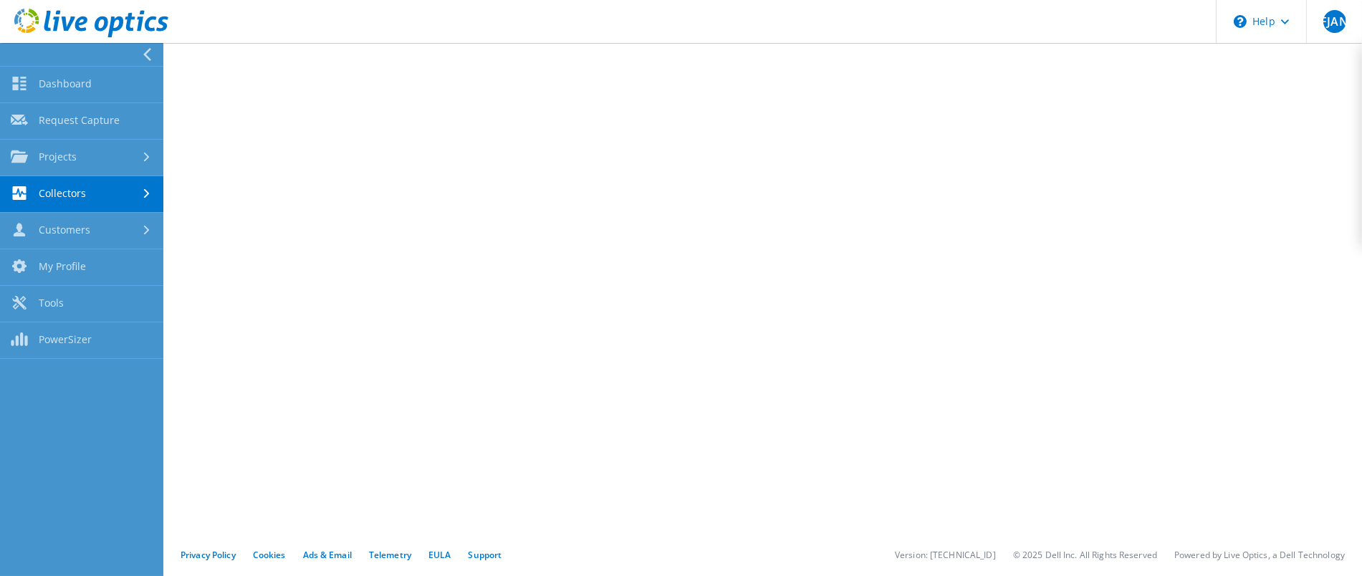
click at [89, 186] on link "Collectors" at bounding box center [81, 194] width 163 height 37
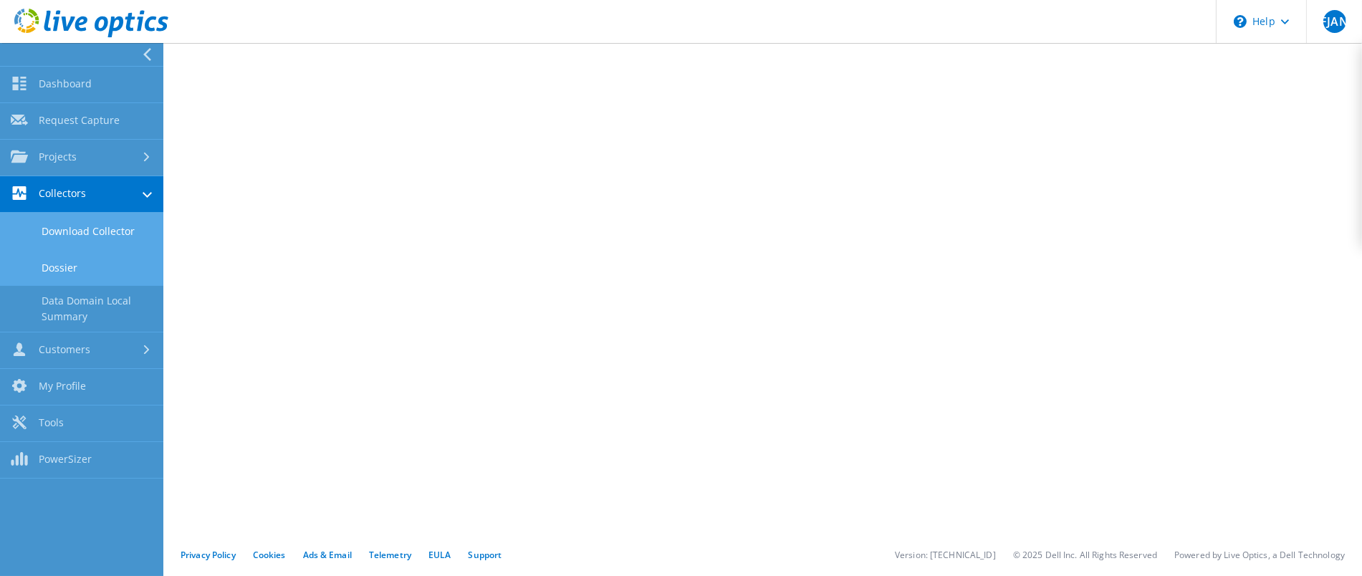
click at [83, 232] on link "Download Collector" at bounding box center [81, 231] width 163 height 37
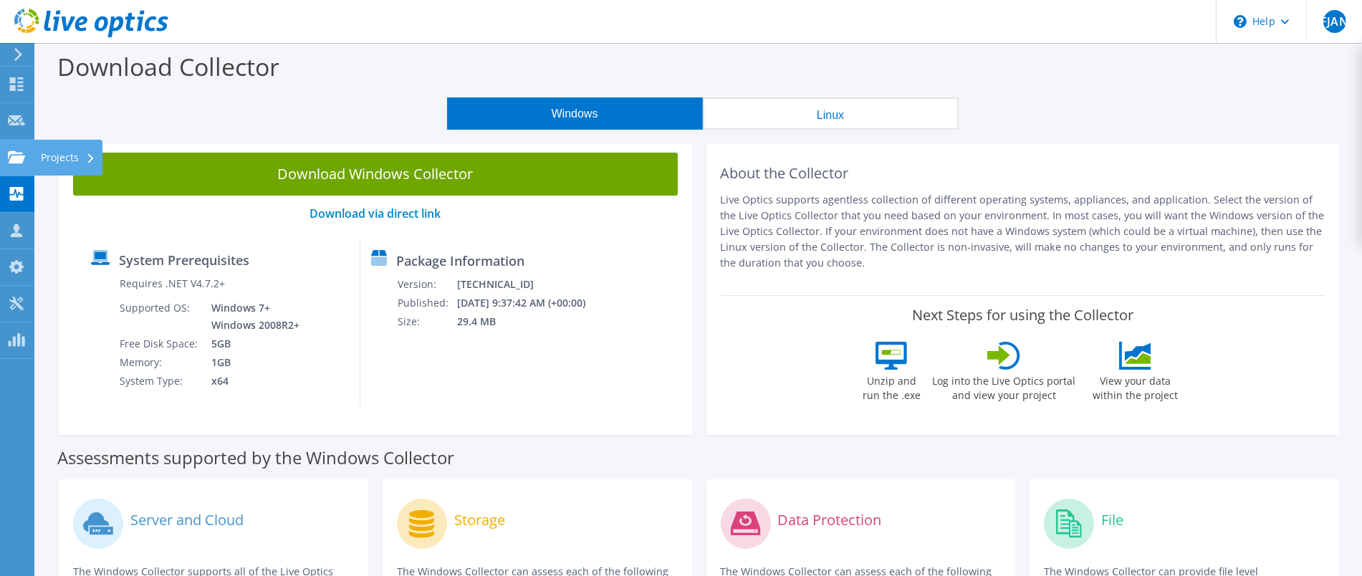
click at [19, 156] on use at bounding box center [16, 156] width 17 height 12
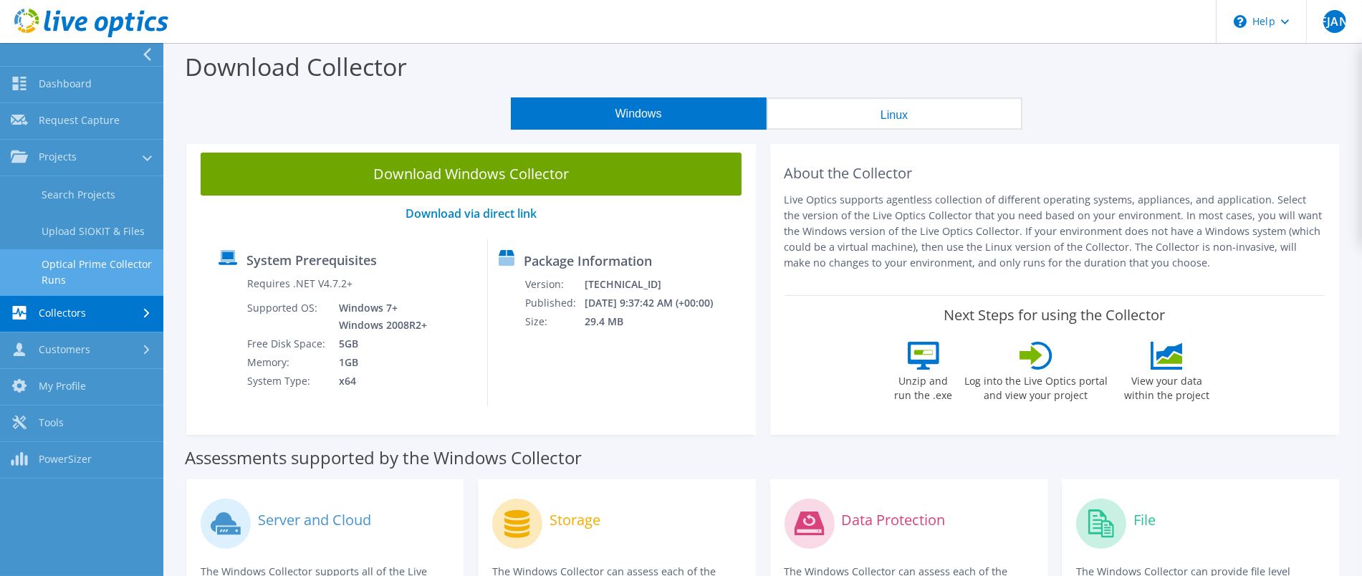
click at [82, 266] on link "Optical Prime Collector Runs" at bounding box center [81, 272] width 163 height 46
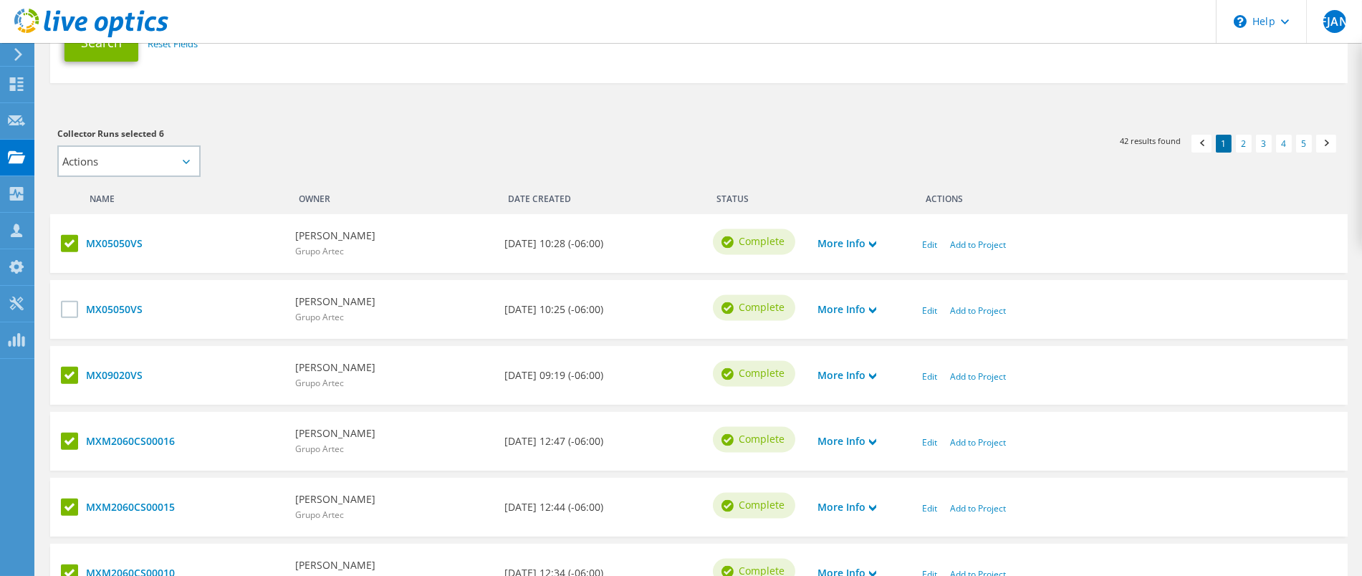
scroll to position [300, 0]
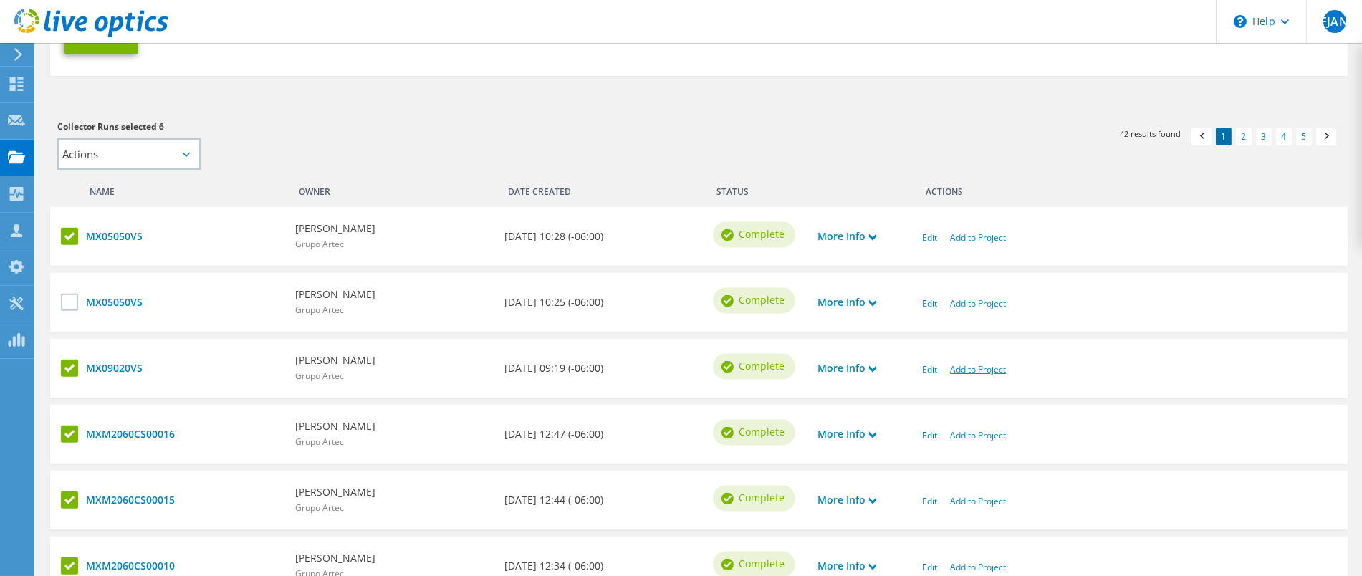
click at [972, 366] on link "Add to Project" at bounding box center [978, 369] width 56 height 12
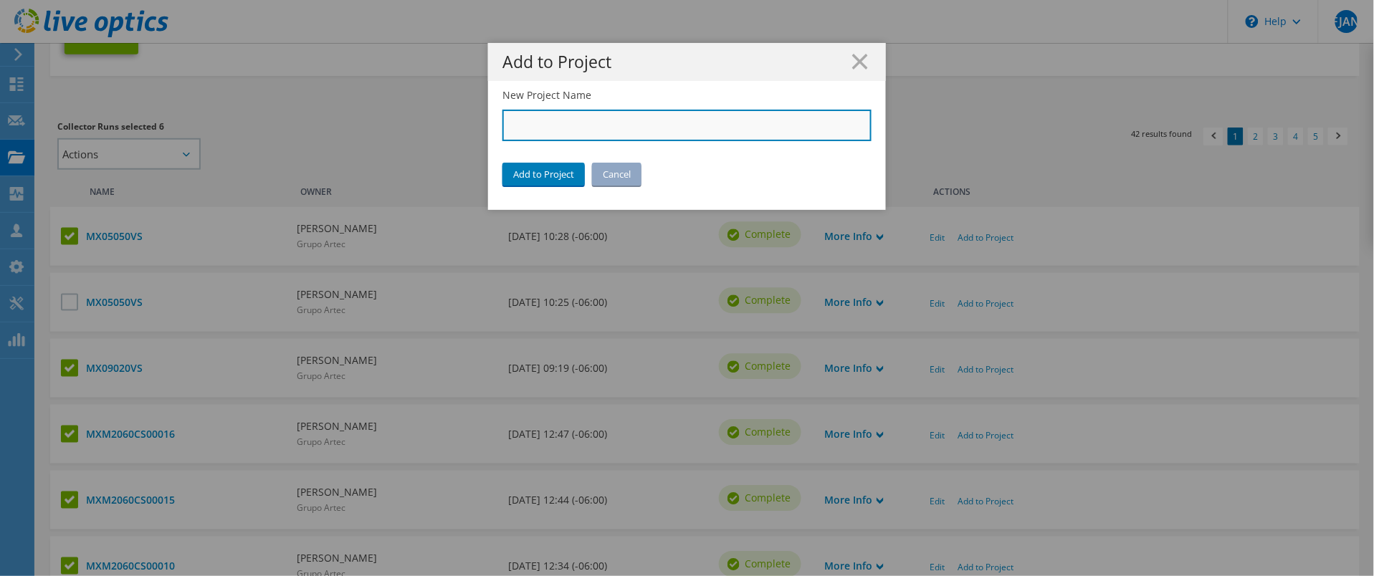
click at [522, 126] on input "New Project Name" at bounding box center [686, 126] width 369 height 32
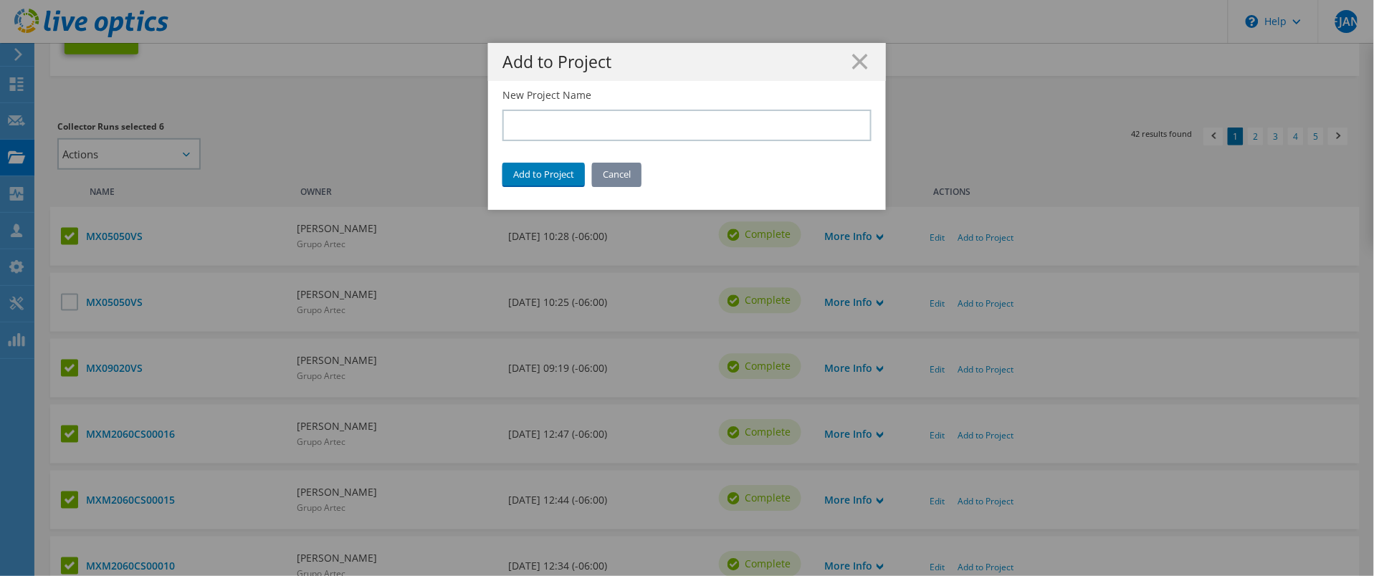
click at [623, 177] on link "Cancel" at bounding box center [616, 174] width 49 height 23
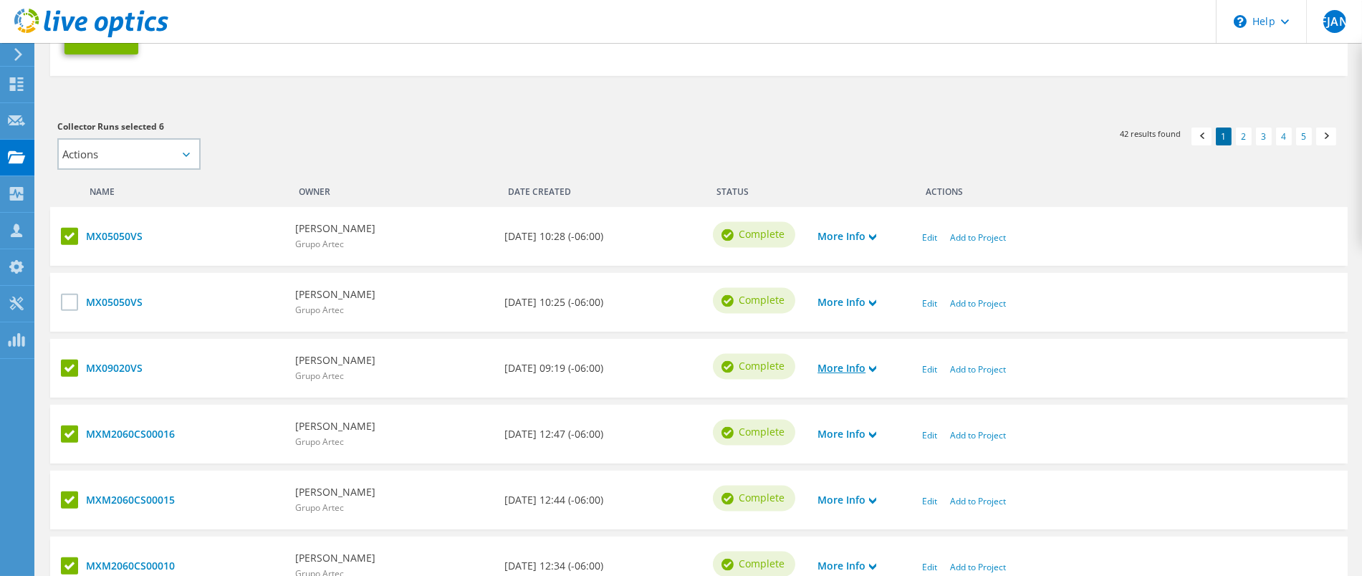
click at [833, 363] on link "More Info" at bounding box center [847, 368] width 59 height 16
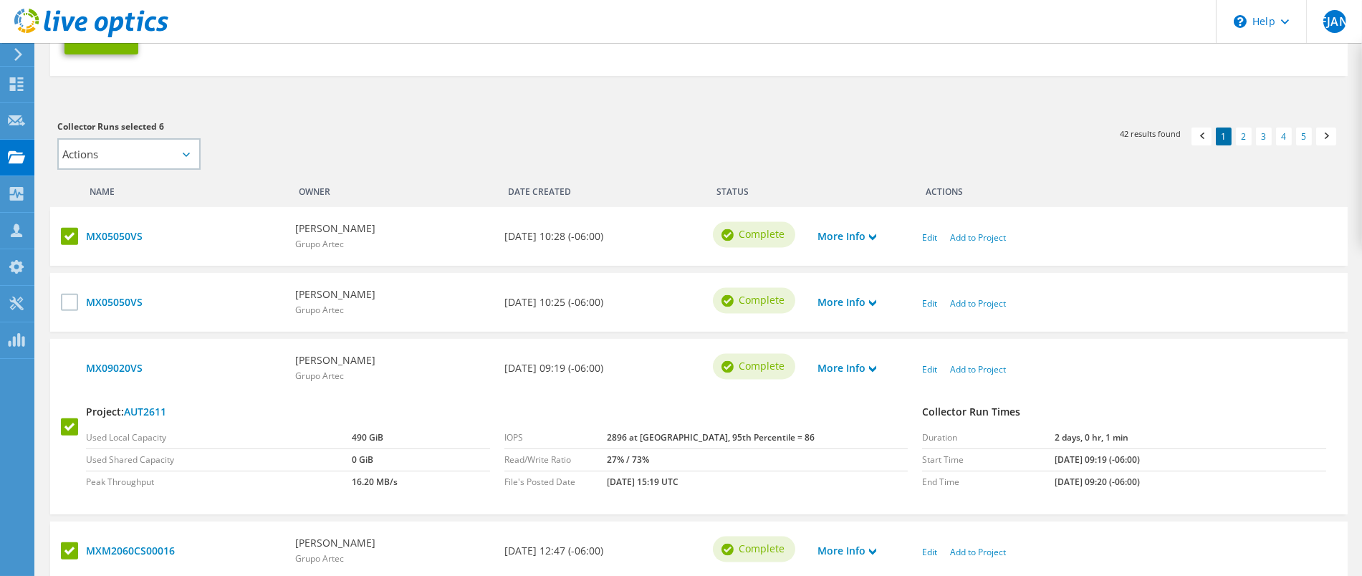
click at [870, 440] on td "2896 at Peak, 95th Percentile = 86" at bounding box center [757, 438] width 301 height 22
click at [927, 369] on link "Edit" at bounding box center [929, 369] width 15 height 12
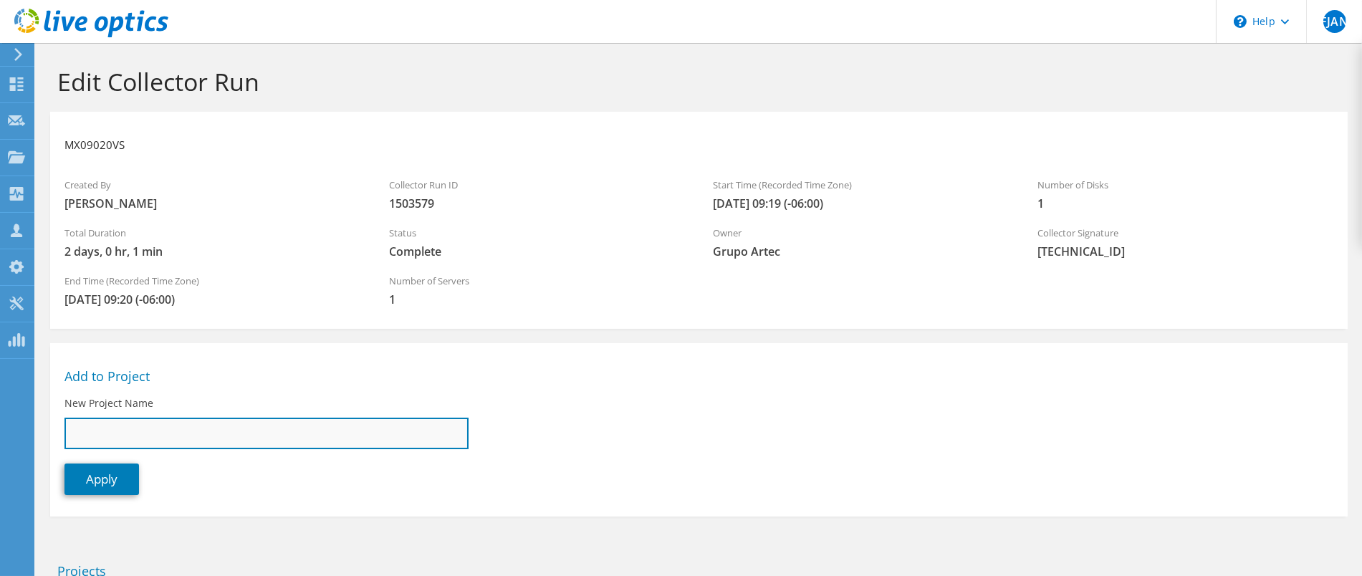
click at [118, 437] on input "New Project Name" at bounding box center [266, 434] width 404 height 32
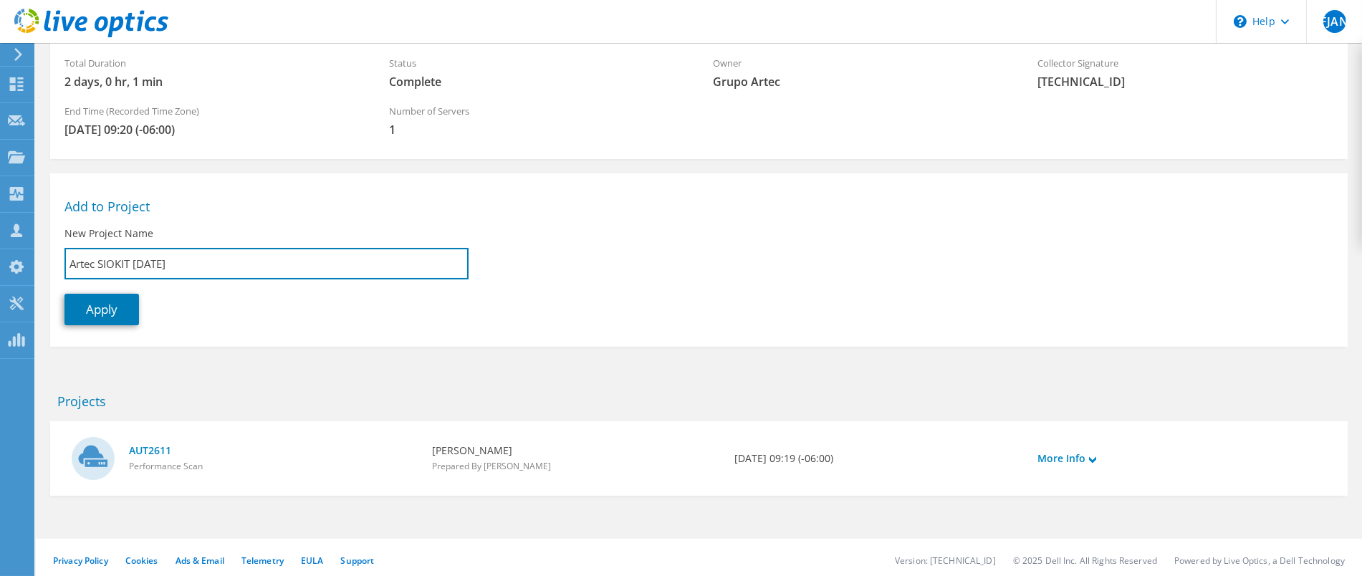
scroll to position [174, 0]
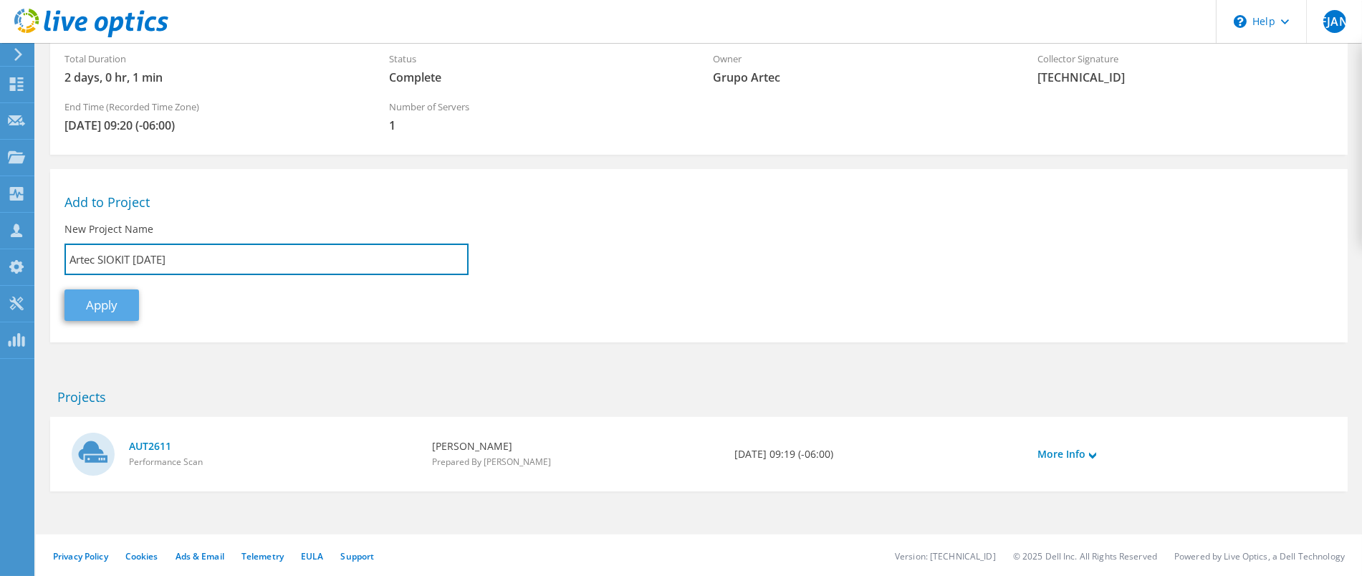
type input "Artec SIOKIT [DATE]"
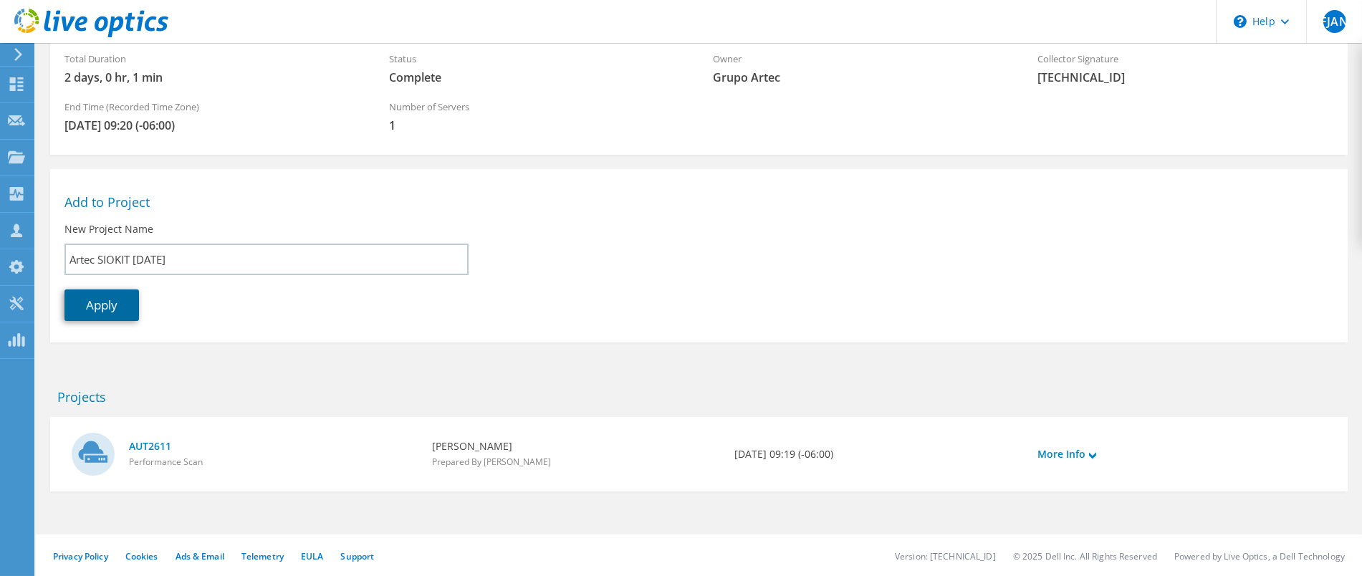
click at [88, 305] on link "Apply" at bounding box center [101, 305] width 75 height 32
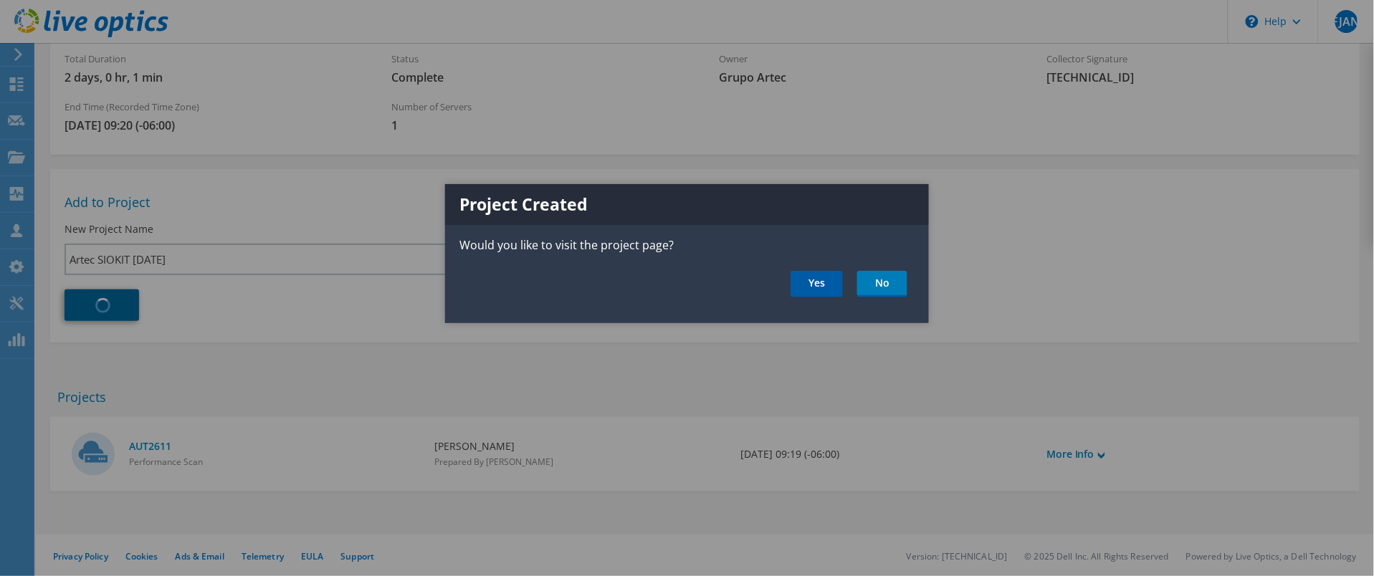
click at [813, 287] on link "Yes" at bounding box center [816, 284] width 52 height 27
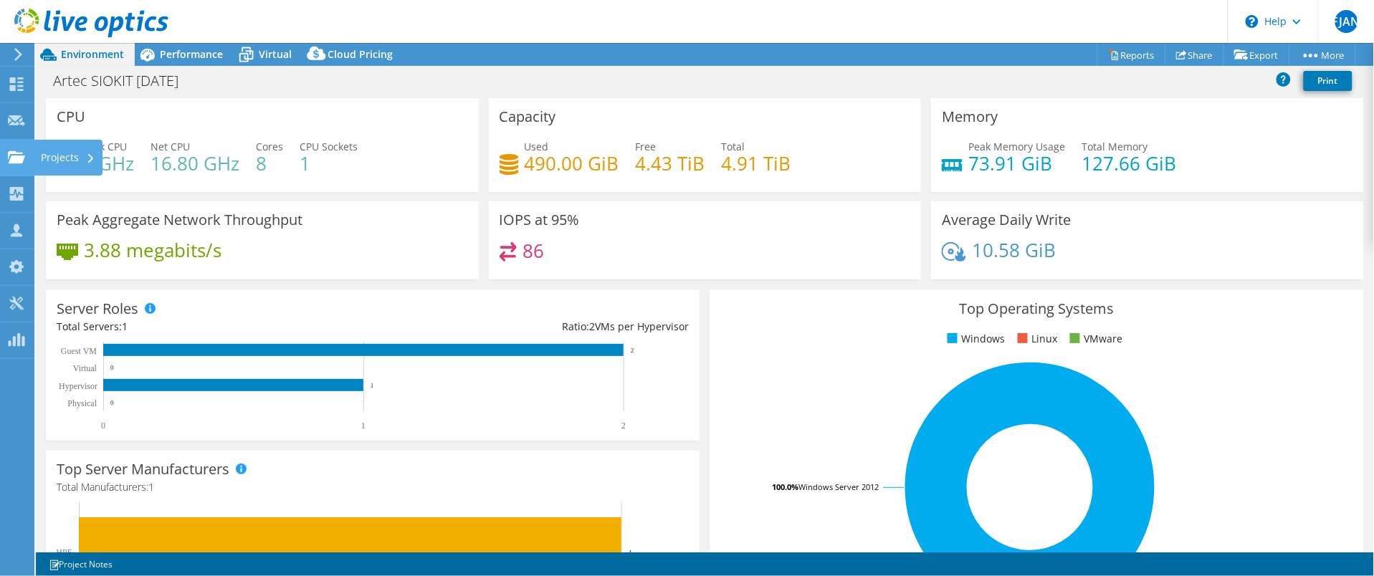
click at [9, 162] on use at bounding box center [16, 156] width 17 height 12
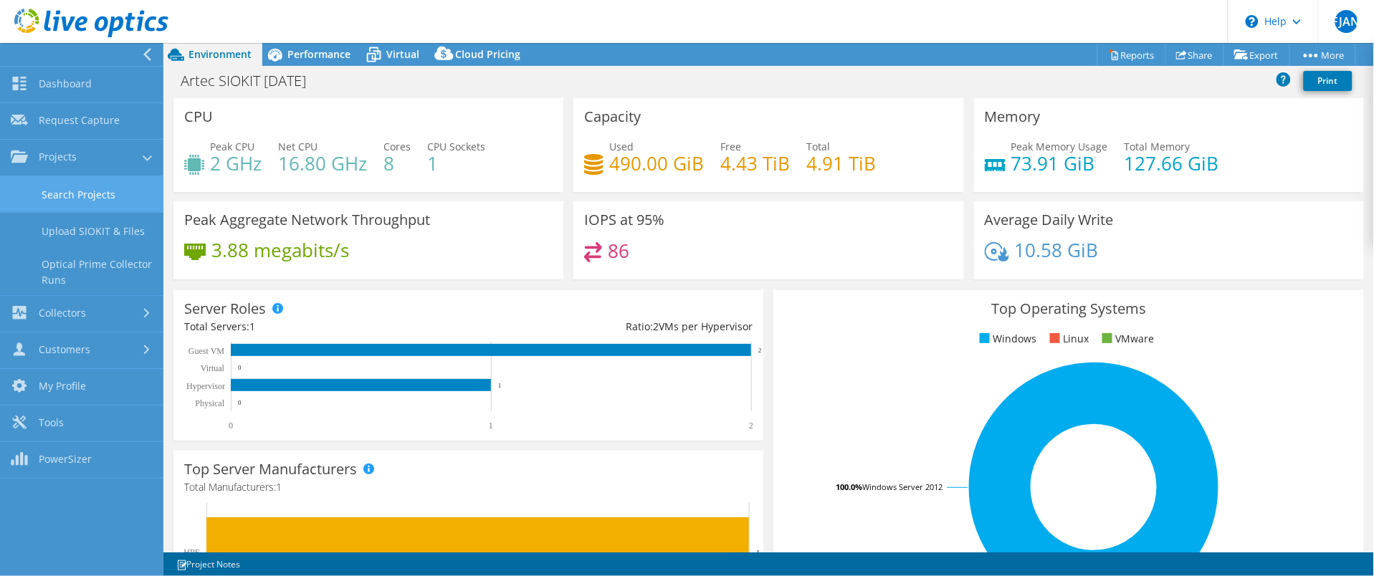
click at [58, 194] on link "Search Projects" at bounding box center [81, 194] width 163 height 37
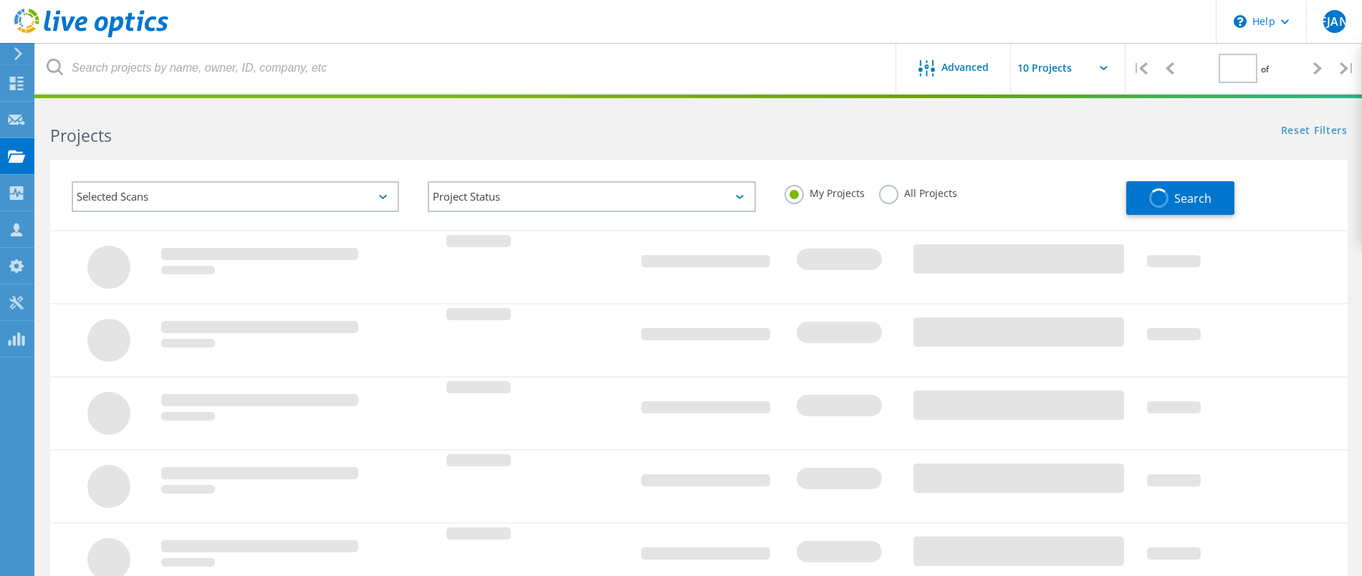
type input "1"
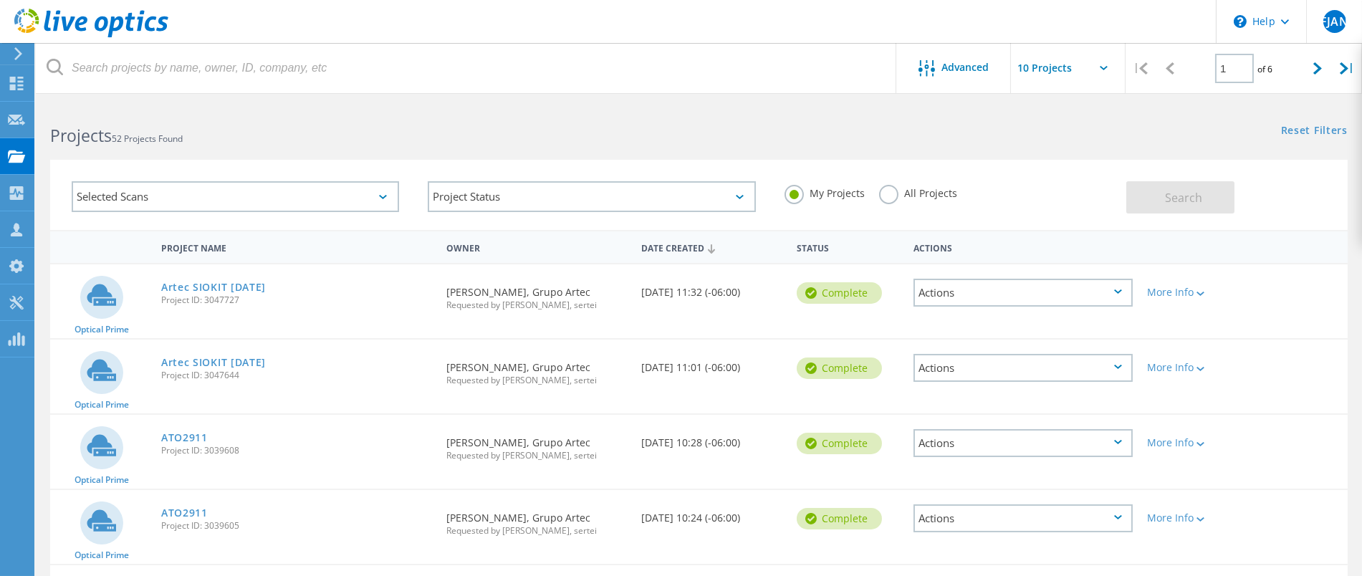
click at [896, 196] on label "All Projects" at bounding box center [918, 192] width 78 height 14
click at [0, 0] on input "All Projects" at bounding box center [0, 0] width 0 height 0
click at [1148, 204] on button "Search" at bounding box center [1180, 197] width 108 height 32
click at [62, 154] on div "Projects" at bounding box center [68, 156] width 54 height 10
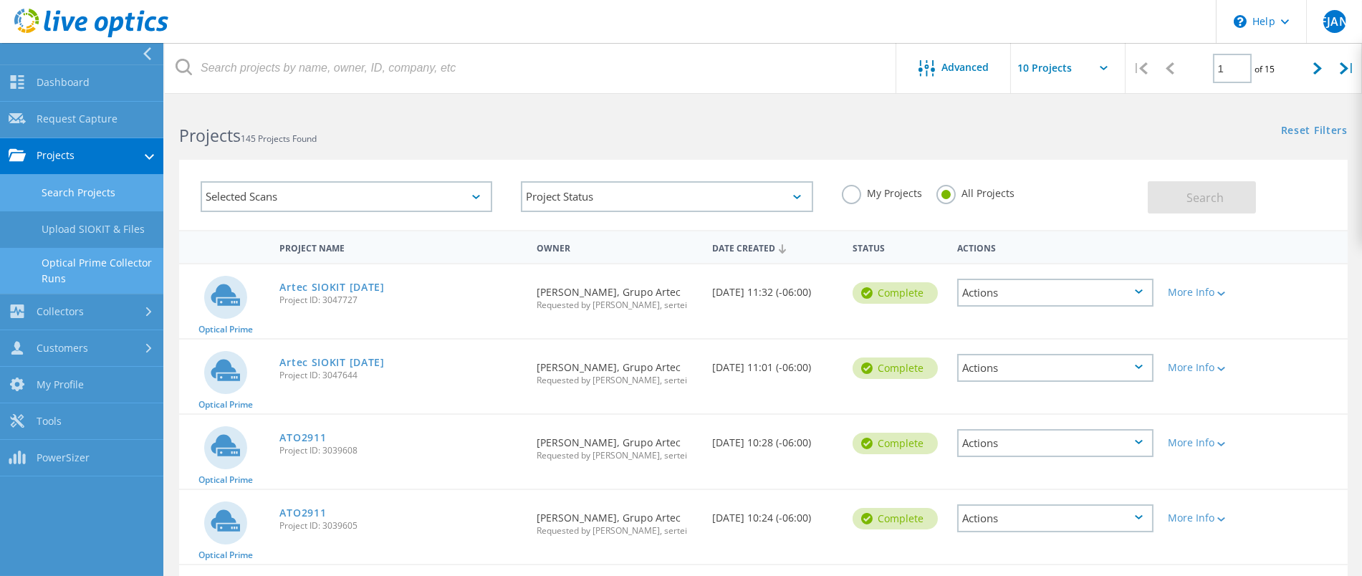
click at [87, 268] on link "Optical Prime Collector Runs" at bounding box center [81, 271] width 163 height 46
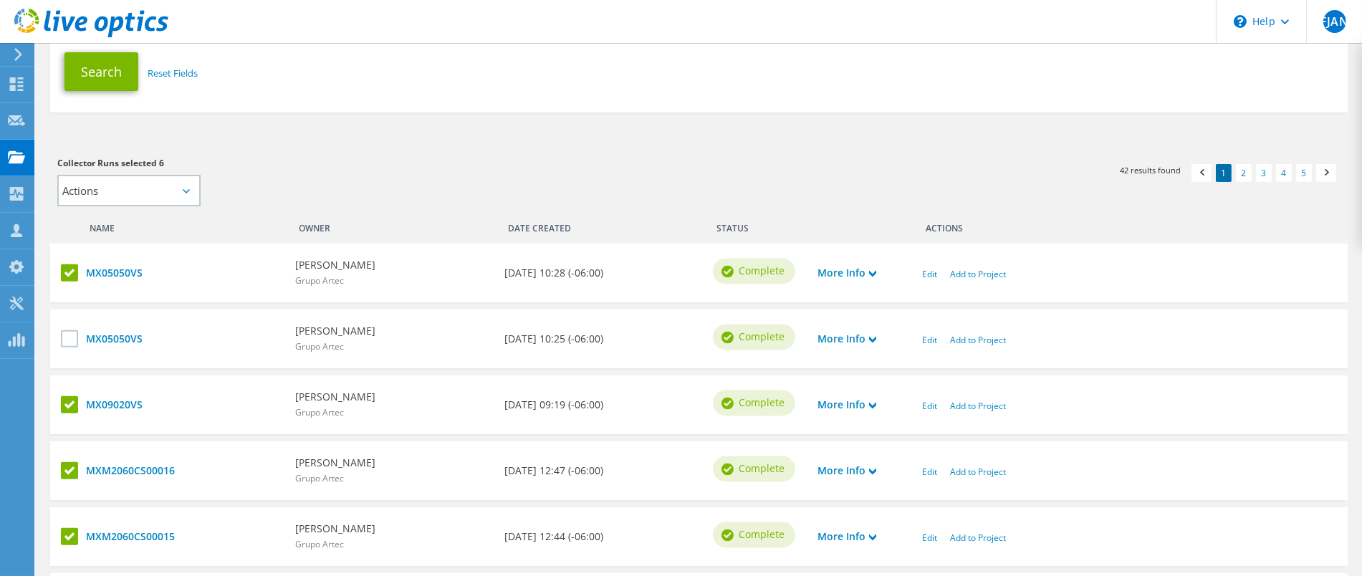
scroll to position [270, 0]
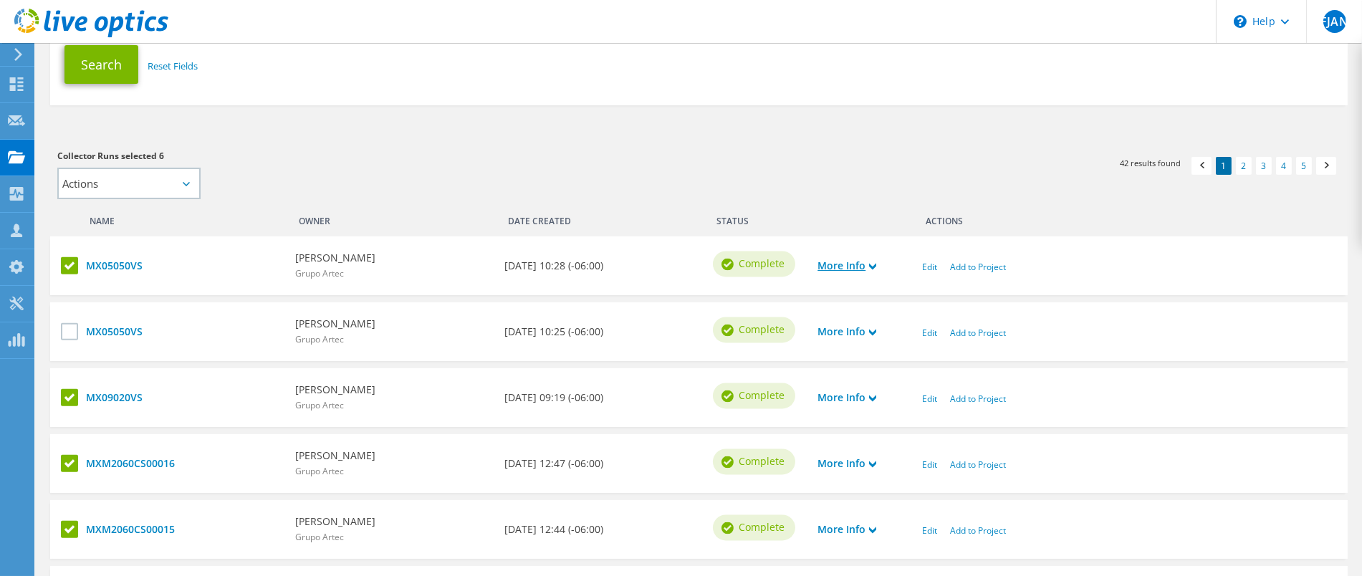
click at [836, 268] on link "More Info" at bounding box center [847, 266] width 59 height 16
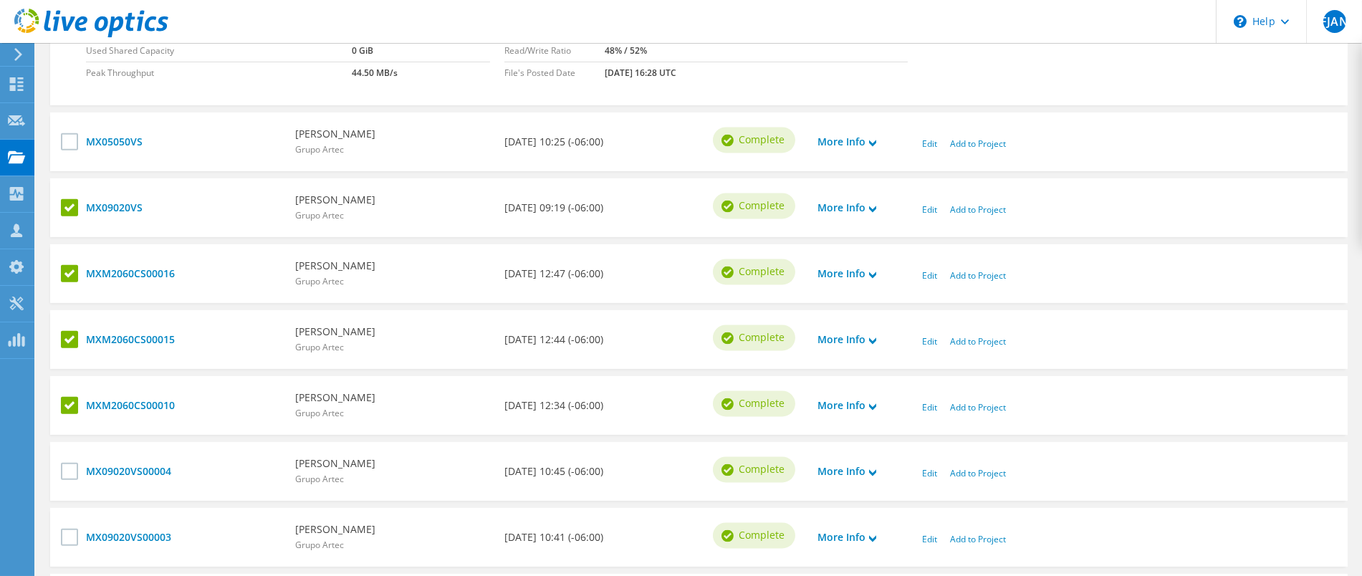
scroll to position [711, 0]
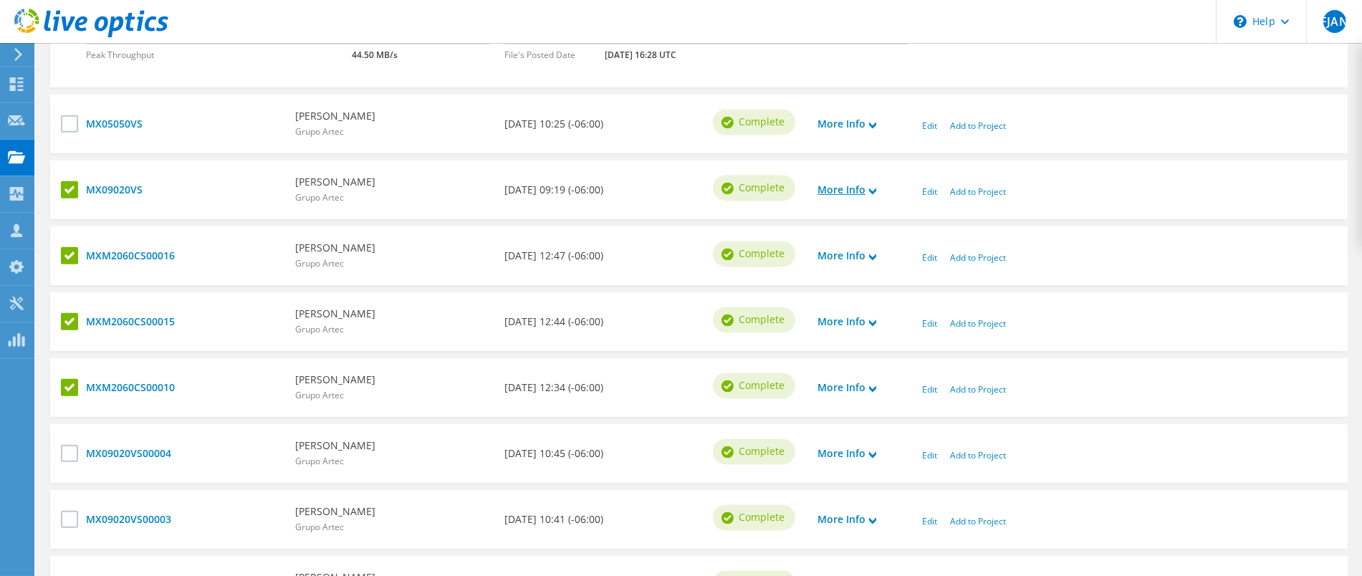
click at [837, 182] on link "More Info" at bounding box center [847, 190] width 59 height 16
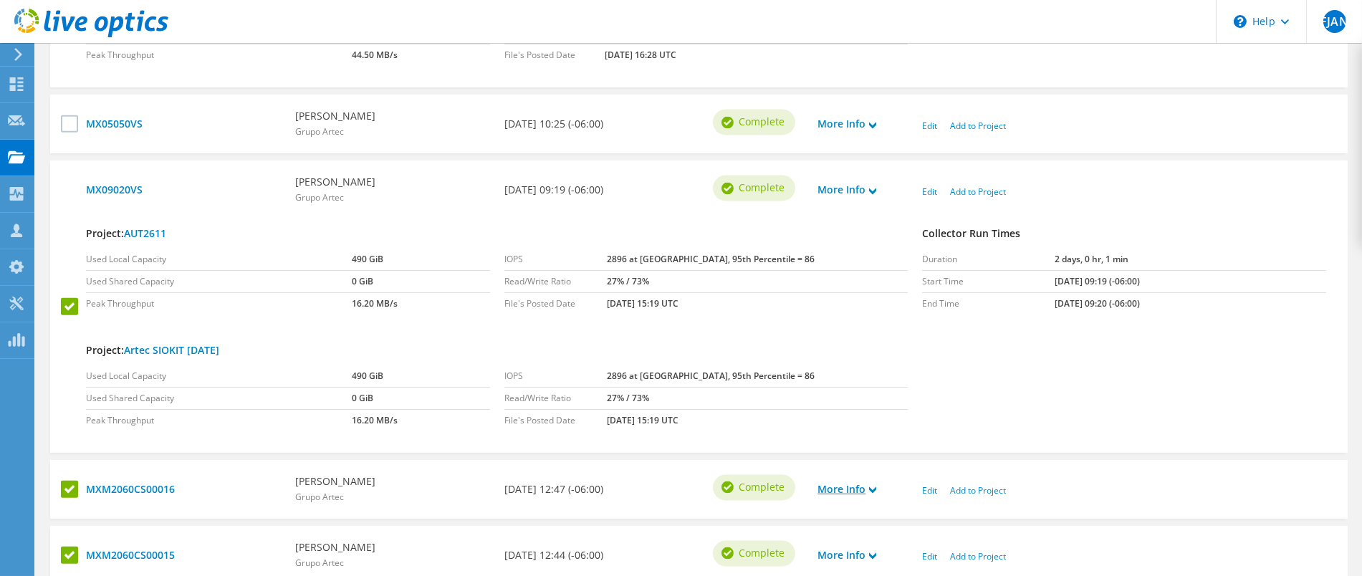
click at [828, 487] on link "More Info" at bounding box center [847, 490] width 59 height 16
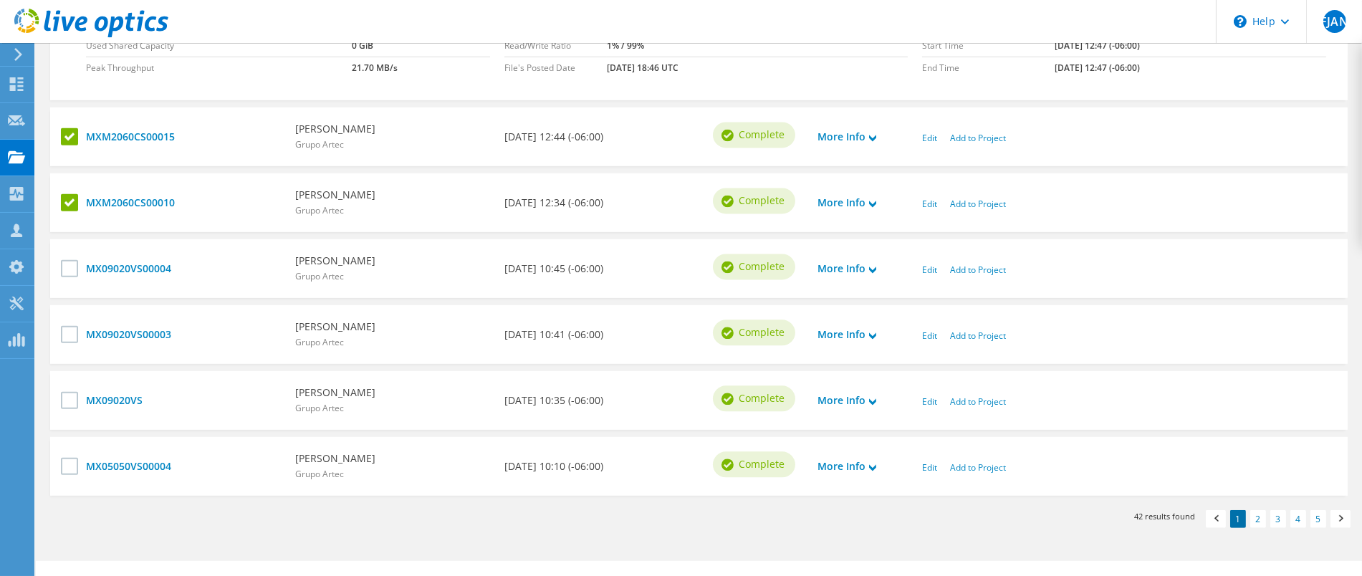
scroll to position [1248, 0]
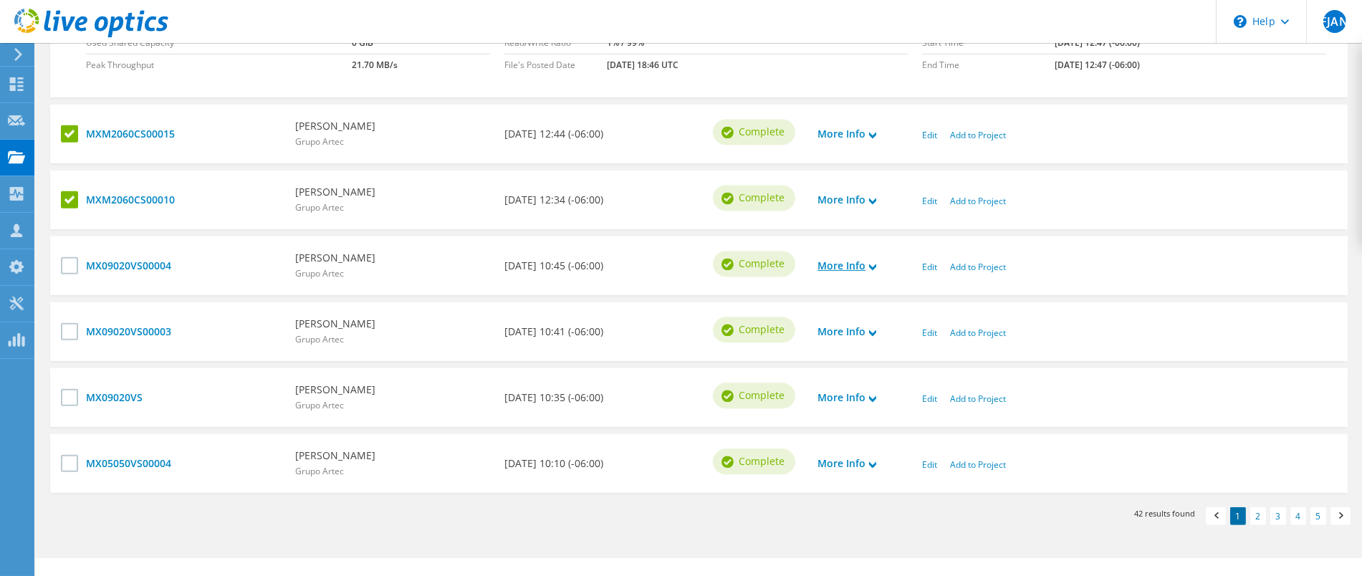
click at [835, 267] on link "More Info" at bounding box center [847, 266] width 59 height 16
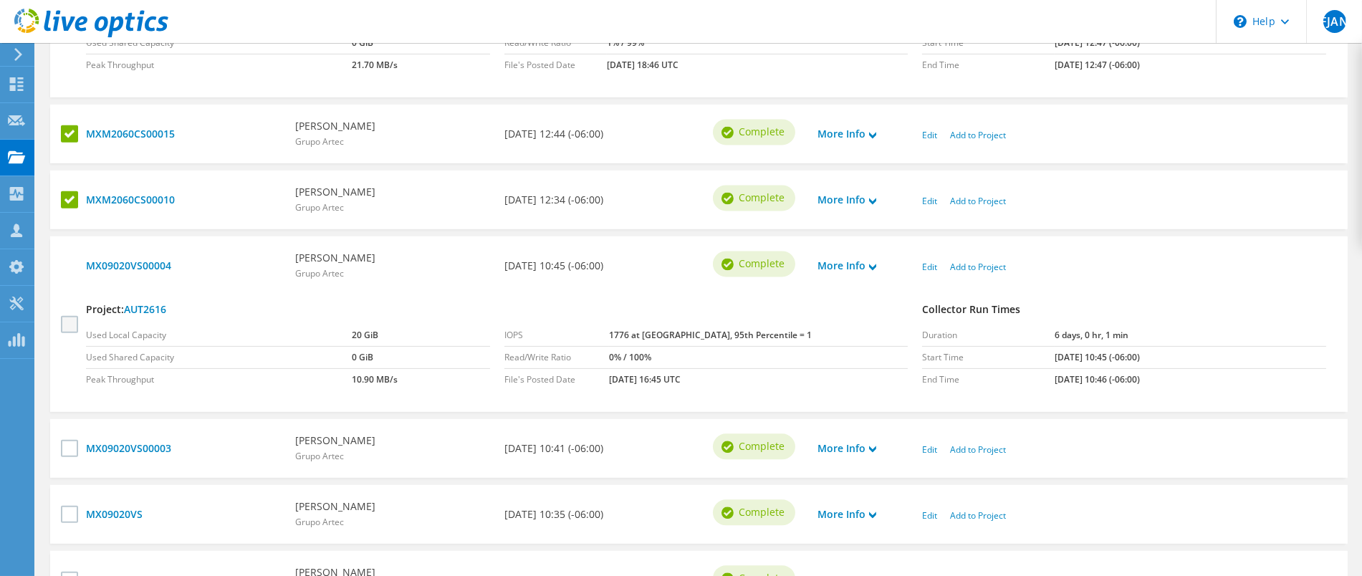
click at [68, 328] on label at bounding box center [71, 323] width 21 height 17
click at [0, 0] on input "checkbox" at bounding box center [0, 0] width 0 height 0
click at [828, 448] on link "More Info" at bounding box center [847, 449] width 59 height 16
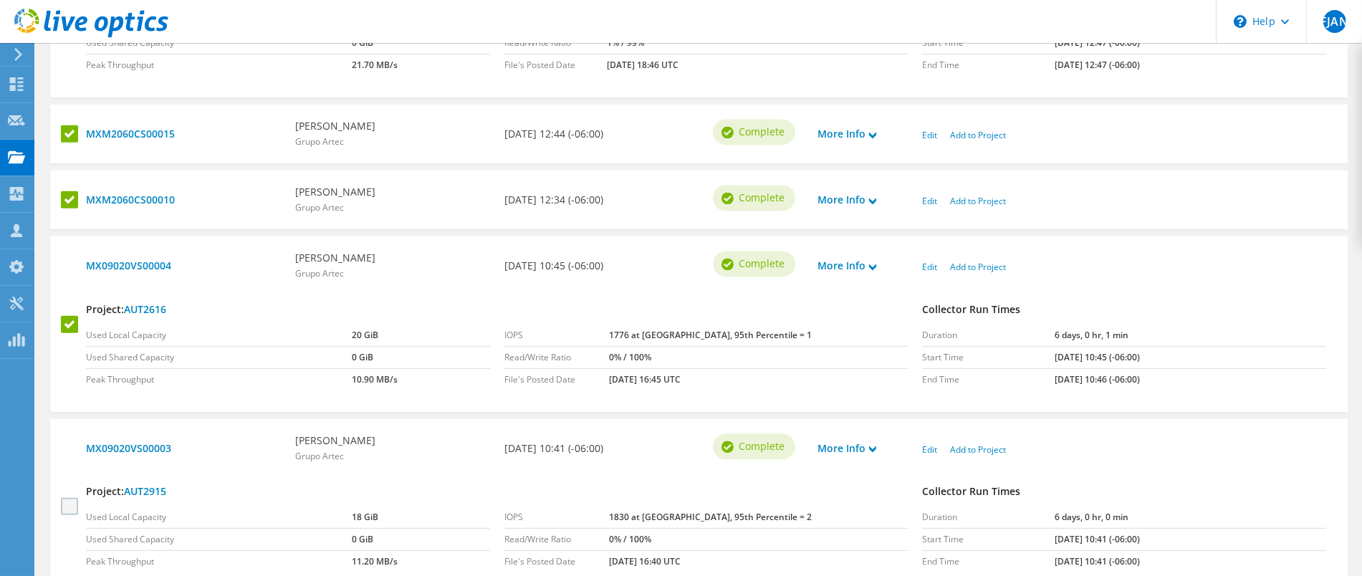
click at [65, 506] on label at bounding box center [71, 506] width 21 height 17
click at [0, 0] on input "checkbox" at bounding box center [0, 0] width 0 height 0
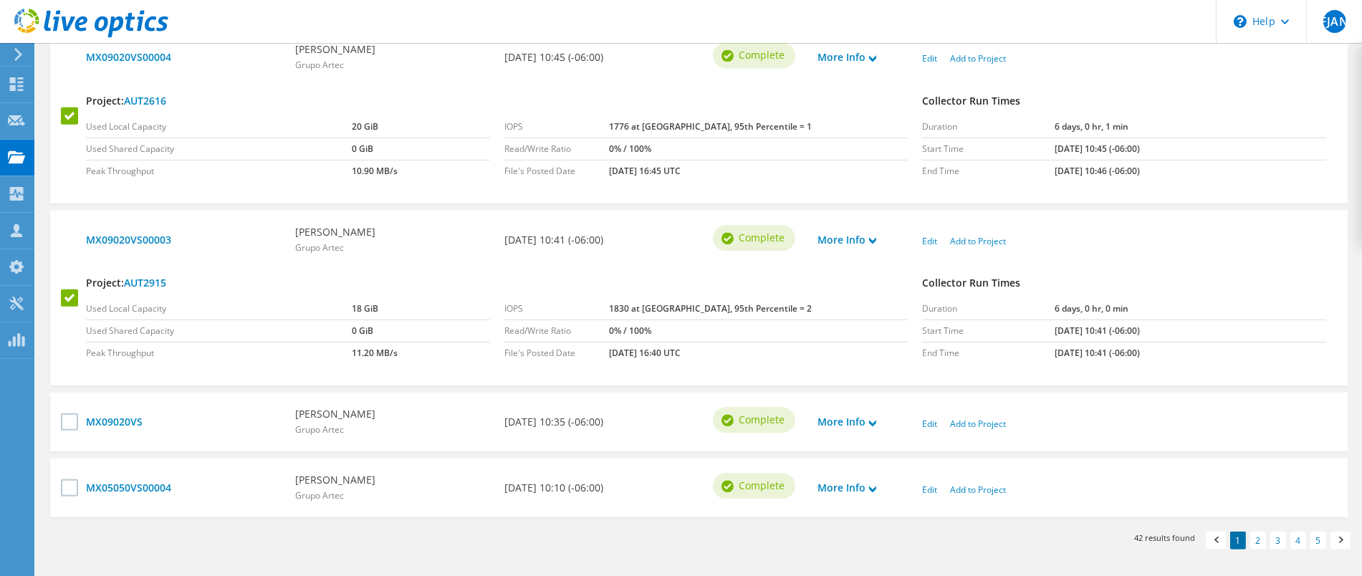
scroll to position [1463, 0]
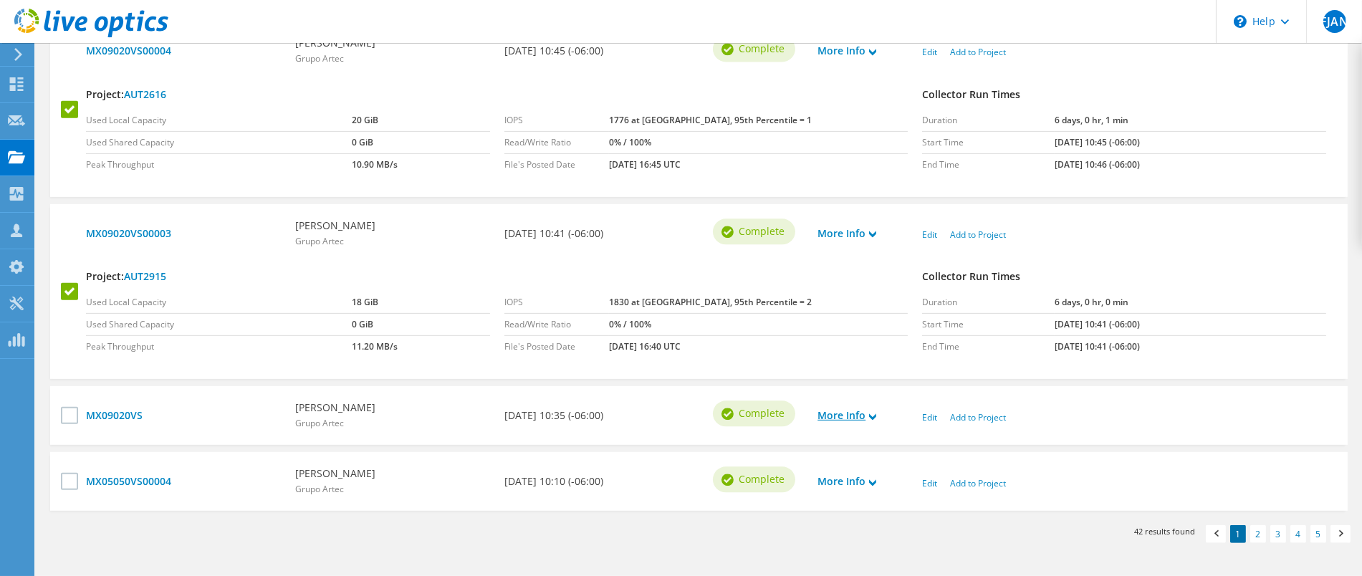
click at [850, 409] on link "More Info" at bounding box center [847, 416] width 59 height 16
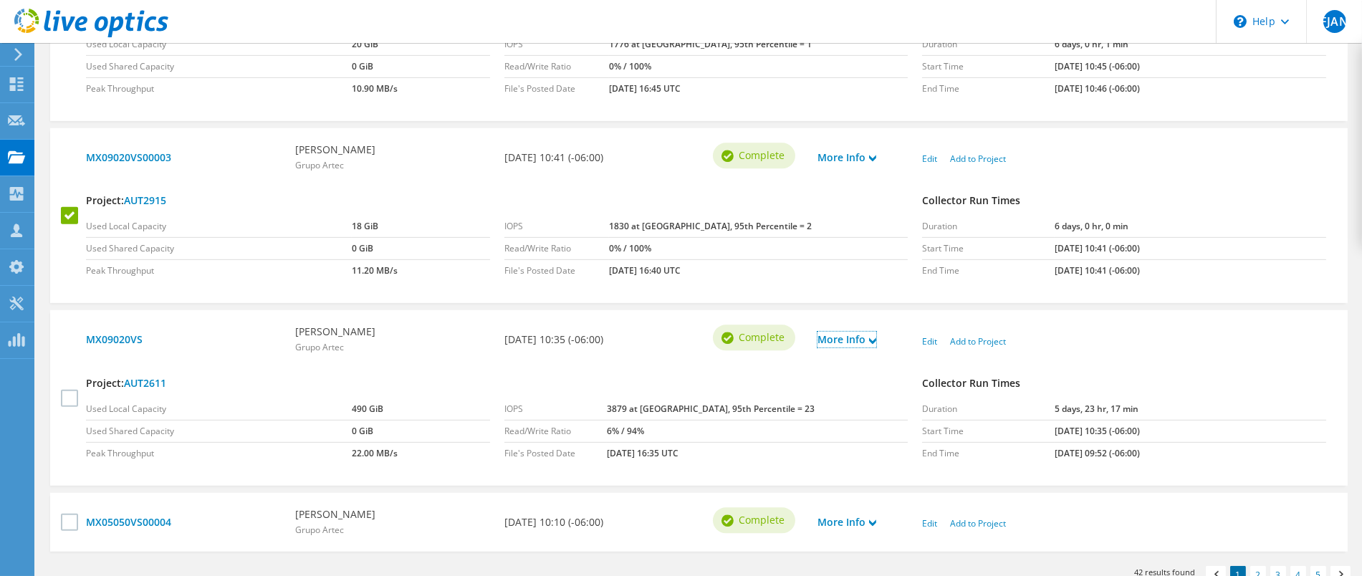
scroll to position [1543, 0]
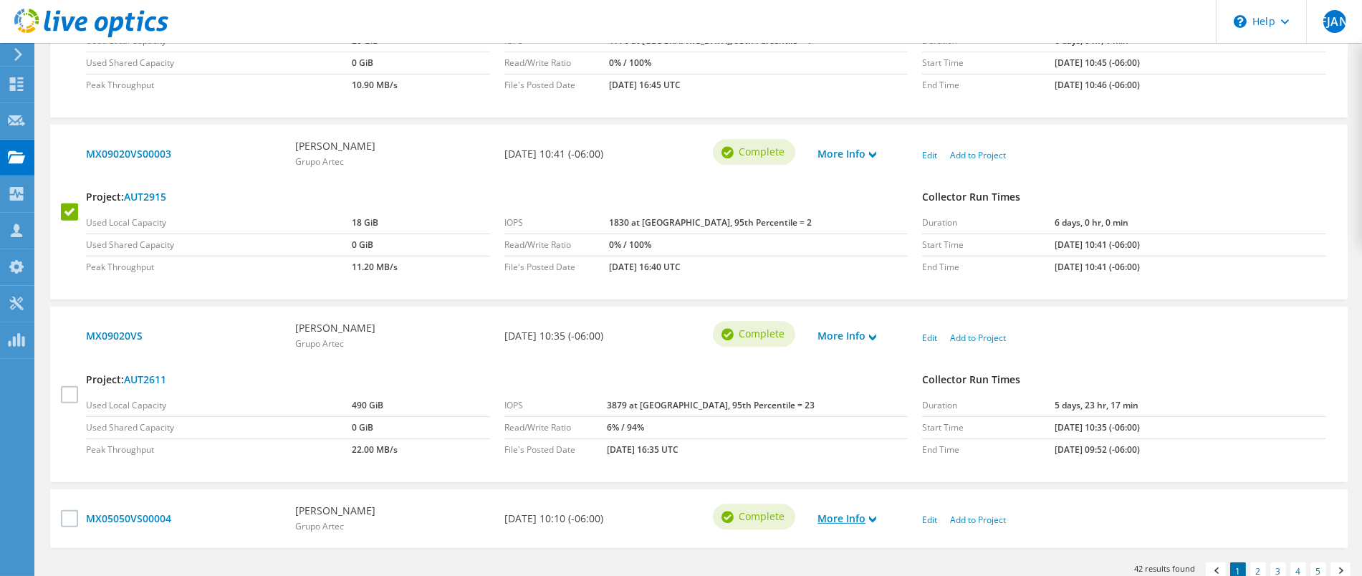
click at [837, 512] on link "More Info" at bounding box center [847, 519] width 59 height 16
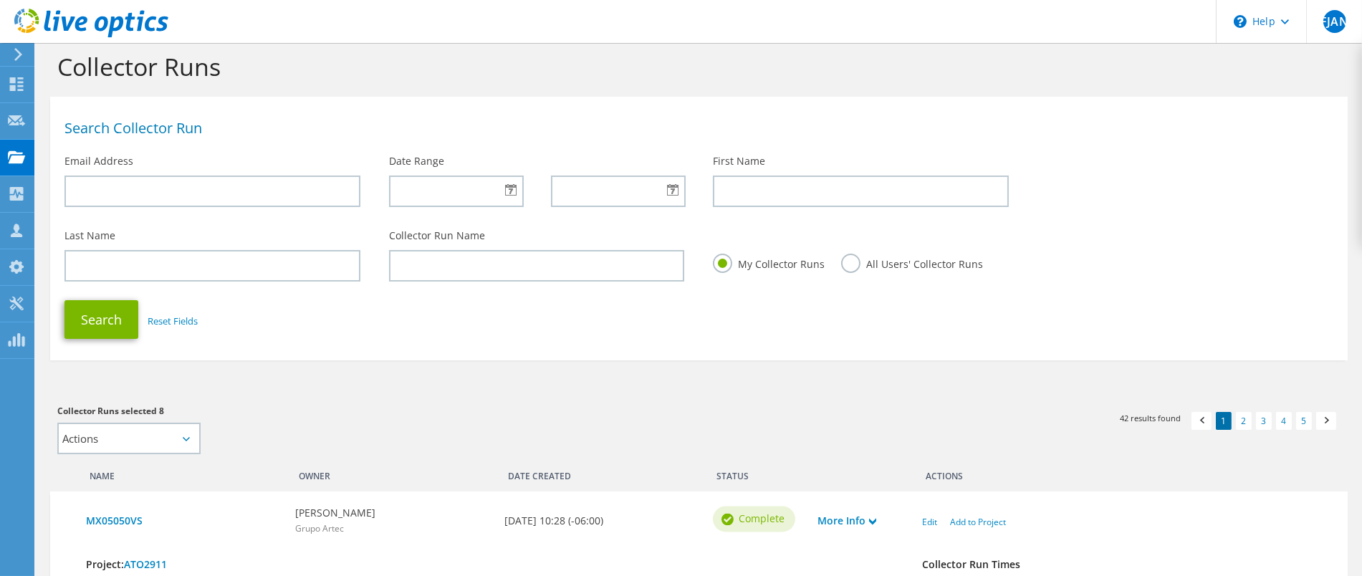
scroll to position [0, 0]
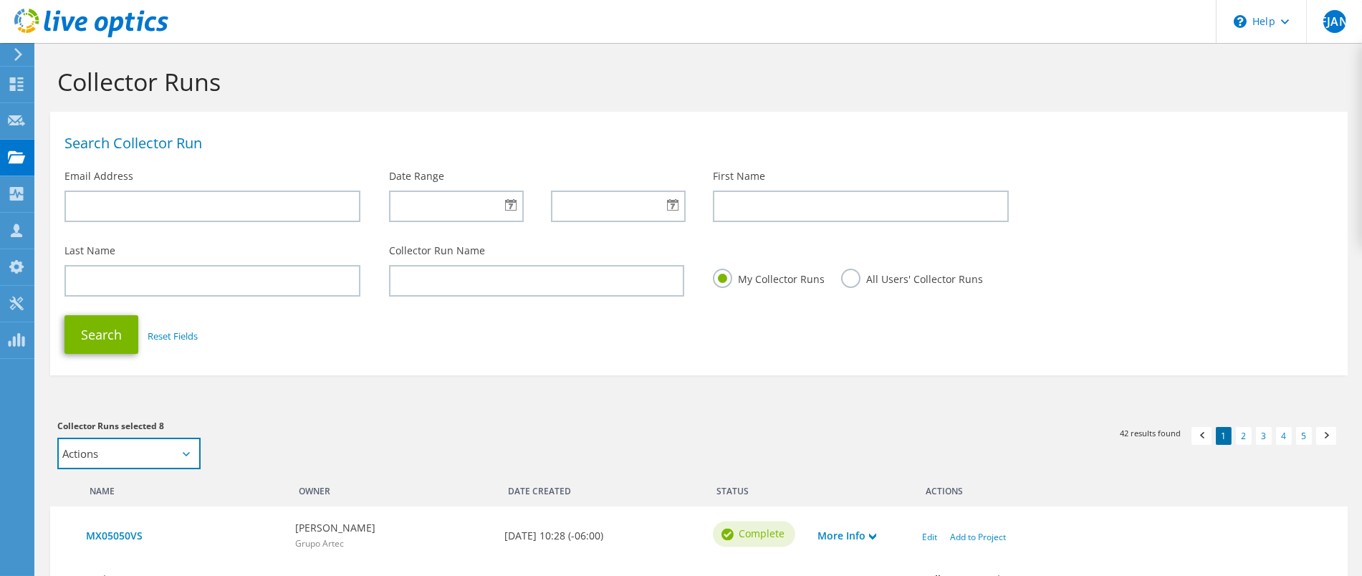
click at [191, 453] on select "Actions Add to new project" at bounding box center [128, 454] width 143 height 32
click at [908, 370] on section "Search Collector Run Email Address Date Range First Name Last Name Collector Ru…" at bounding box center [699, 244] width 1298 height 264
click at [1244, 438] on link "2" at bounding box center [1244, 436] width 16 height 18
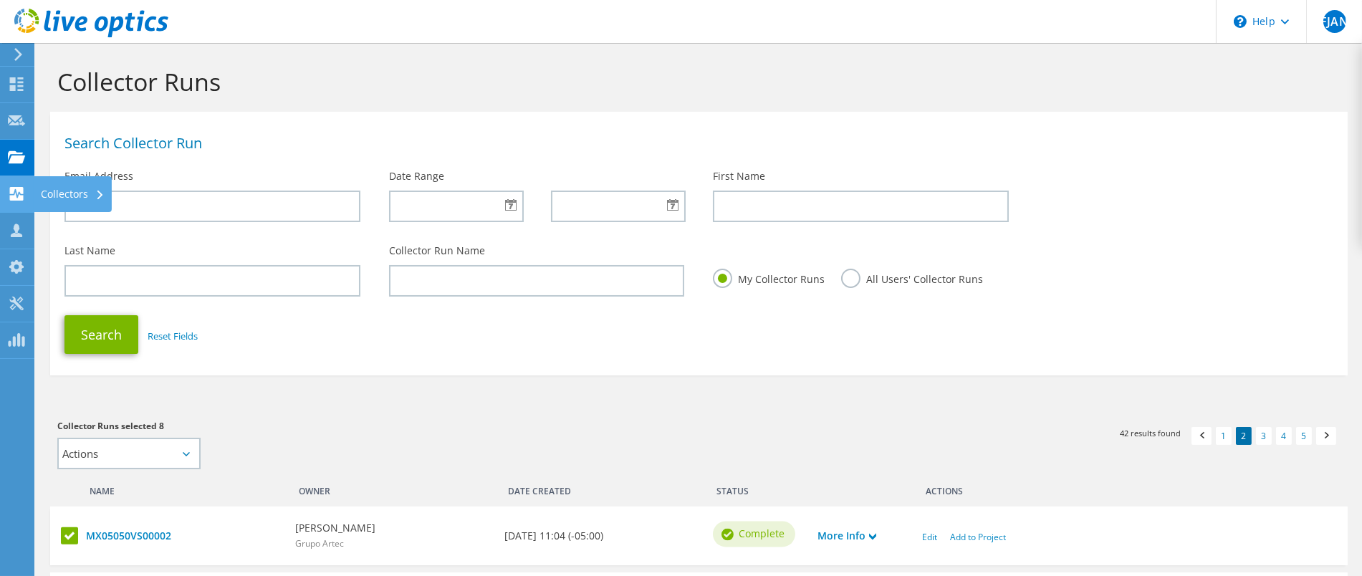
click at [11, 198] on use at bounding box center [17, 194] width 14 height 14
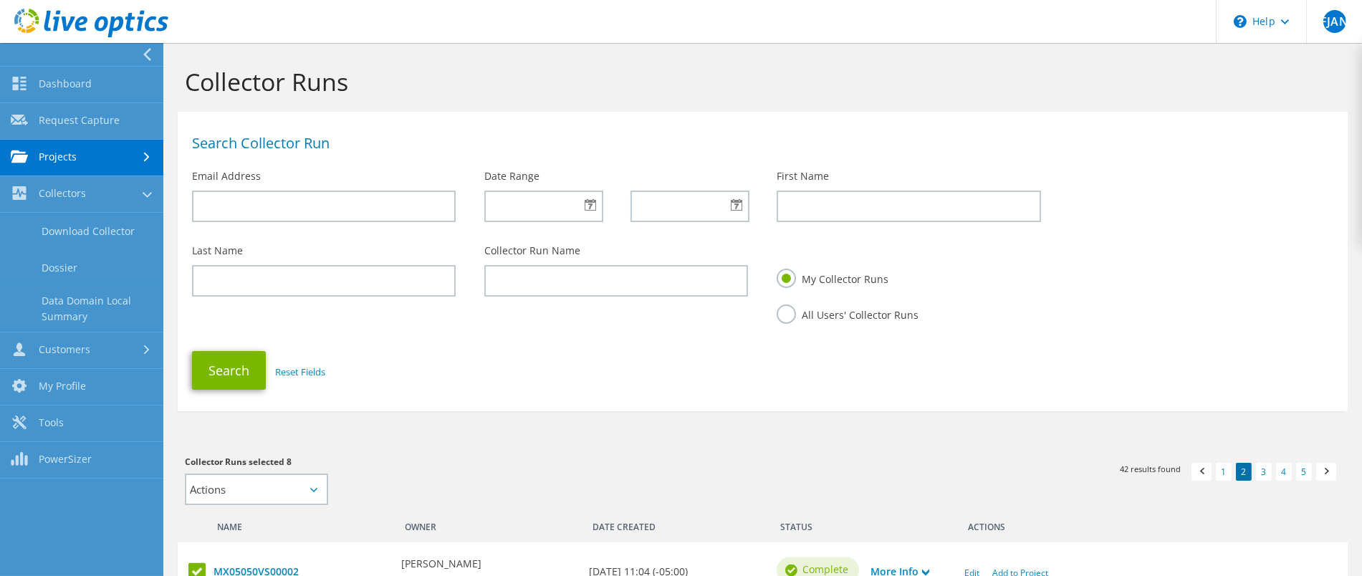
click at [138, 154] on link "Projects" at bounding box center [81, 158] width 163 height 37
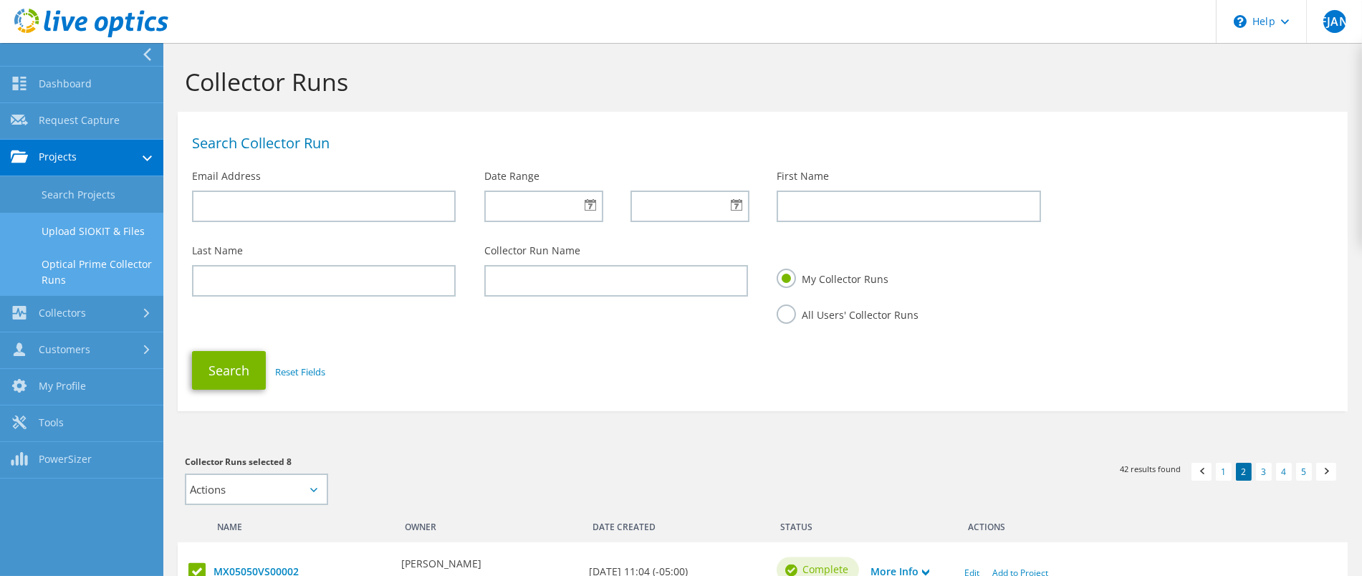
click at [95, 232] on link "Upload SIOKIT & Files" at bounding box center [81, 231] width 163 height 37
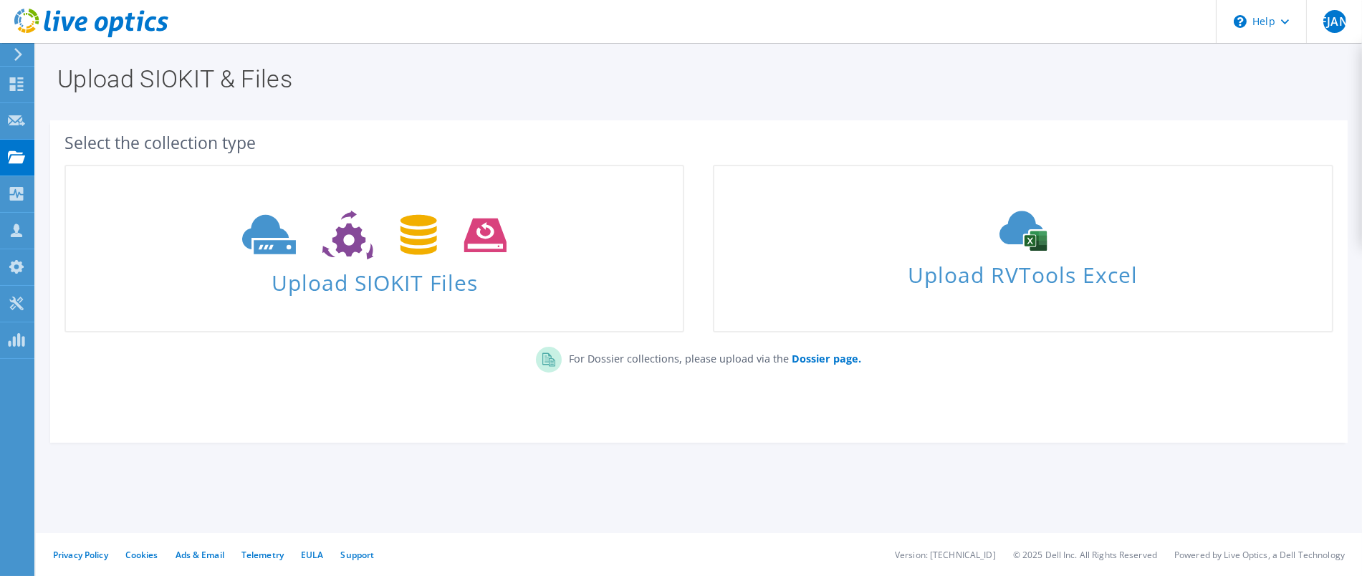
click at [636, 431] on section "Select the collection type Upload SIOKIT Files Upload RVTools Excel" at bounding box center [699, 281] width 1298 height 322
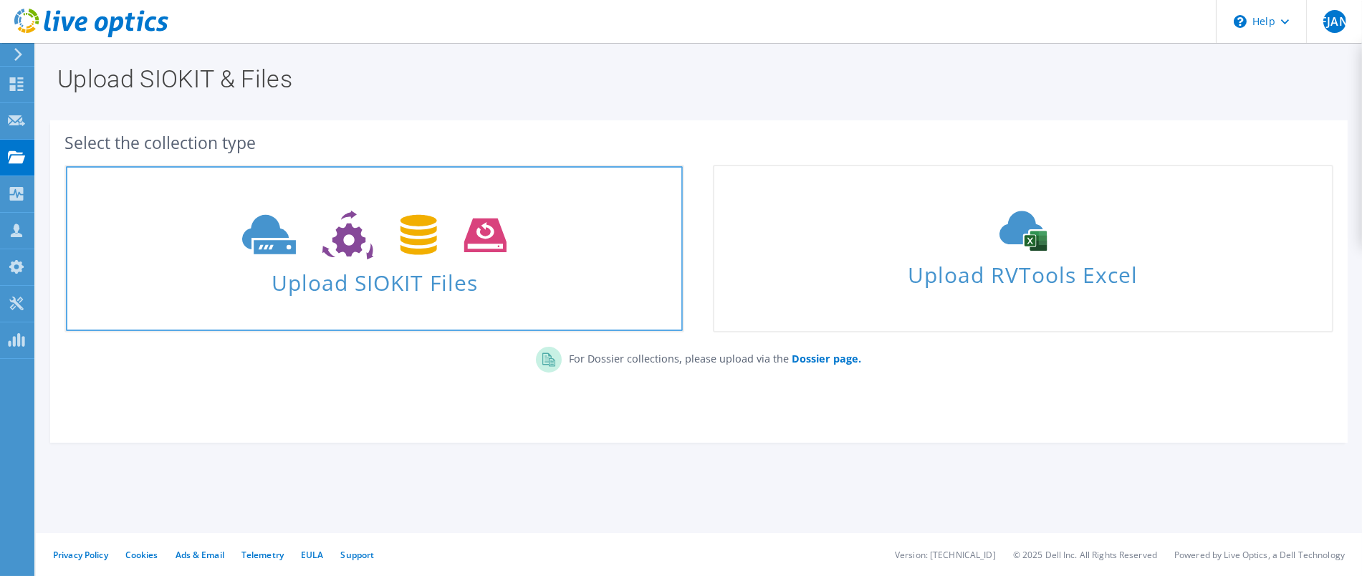
click at [239, 245] on span at bounding box center [374, 234] width 617 height 60
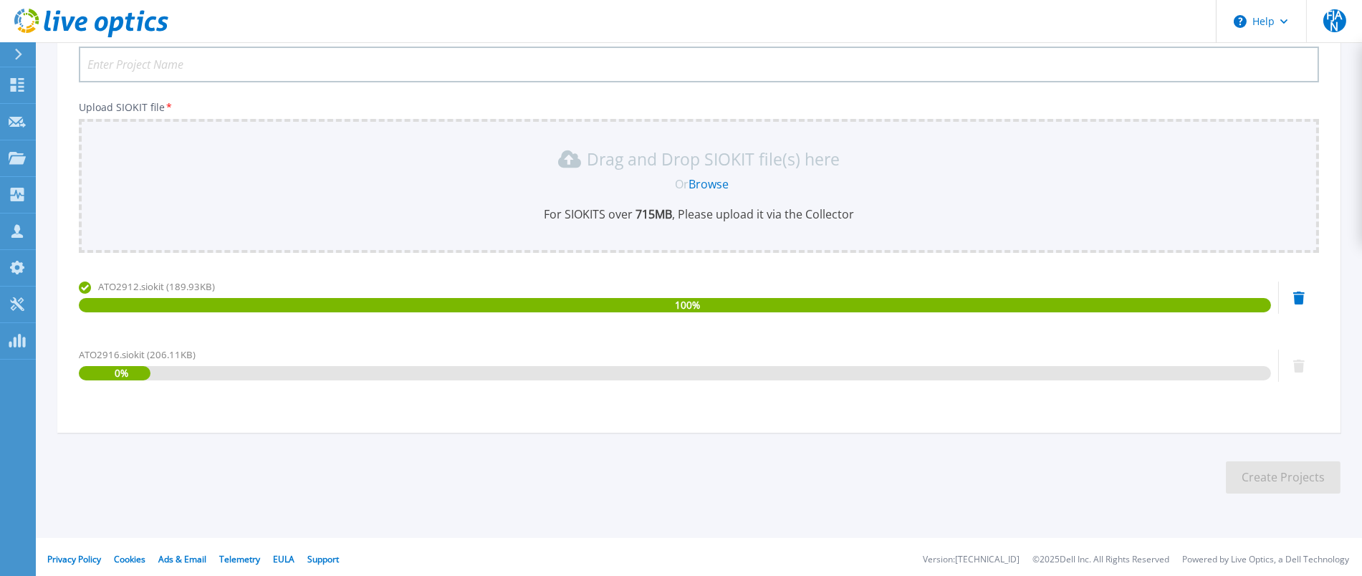
scroll to position [128, 0]
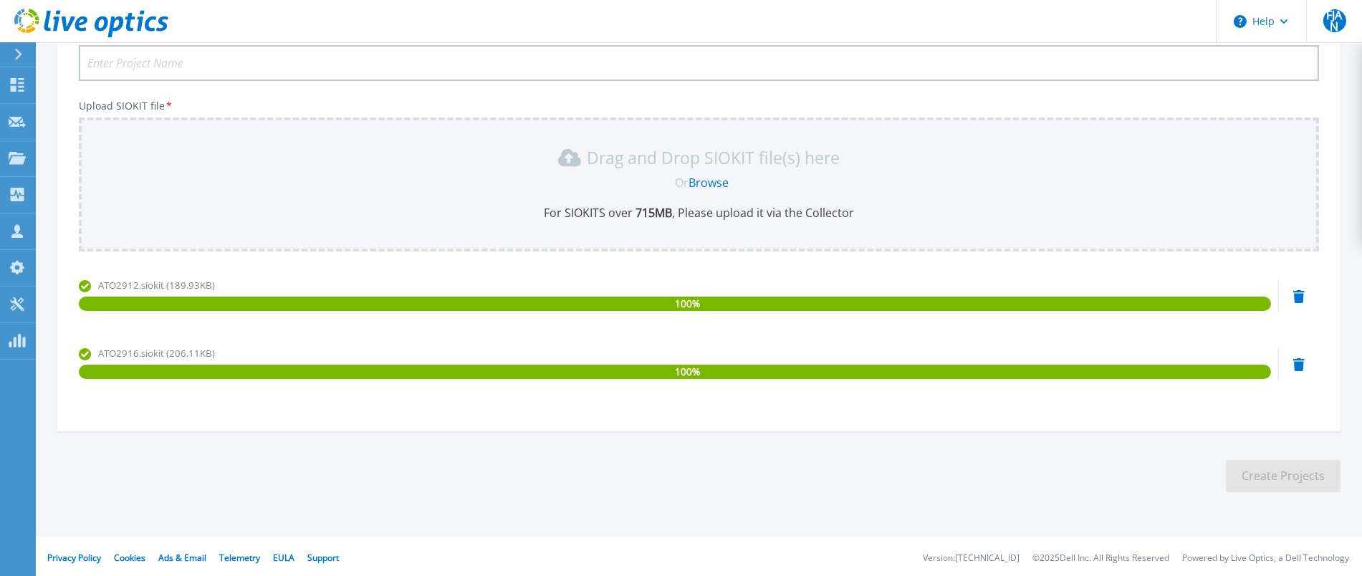
click at [706, 182] on link "Browse" at bounding box center [709, 183] width 40 height 16
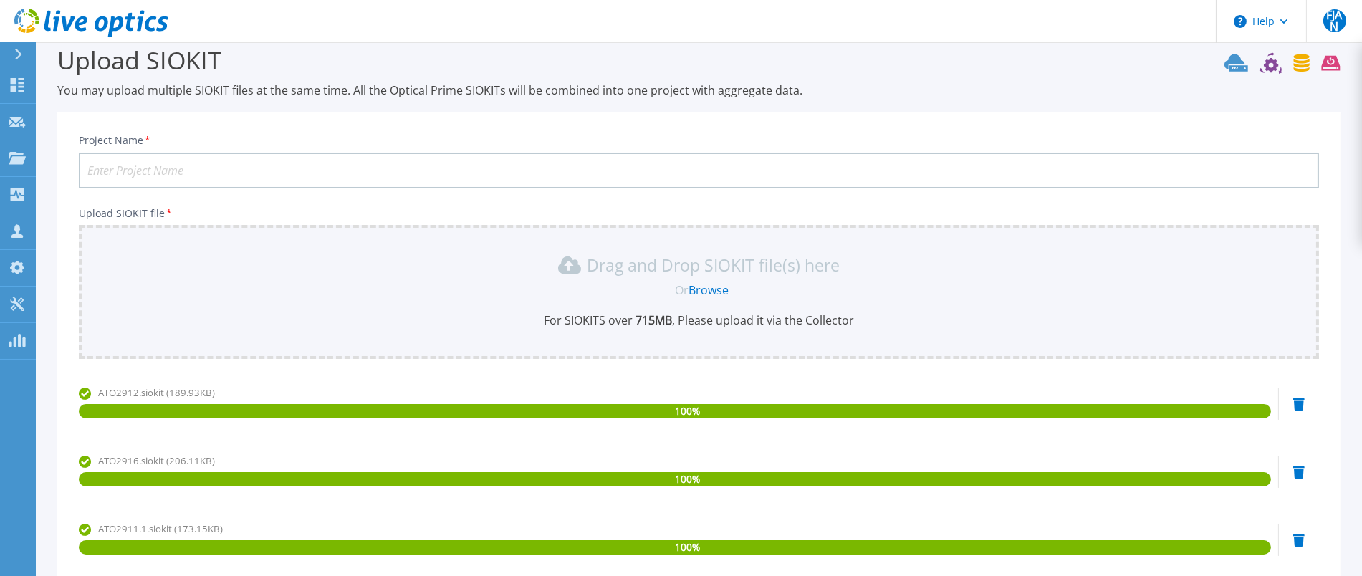
scroll to position [15, 0]
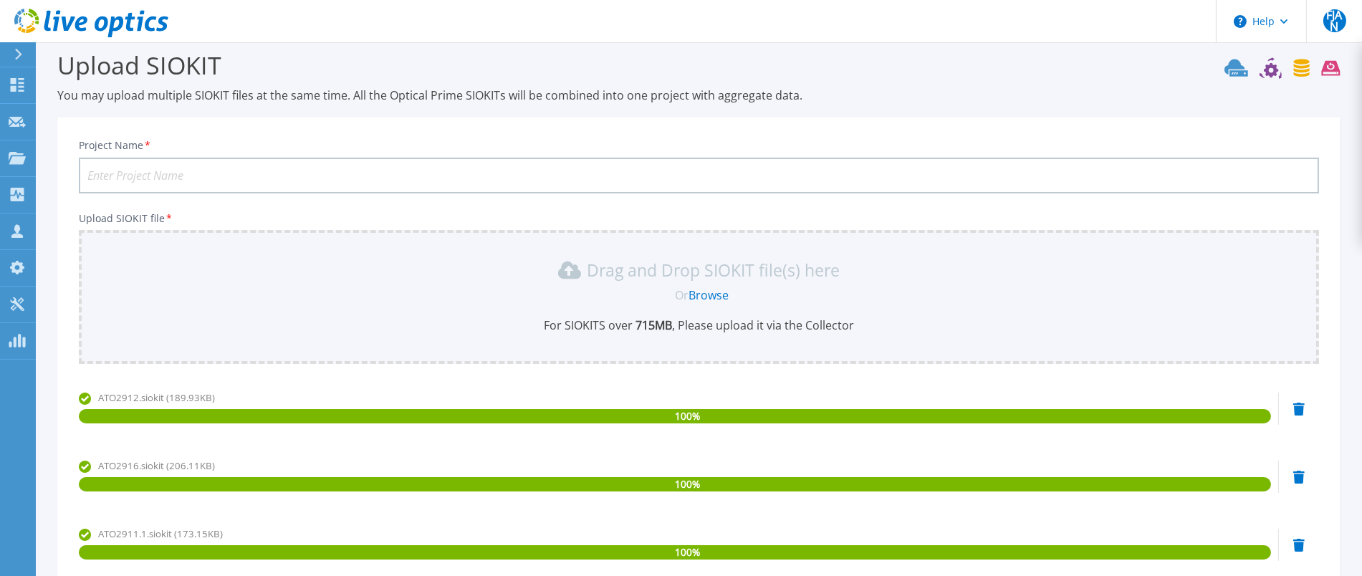
click at [240, 171] on input "Project Name *" at bounding box center [699, 176] width 1240 height 36
type input "A"
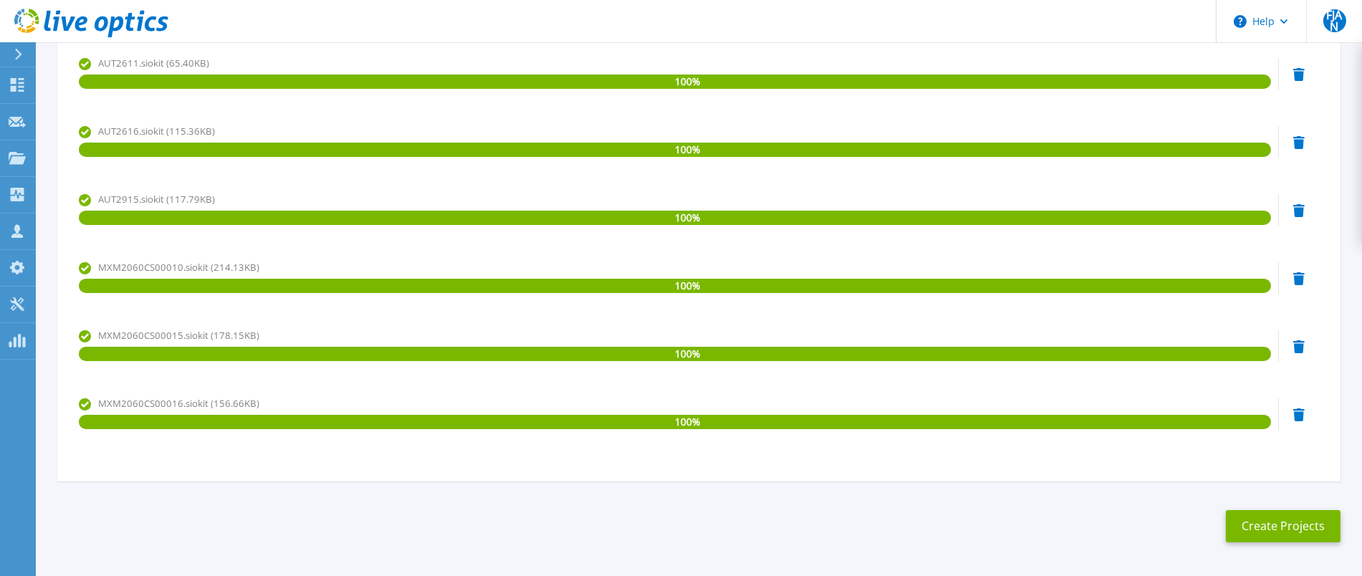
scroll to position [552, 0]
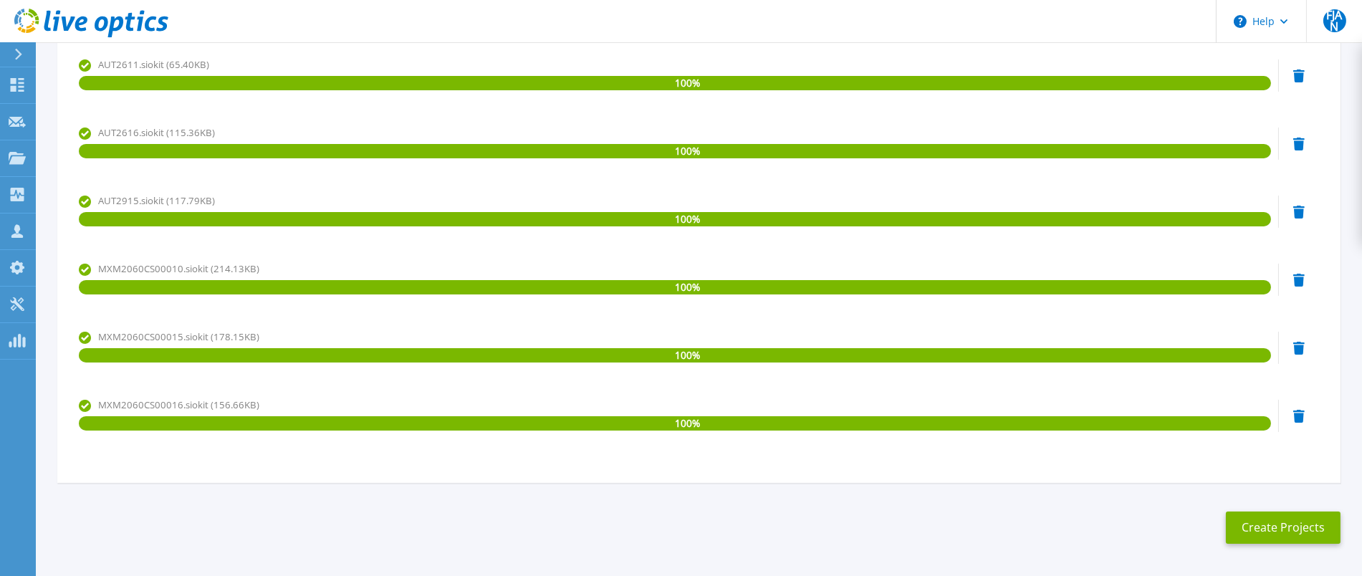
type input "Gpo Artec [DATE]"
click at [1281, 529] on button "Create Projects" at bounding box center [1283, 528] width 115 height 32
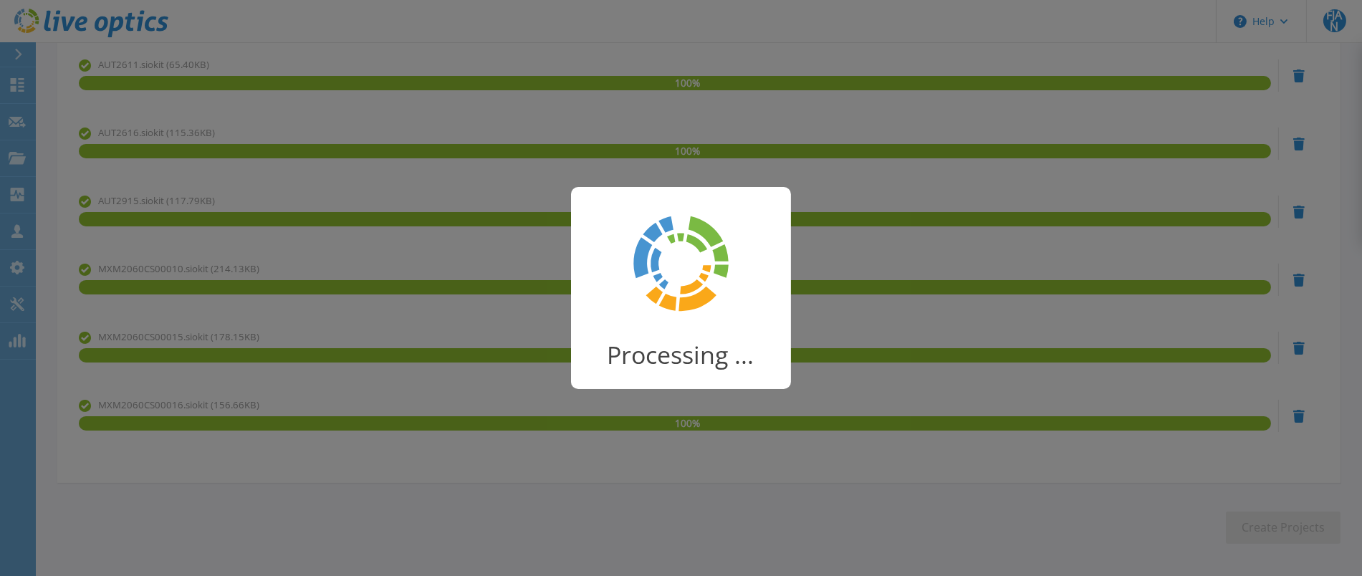
scroll to position [104, 0]
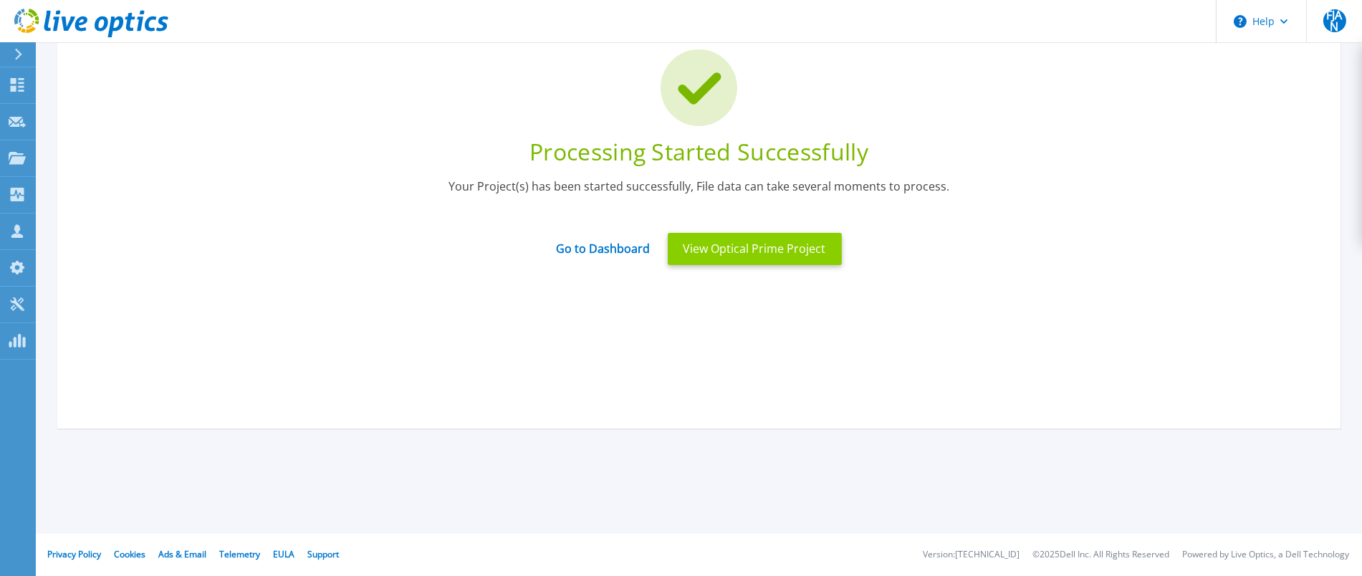
click at [712, 251] on button "View Optical Prime Project" at bounding box center [755, 249] width 174 height 32
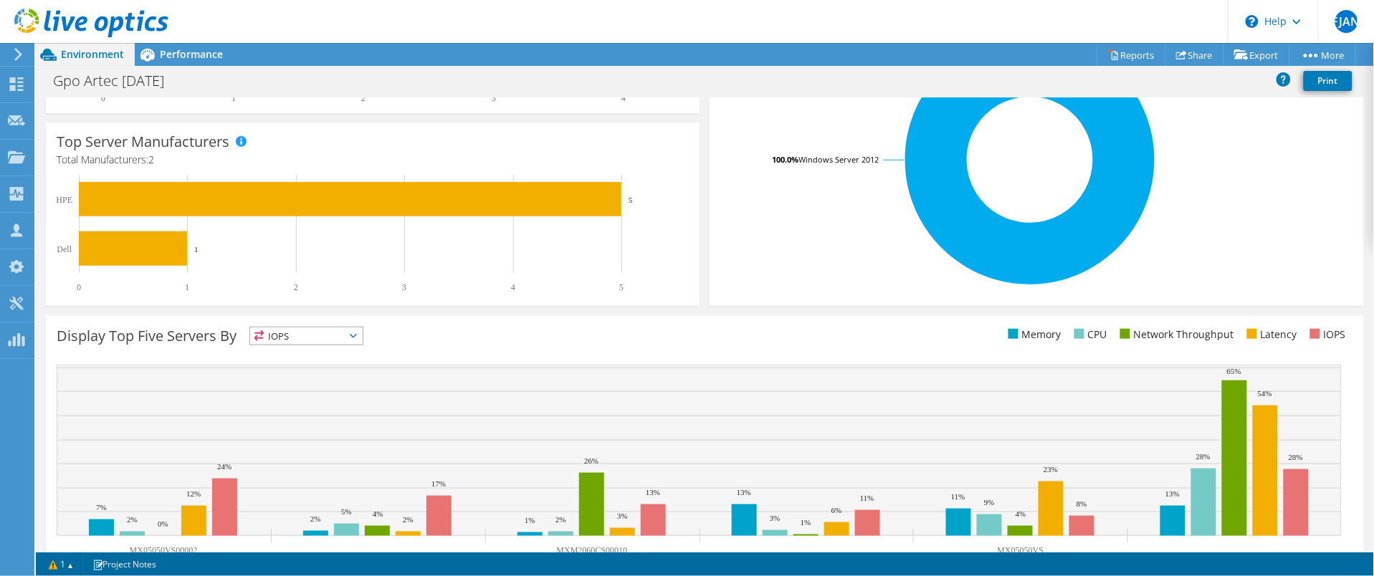
scroll to position [378, 0]
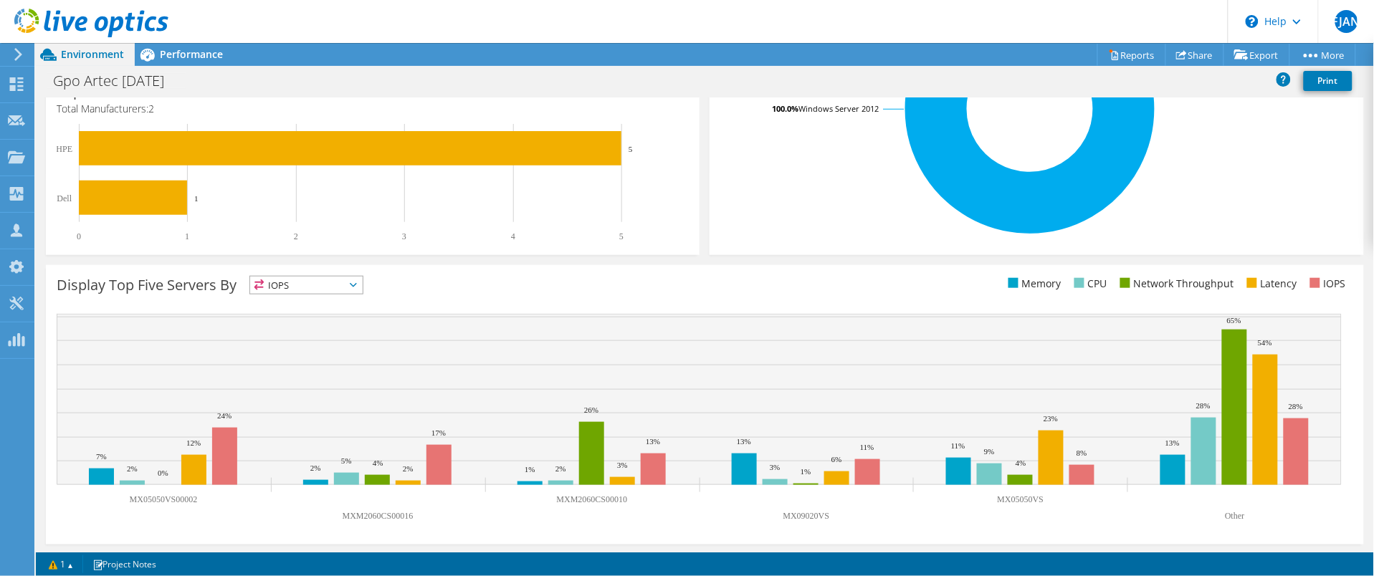
click at [562, 494] on text "MXM2060CS00010" at bounding box center [592, 499] width 71 height 10
click at [1229, 506] on rect at bounding box center [699, 421] width 1285 height 215
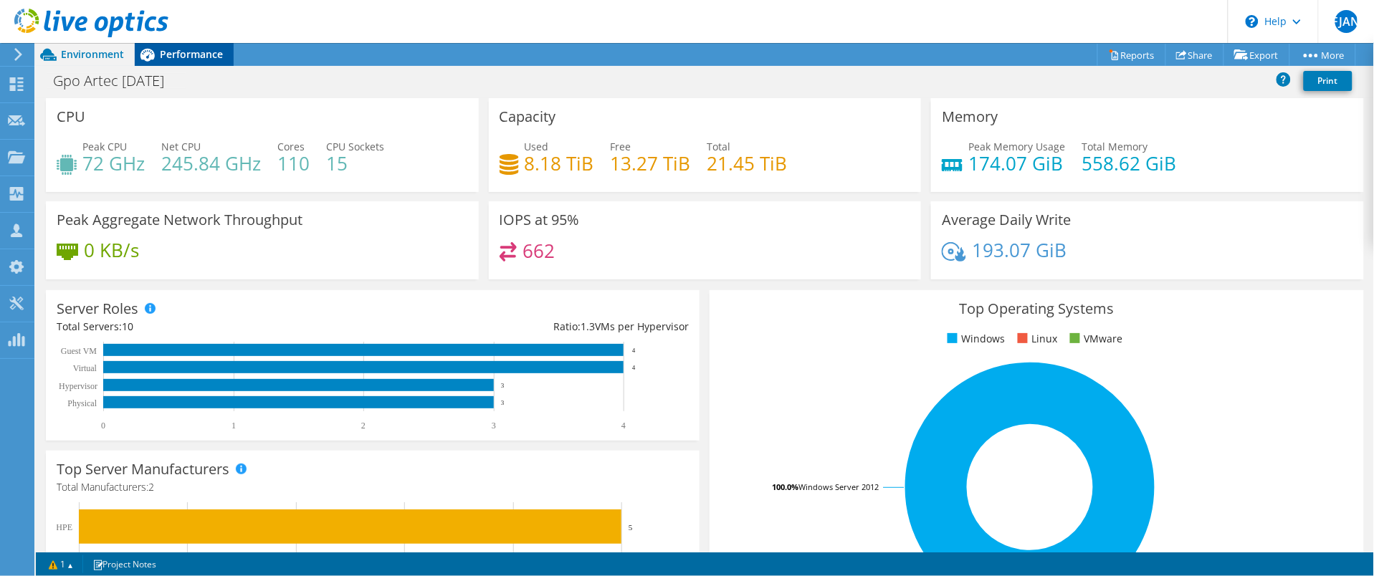
click at [183, 54] on span "Performance" at bounding box center [191, 54] width 63 height 14
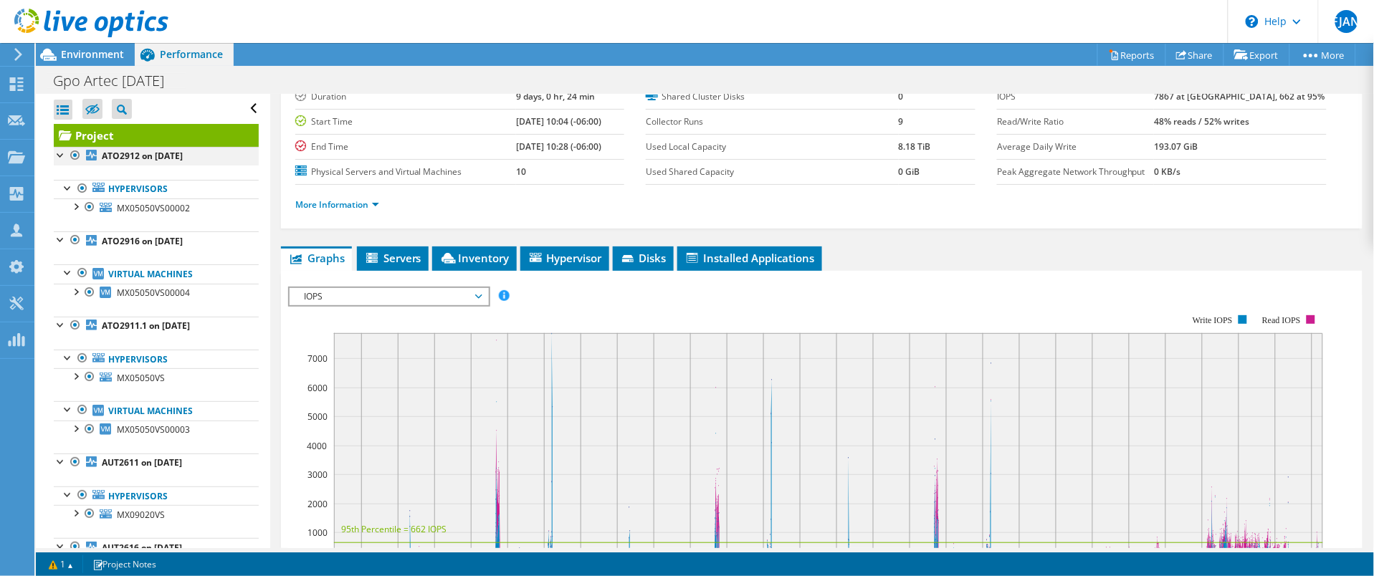
click at [58, 158] on div at bounding box center [61, 154] width 14 height 14
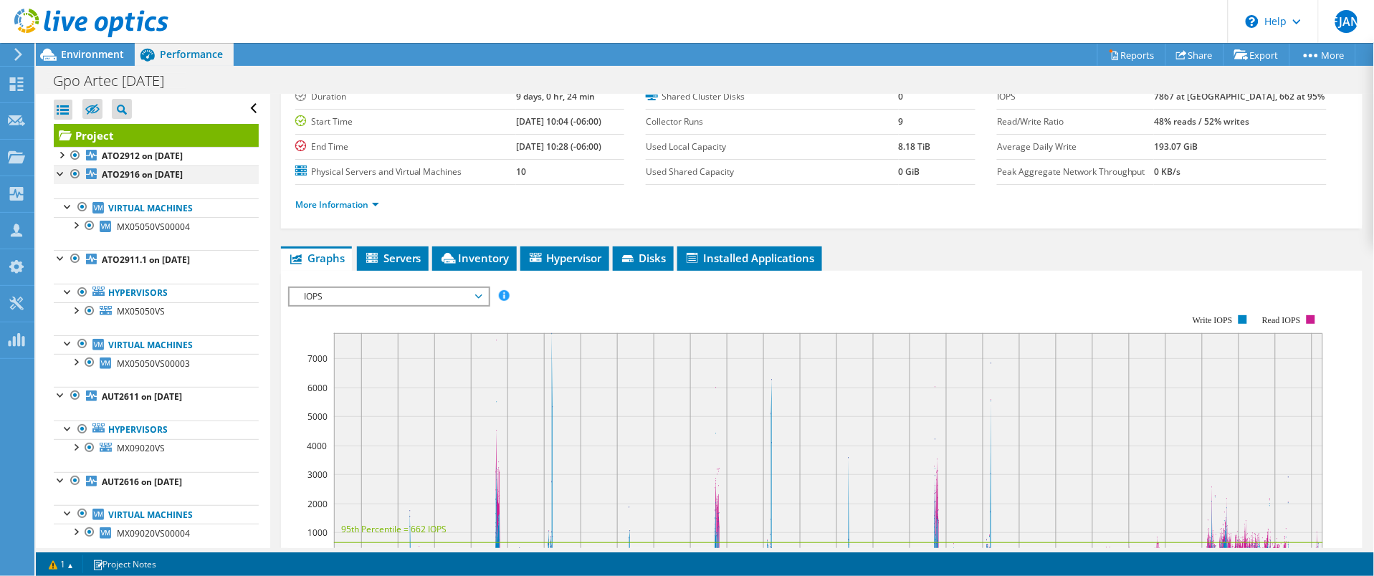
click at [62, 170] on div at bounding box center [61, 173] width 14 height 14
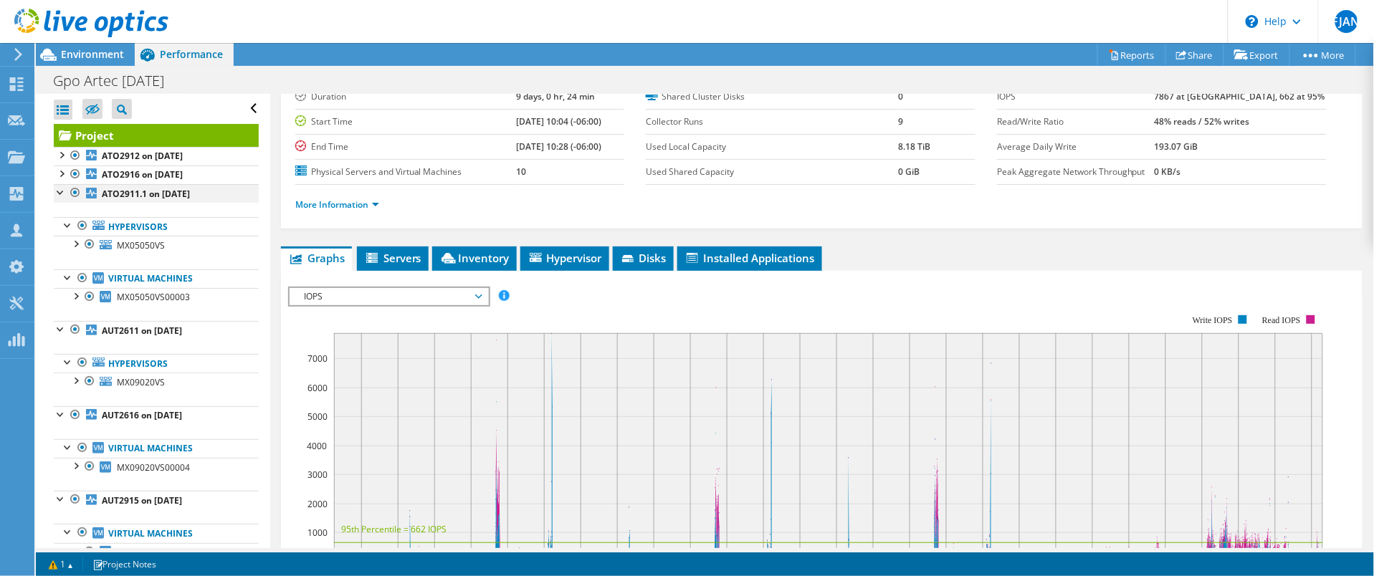
click at [61, 191] on div at bounding box center [61, 191] width 14 height 14
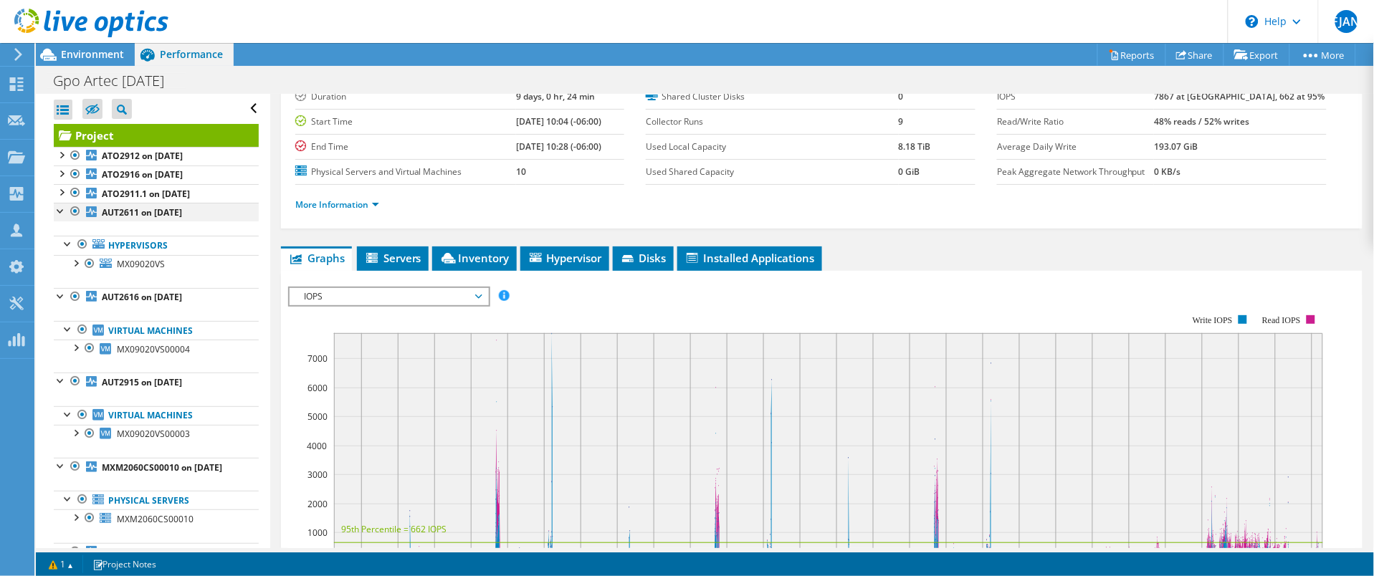
click at [61, 209] on div at bounding box center [61, 210] width 14 height 14
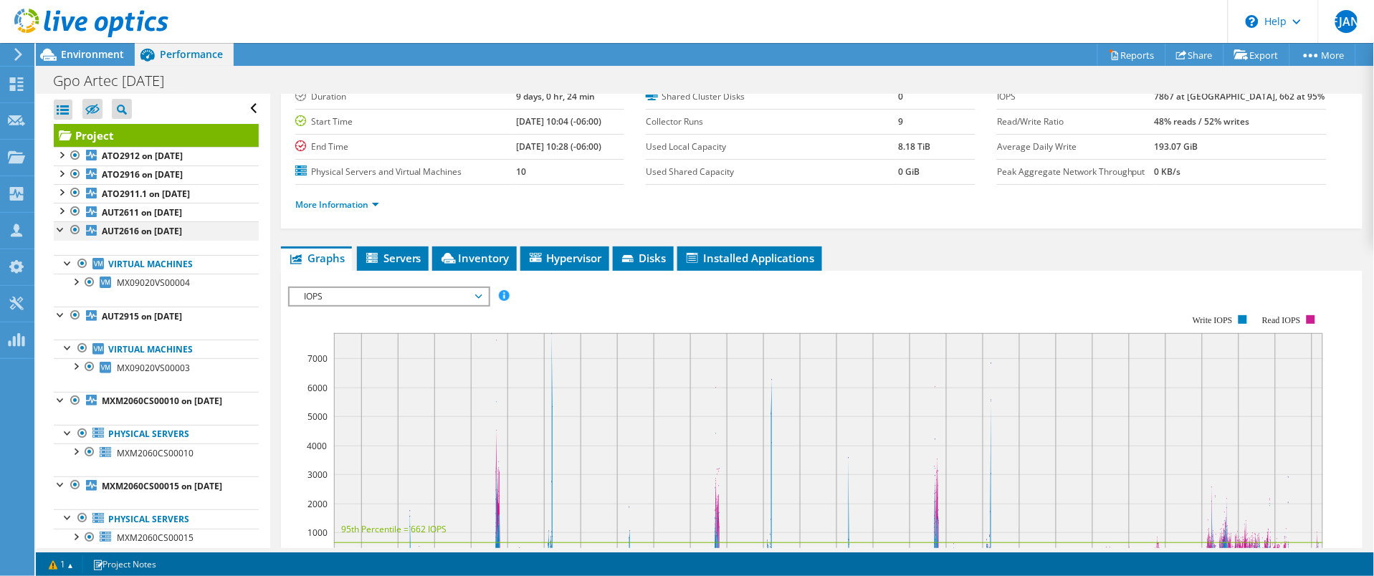
click at [57, 224] on div at bounding box center [61, 228] width 14 height 14
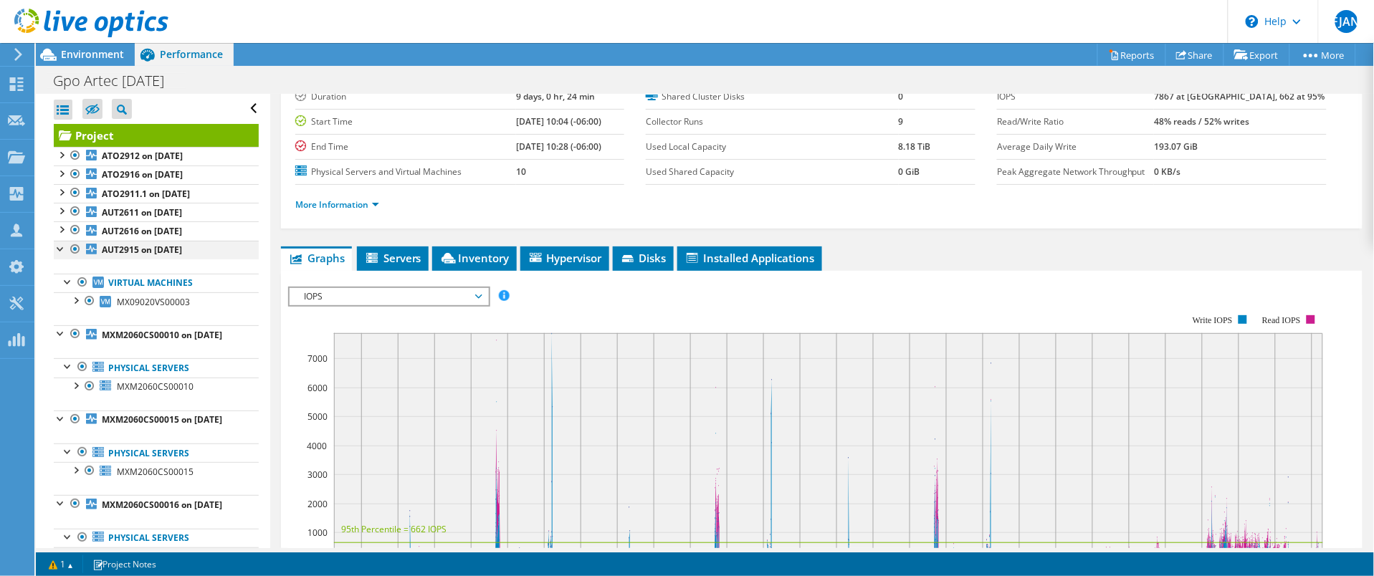
click at [60, 247] on div at bounding box center [61, 248] width 14 height 14
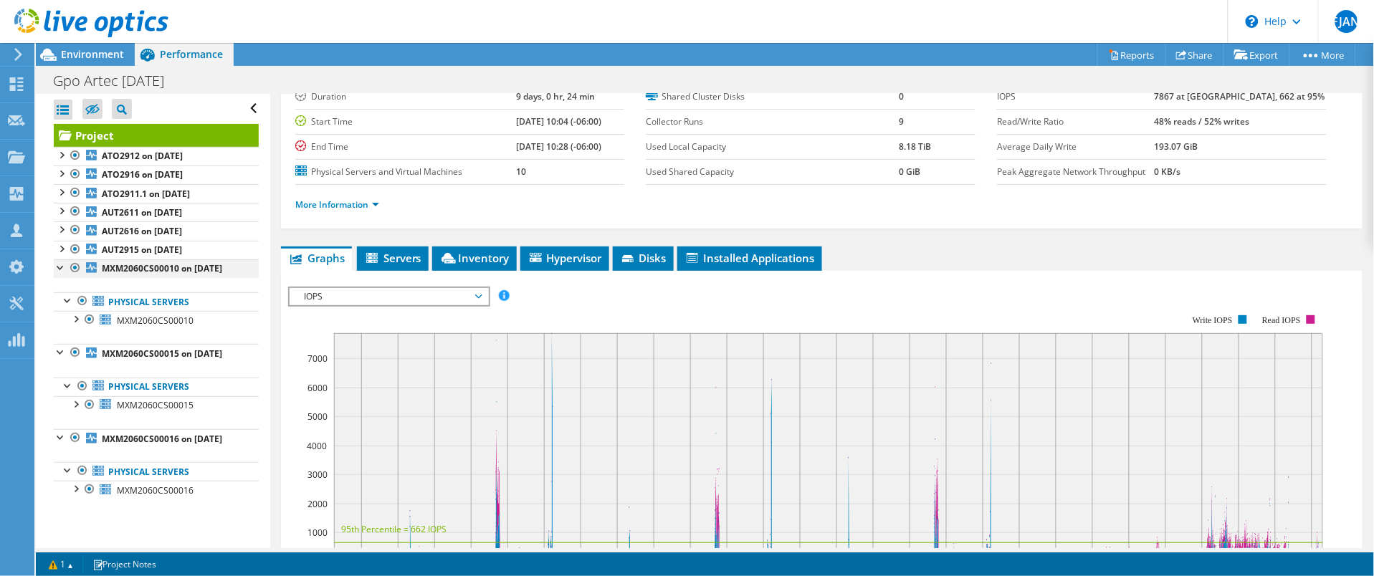
click at [56, 269] on div at bounding box center [61, 266] width 14 height 14
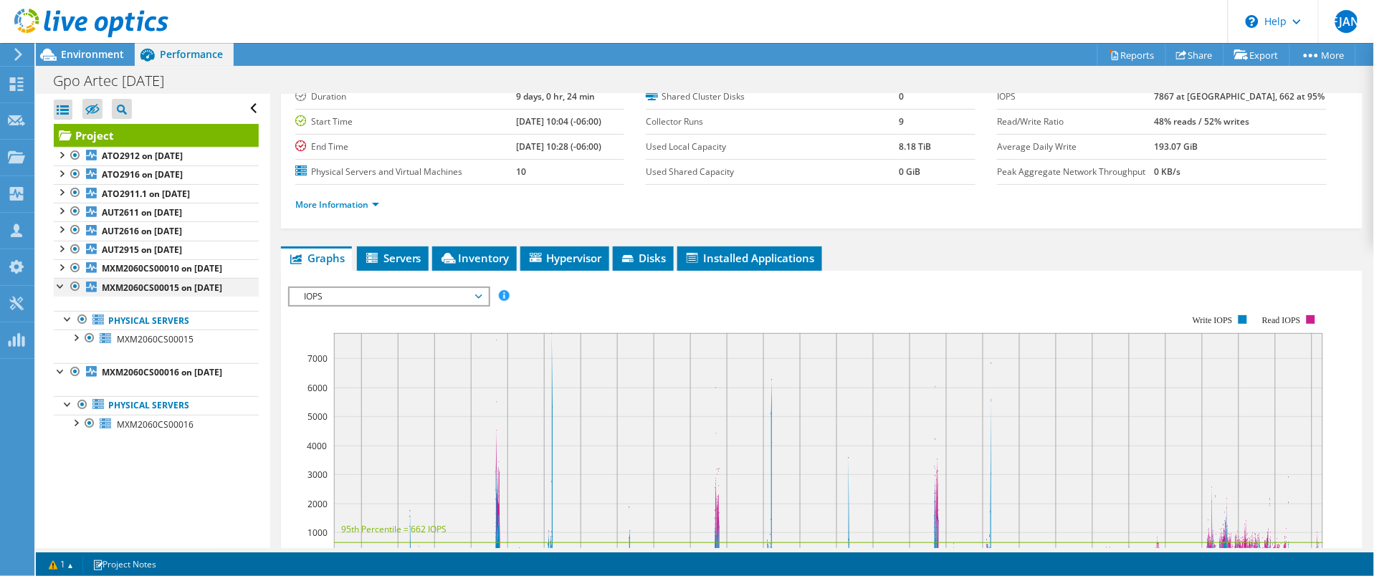
click at [57, 292] on div at bounding box center [61, 285] width 14 height 14
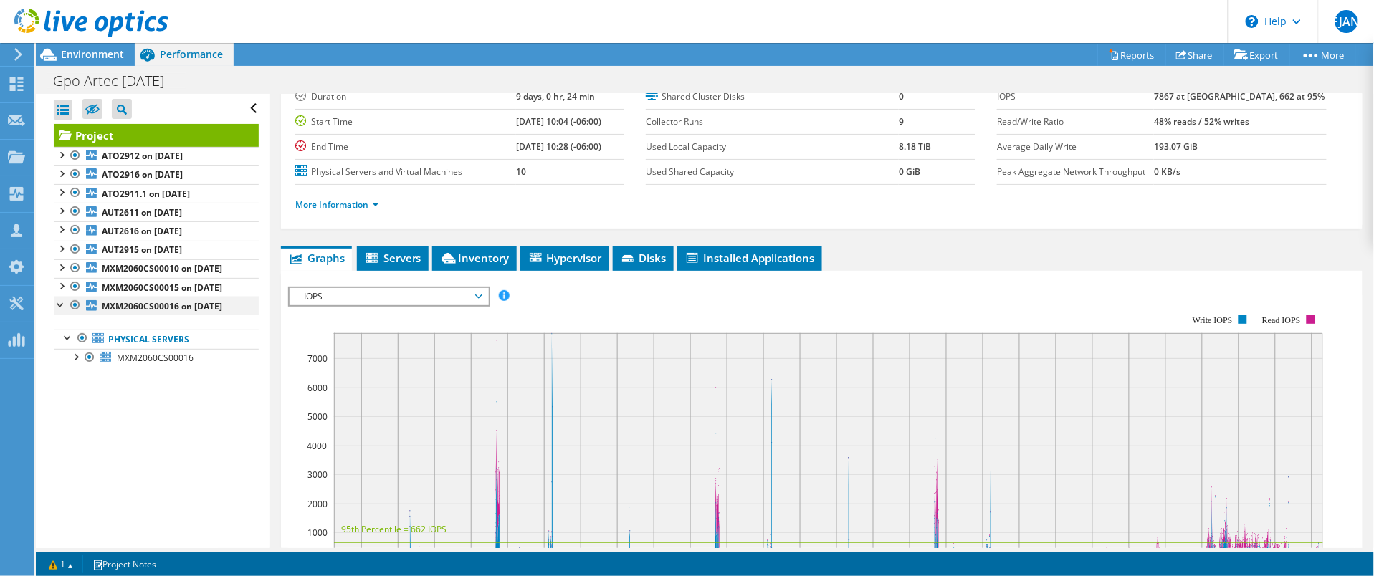
click at [59, 311] on div at bounding box center [61, 304] width 14 height 14
click at [57, 311] on div at bounding box center [61, 304] width 14 height 14
click at [58, 311] on div at bounding box center [61, 304] width 14 height 14
click at [163, 484] on div "Open All Close All Hide Excluded Nodes Project Tree Filter" at bounding box center [153, 321] width 234 height 454
click at [94, 54] on span "Environment" at bounding box center [92, 54] width 63 height 14
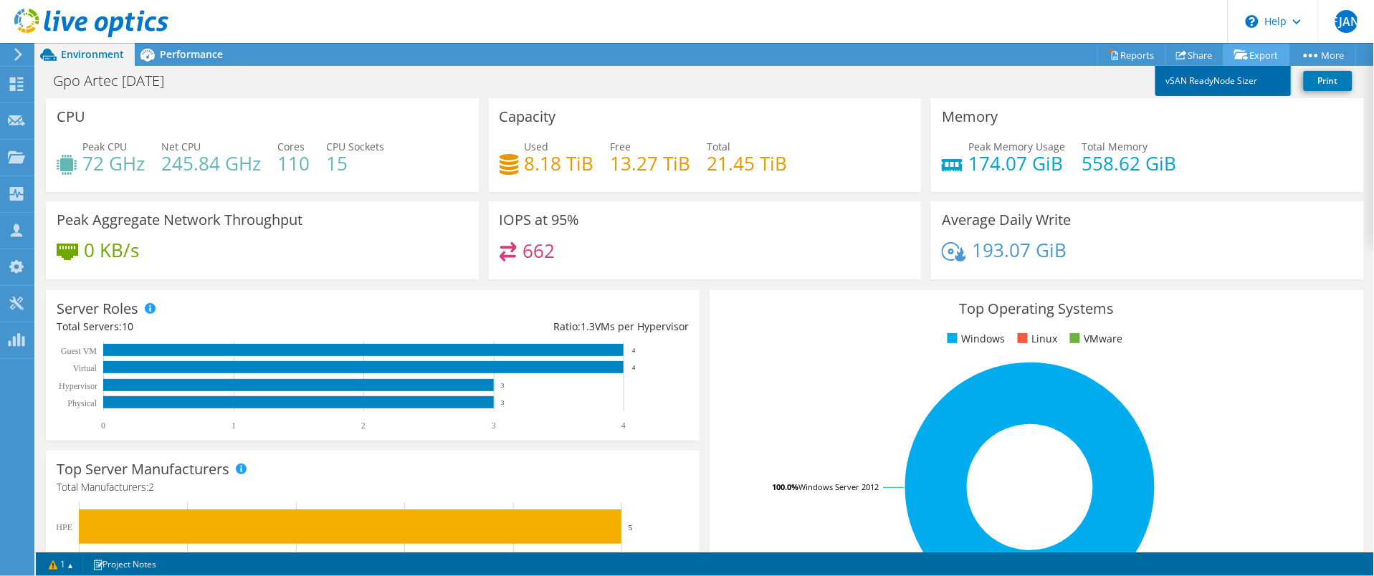
click at [1251, 80] on link "vSAN ReadyNode Sizer" at bounding box center [1223, 81] width 136 height 30
click at [1121, 55] on link "Reports" at bounding box center [1131, 55] width 69 height 22
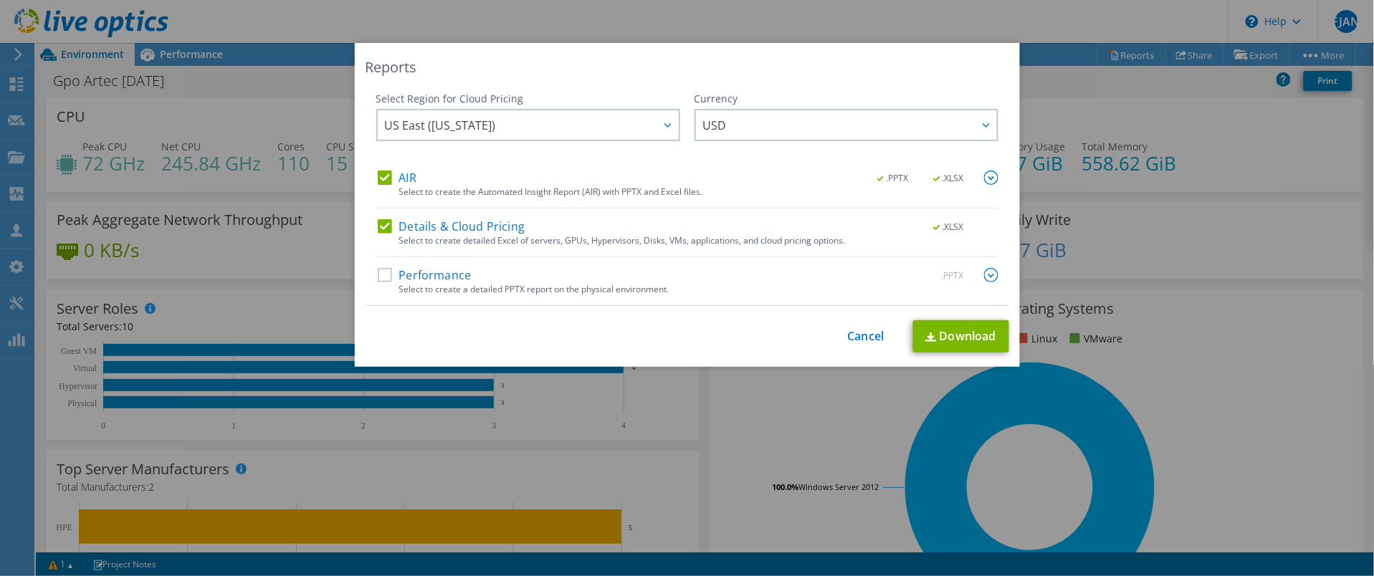
click at [382, 280] on label "Performance" at bounding box center [425, 275] width 94 height 14
click at [0, 0] on input "Performance" at bounding box center [0, 0] width 0 height 0
click at [925, 333] on img at bounding box center [930, 336] width 11 height 9
click at [857, 335] on link "Cancel" at bounding box center [866, 337] width 37 height 14
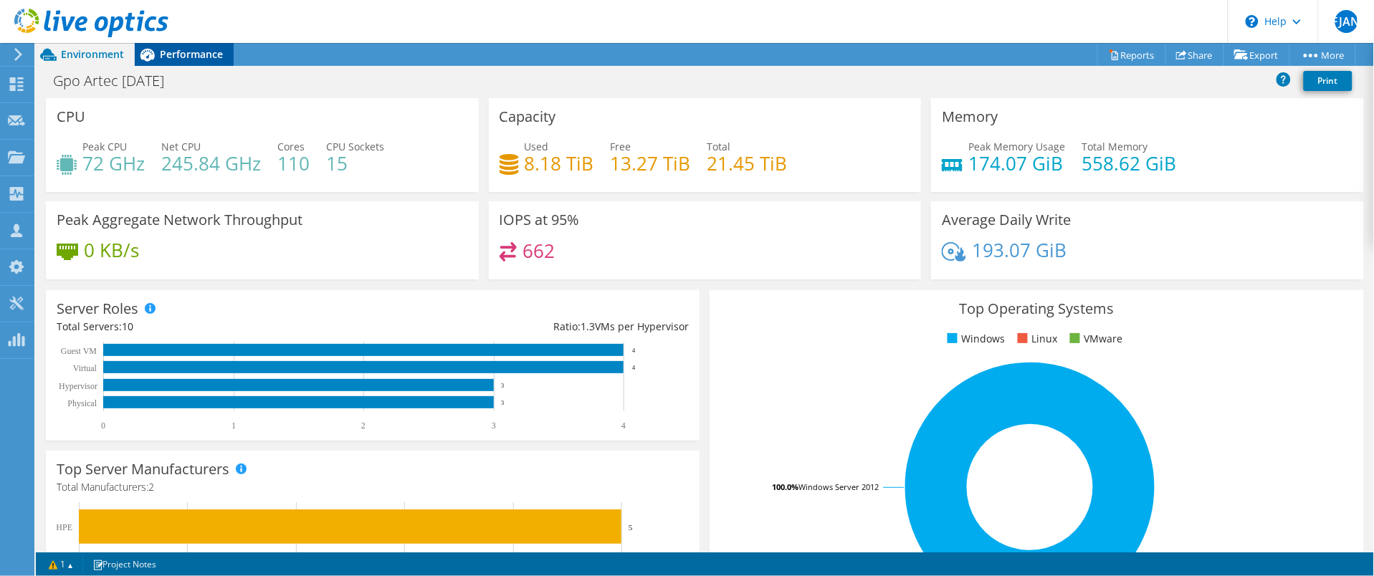
click at [168, 49] on span "Performance" at bounding box center [191, 54] width 63 height 14
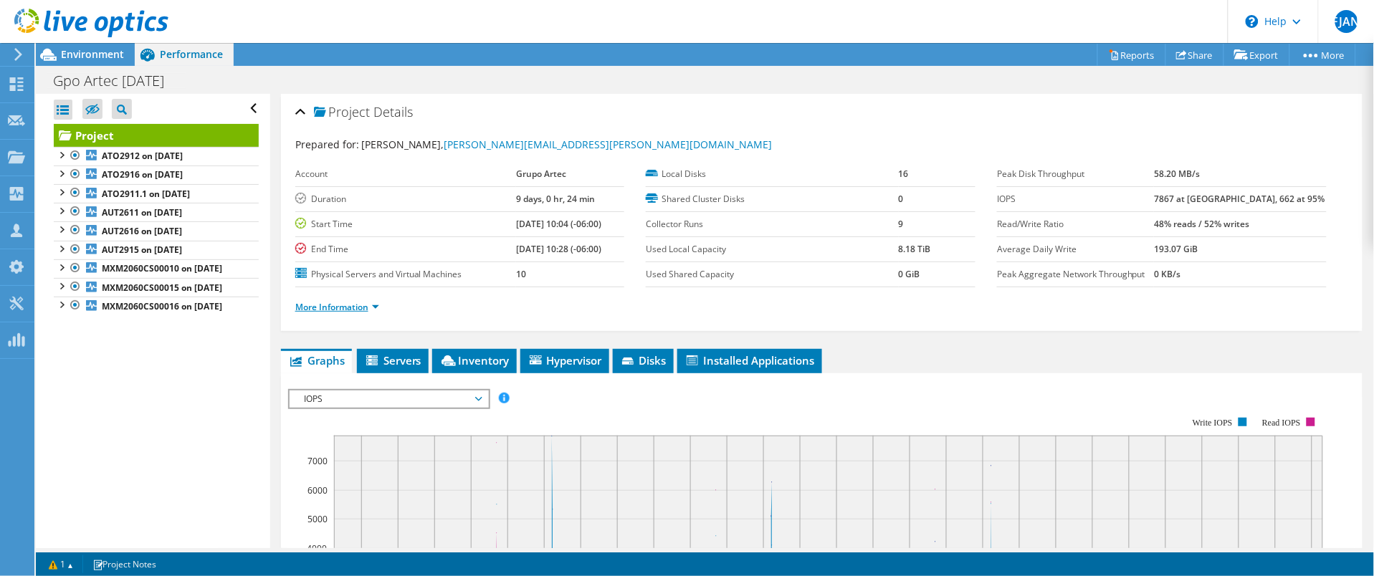
click at [330, 301] on link "More Information" at bounding box center [337, 307] width 84 height 12
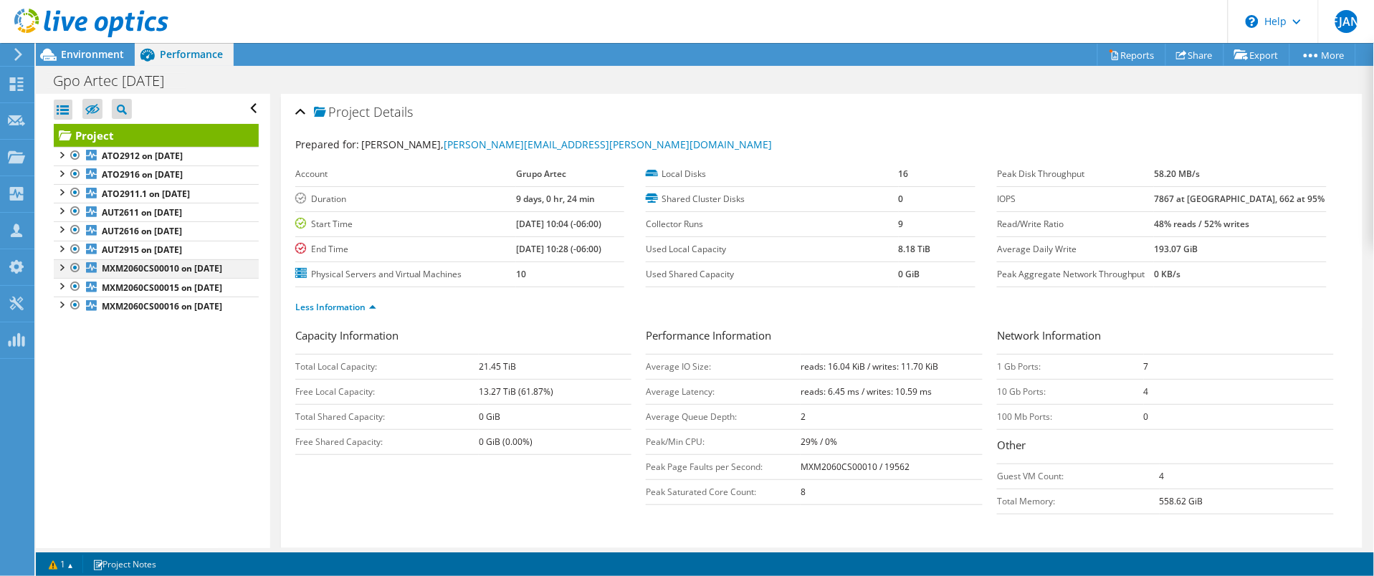
click at [62, 268] on div at bounding box center [61, 266] width 14 height 14
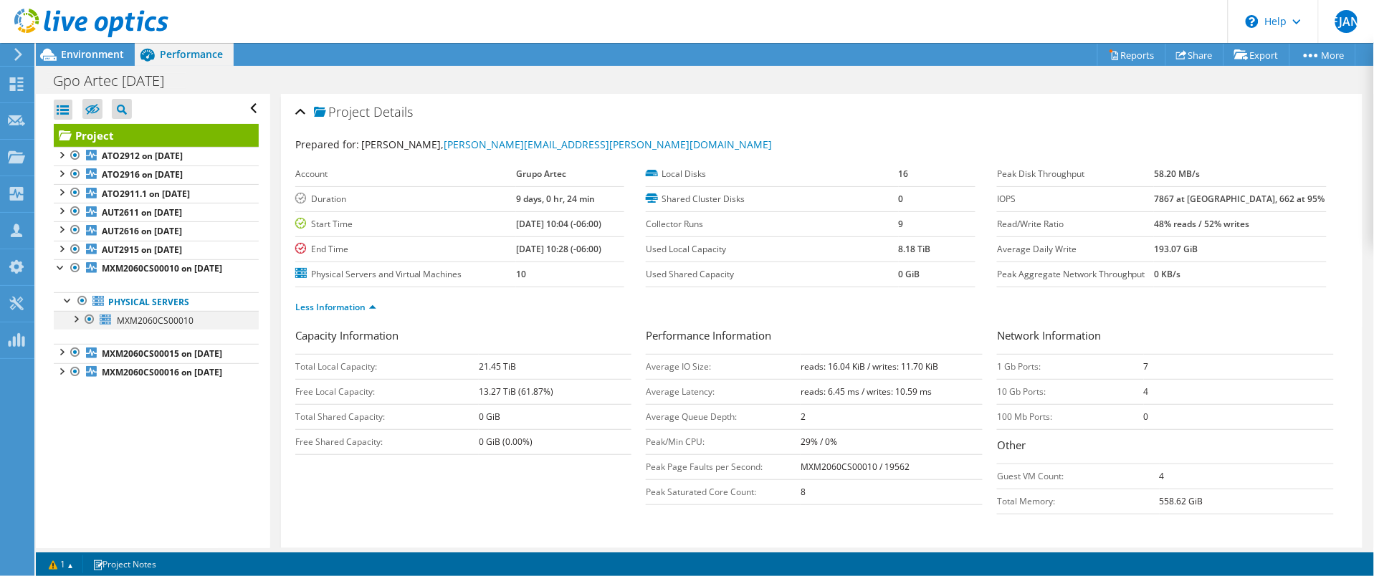
click at [75, 325] on div at bounding box center [75, 318] width 14 height 14
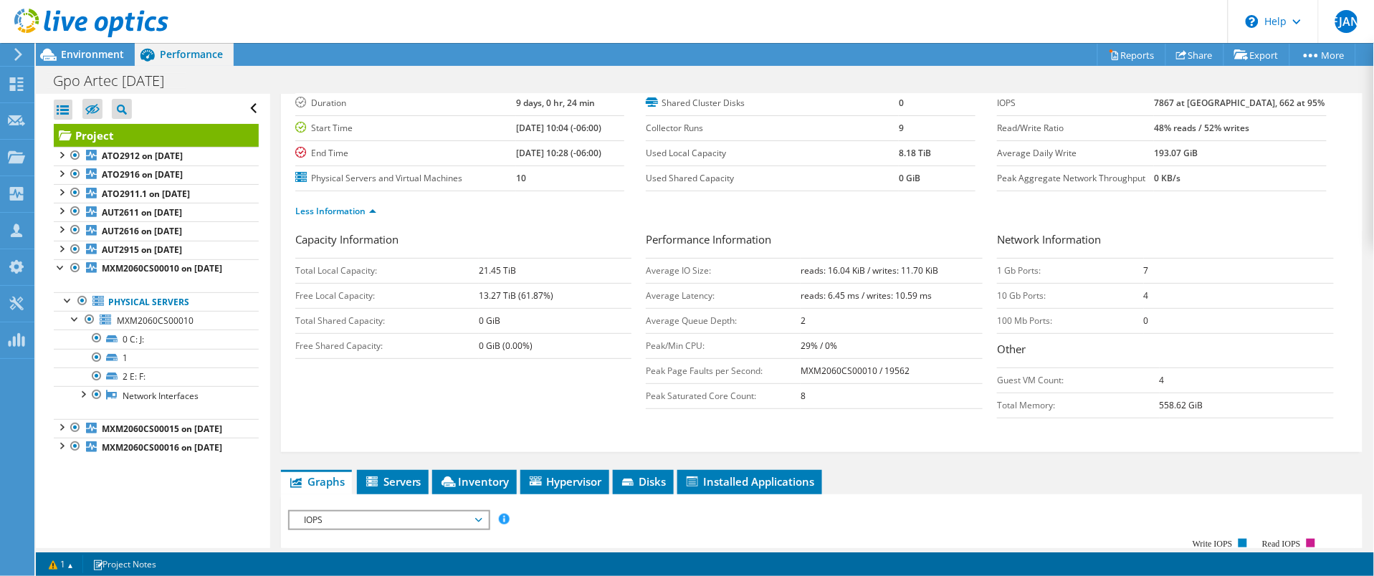
scroll to position [54, 0]
